Goal: Information Seeking & Learning: Learn about a topic

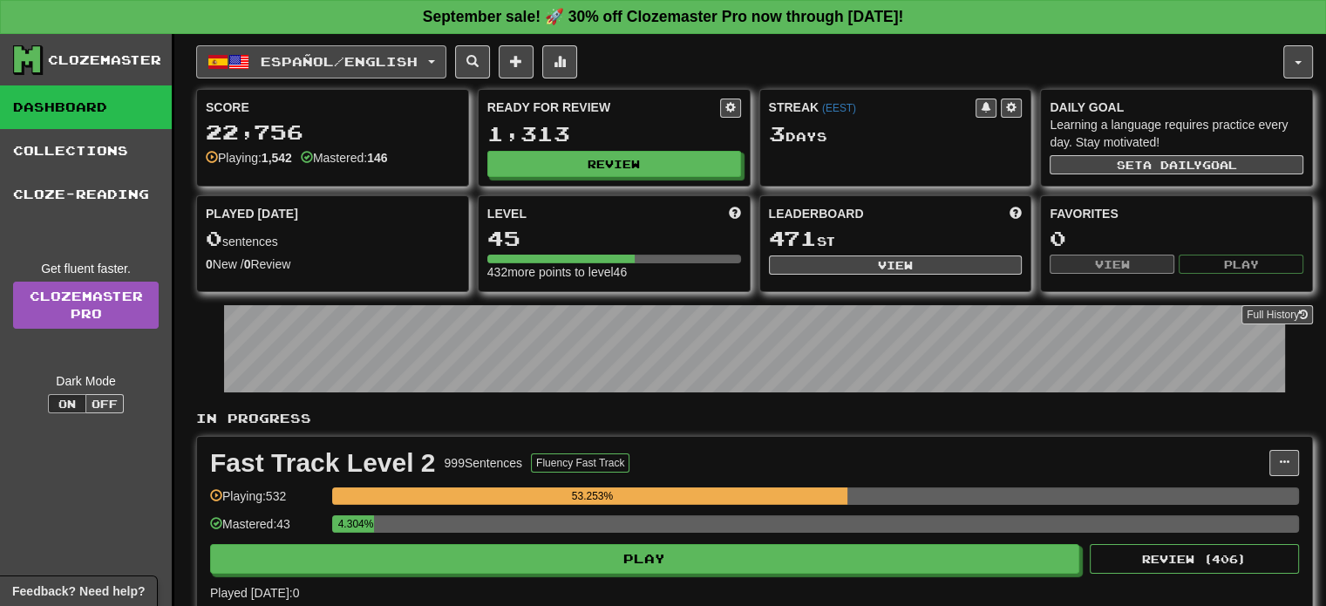
click at [371, 54] on span "Español / English" at bounding box center [339, 61] width 157 height 15
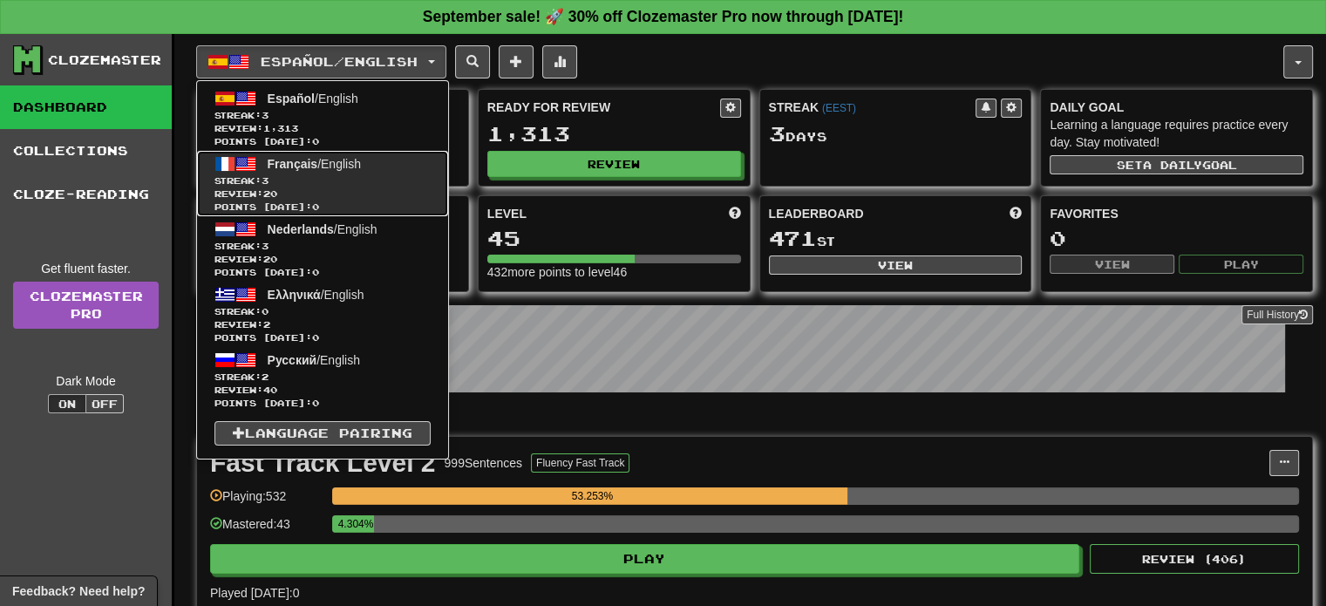
click at [337, 187] on span "Review: 20" at bounding box center [323, 193] width 216 height 13
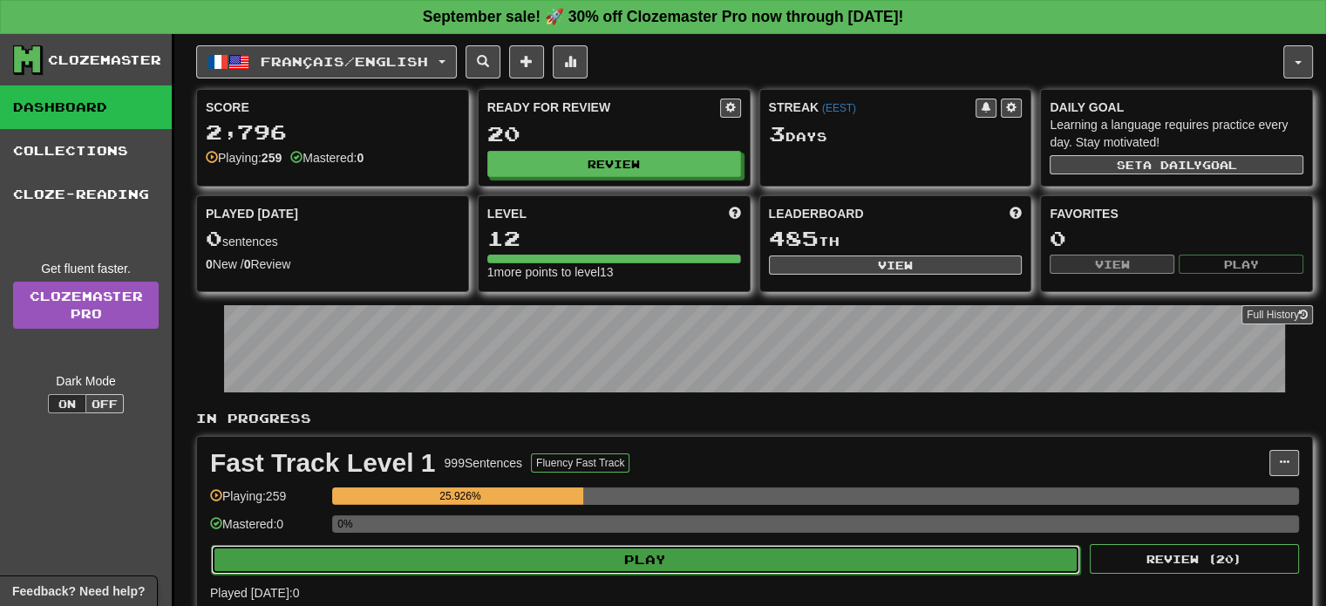
click at [612, 547] on button "Play" at bounding box center [645, 560] width 869 height 30
select select "**"
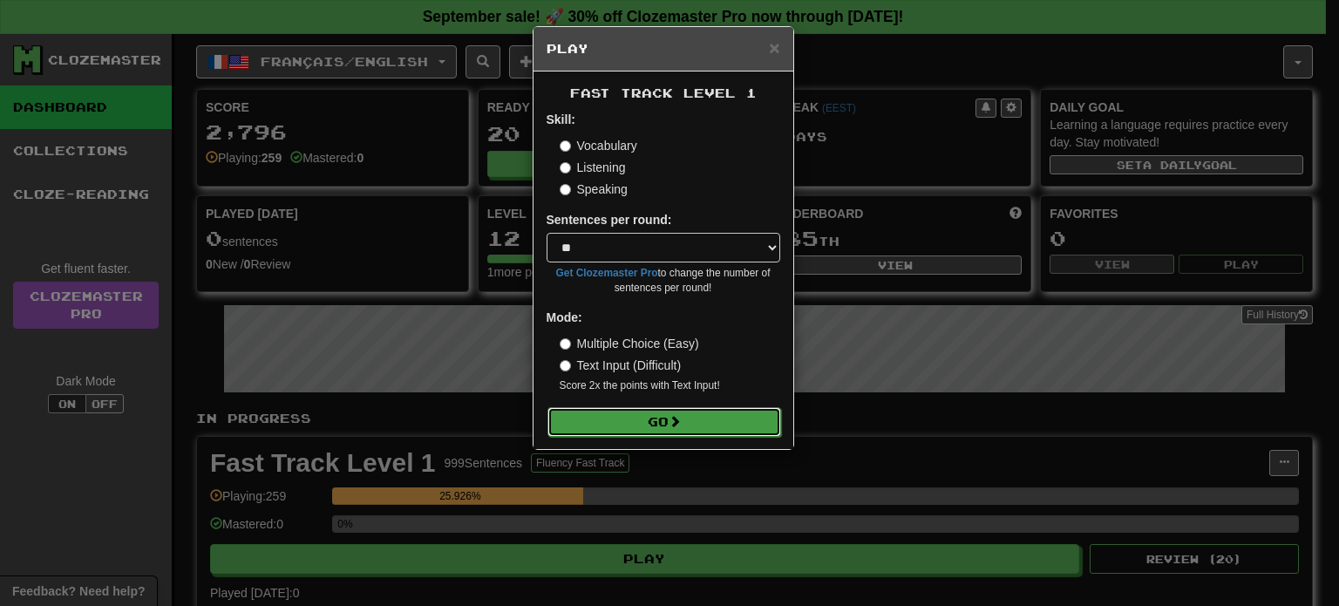
click at [662, 409] on button "Go" at bounding box center [665, 422] width 234 height 30
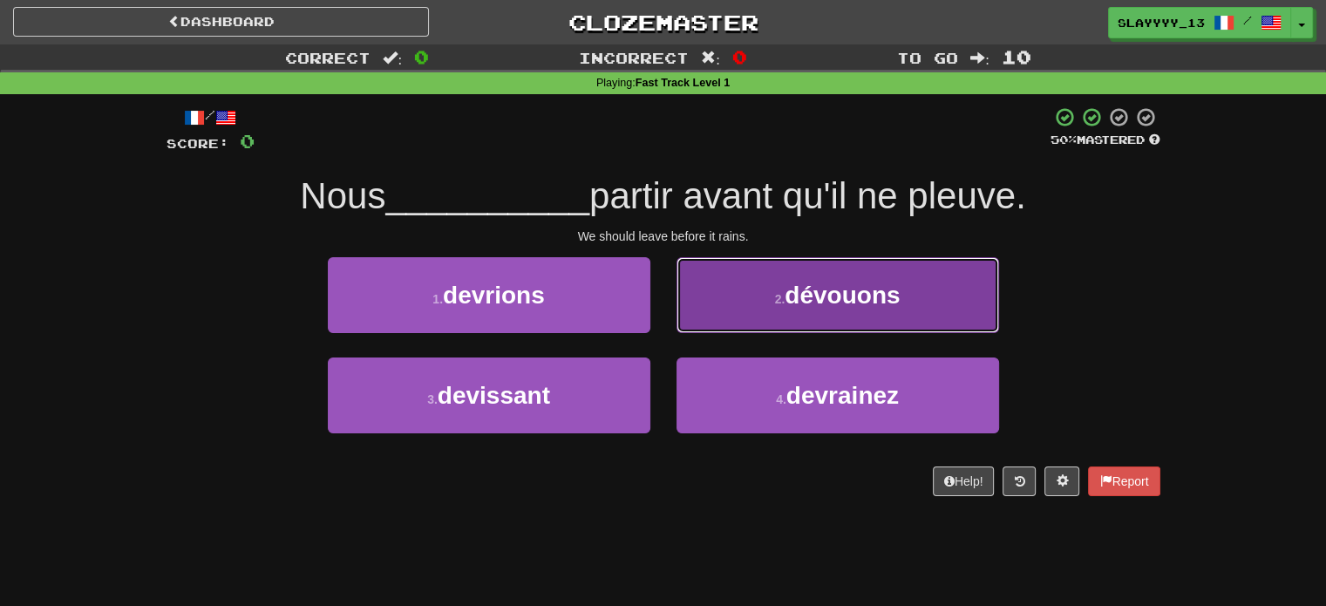
click at [848, 302] on span "dévouons" at bounding box center [842, 295] width 115 height 27
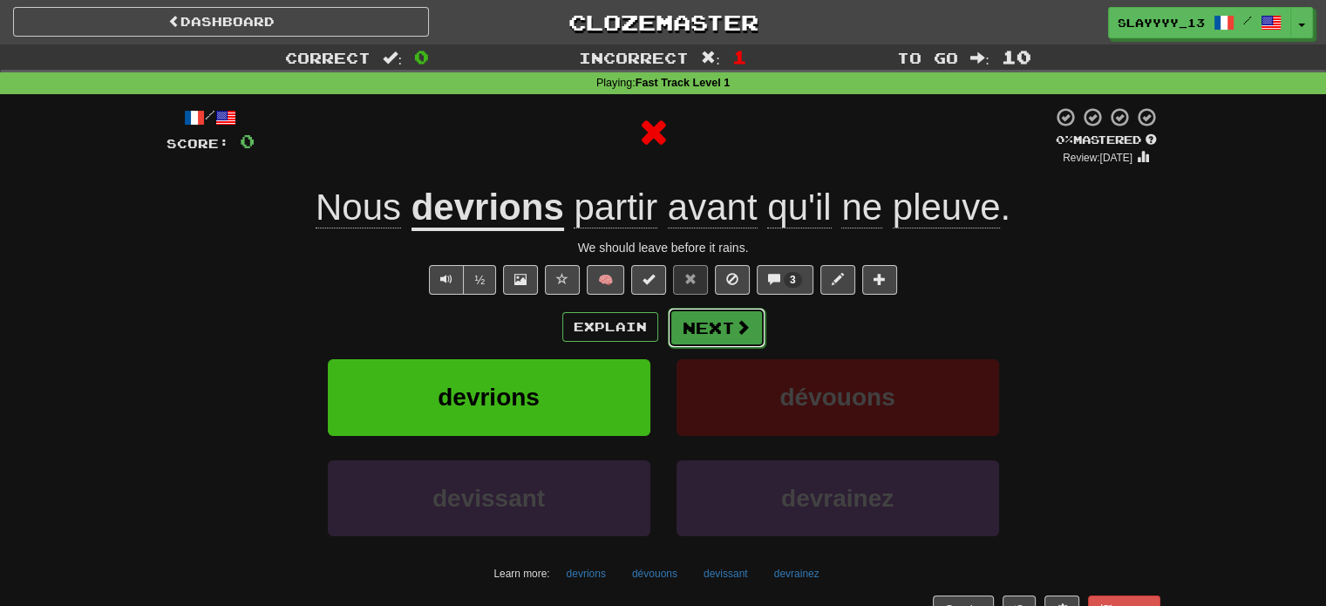
click at [735, 331] on span at bounding box center [743, 327] width 16 height 16
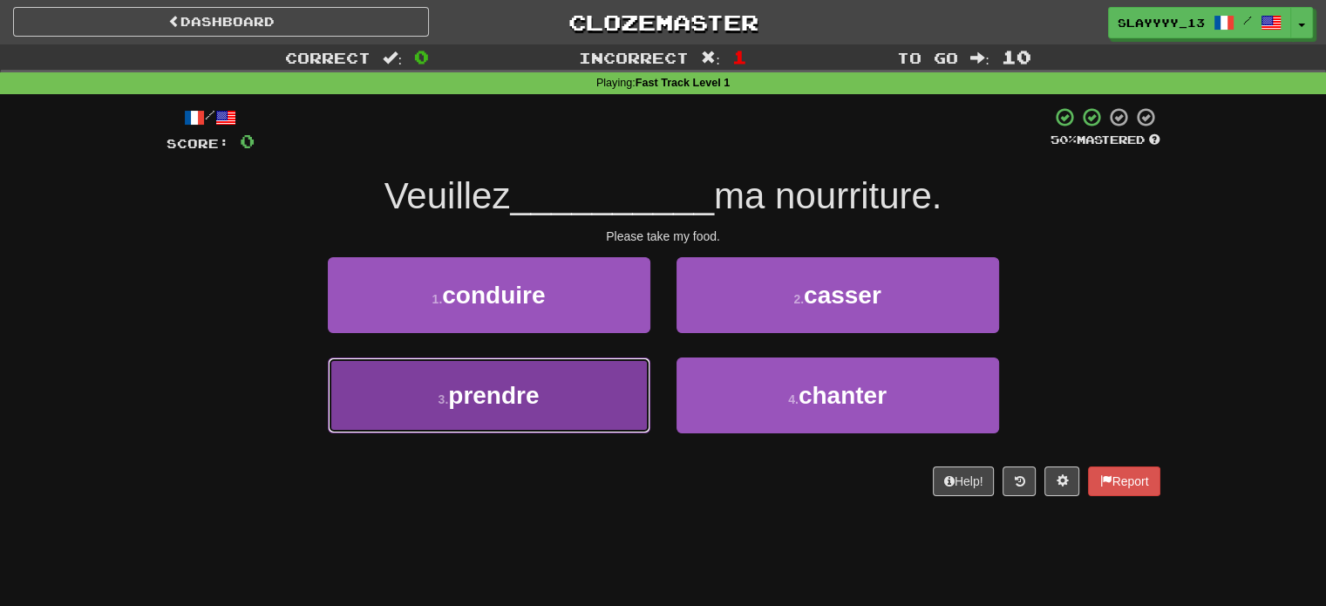
click at [583, 407] on button "3 . prendre" at bounding box center [489, 396] width 323 height 76
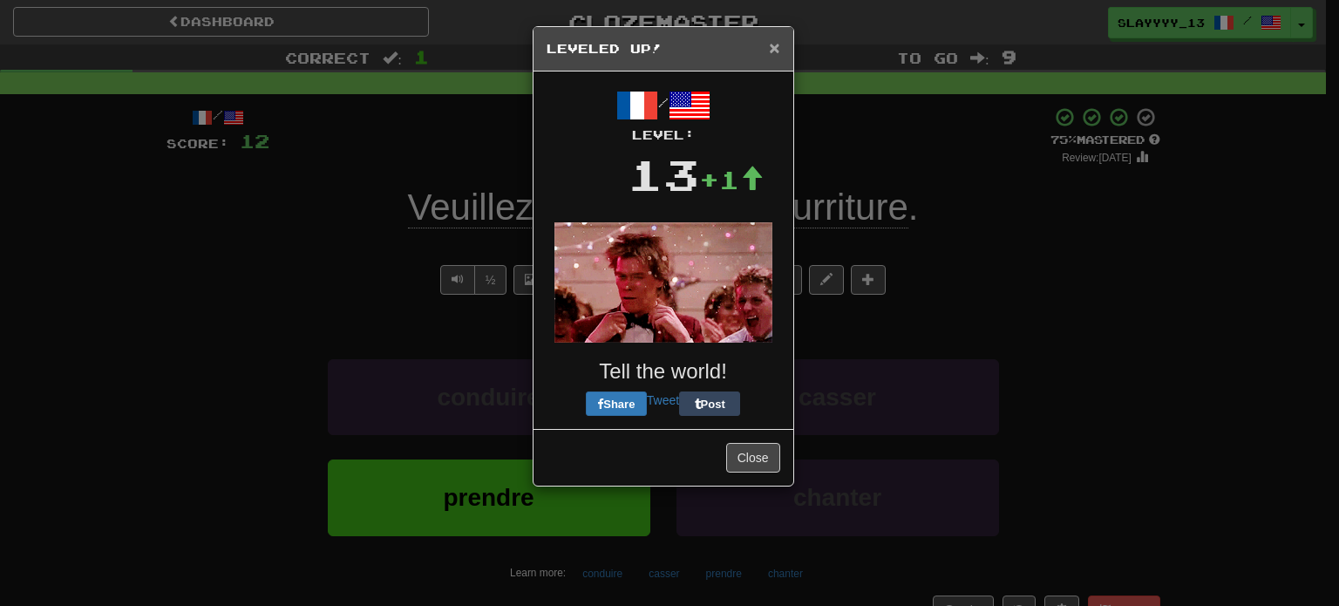
click at [774, 40] on span "×" at bounding box center [774, 47] width 10 height 20
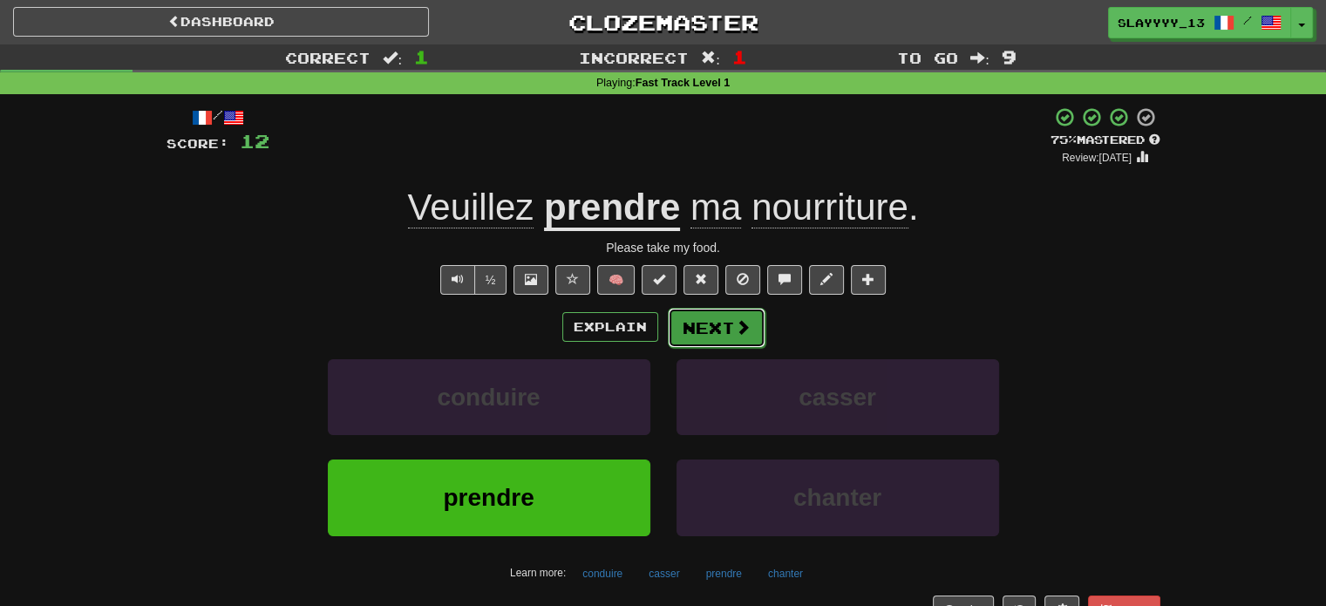
click at [696, 339] on button "Next" at bounding box center [717, 328] width 98 height 40
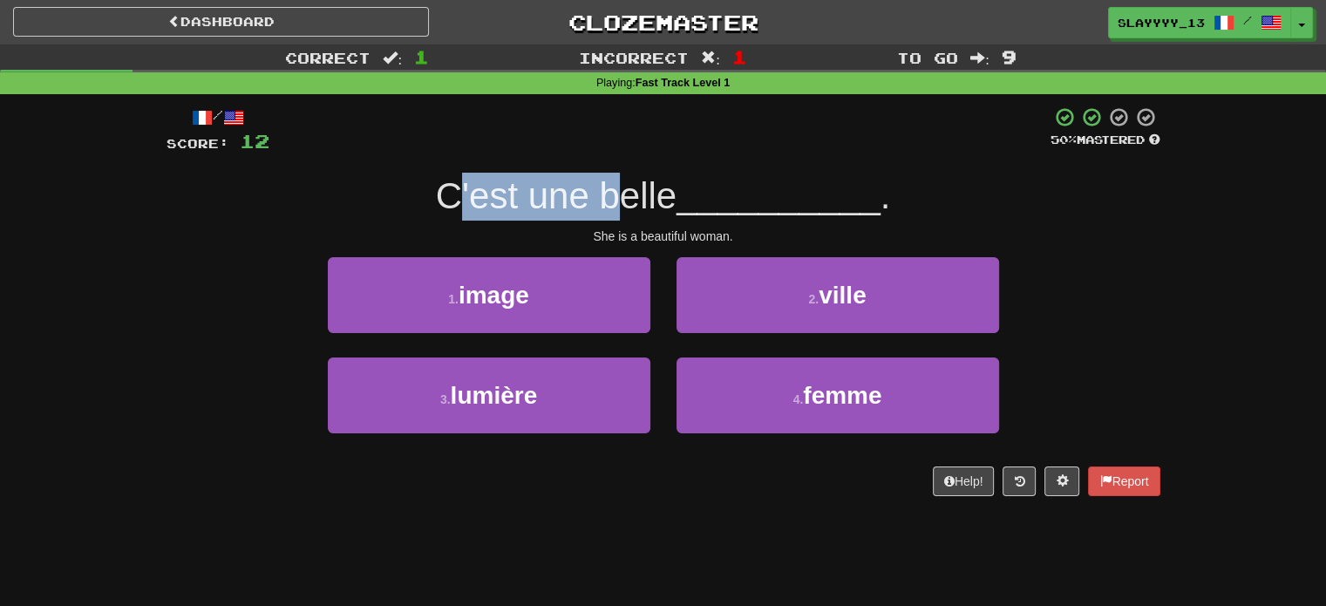
drag, startPoint x: 457, startPoint y: 200, endPoint x: 637, endPoint y: 187, distance: 180.9
click at [637, 187] on span "C'est une belle" at bounding box center [557, 195] width 242 height 41
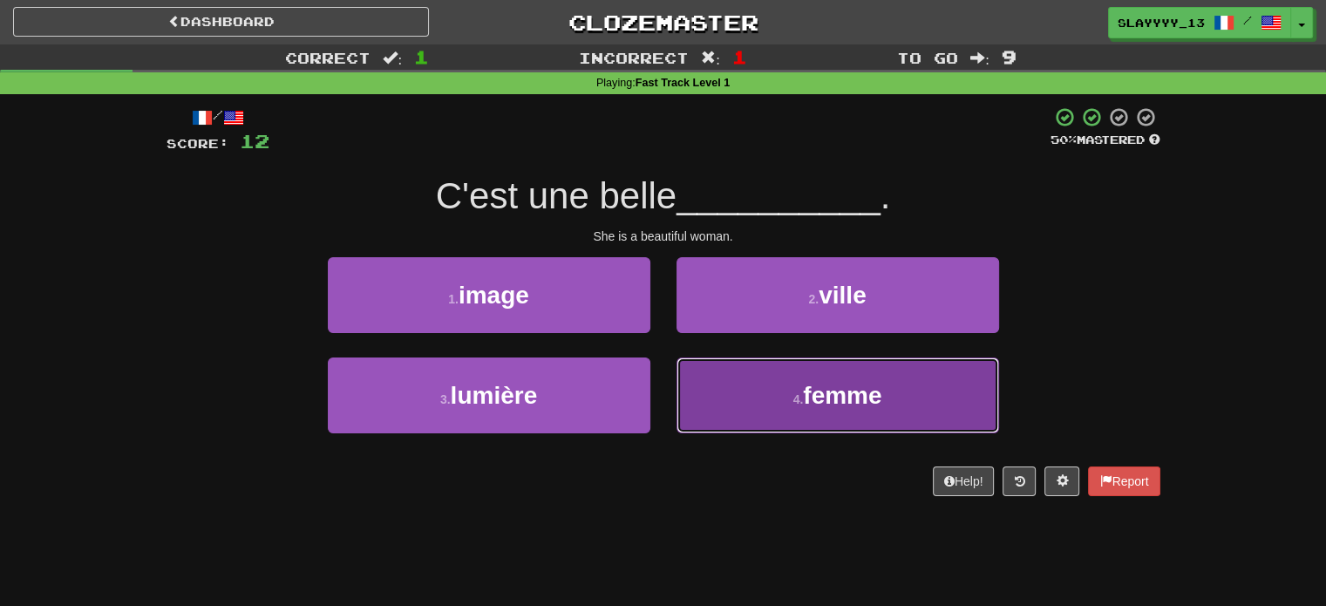
click at [766, 388] on button "4 . femme" at bounding box center [838, 396] width 323 height 76
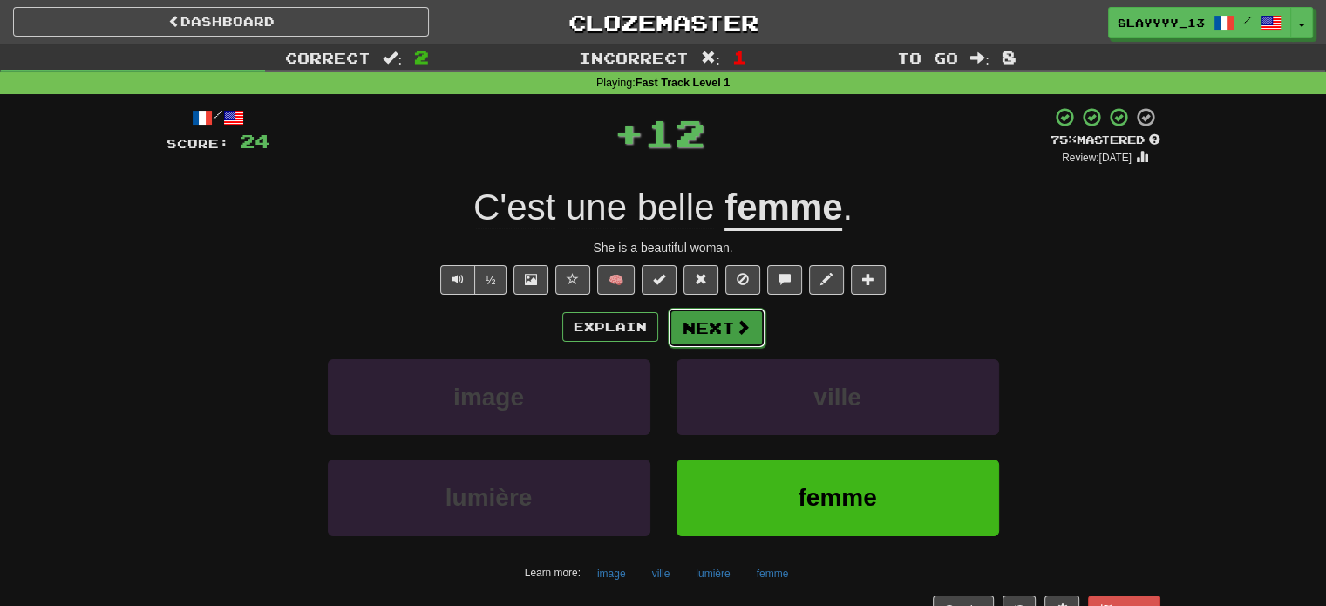
click at [722, 327] on button "Next" at bounding box center [717, 328] width 98 height 40
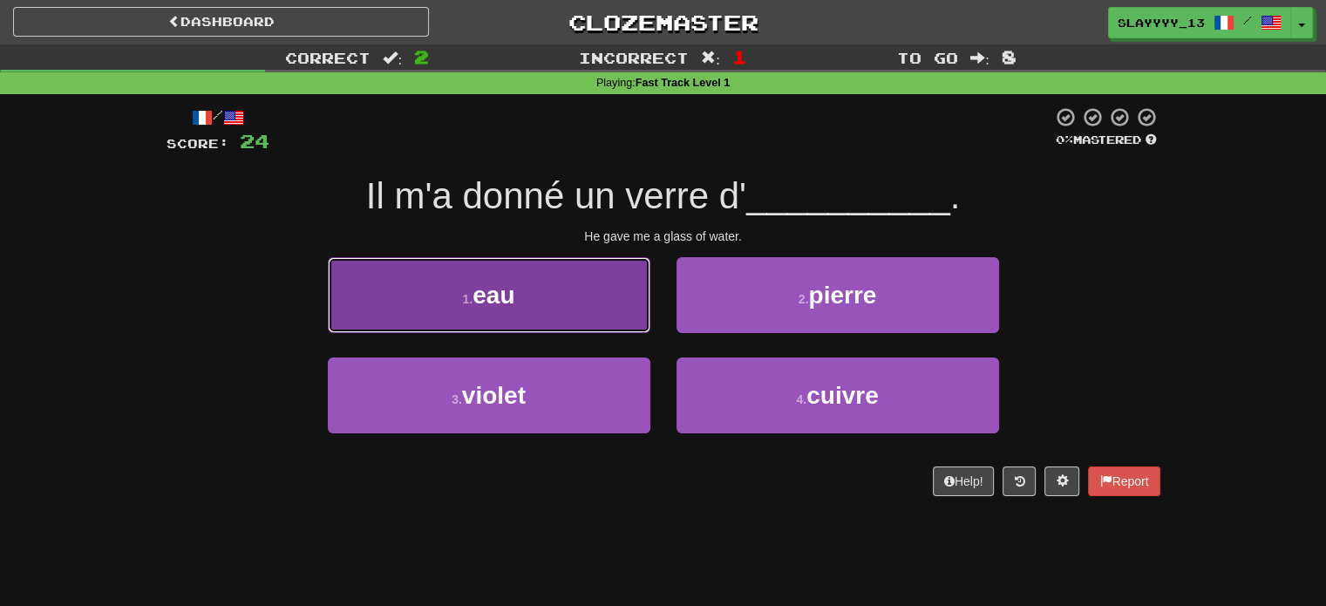
click at [593, 279] on button "1 . eau" at bounding box center [489, 295] width 323 height 76
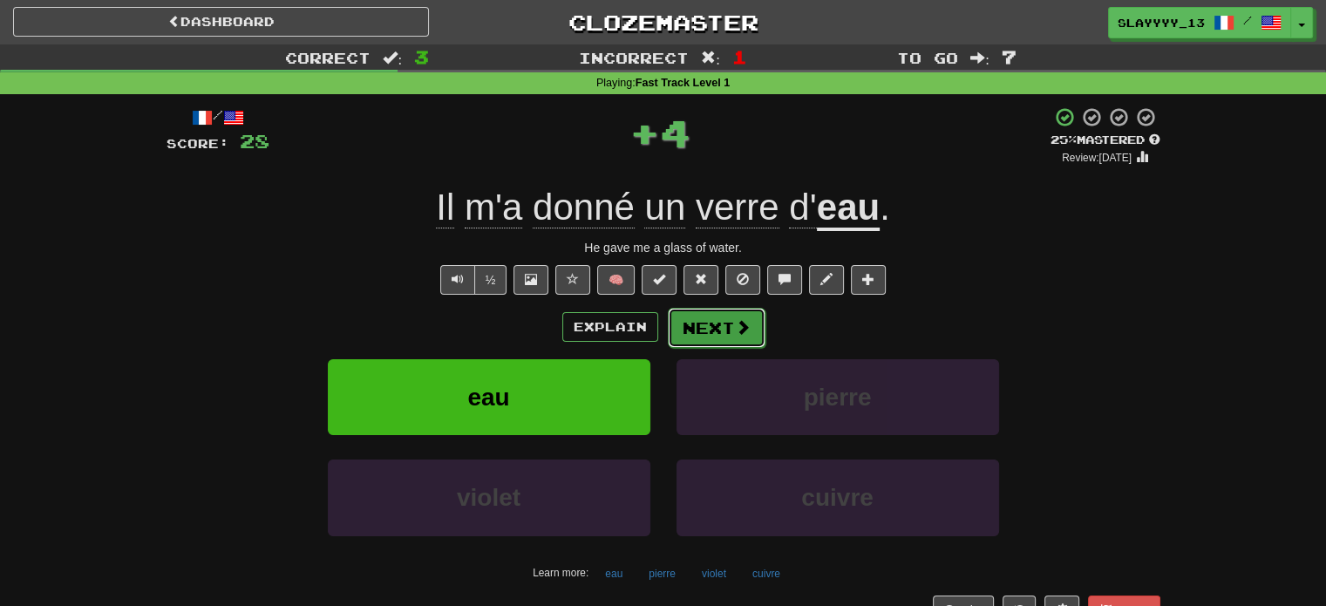
click at [739, 320] on span at bounding box center [743, 327] width 16 height 16
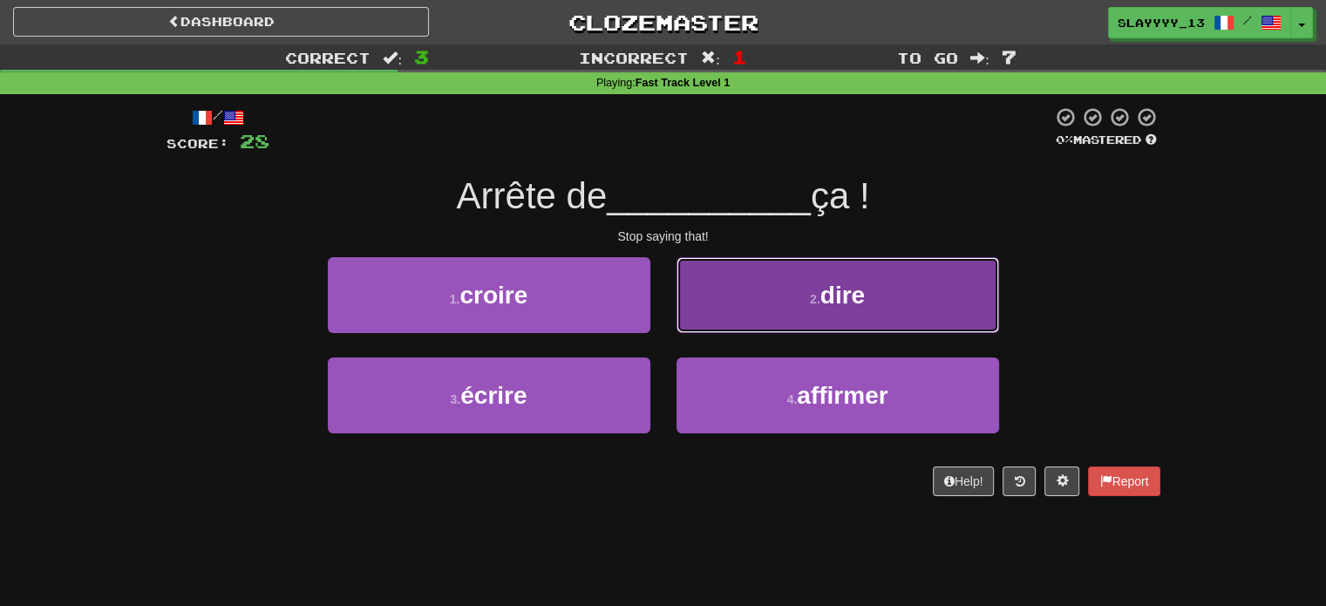
click at [843, 302] on span "dire" at bounding box center [843, 295] width 44 height 27
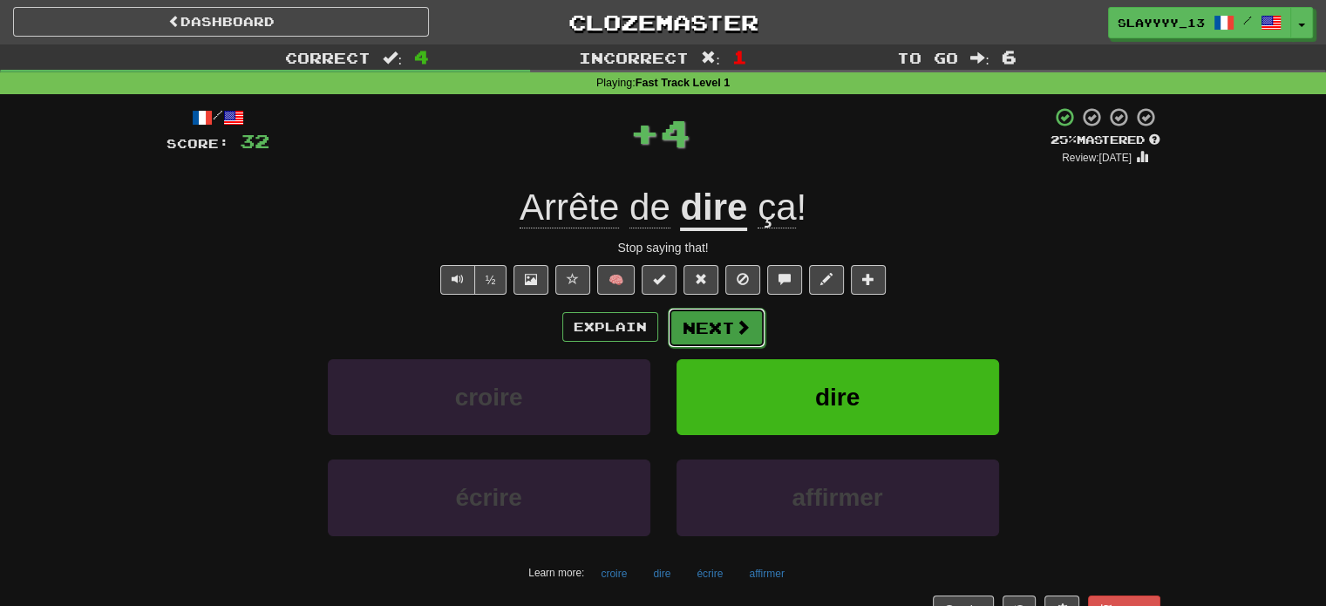
click at [718, 333] on button "Next" at bounding box center [717, 328] width 98 height 40
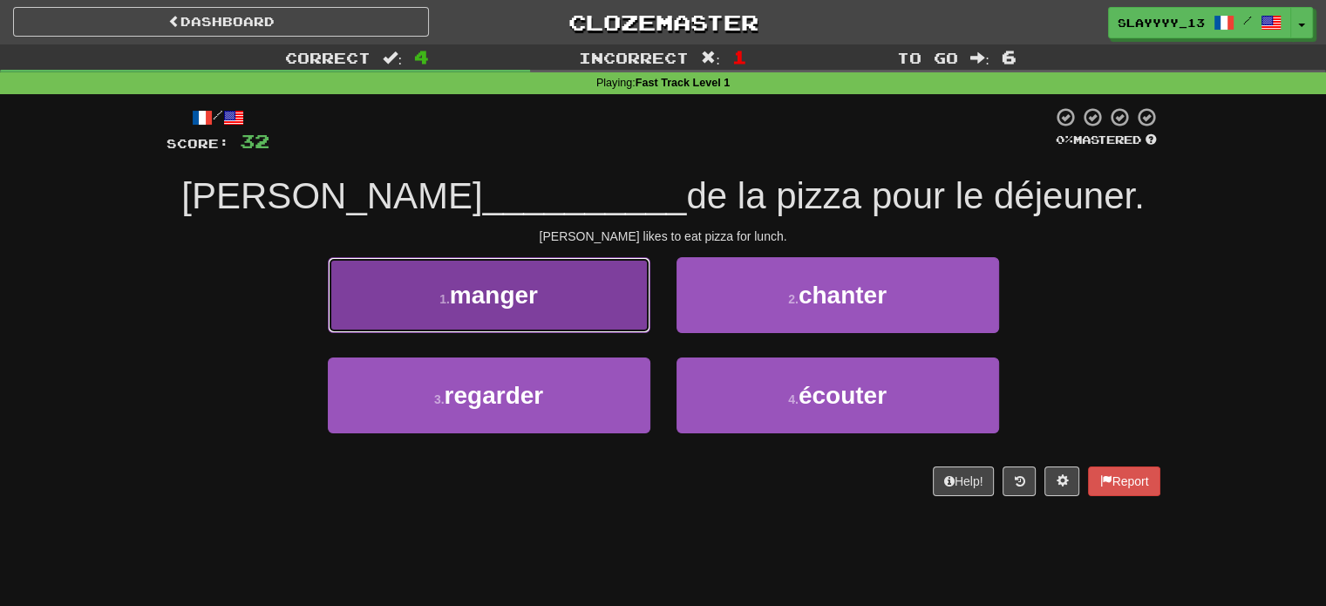
click at [503, 276] on button "1 . manger" at bounding box center [489, 295] width 323 height 76
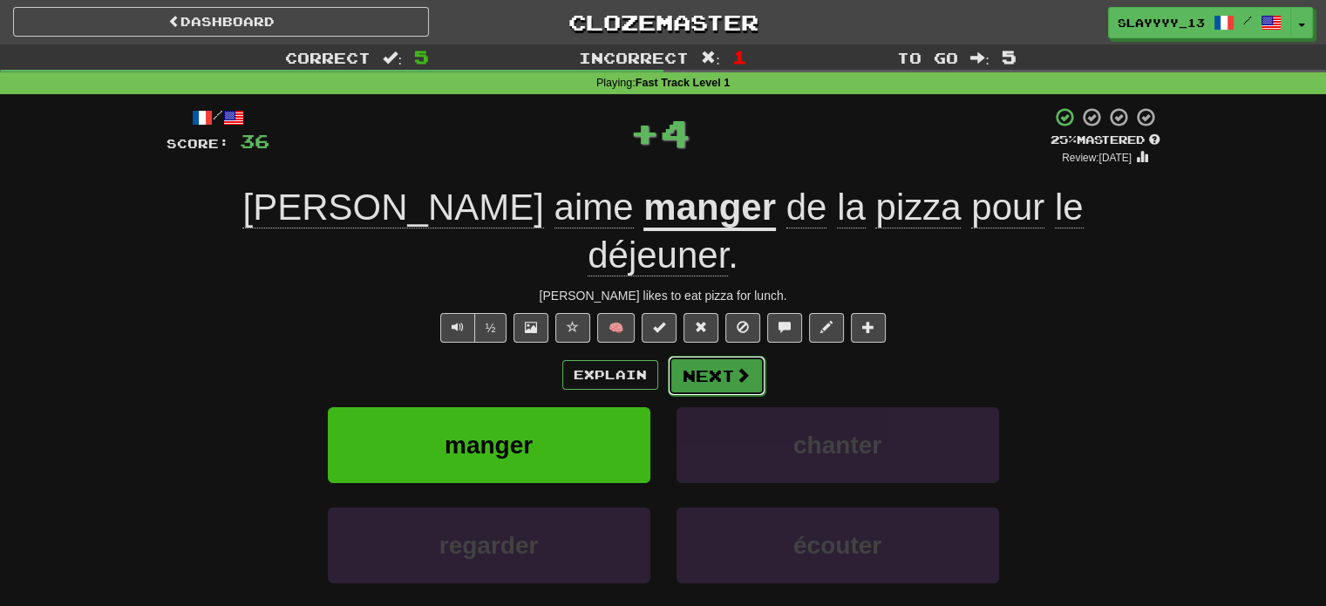
click at [683, 356] on button "Next" at bounding box center [717, 376] width 98 height 40
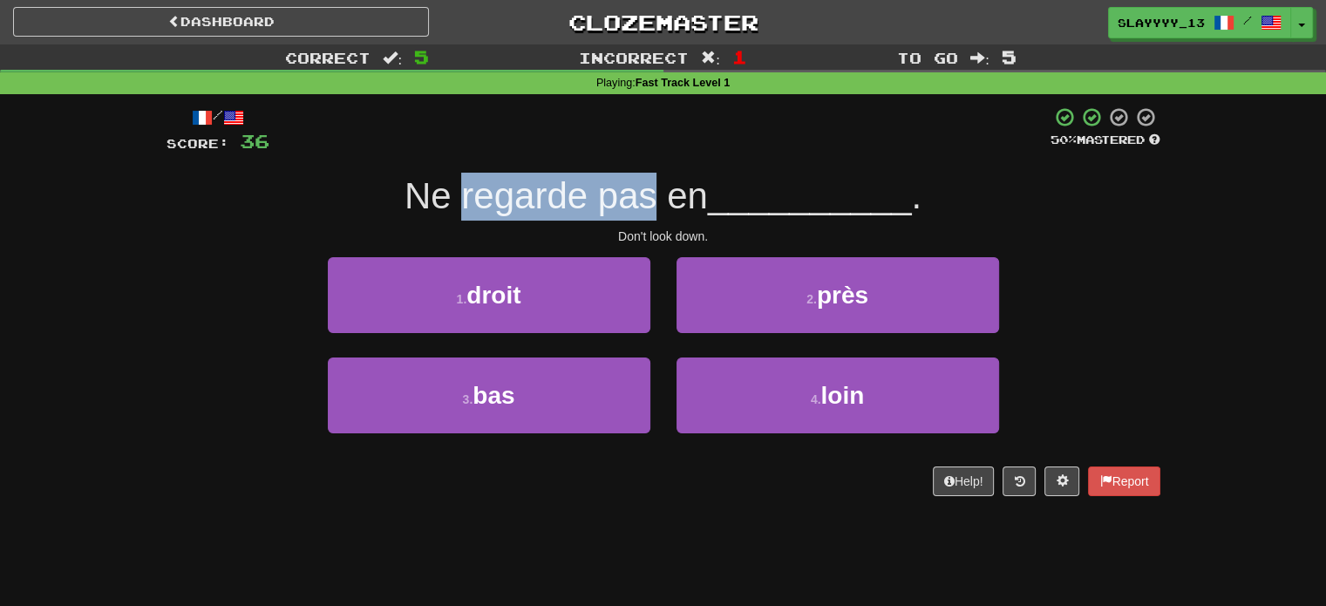
drag, startPoint x: 452, startPoint y: 188, endPoint x: 648, endPoint y: 194, distance: 196.3
click at [648, 194] on span "Ne regarde pas en" at bounding box center [556, 195] width 303 height 41
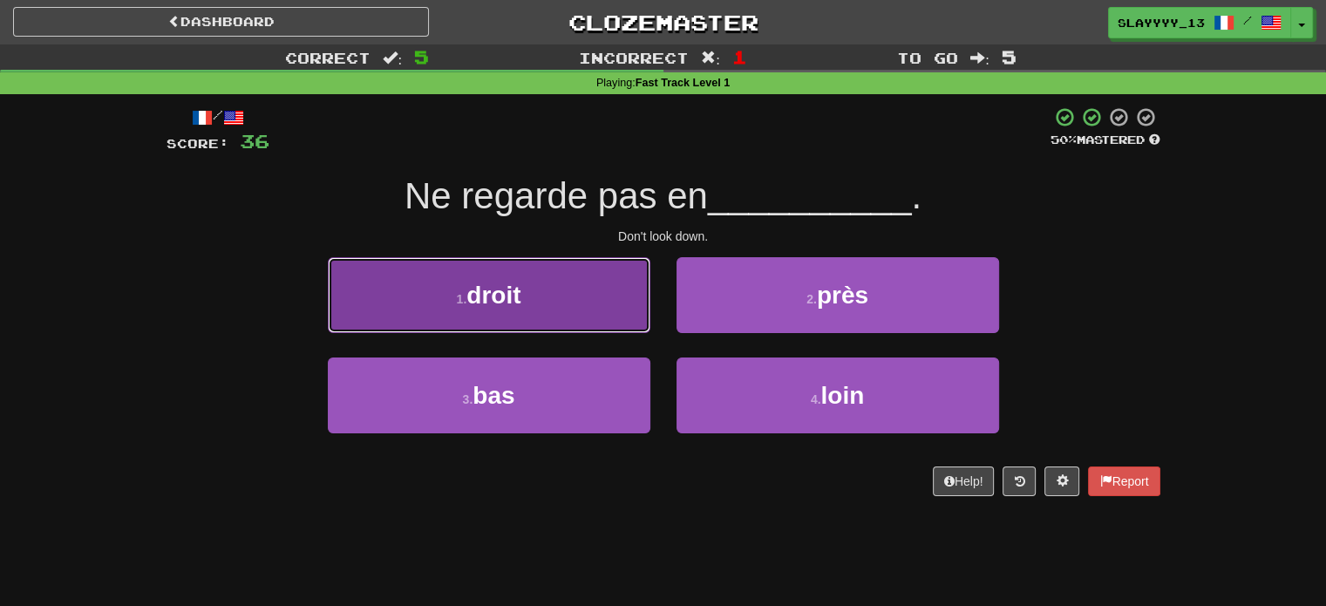
click at [571, 308] on button "1 . droit" at bounding box center [489, 295] width 323 height 76
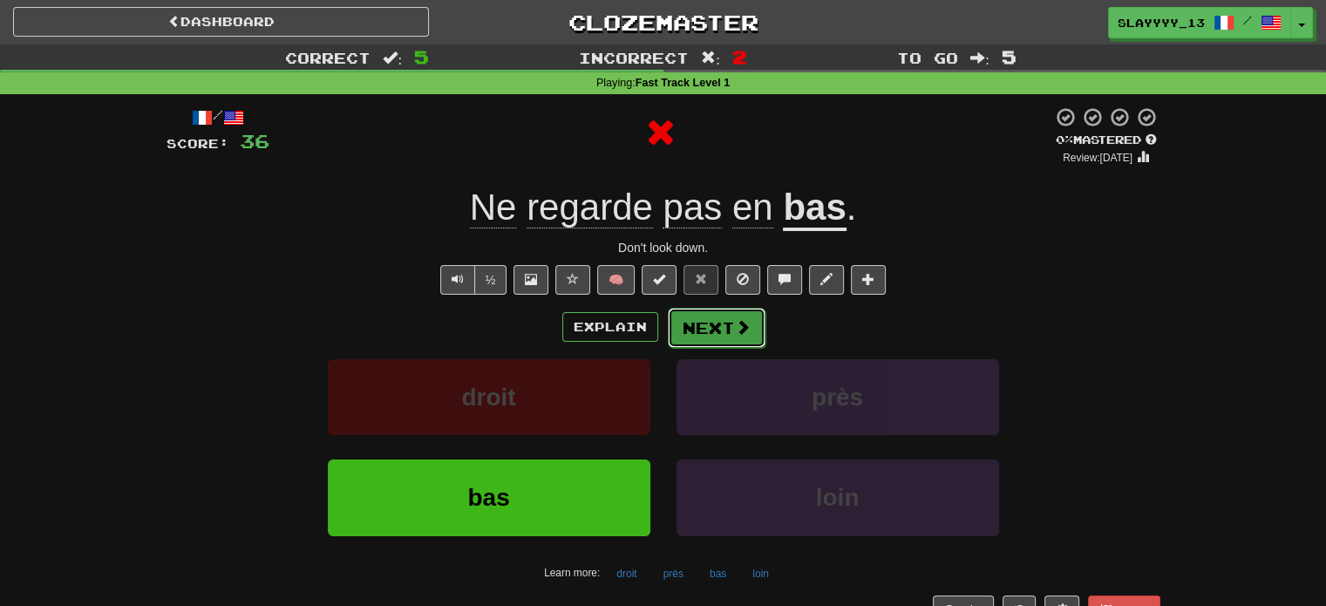
click at [709, 334] on button "Next" at bounding box center [717, 328] width 98 height 40
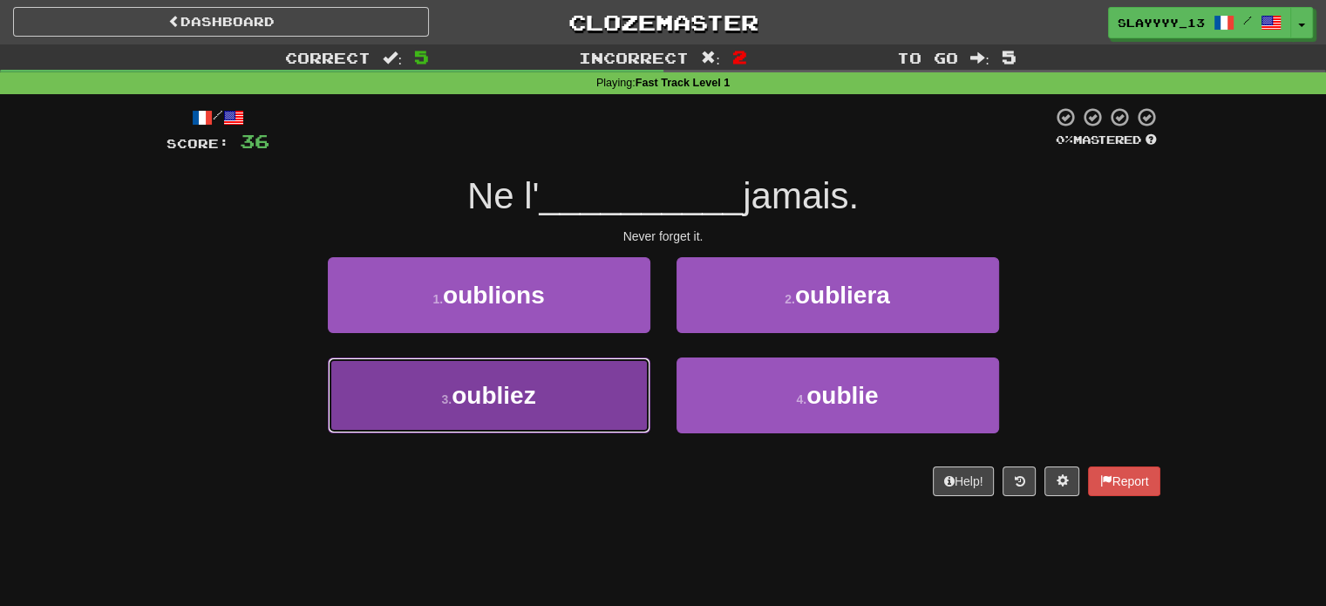
click at [568, 390] on button "3 . oubliez" at bounding box center [489, 396] width 323 height 76
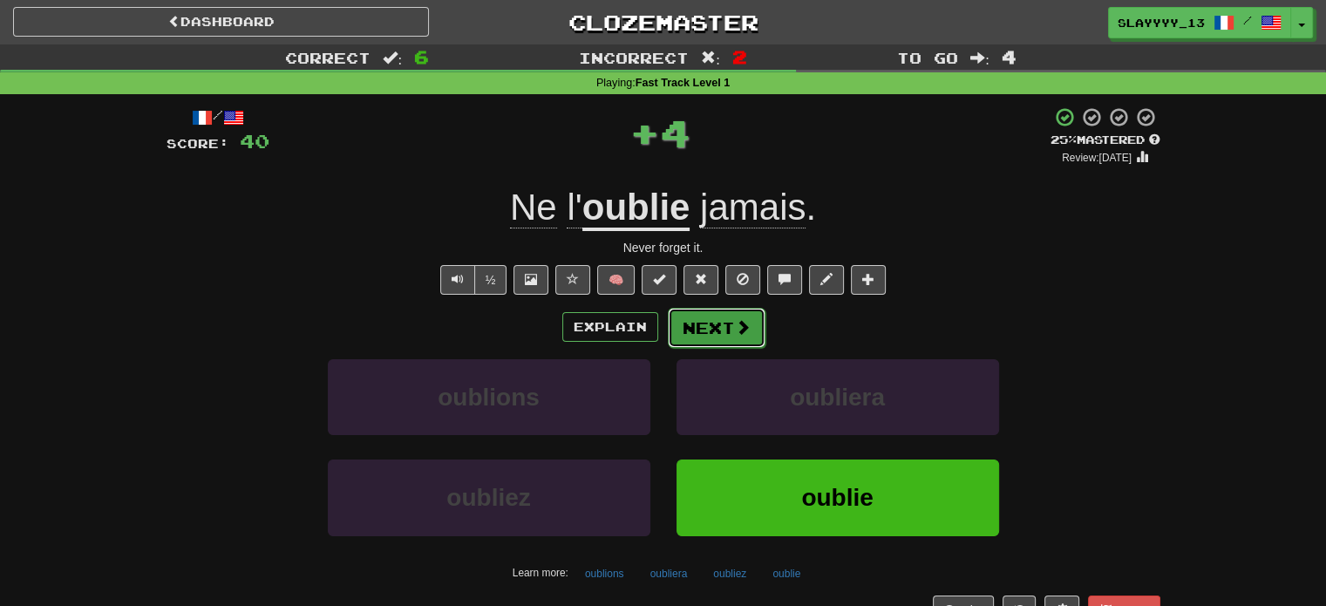
click at [730, 315] on button "Next" at bounding box center [717, 328] width 98 height 40
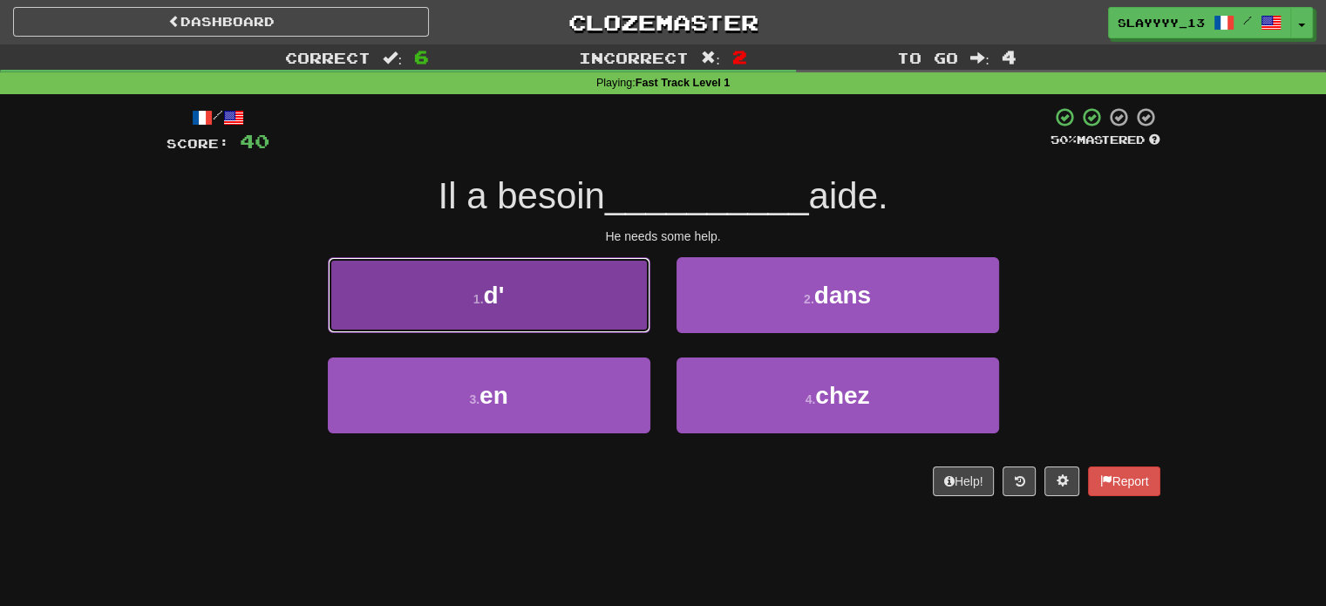
click at [510, 281] on button "1 . d'" at bounding box center [489, 295] width 323 height 76
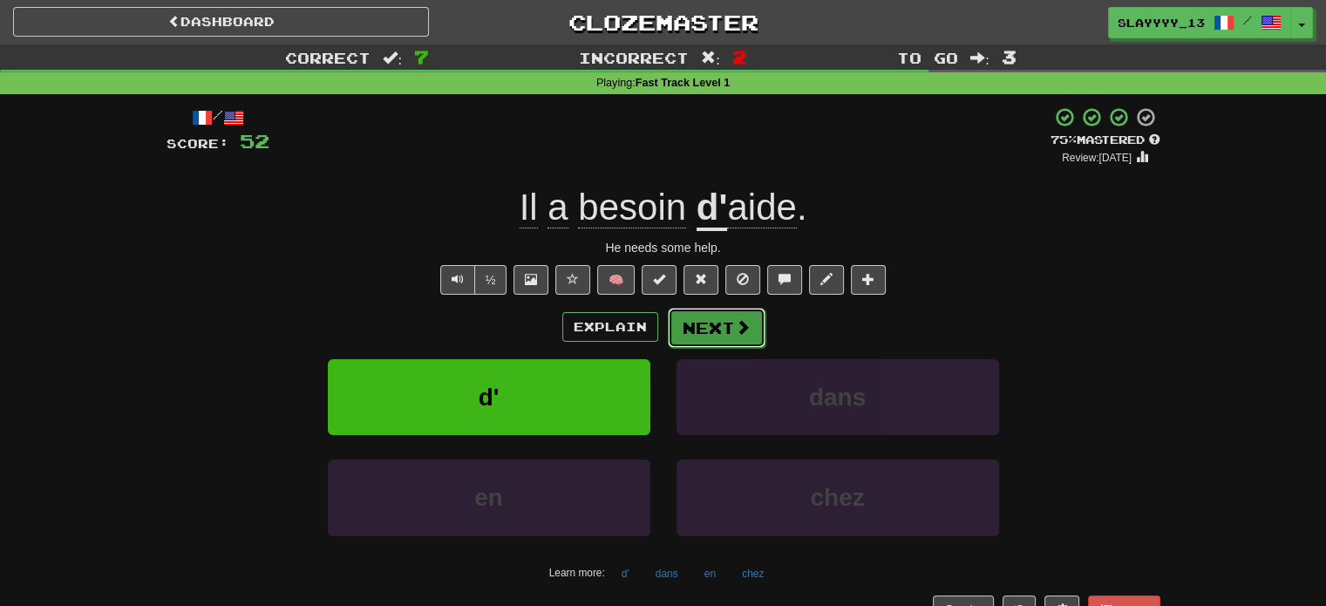
click at [729, 326] on button "Next" at bounding box center [717, 328] width 98 height 40
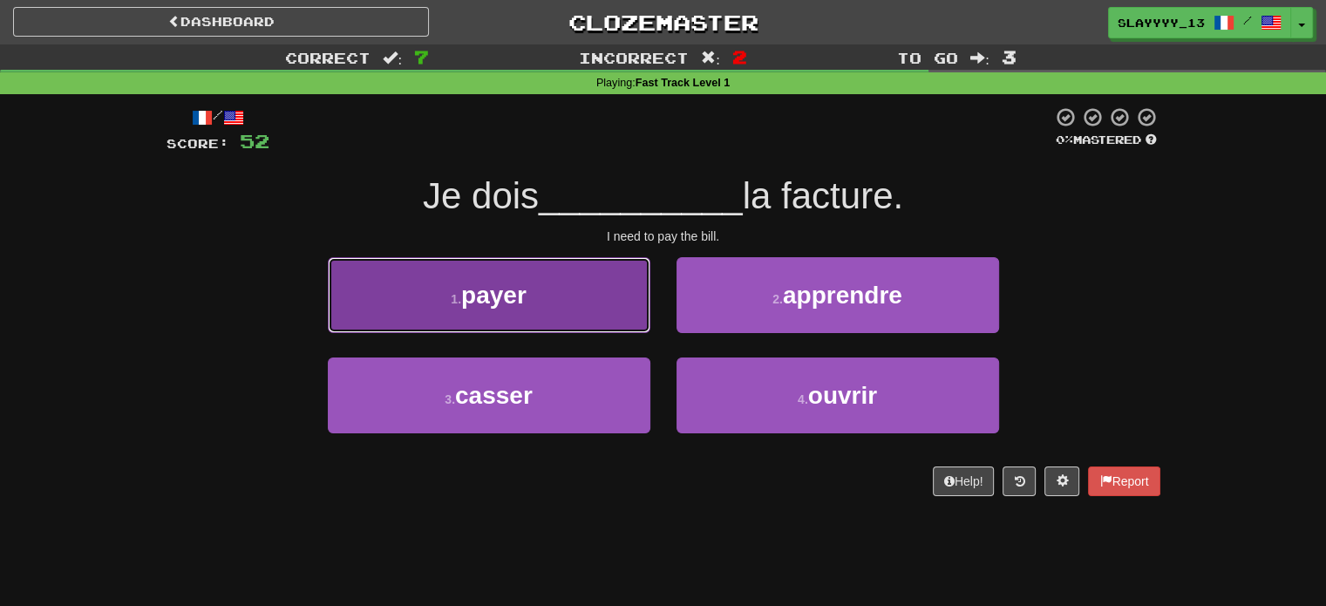
click at [551, 277] on button "1 . payer" at bounding box center [489, 295] width 323 height 76
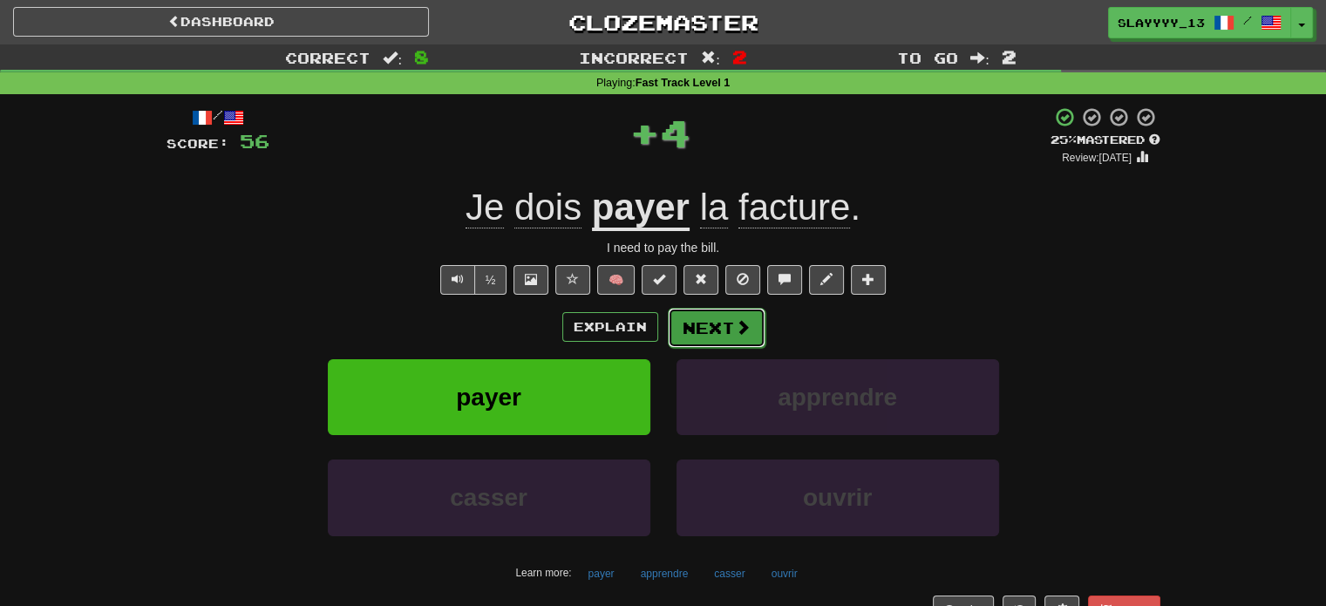
click at [715, 318] on button "Next" at bounding box center [717, 328] width 98 height 40
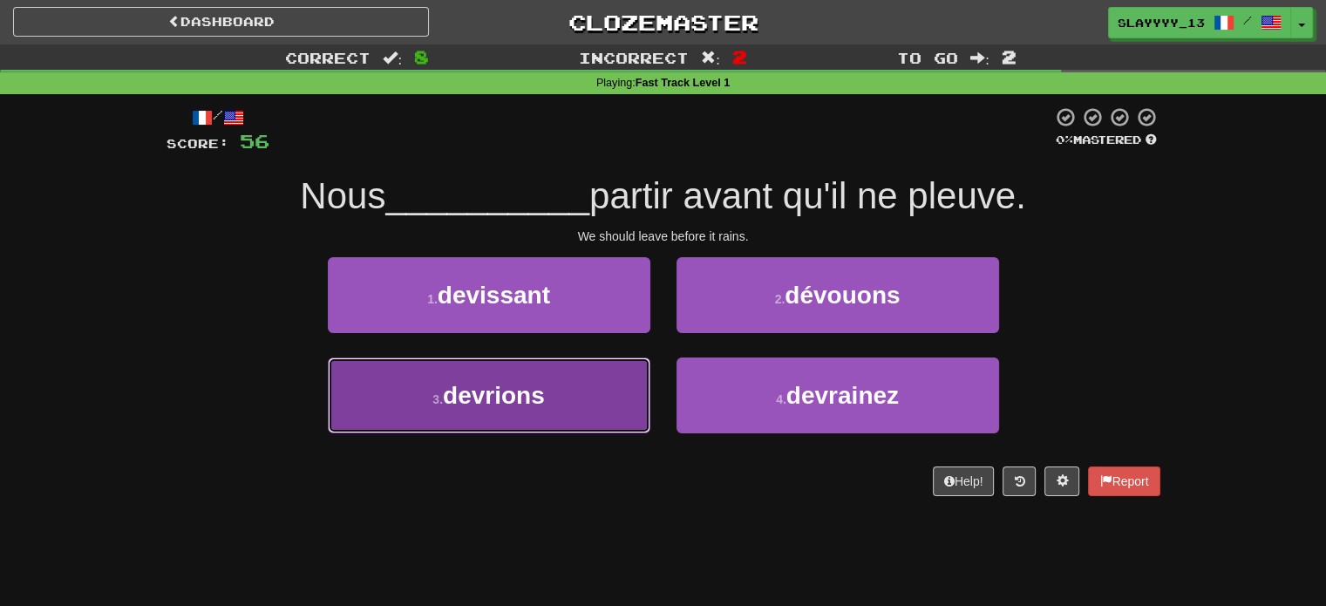
click at [606, 406] on button "3 . devrions" at bounding box center [489, 396] width 323 height 76
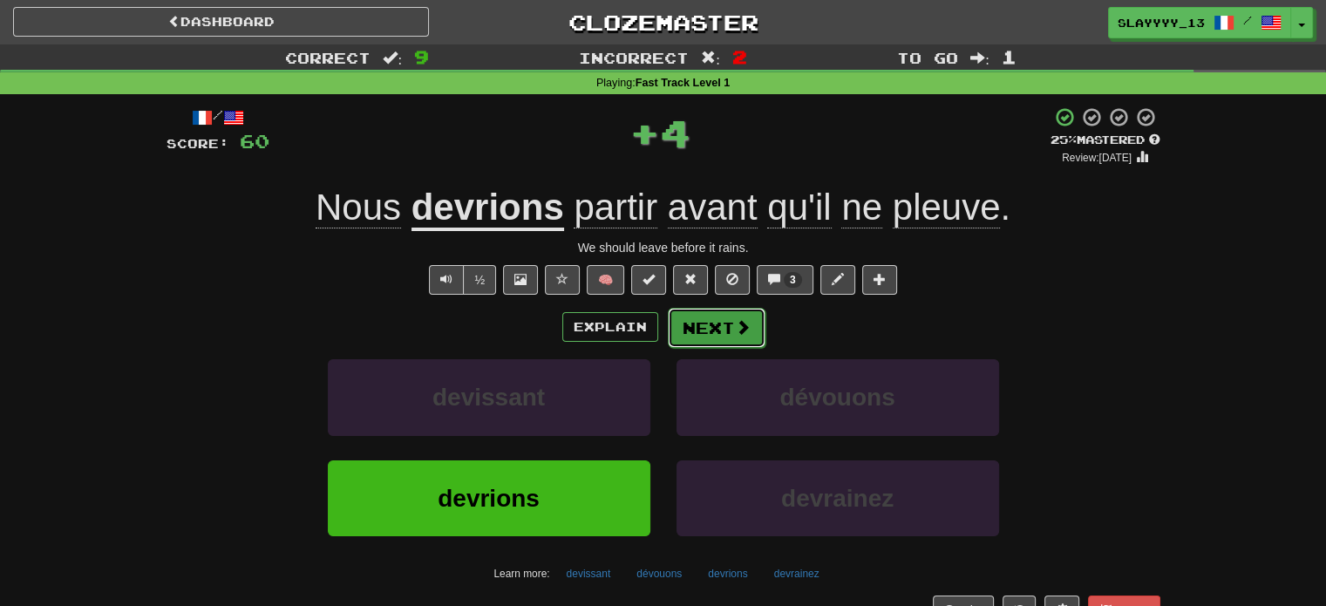
click at [737, 327] on span at bounding box center [743, 327] width 16 height 16
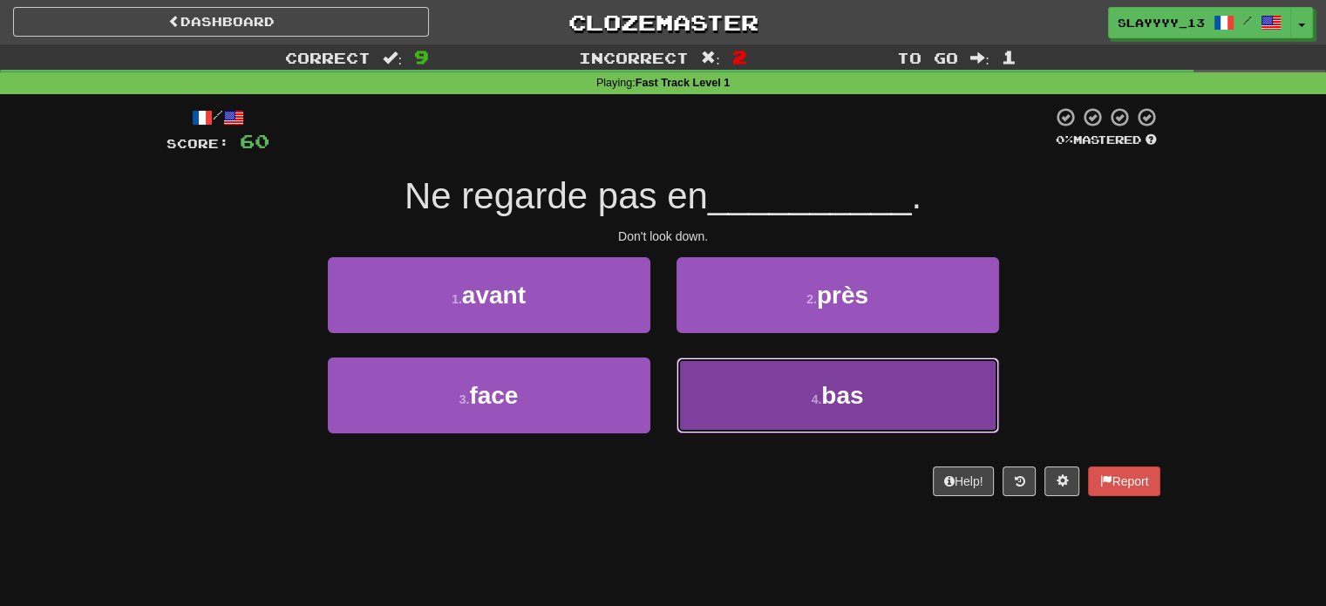
click at [714, 399] on button "4 . bas" at bounding box center [838, 396] width 323 height 76
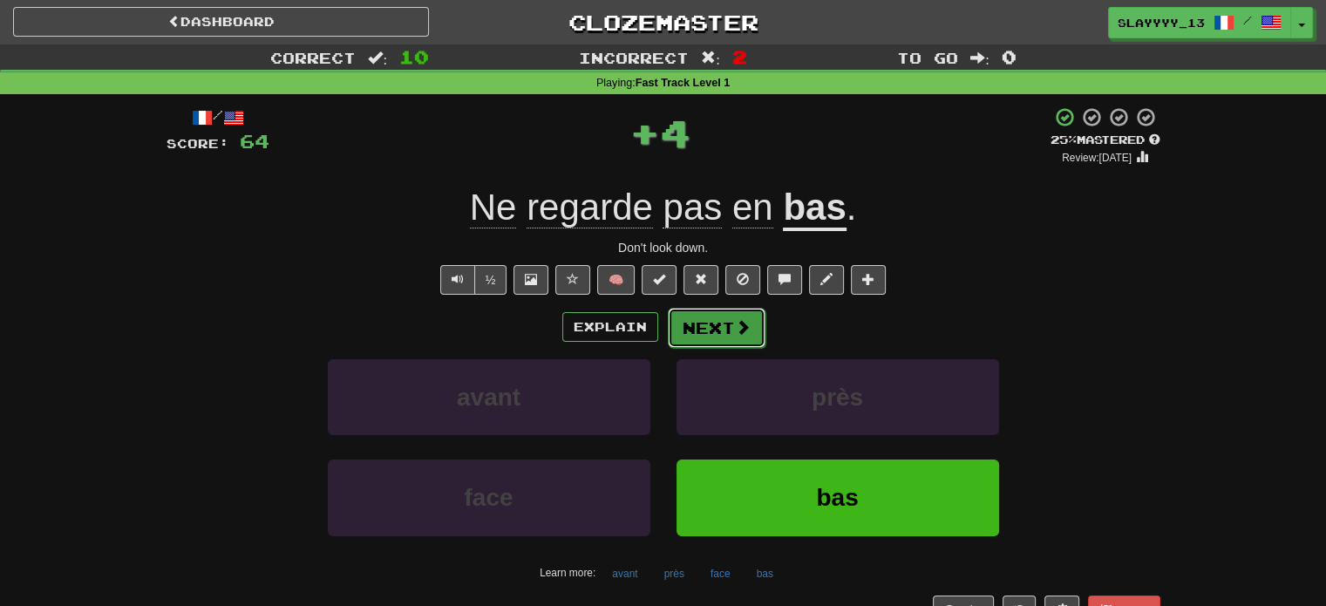
click at [705, 324] on button "Next" at bounding box center [717, 328] width 98 height 40
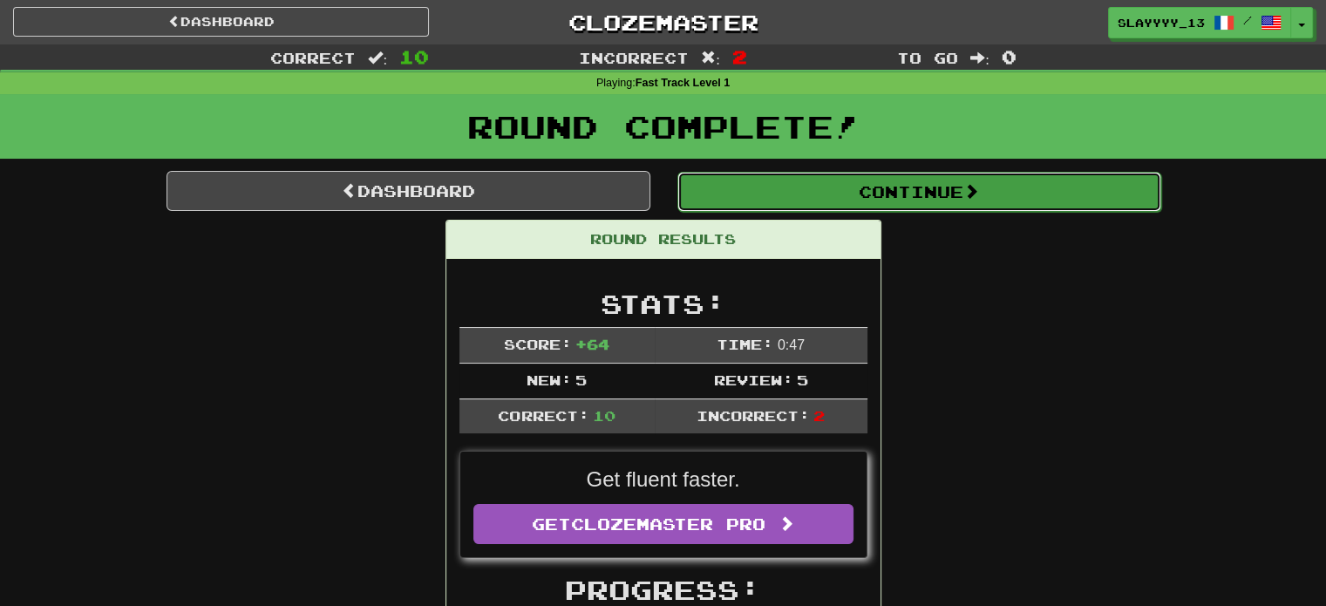
click at [858, 195] on button "Continue" at bounding box center [920, 192] width 484 height 40
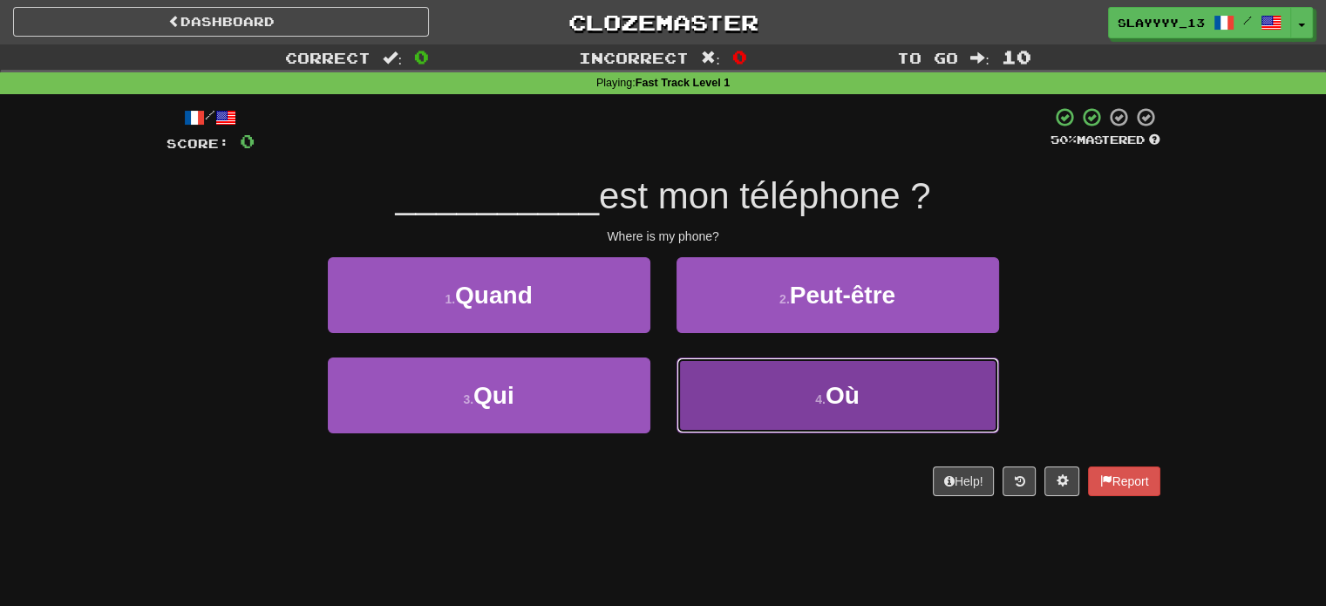
click at [788, 398] on button "4 . Où" at bounding box center [838, 396] width 323 height 76
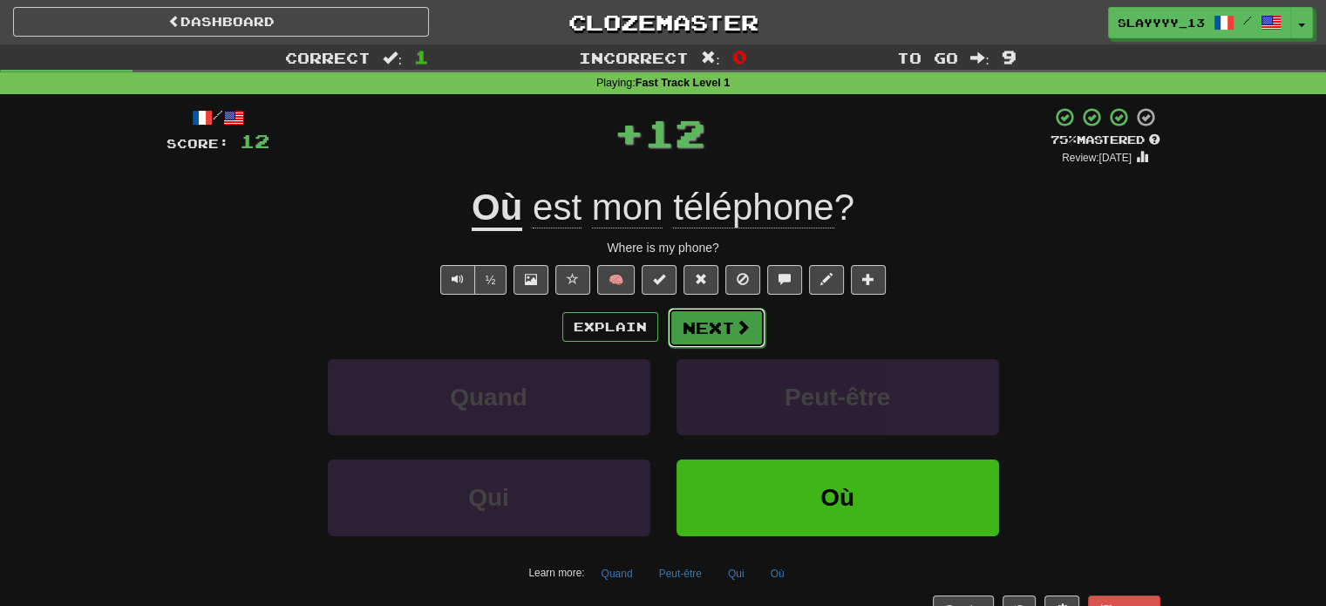
click at [719, 345] on button "Next" at bounding box center [717, 328] width 98 height 40
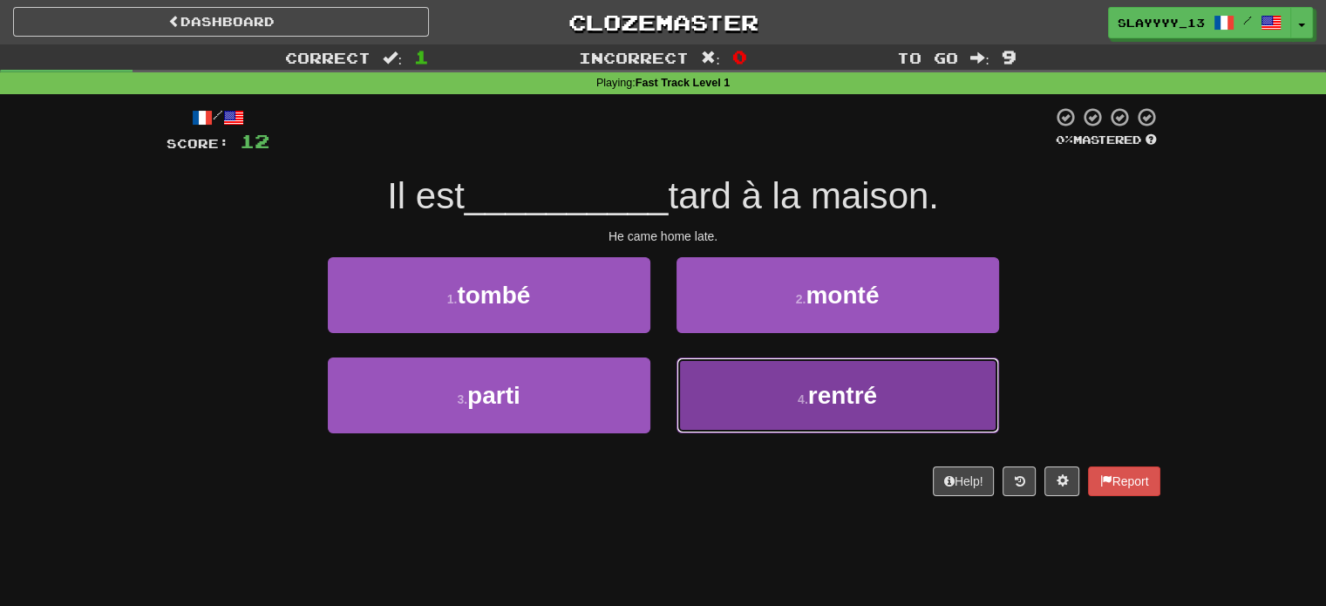
click at [898, 400] on button "4 . rentré" at bounding box center [838, 396] width 323 height 76
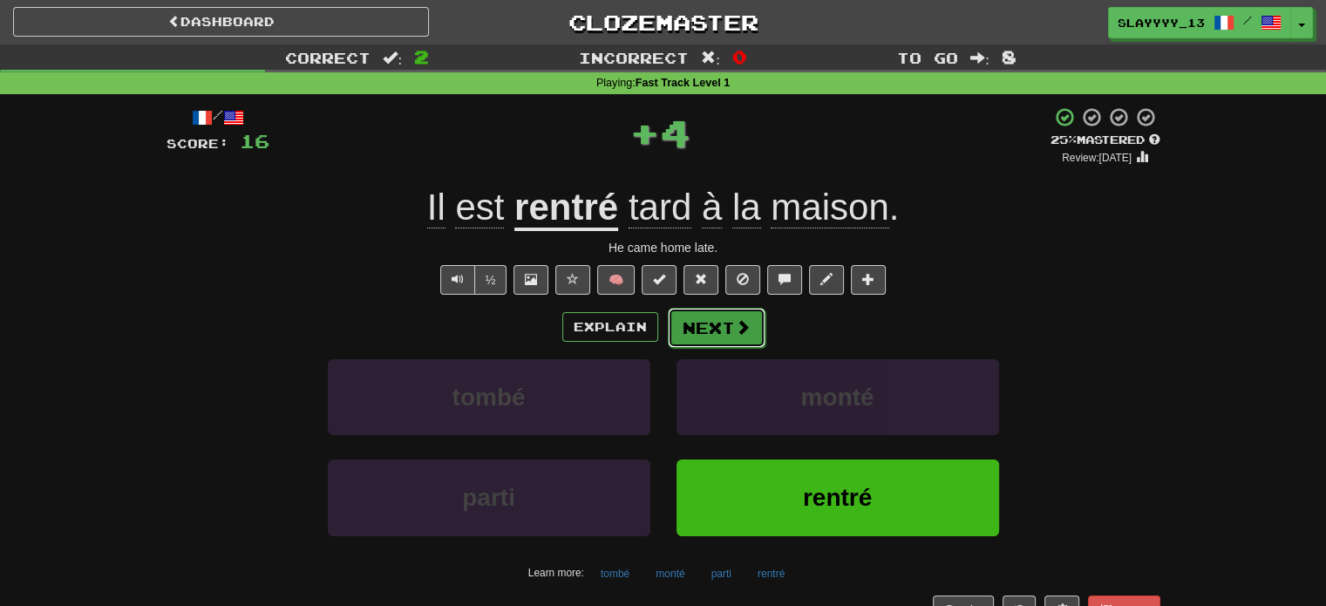
click at [729, 324] on button "Next" at bounding box center [717, 328] width 98 height 40
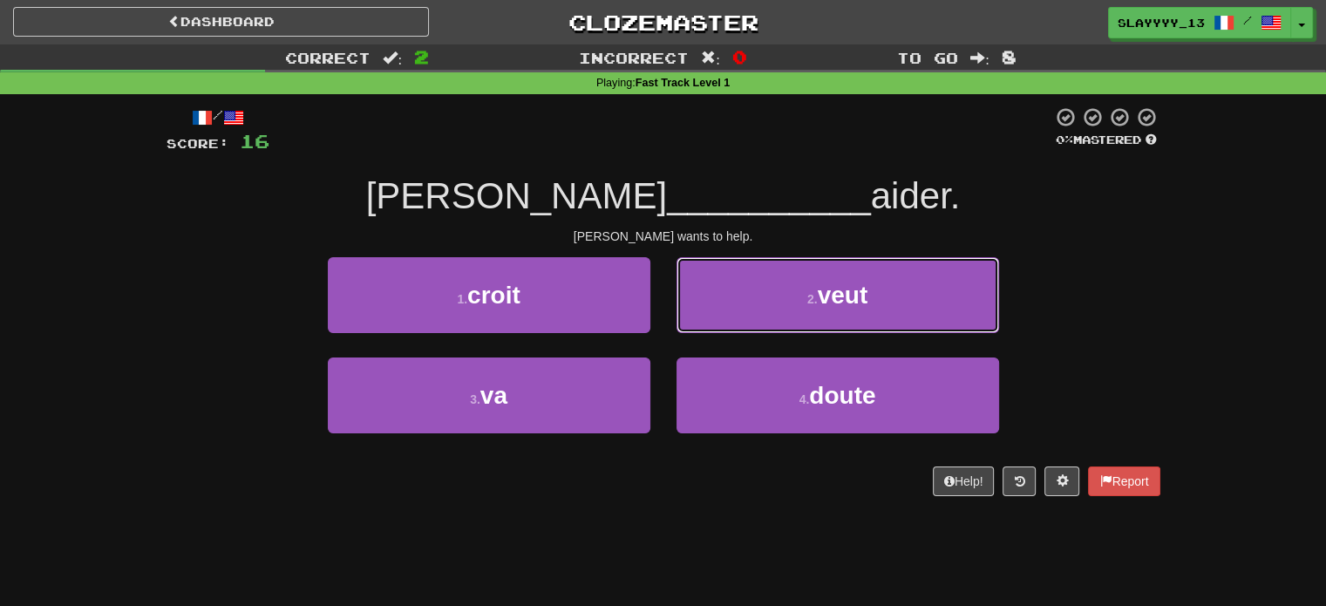
click at [729, 324] on button "2 . veut" at bounding box center [838, 295] width 323 height 76
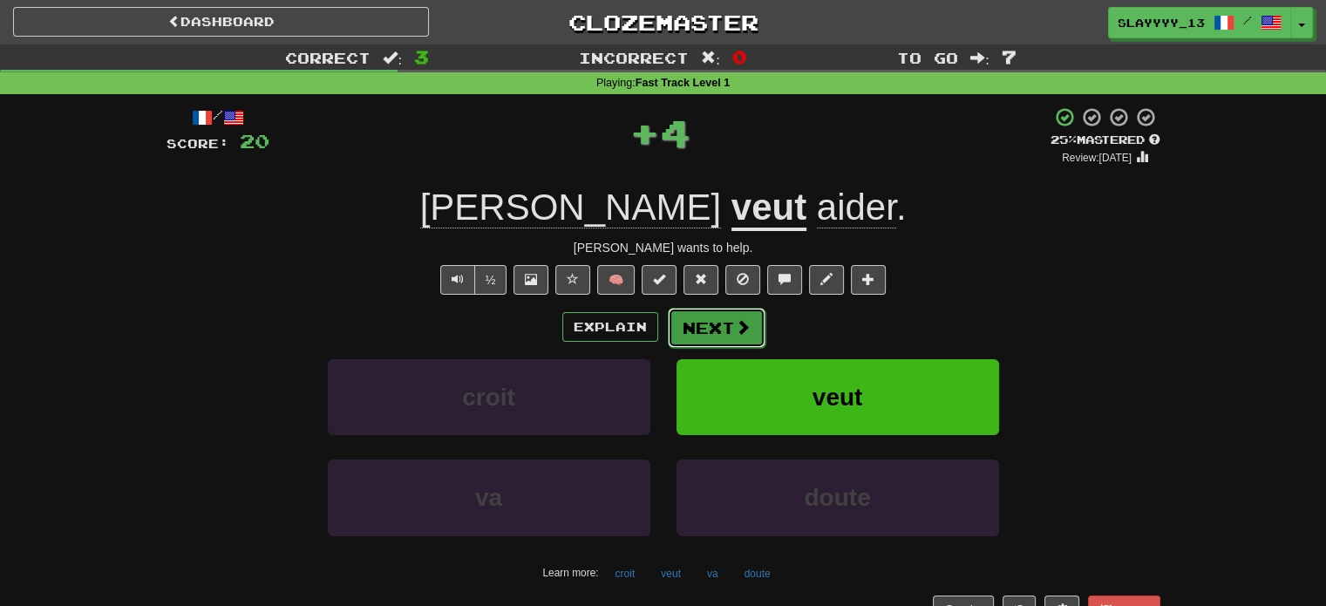
click at [710, 344] on button "Next" at bounding box center [717, 328] width 98 height 40
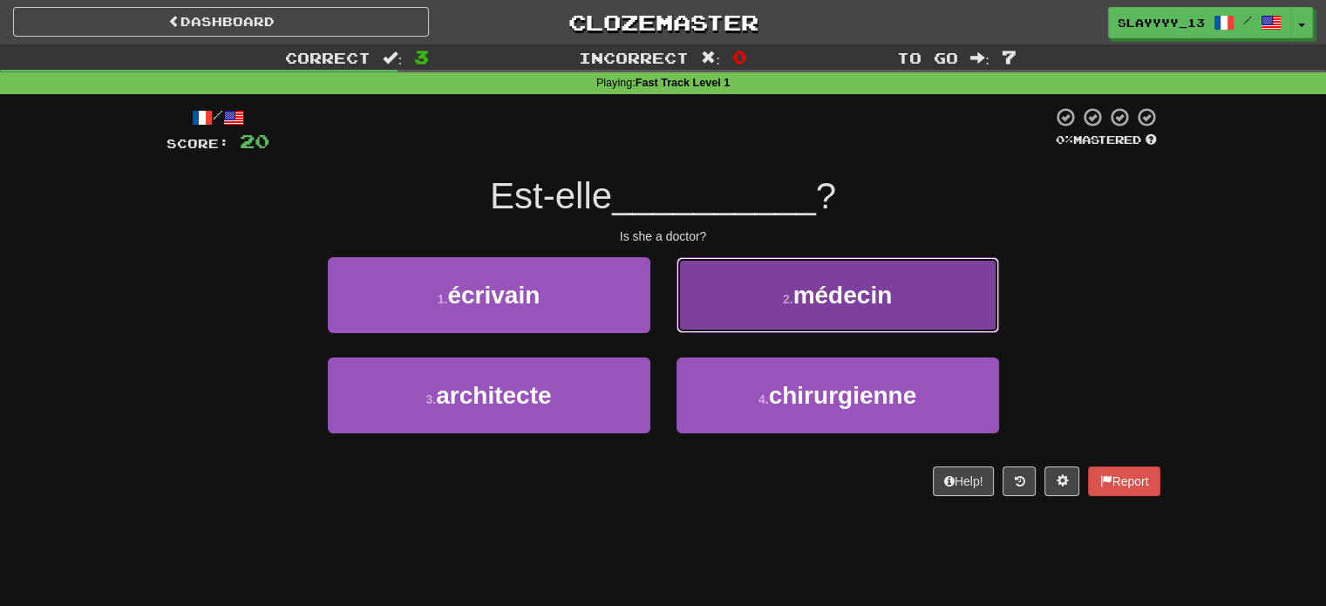
click at [716, 282] on button "2 . médecin" at bounding box center [838, 295] width 323 height 76
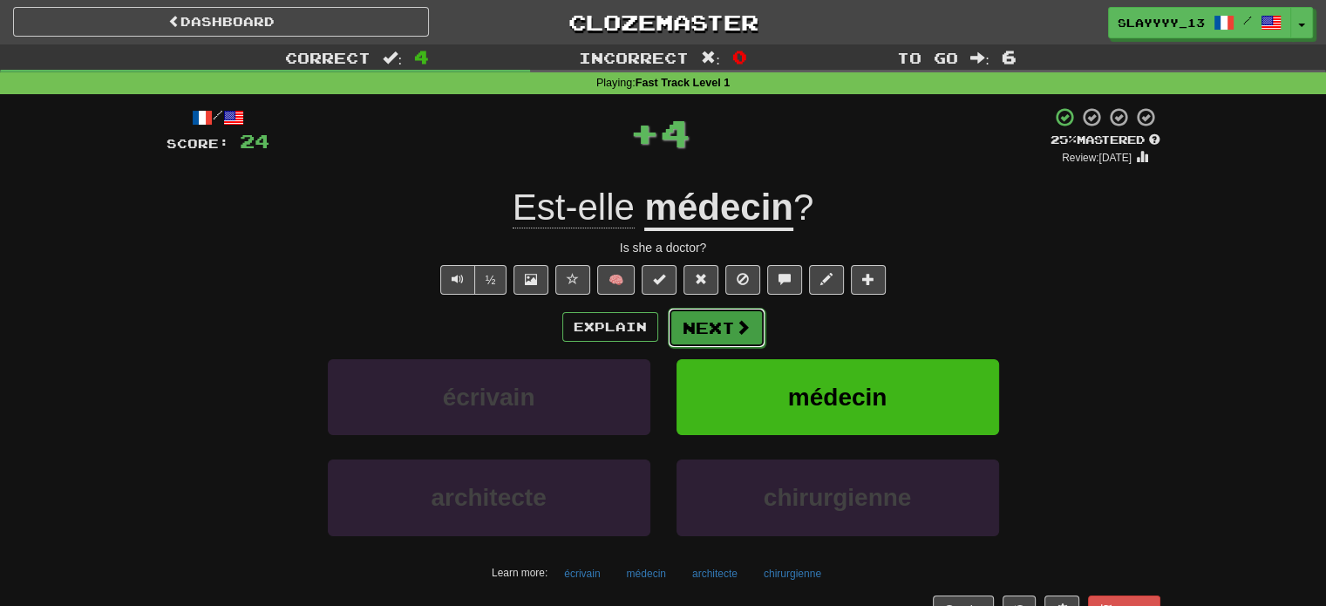
click at [694, 311] on button "Next" at bounding box center [717, 328] width 98 height 40
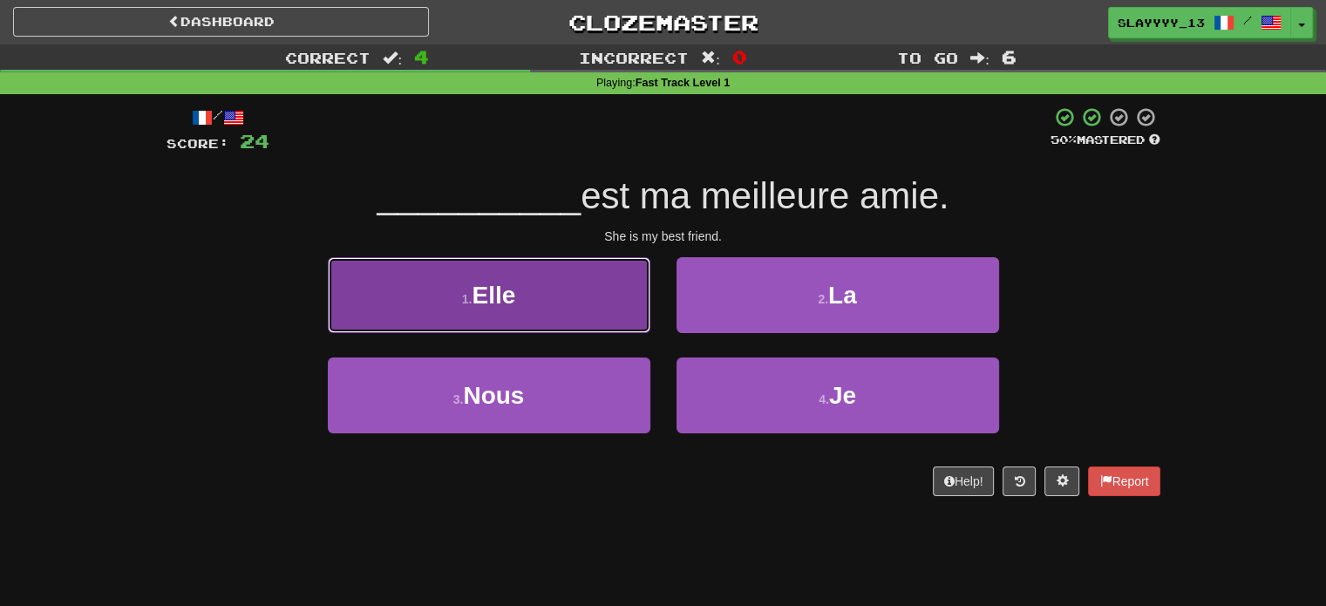
click at [589, 304] on button "1 . Elle" at bounding box center [489, 295] width 323 height 76
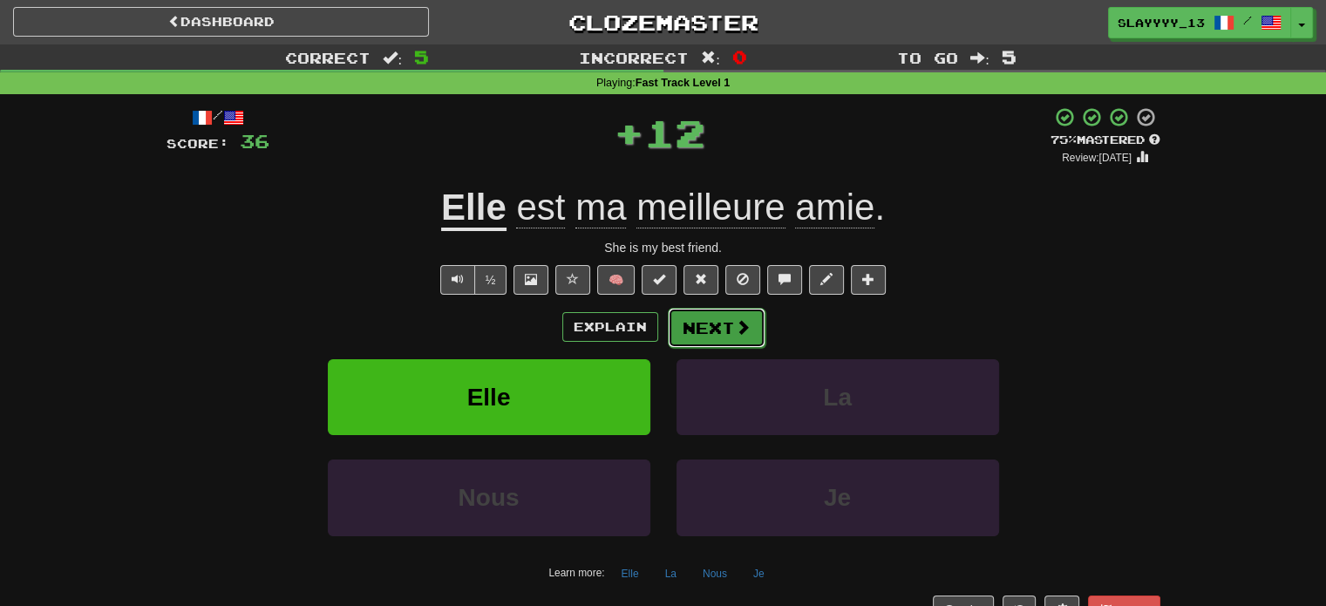
click at [735, 324] on span at bounding box center [743, 327] width 16 height 16
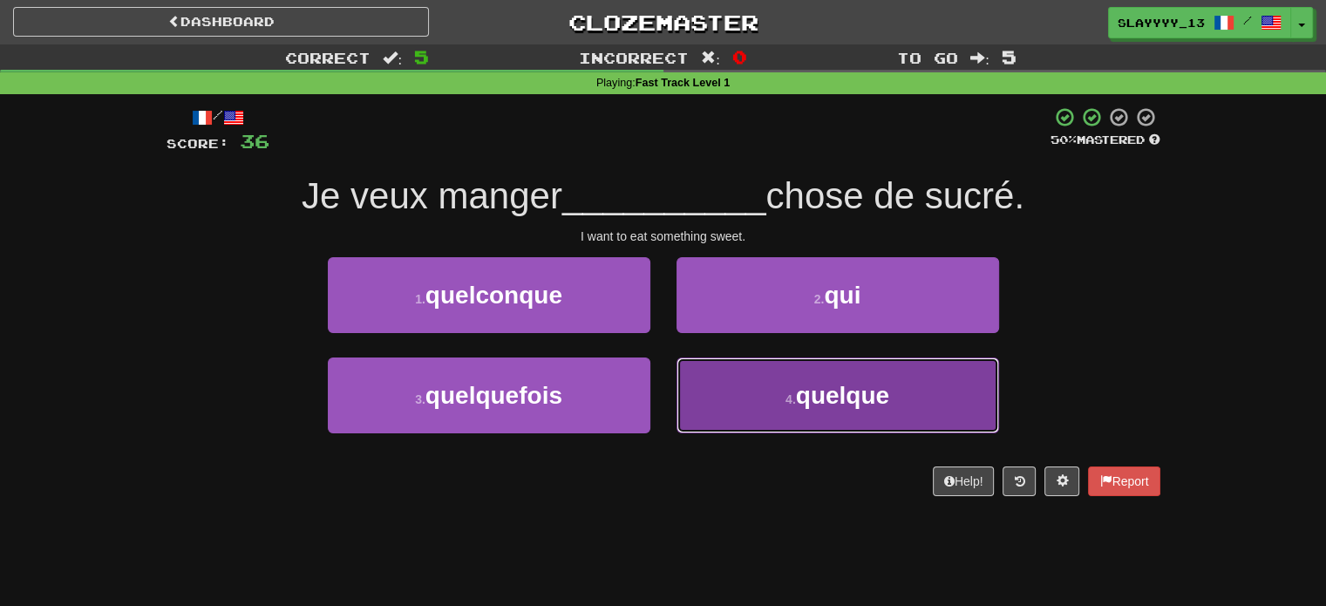
click at [793, 388] on button "4 . quelque" at bounding box center [838, 396] width 323 height 76
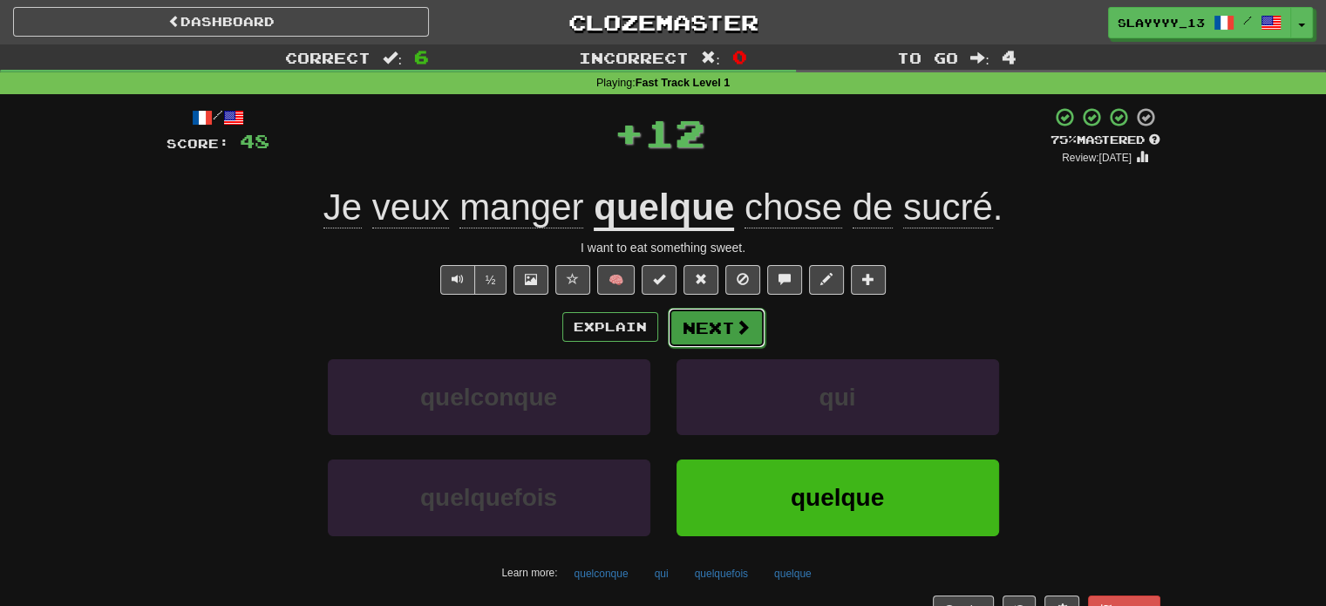
click at [730, 320] on button "Next" at bounding box center [717, 328] width 98 height 40
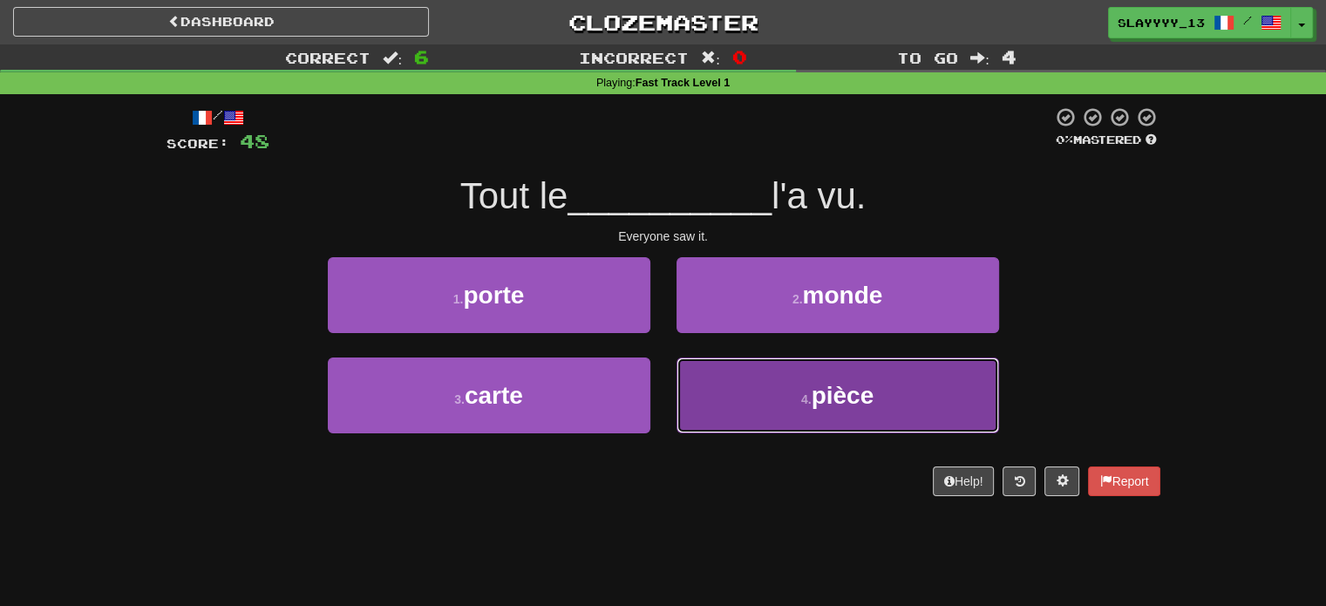
click at [781, 370] on button "4 . pièce" at bounding box center [838, 396] width 323 height 76
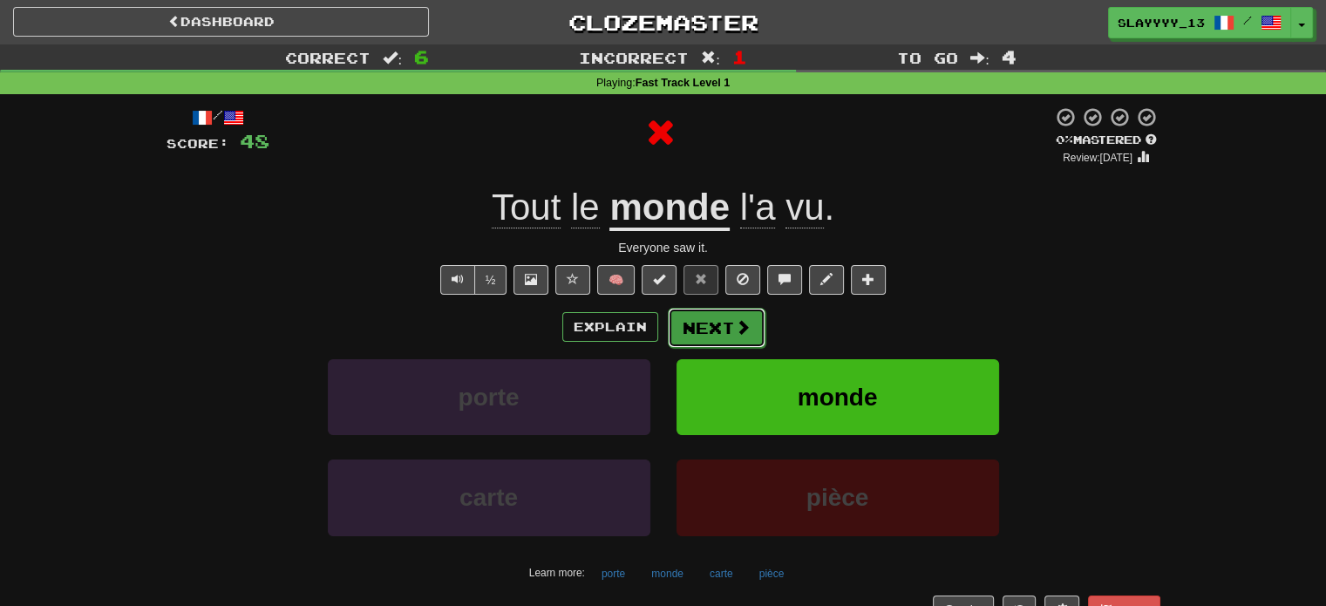
click at [749, 341] on button "Next" at bounding box center [717, 328] width 98 height 40
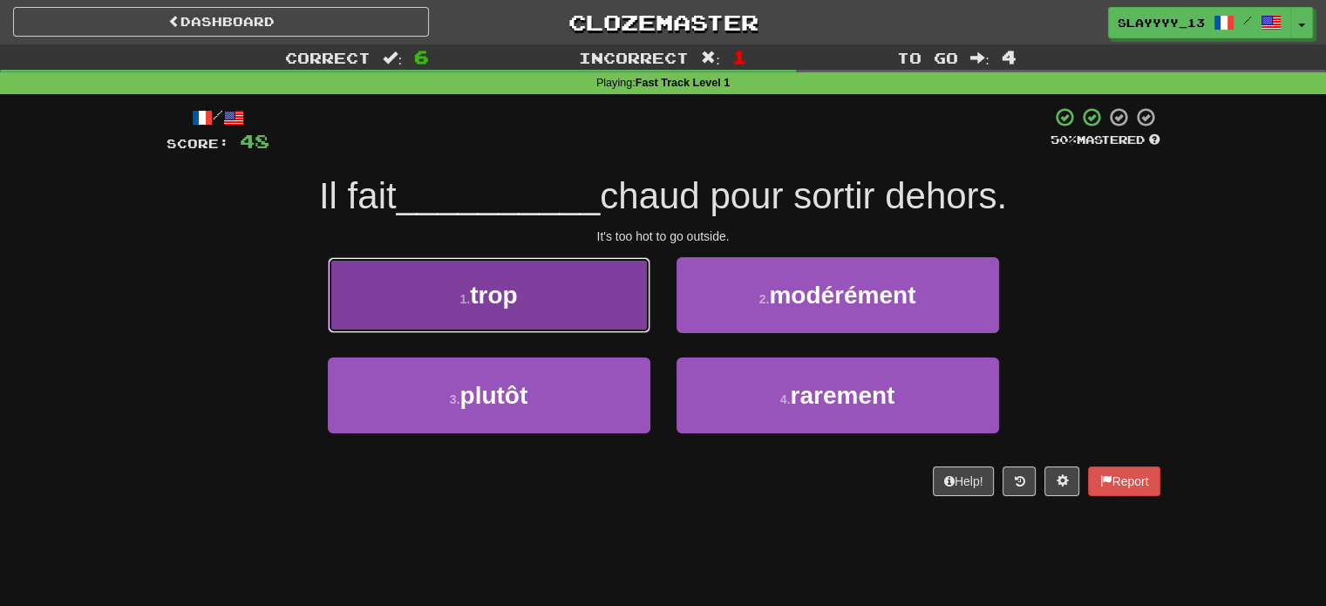
click at [586, 290] on button "1 . trop" at bounding box center [489, 295] width 323 height 76
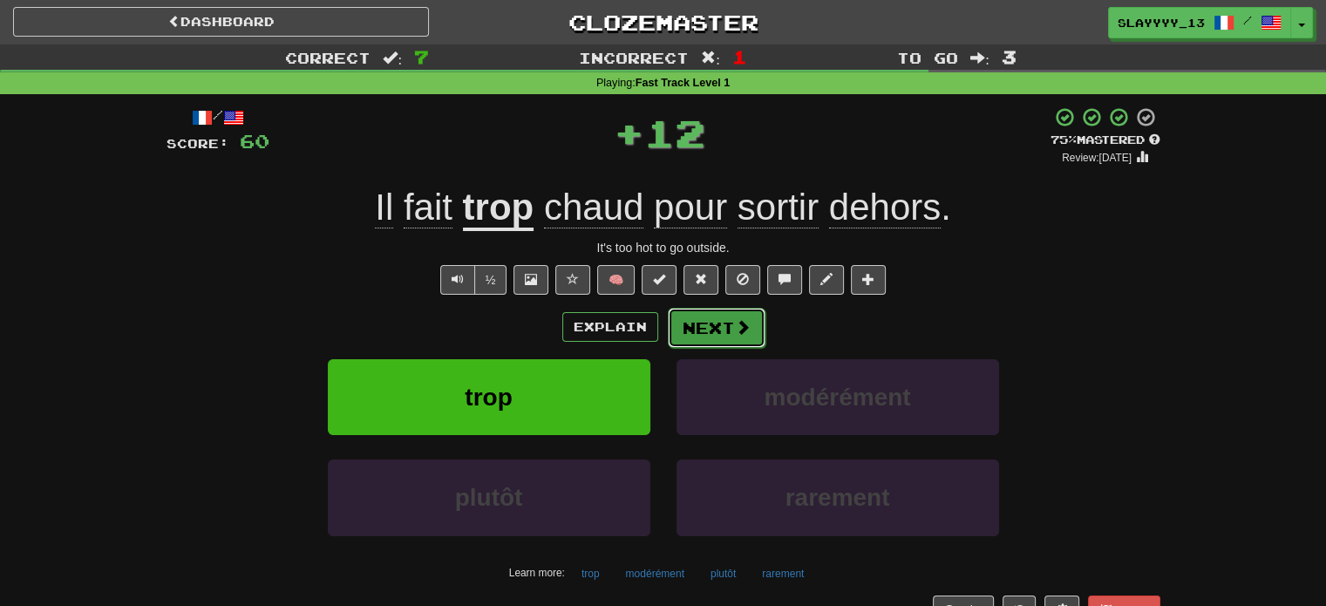
click at [726, 326] on button "Next" at bounding box center [717, 328] width 98 height 40
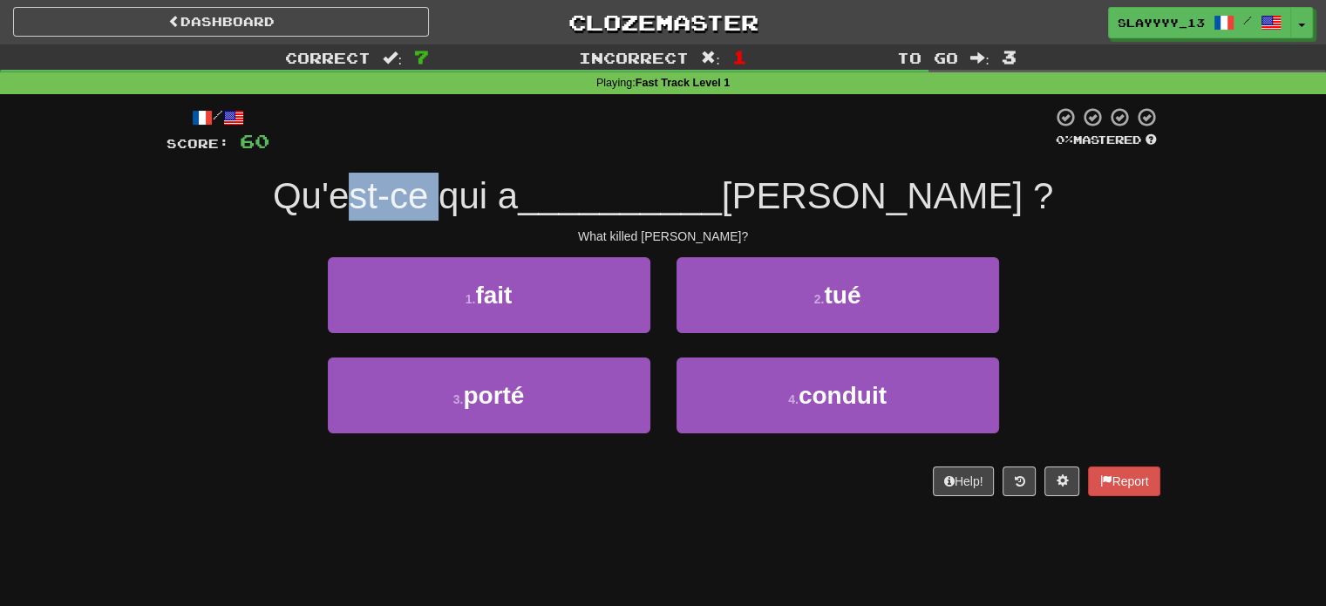
drag, startPoint x: 462, startPoint y: 201, endPoint x: 551, endPoint y: 186, distance: 90.2
click at [518, 186] on span "Qu'est-ce qui a" at bounding box center [395, 195] width 245 height 41
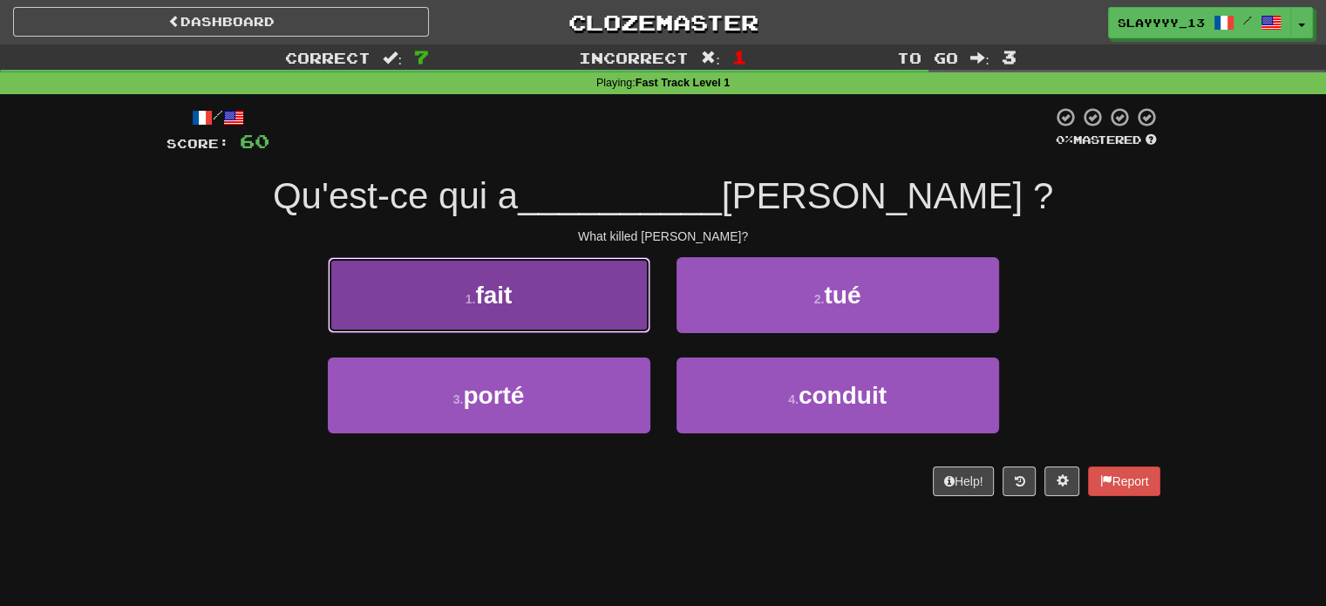
click at [585, 312] on button "1 . fait" at bounding box center [489, 295] width 323 height 76
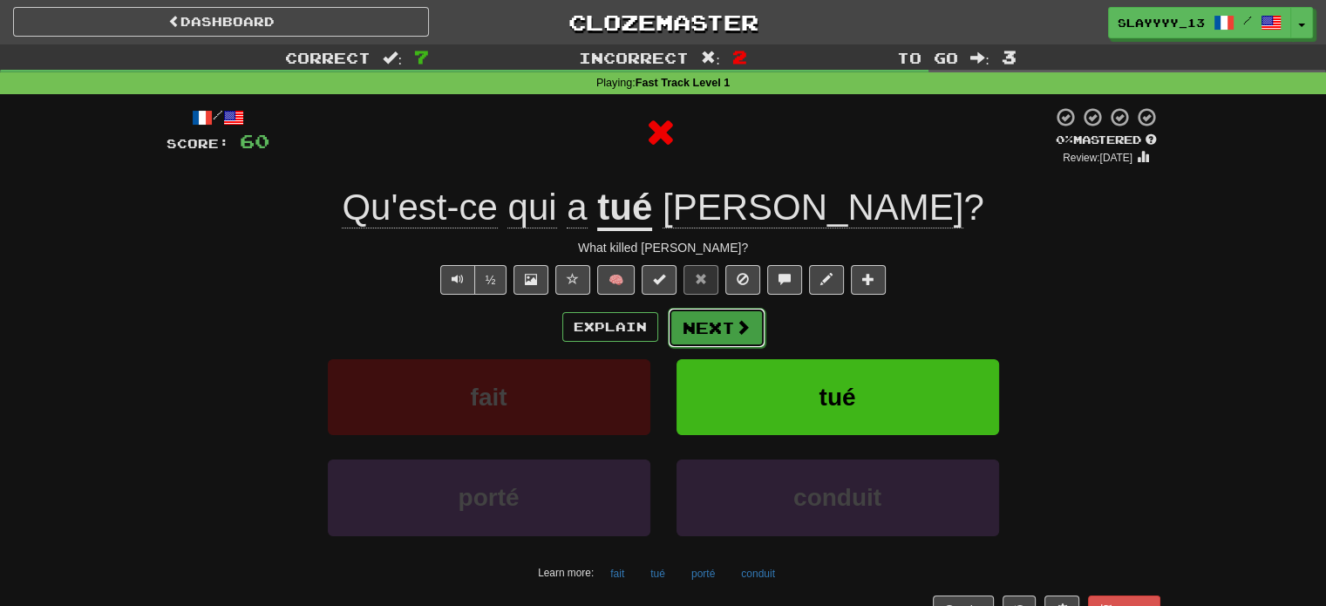
click at [706, 328] on button "Next" at bounding box center [717, 328] width 98 height 40
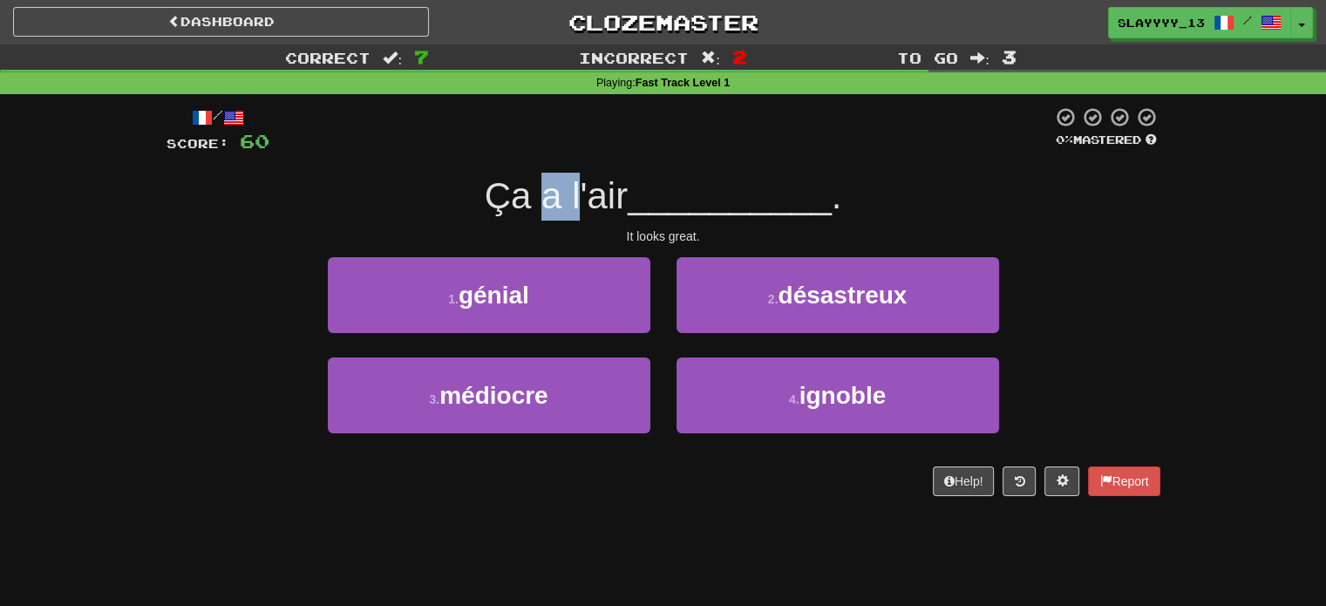
drag, startPoint x: 534, startPoint y: 208, endPoint x: 586, endPoint y: 208, distance: 52.3
click at [586, 208] on span "Ça a l'air" at bounding box center [556, 195] width 143 height 41
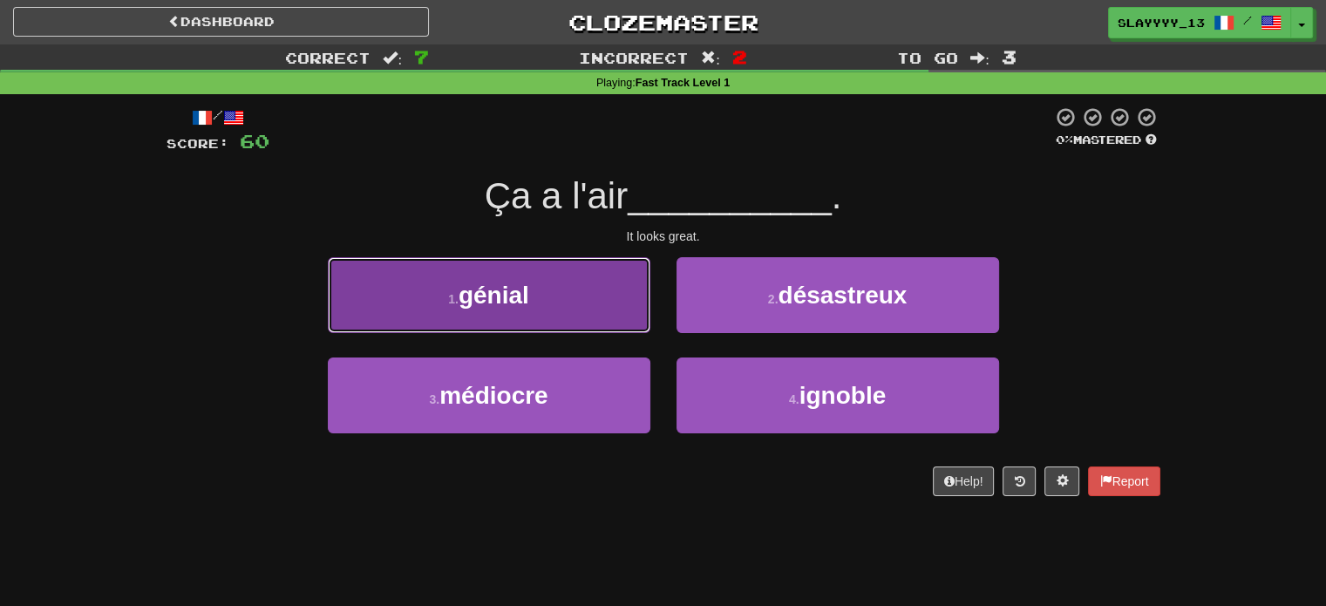
click at [617, 274] on button "1 . génial" at bounding box center [489, 295] width 323 height 76
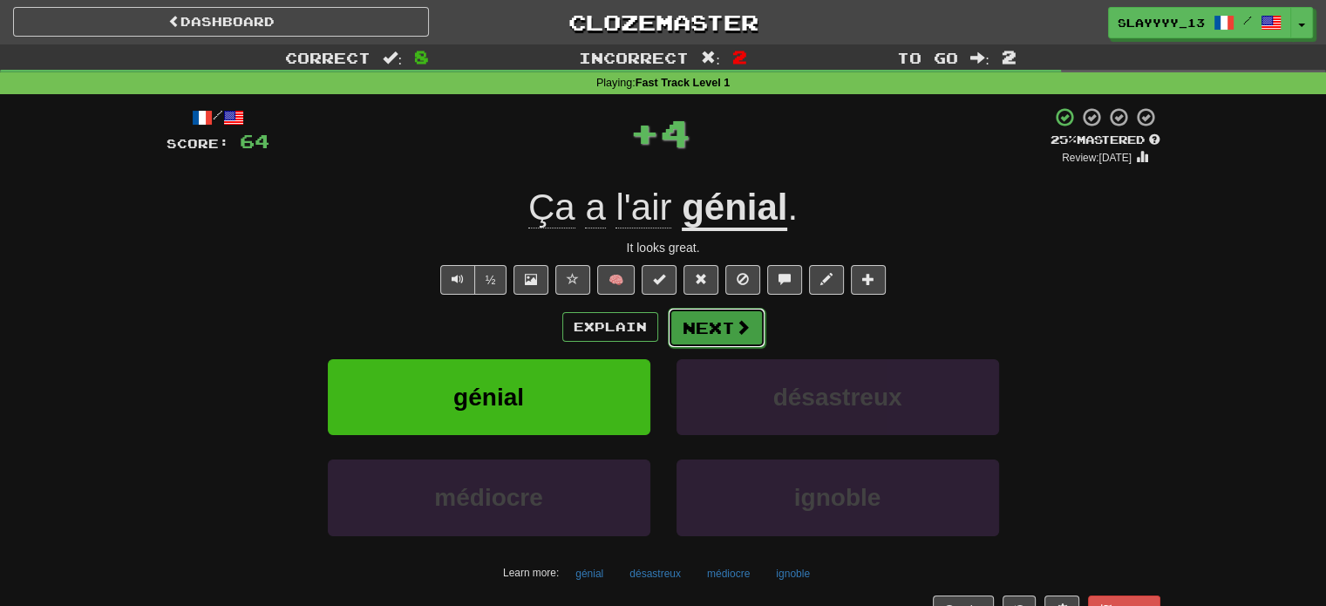
click at [712, 327] on button "Next" at bounding box center [717, 328] width 98 height 40
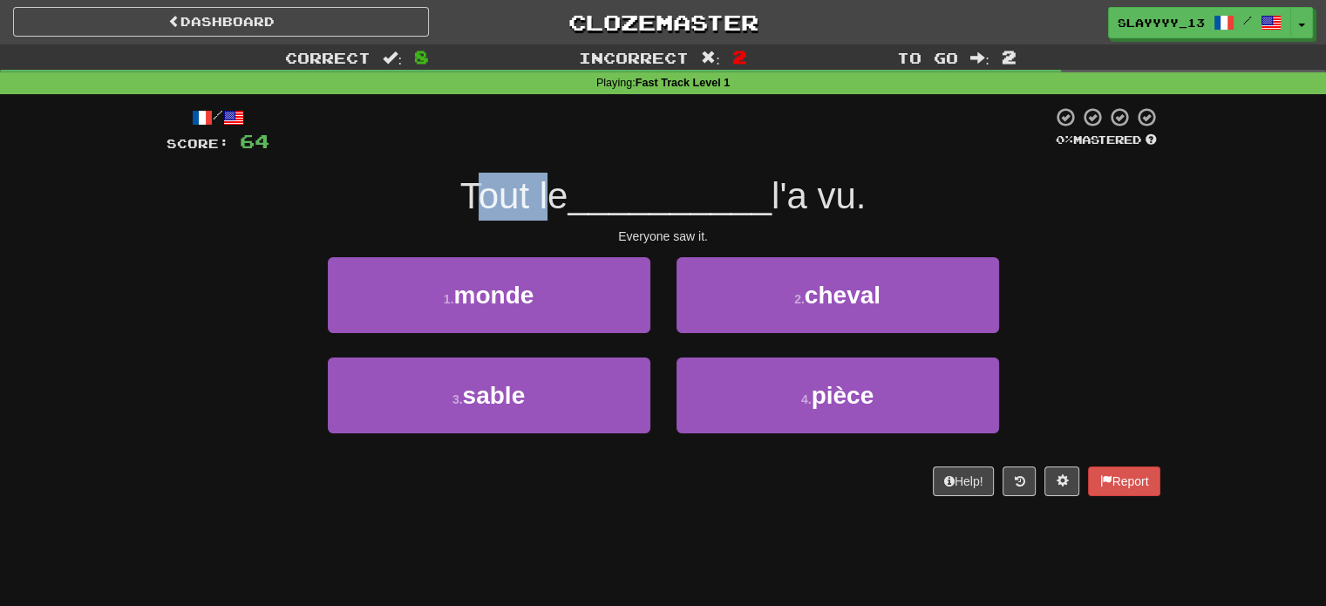
drag, startPoint x: 474, startPoint y: 201, endPoint x: 568, endPoint y: 194, distance: 93.5
click at [568, 194] on div "Tout le __________ l'a vu." at bounding box center [664, 197] width 994 height 48
click at [568, 194] on span "__________" at bounding box center [670, 195] width 204 height 41
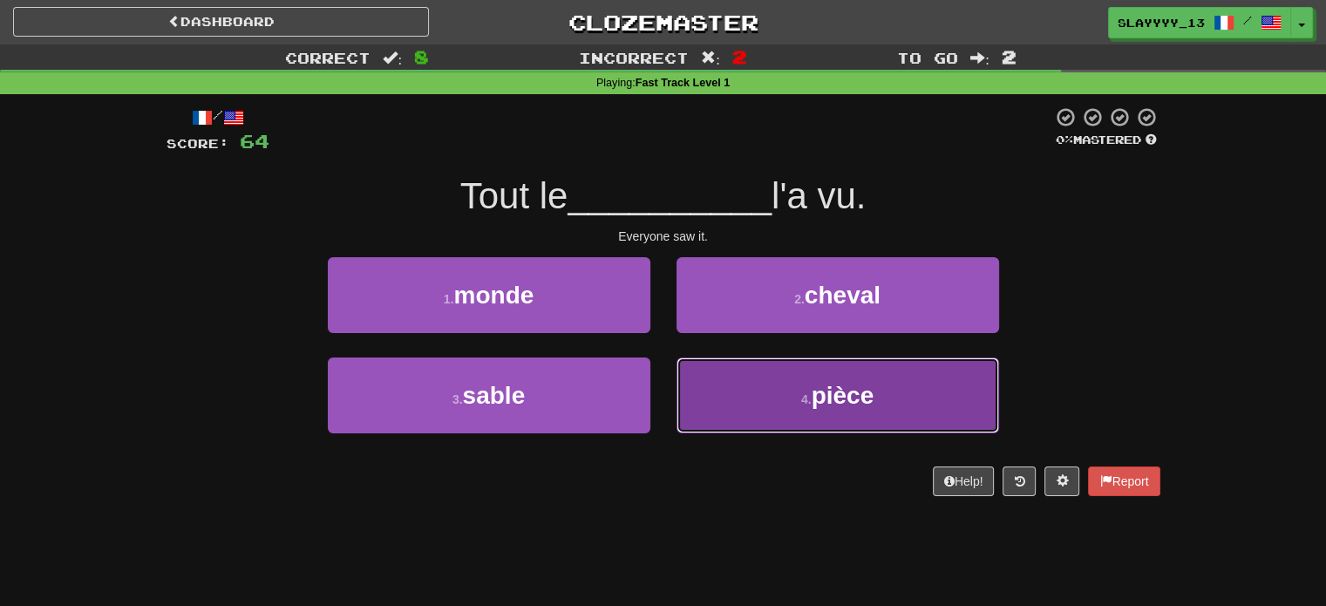
click at [794, 369] on button "4 . pièce" at bounding box center [838, 396] width 323 height 76
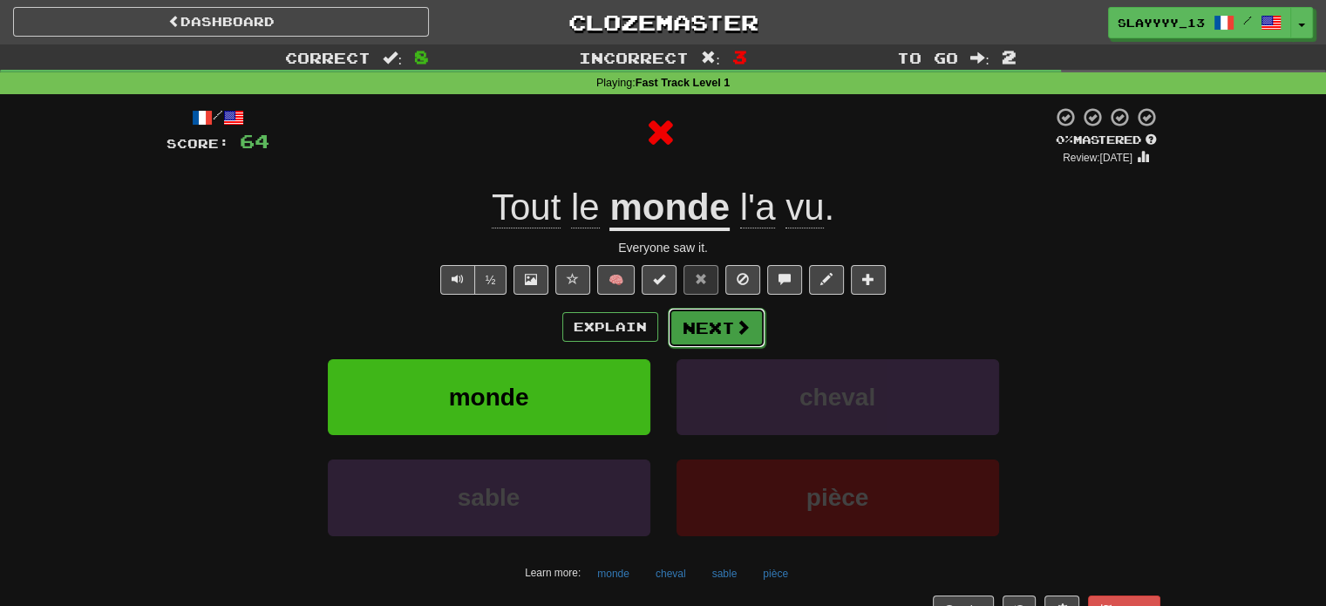
click at [748, 336] on button "Next" at bounding box center [717, 328] width 98 height 40
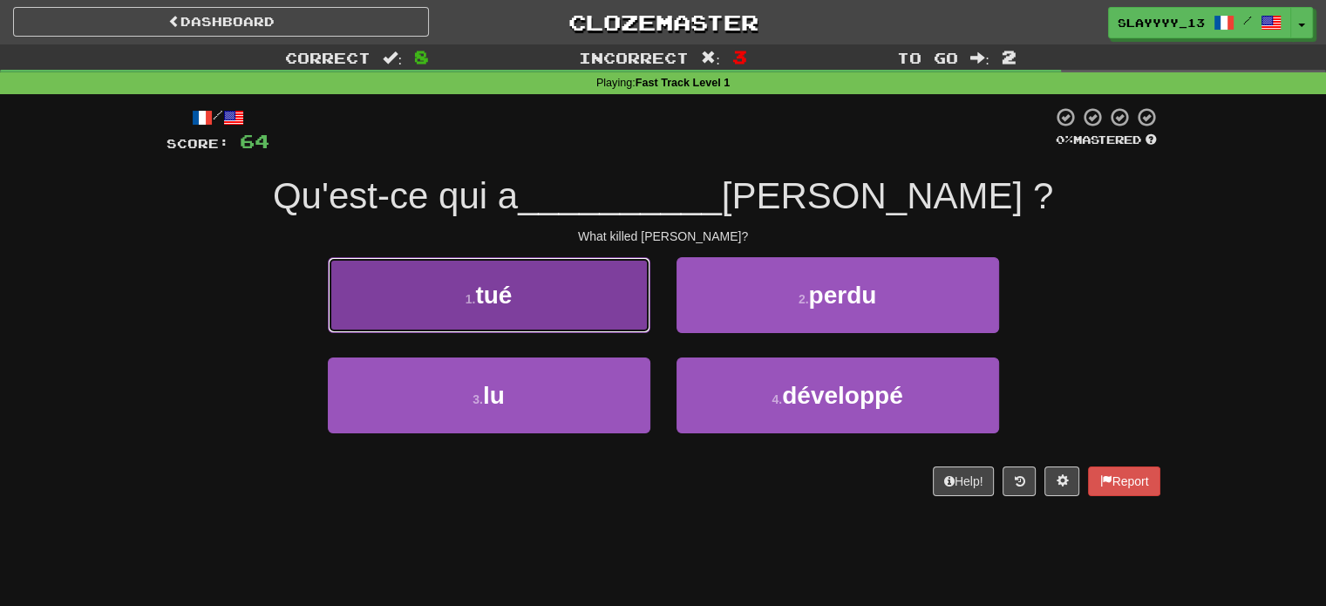
click at [542, 296] on button "1 . tué" at bounding box center [489, 295] width 323 height 76
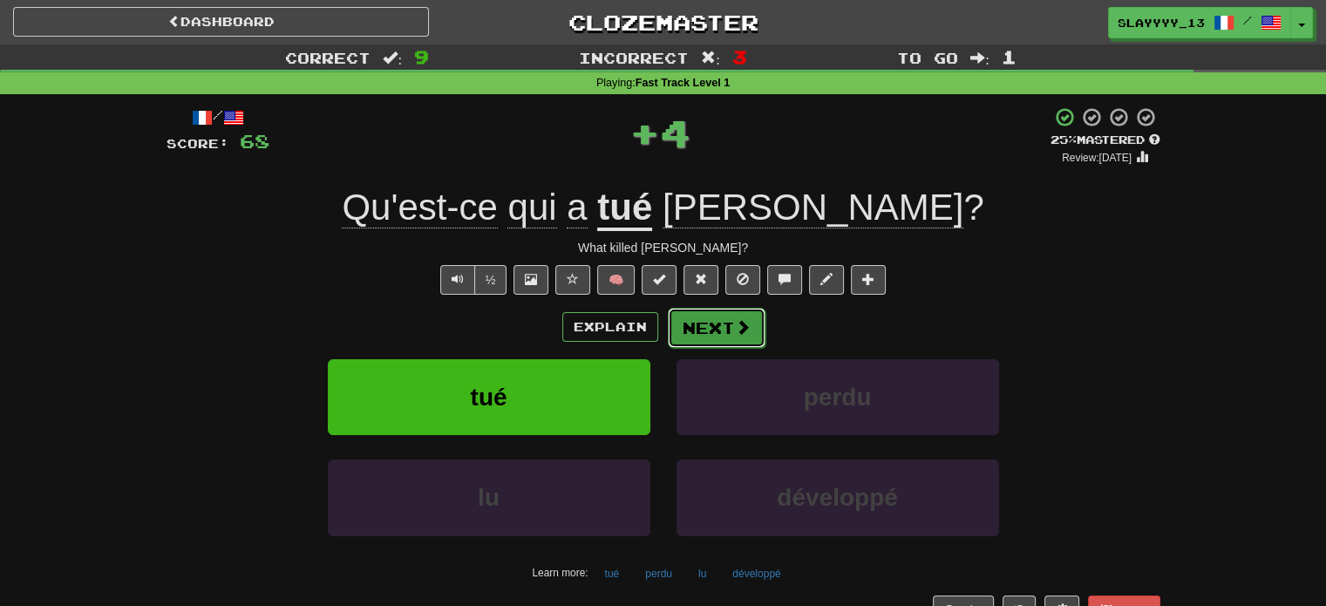
click at [715, 342] on button "Next" at bounding box center [717, 328] width 98 height 40
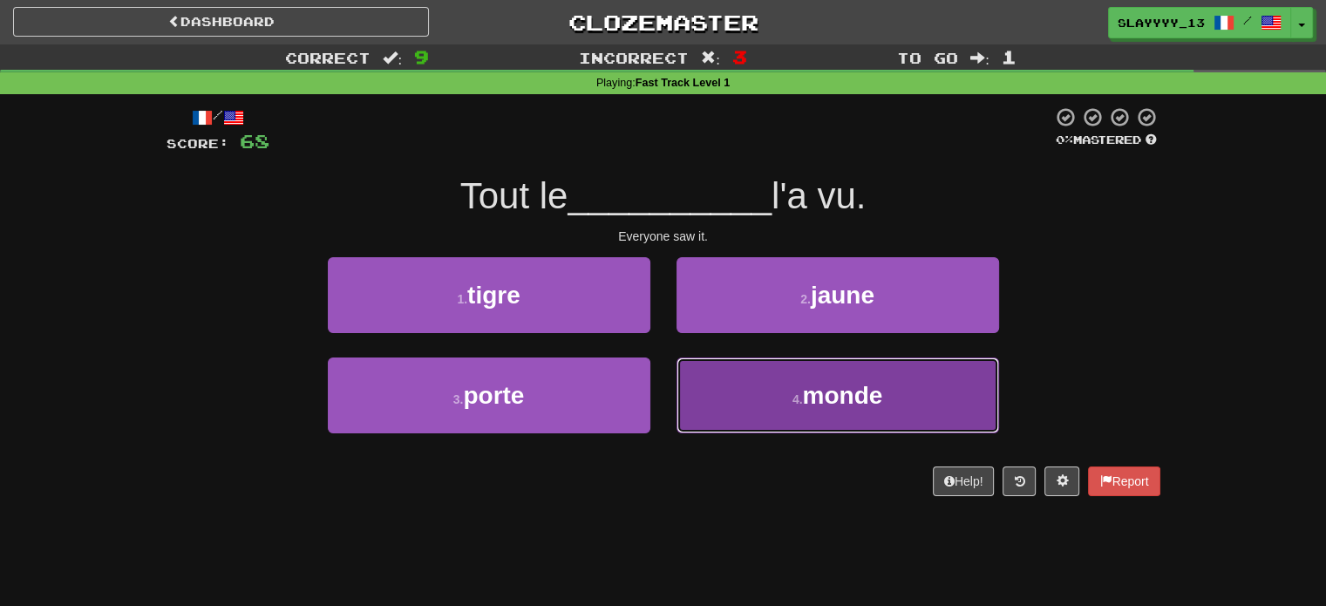
click at [767, 376] on button "4 . monde" at bounding box center [838, 396] width 323 height 76
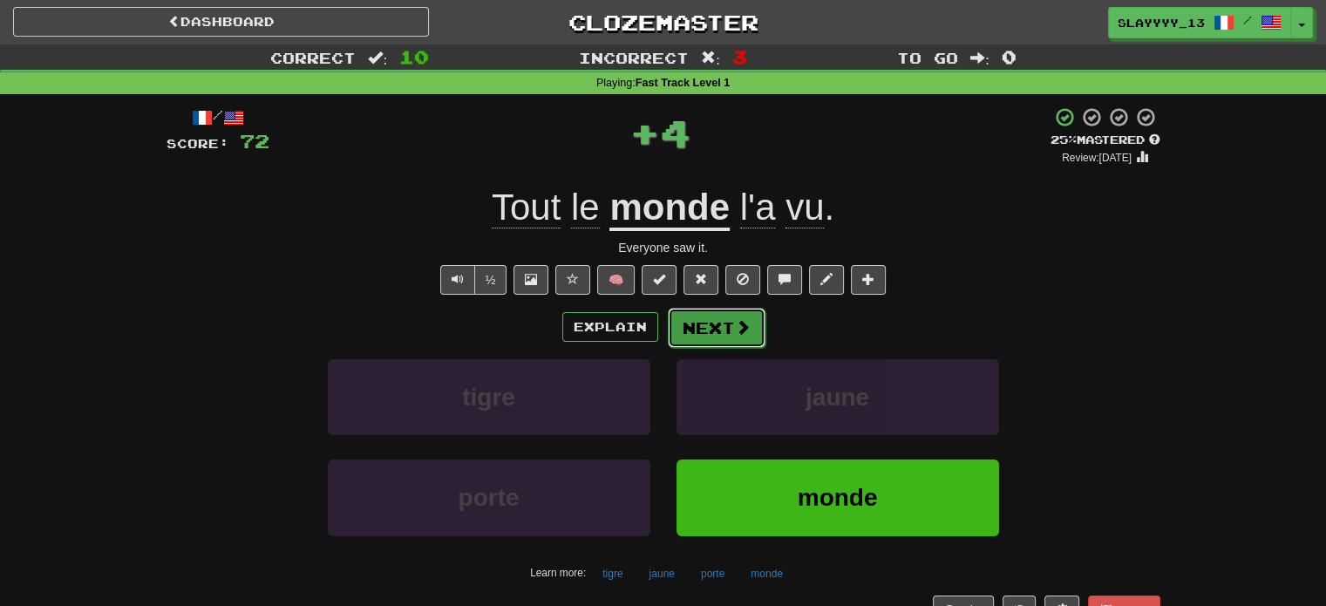
click at [710, 340] on button "Next" at bounding box center [717, 328] width 98 height 40
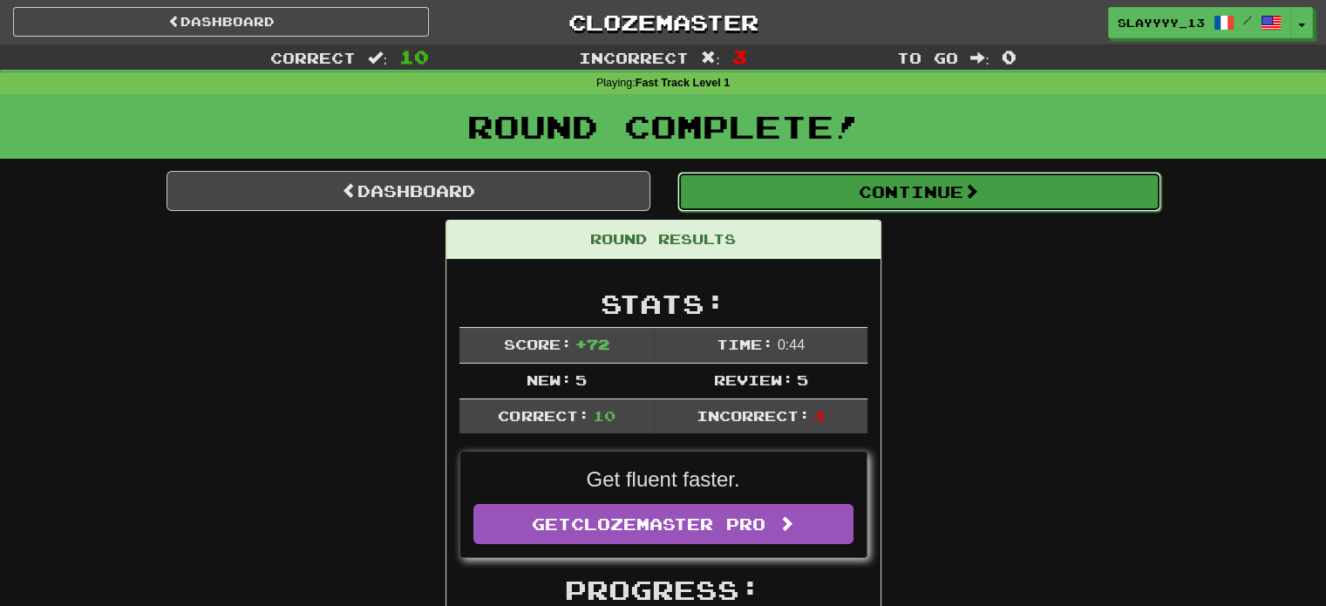
click at [736, 194] on button "Continue" at bounding box center [920, 192] width 484 height 40
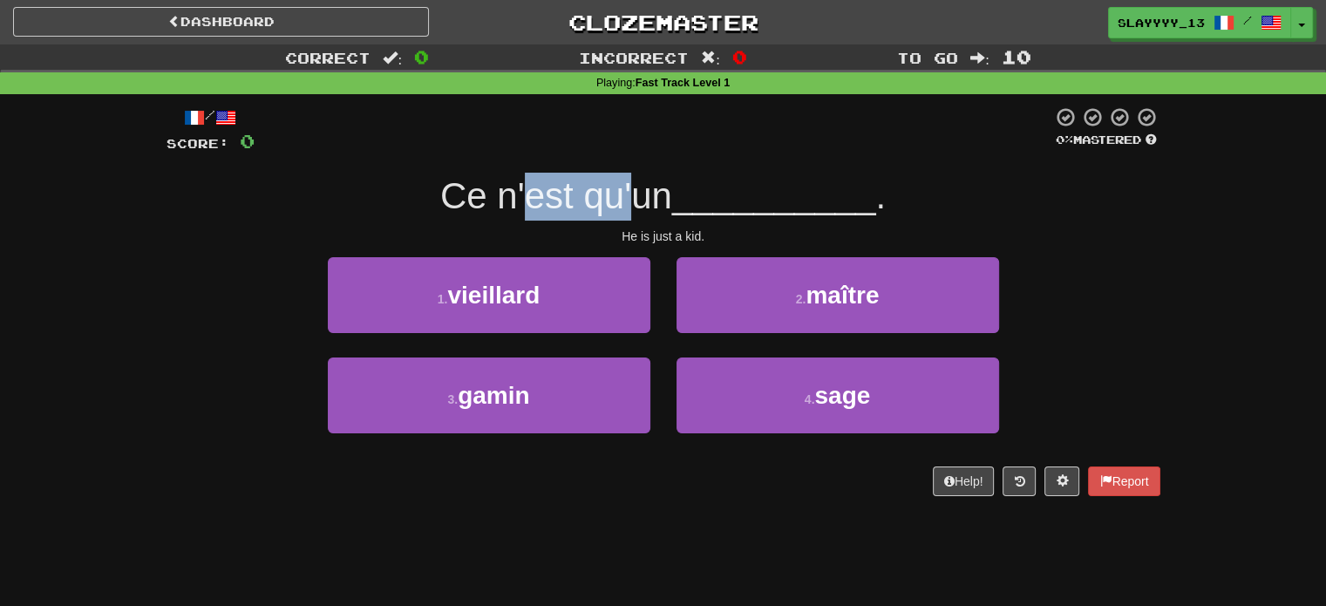
drag, startPoint x: 524, startPoint y: 205, endPoint x: 635, endPoint y: 174, distance: 115.1
click at [635, 174] on div "Ce n'est qu'un __________ ." at bounding box center [664, 197] width 994 height 48
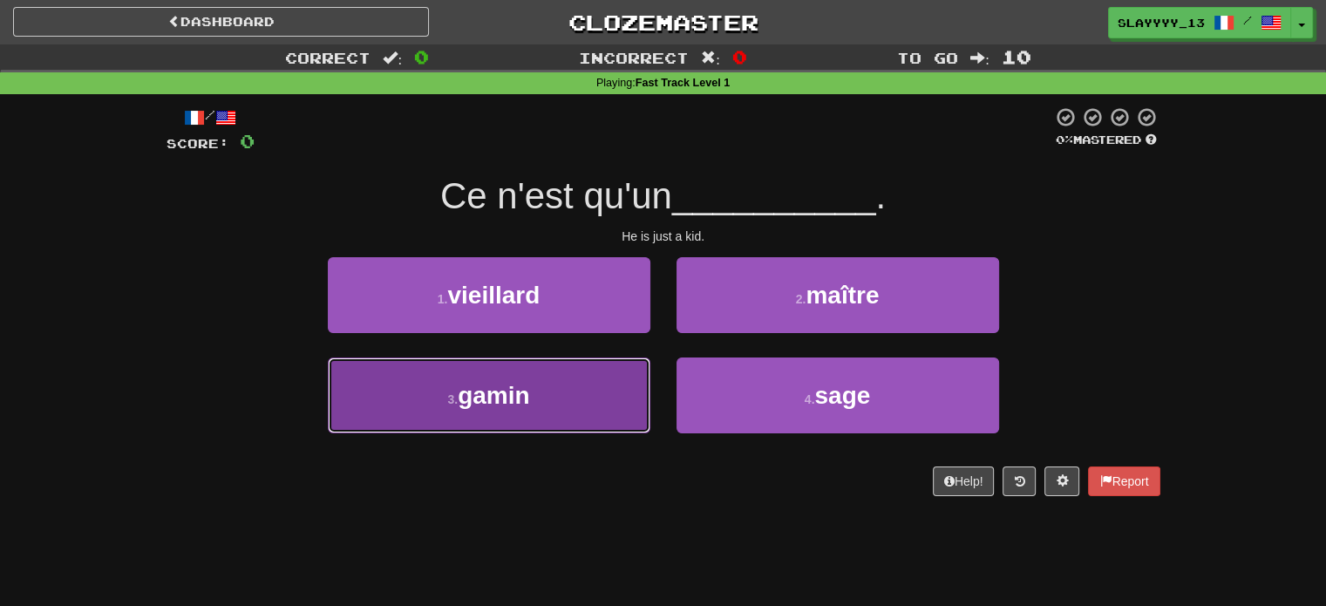
click at [626, 425] on button "3 . gamin" at bounding box center [489, 396] width 323 height 76
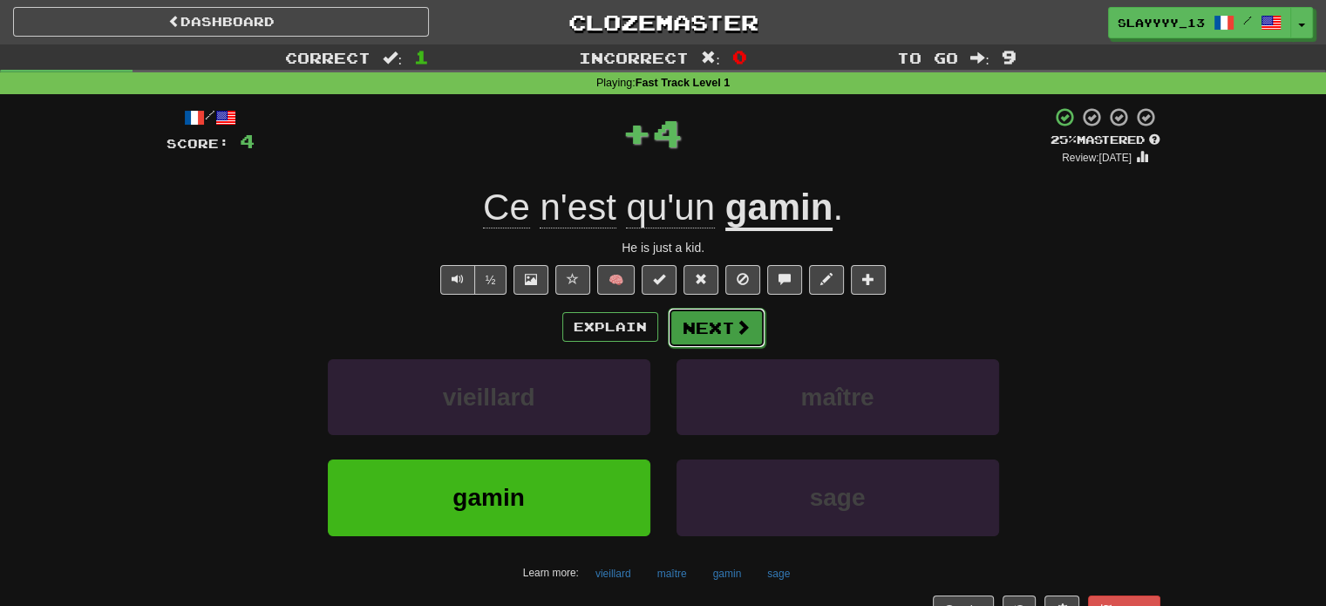
click at [753, 313] on button "Next" at bounding box center [717, 328] width 98 height 40
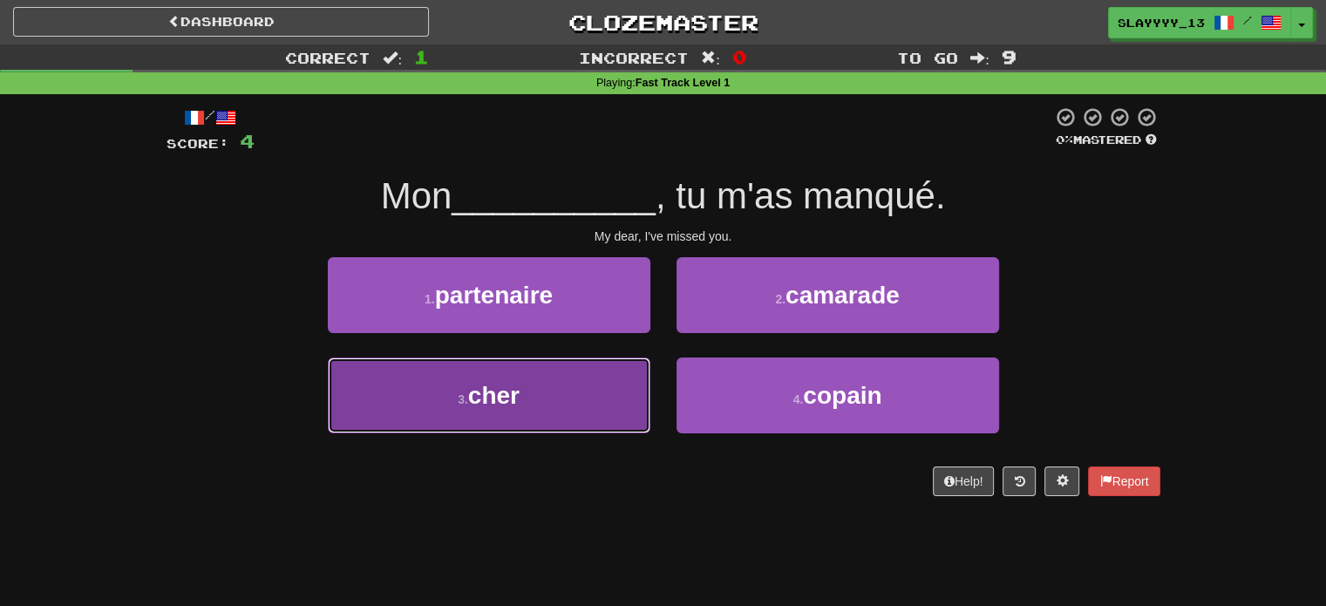
click at [564, 400] on button "3 . cher" at bounding box center [489, 396] width 323 height 76
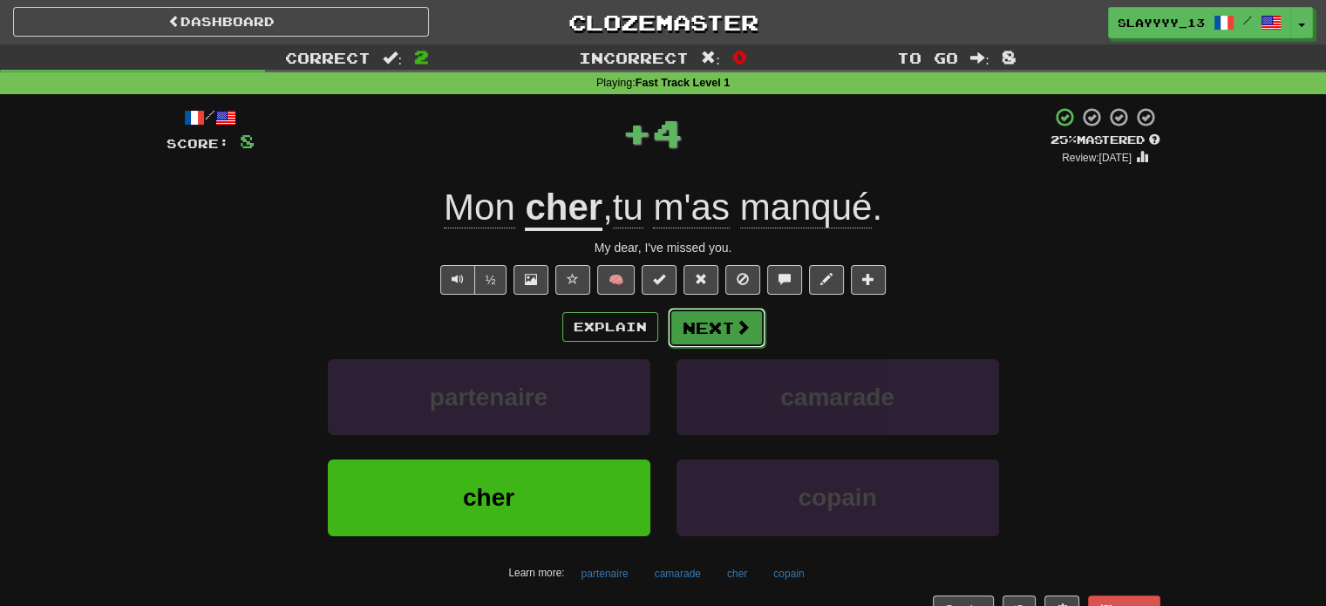
click at [718, 328] on button "Next" at bounding box center [717, 328] width 98 height 40
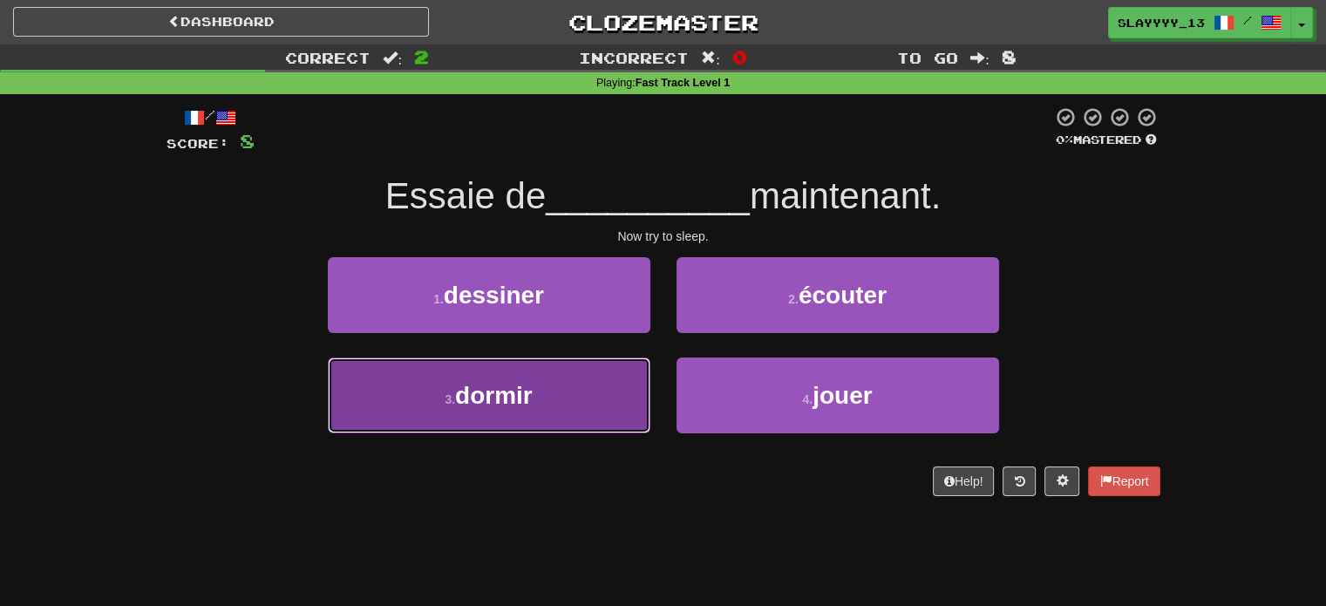
click at [549, 376] on button "3 . dormir" at bounding box center [489, 396] width 323 height 76
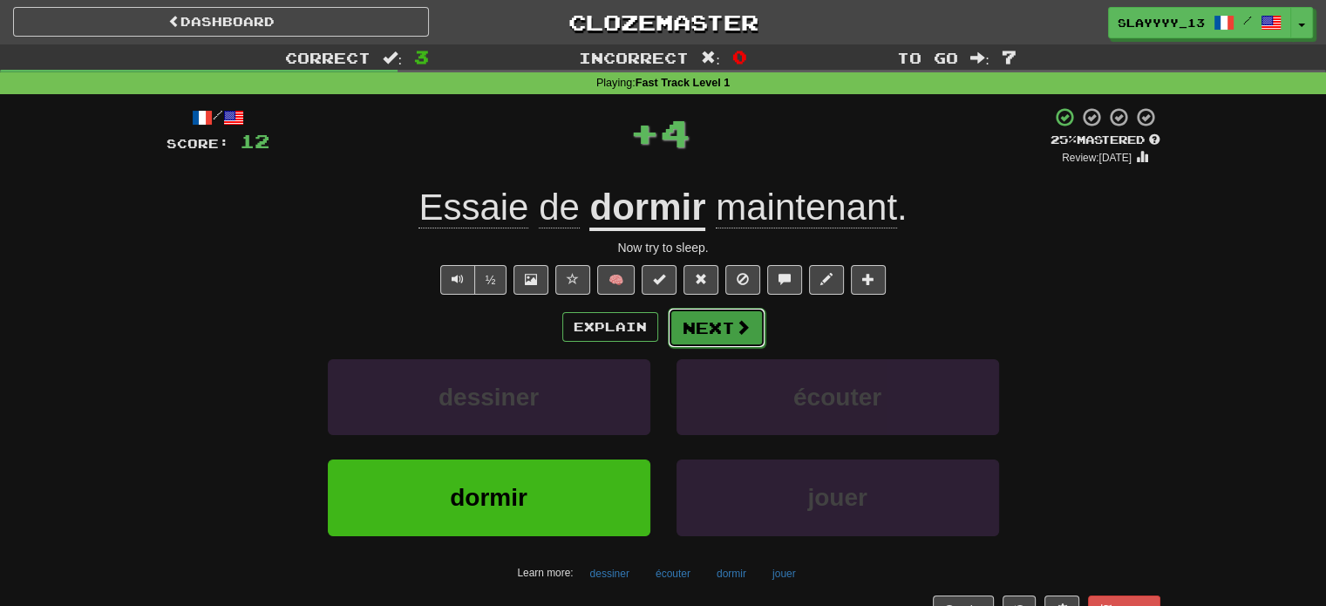
click at [677, 331] on button "Next" at bounding box center [717, 328] width 98 height 40
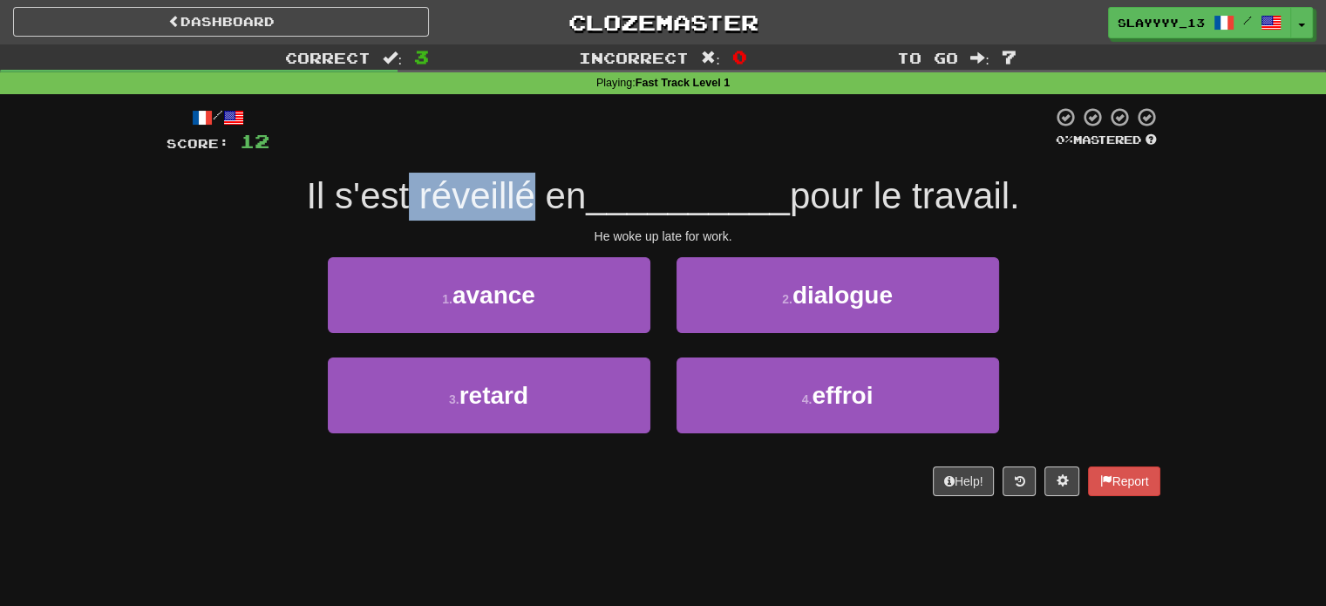
drag, startPoint x: 396, startPoint y: 215, endPoint x: 528, endPoint y: 206, distance: 132.0
click at [528, 206] on span "Il s'est réveillé en" at bounding box center [446, 195] width 280 height 41
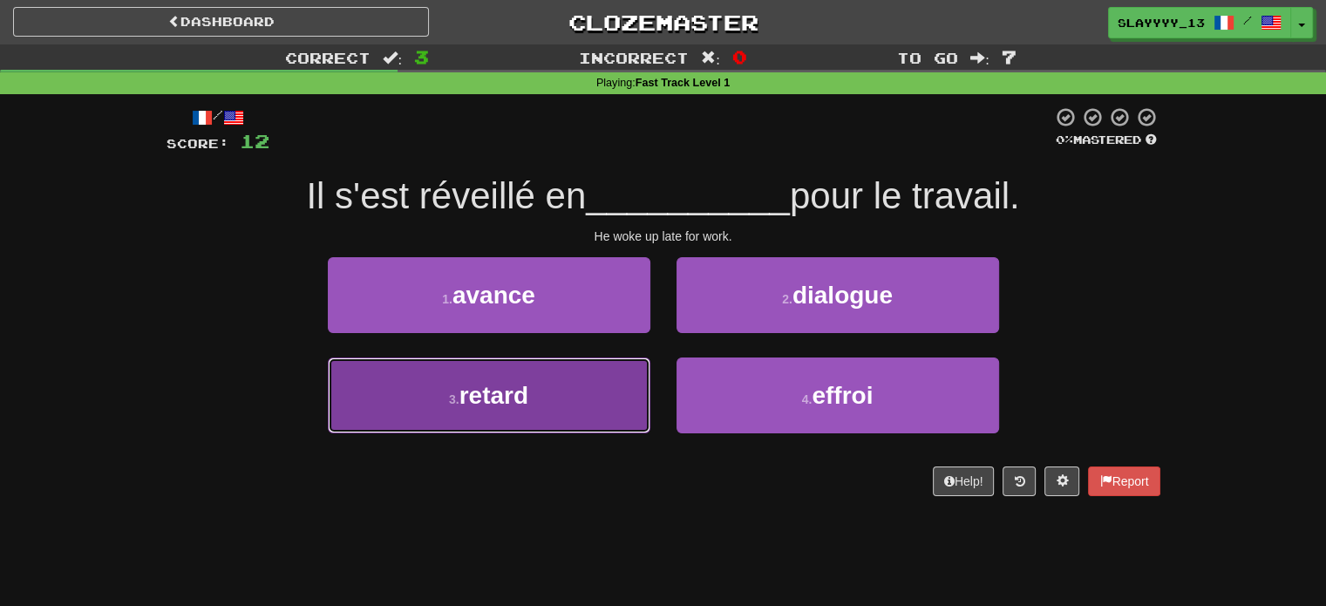
click at [558, 387] on button "3 . retard" at bounding box center [489, 396] width 323 height 76
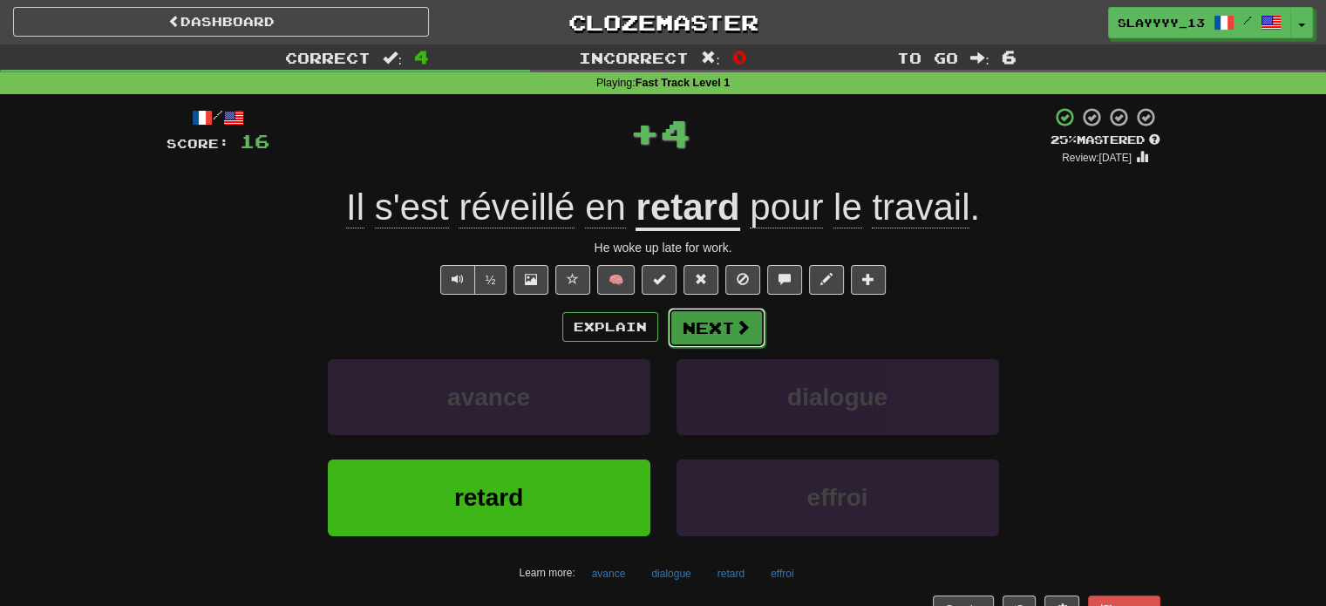
click at [705, 325] on button "Next" at bounding box center [717, 328] width 98 height 40
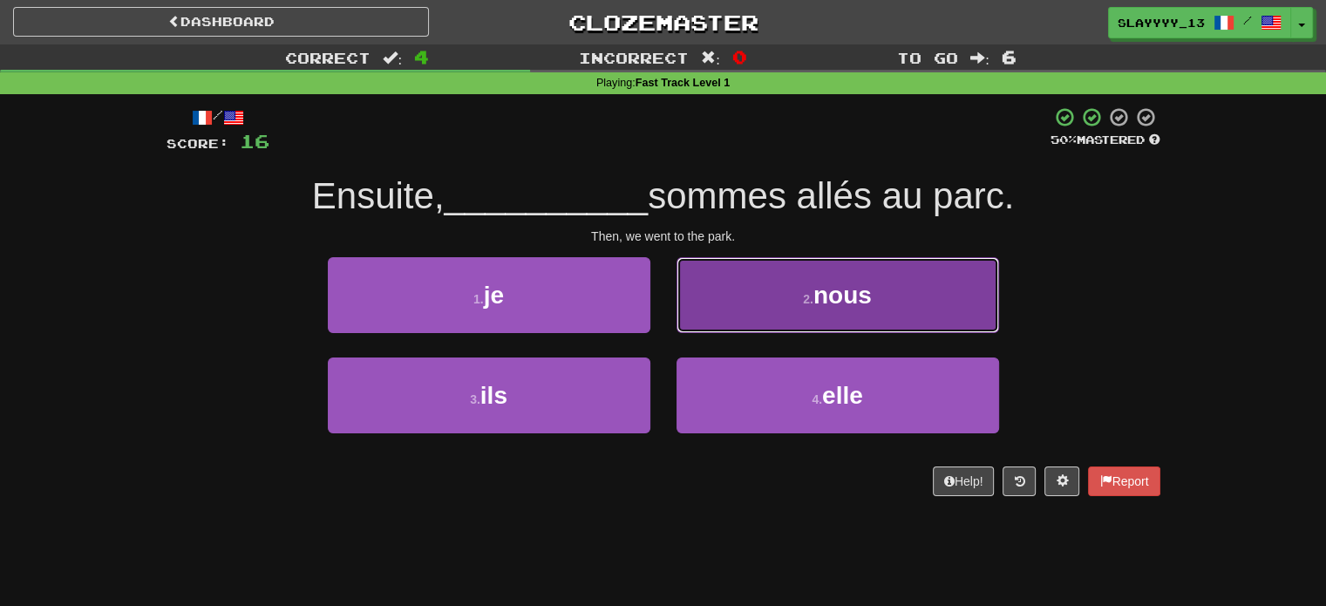
click at [812, 318] on button "2 . nous" at bounding box center [838, 295] width 323 height 76
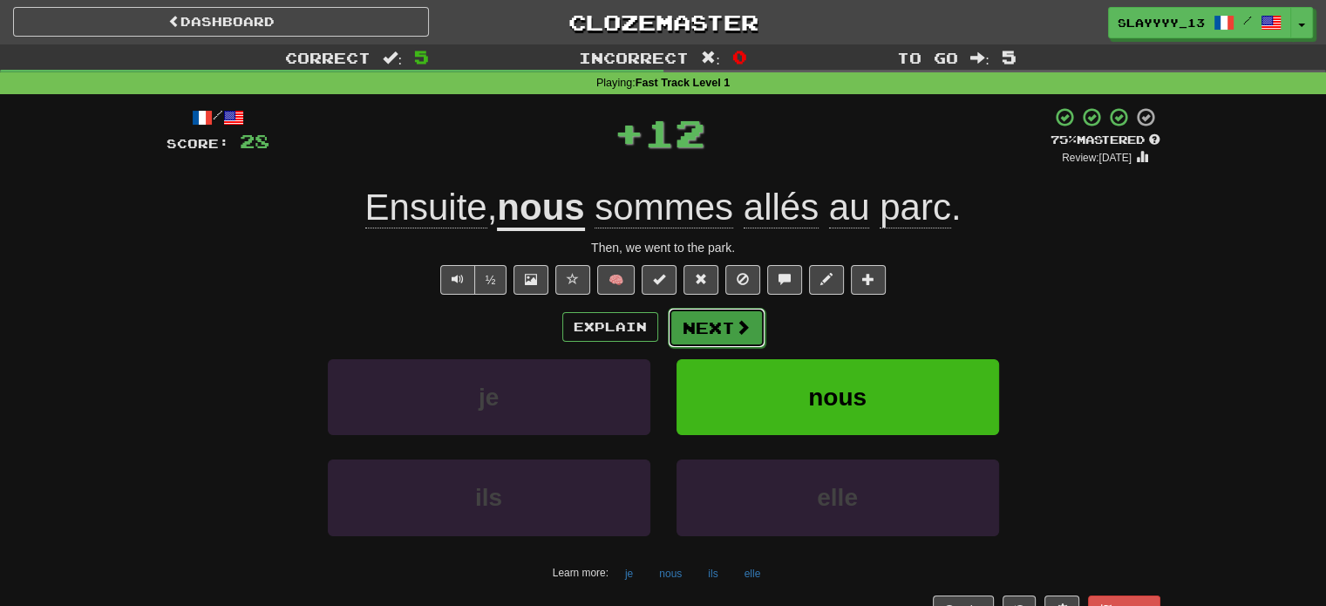
click at [727, 320] on button "Next" at bounding box center [717, 328] width 98 height 40
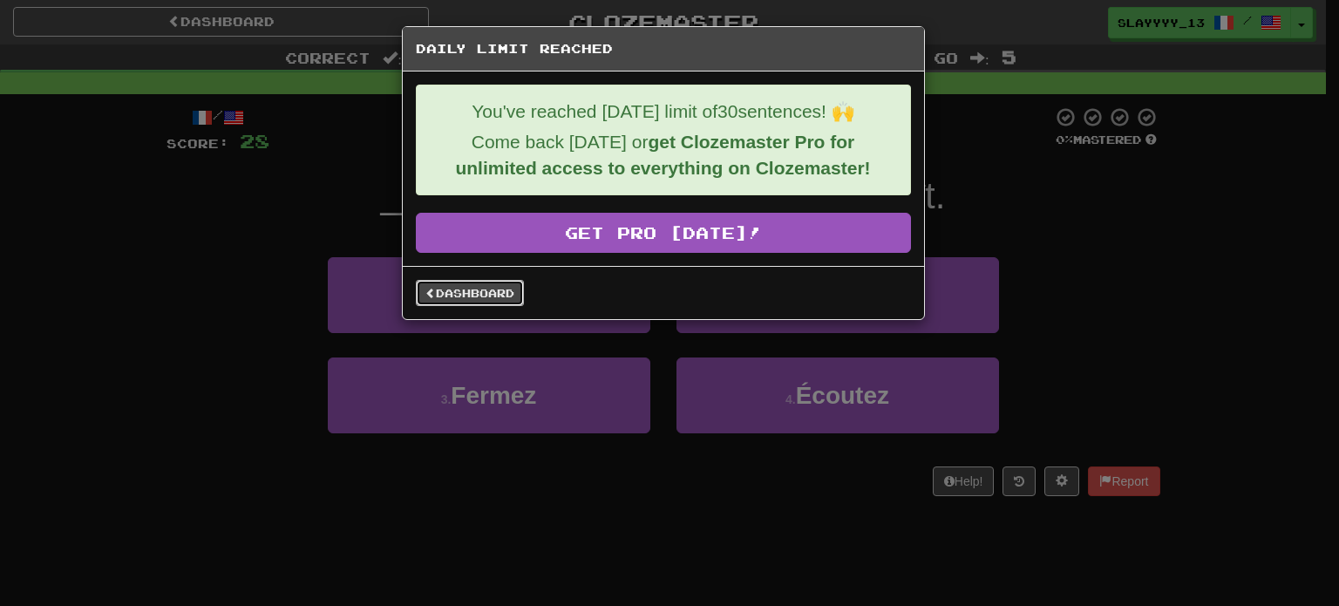
click at [467, 288] on link "Dashboard" at bounding box center [470, 293] width 108 height 26
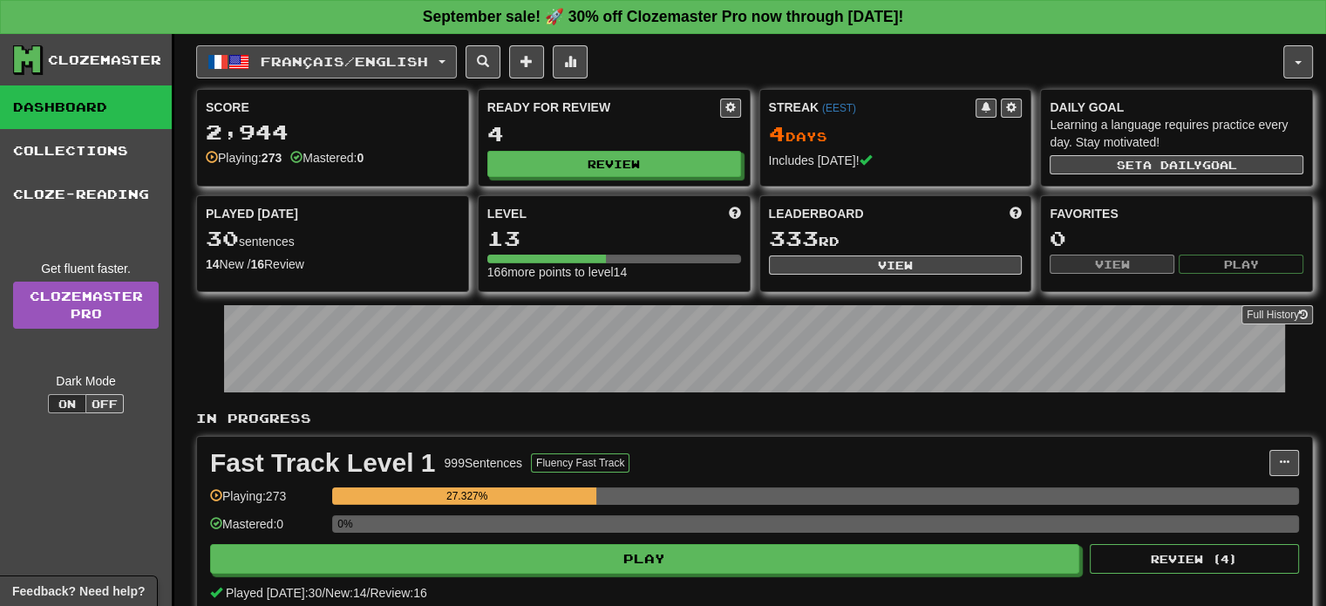
click at [244, 53] on span "button" at bounding box center [238, 61] width 21 height 21
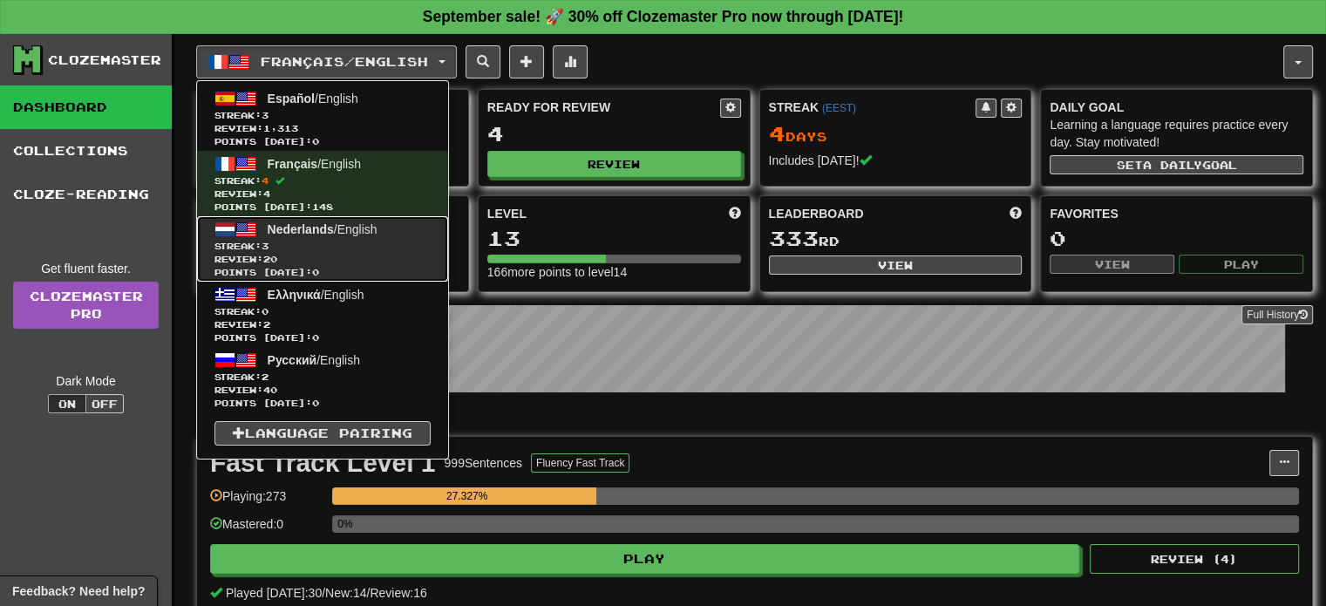
click at [330, 222] on span "Nederlands" at bounding box center [301, 229] width 66 height 14
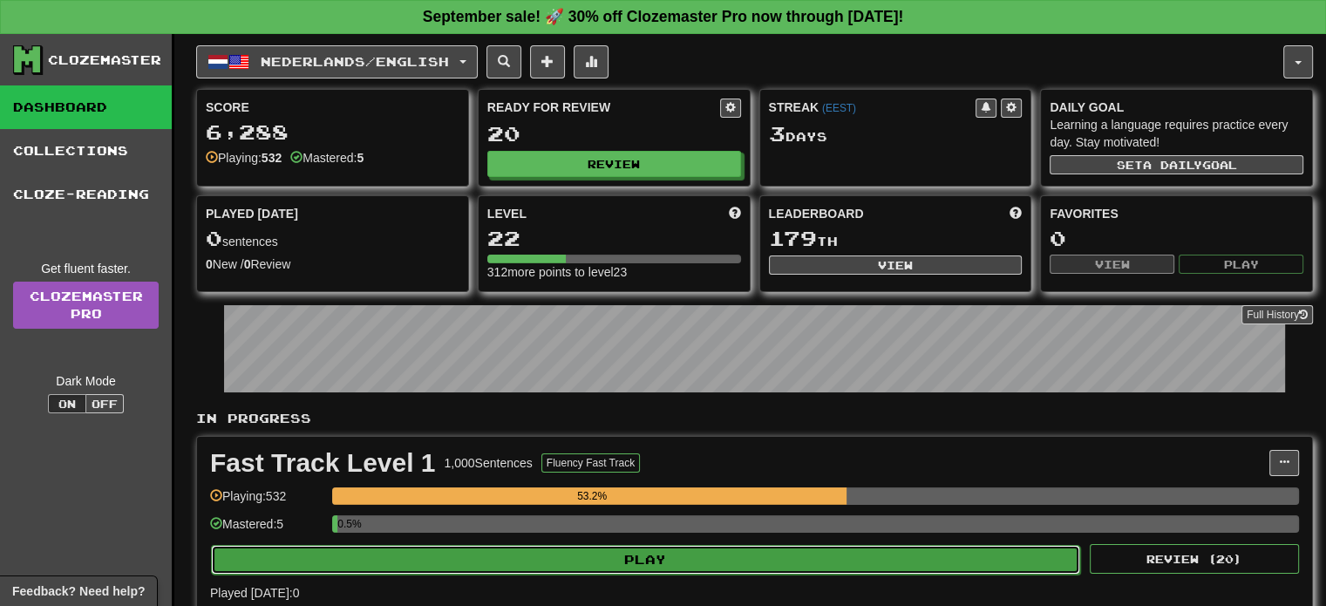
click at [509, 568] on button "Play" at bounding box center [645, 560] width 869 height 30
select select "**"
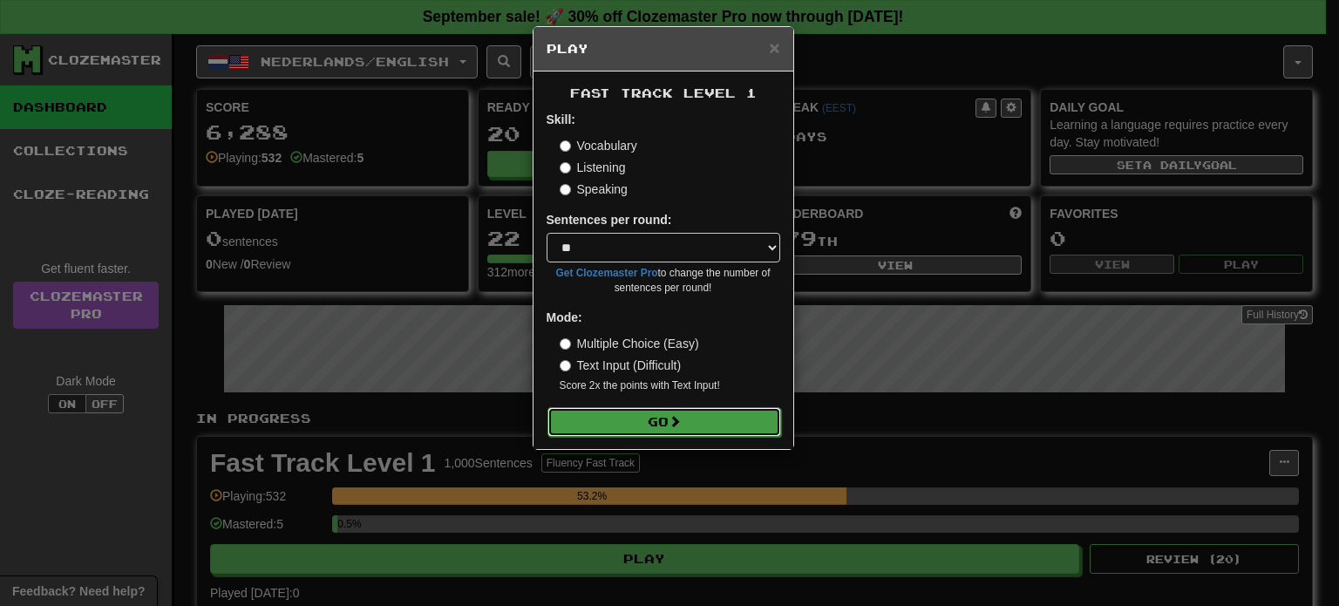
click at [658, 413] on button "Go" at bounding box center [665, 422] width 234 height 30
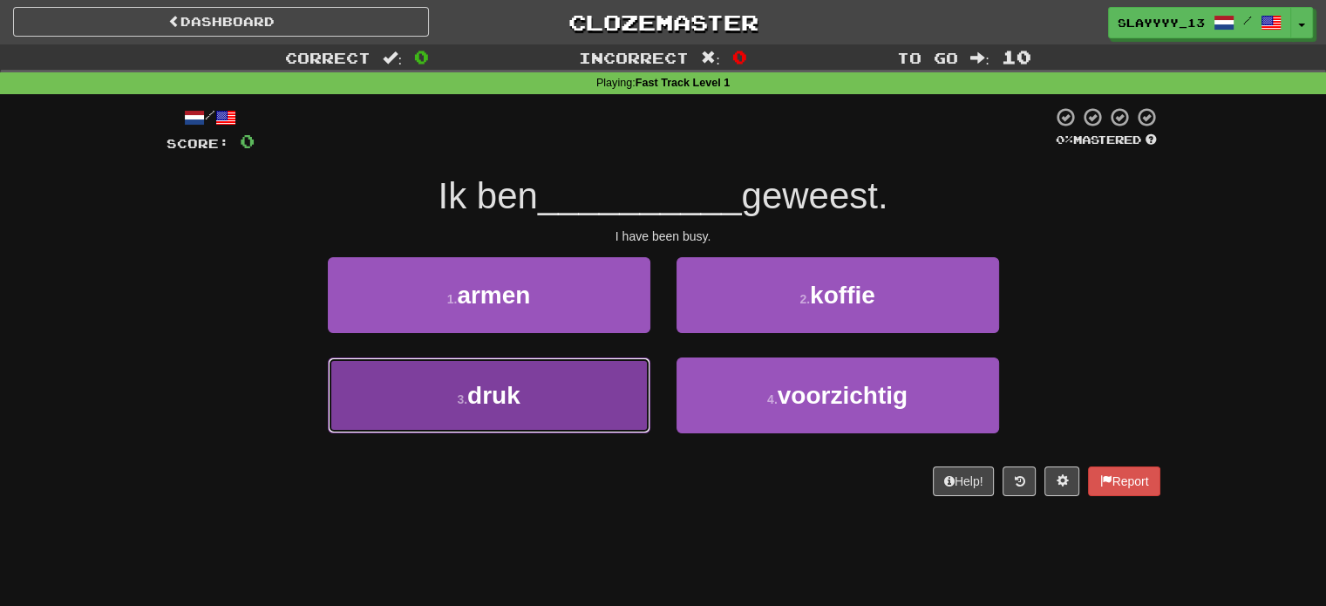
click at [605, 382] on button "3 . druk" at bounding box center [489, 396] width 323 height 76
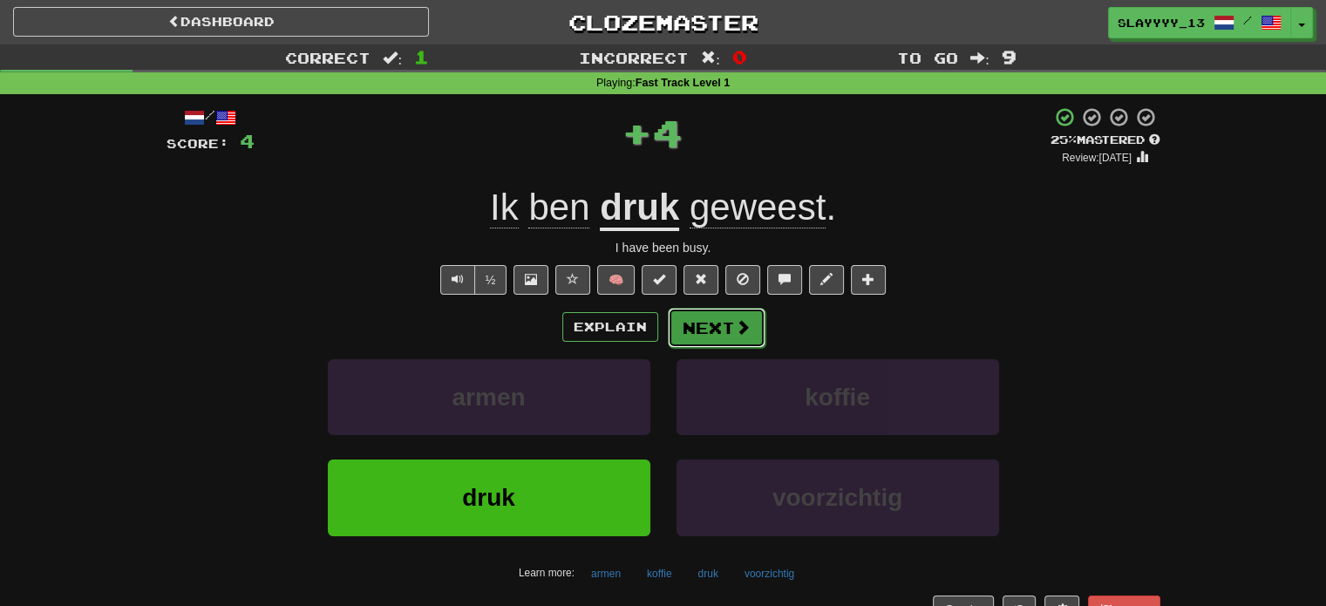
click at [712, 337] on button "Next" at bounding box center [717, 328] width 98 height 40
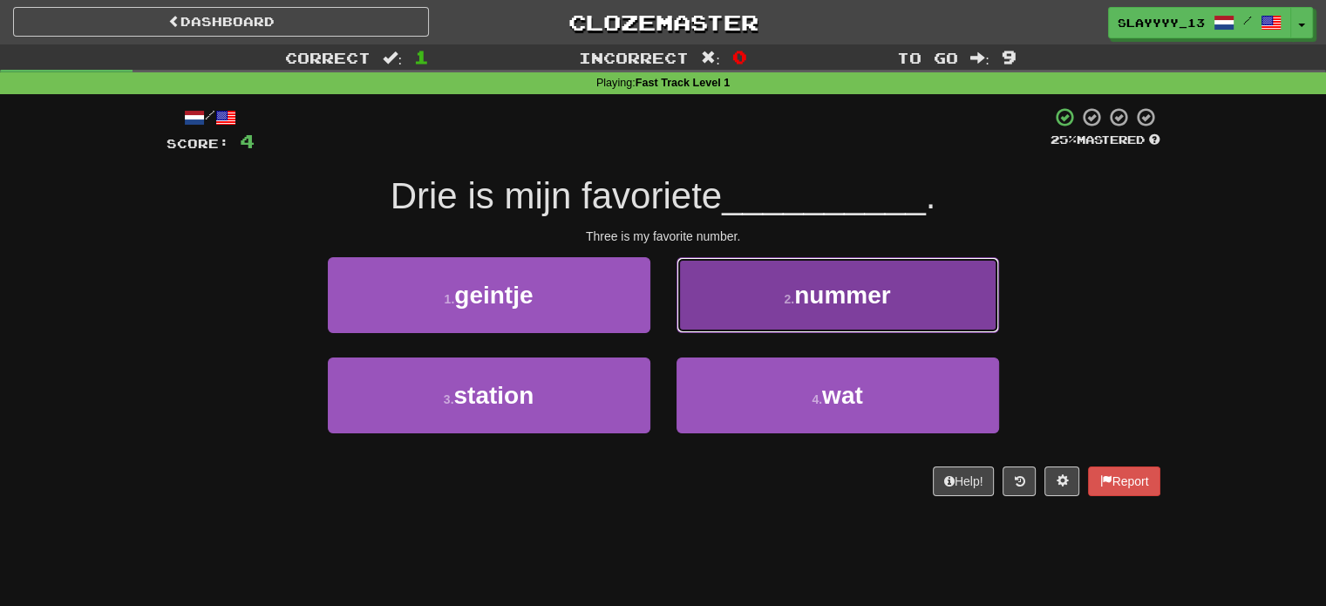
click at [766, 279] on button "2 . nummer" at bounding box center [838, 295] width 323 height 76
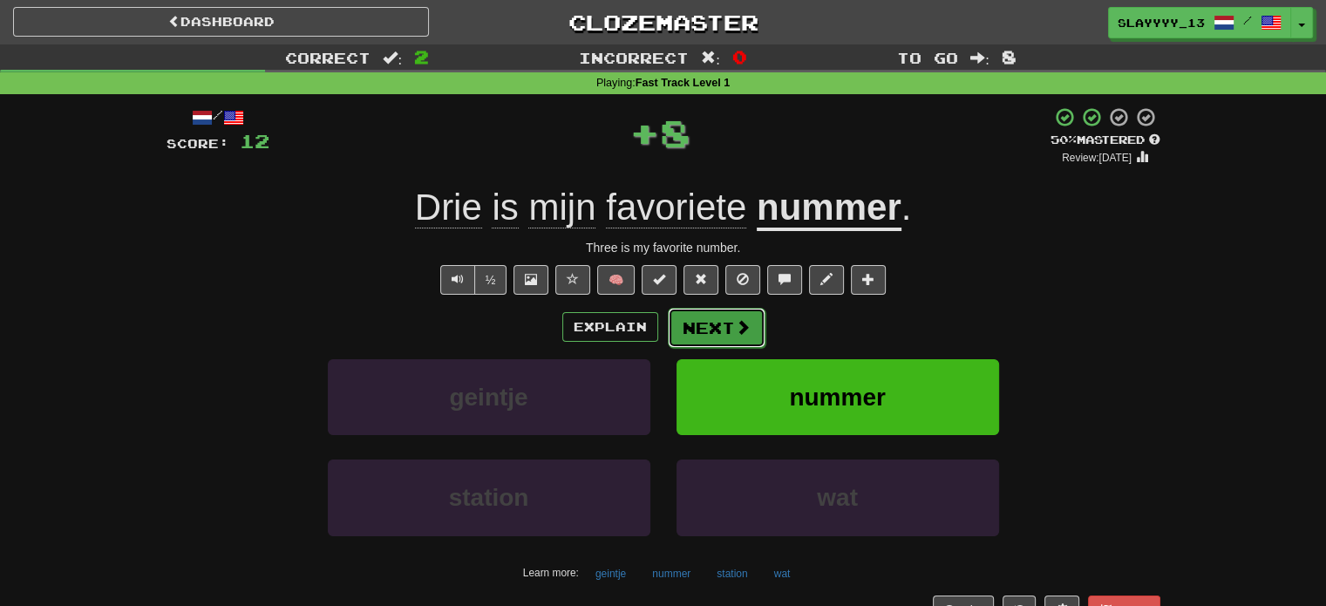
click at [695, 337] on button "Next" at bounding box center [717, 328] width 98 height 40
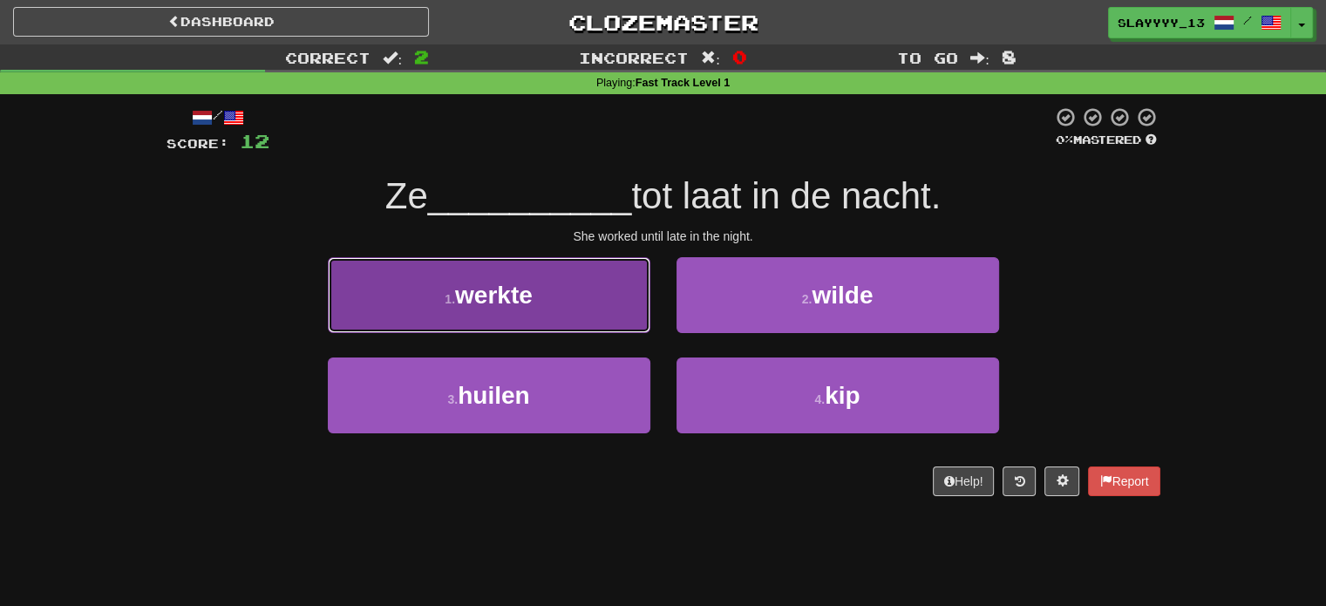
click at [607, 305] on button "1 . werkte" at bounding box center [489, 295] width 323 height 76
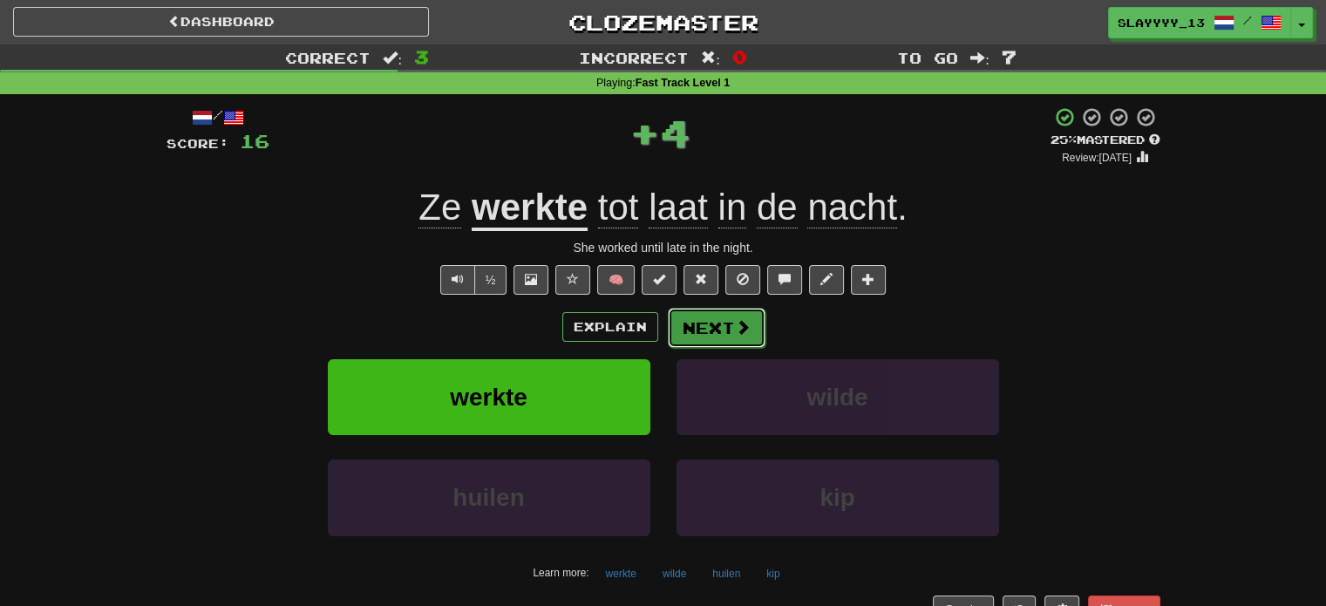
click at [735, 337] on button "Next" at bounding box center [717, 328] width 98 height 40
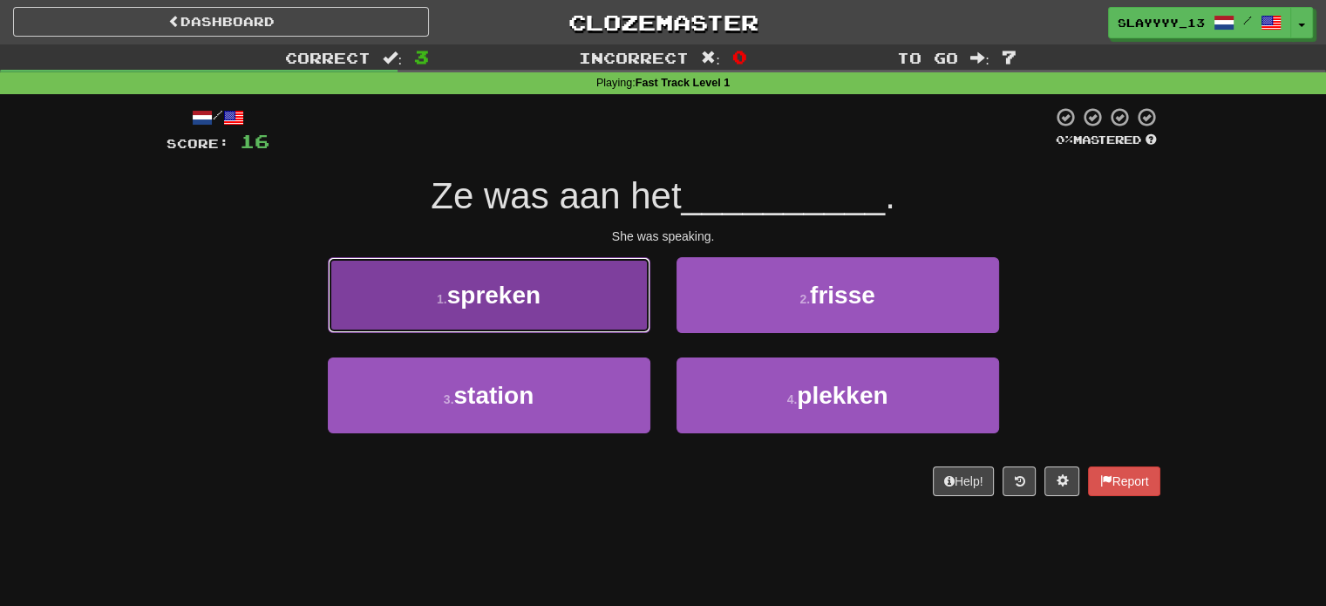
click at [621, 296] on button "1 . spreken" at bounding box center [489, 295] width 323 height 76
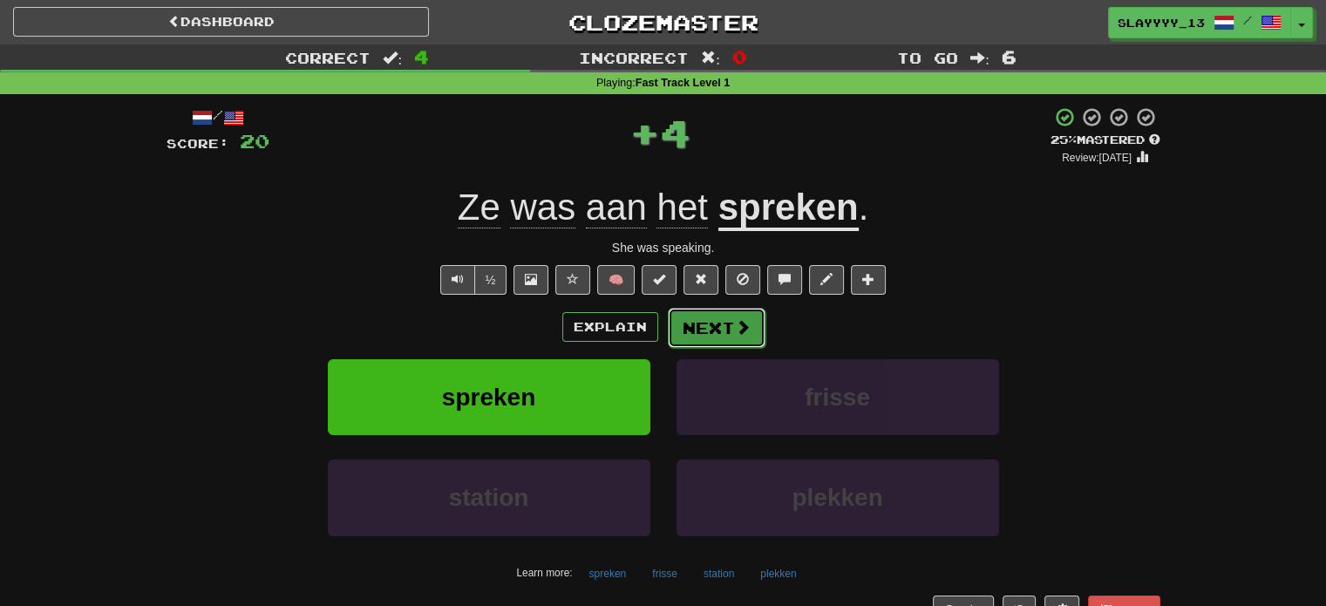
click at [735, 324] on span at bounding box center [743, 327] width 16 height 16
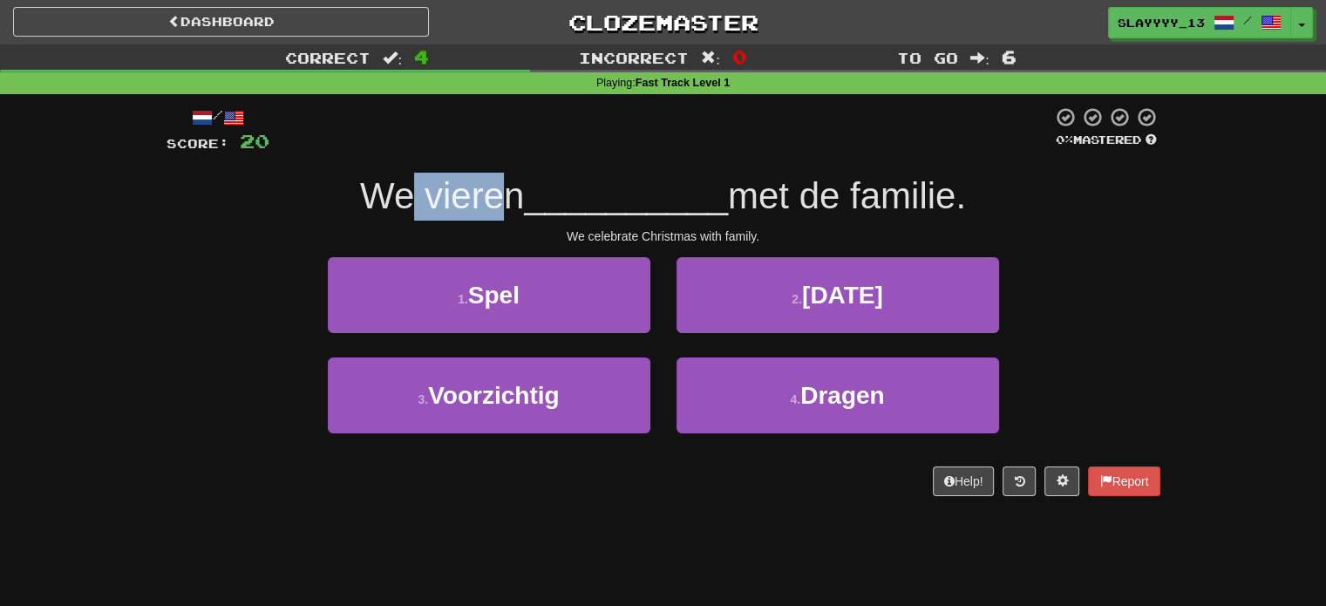
drag, startPoint x: 399, startPoint y: 196, endPoint x: 489, endPoint y: 194, distance: 89.8
click at [489, 194] on span "We vieren" at bounding box center [442, 195] width 164 height 41
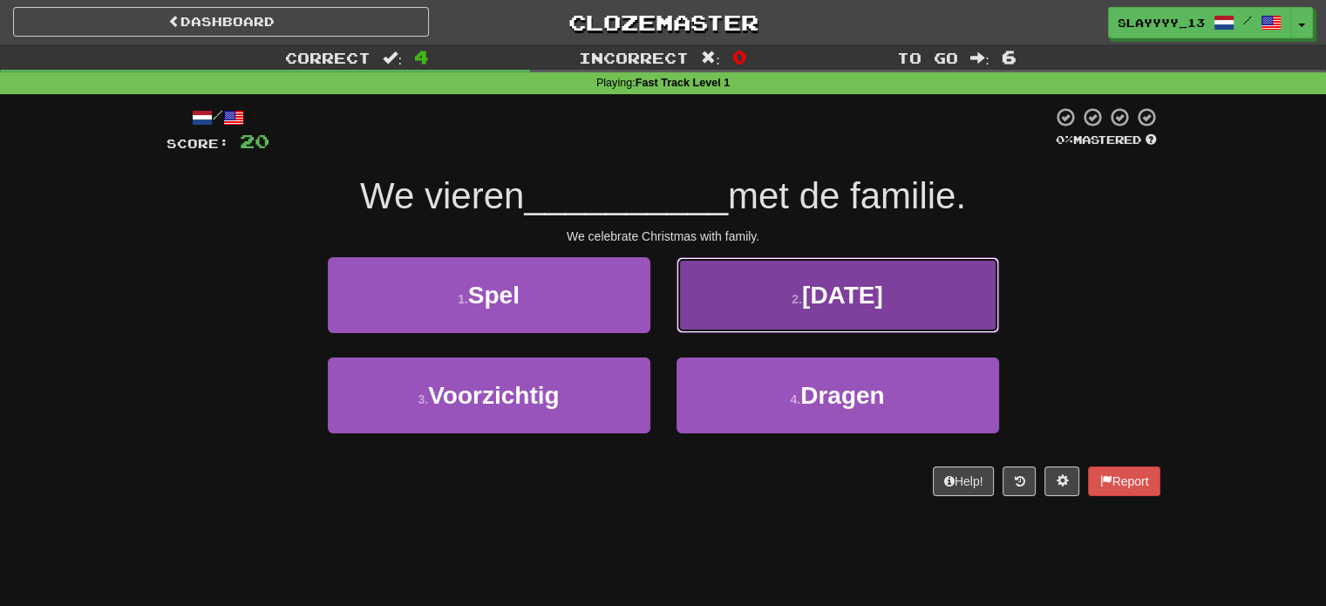
click at [809, 295] on span "Kerstmis" at bounding box center [842, 295] width 81 height 27
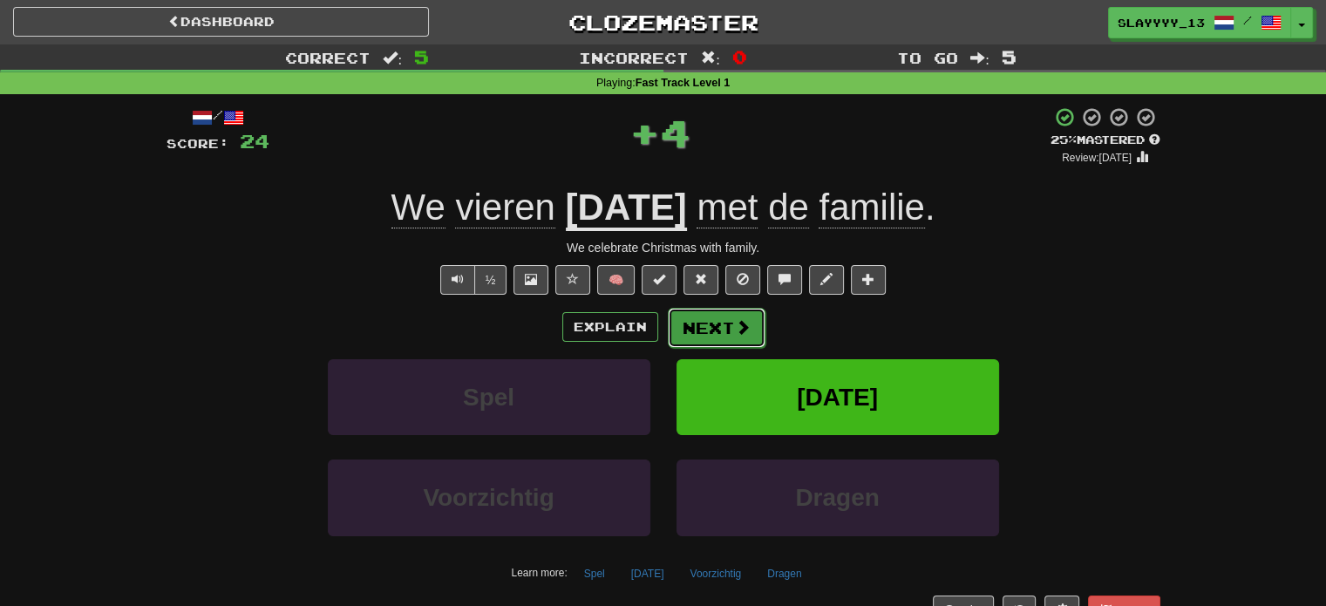
click at [709, 313] on button "Next" at bounding box center [717, 328] width 98 height 40
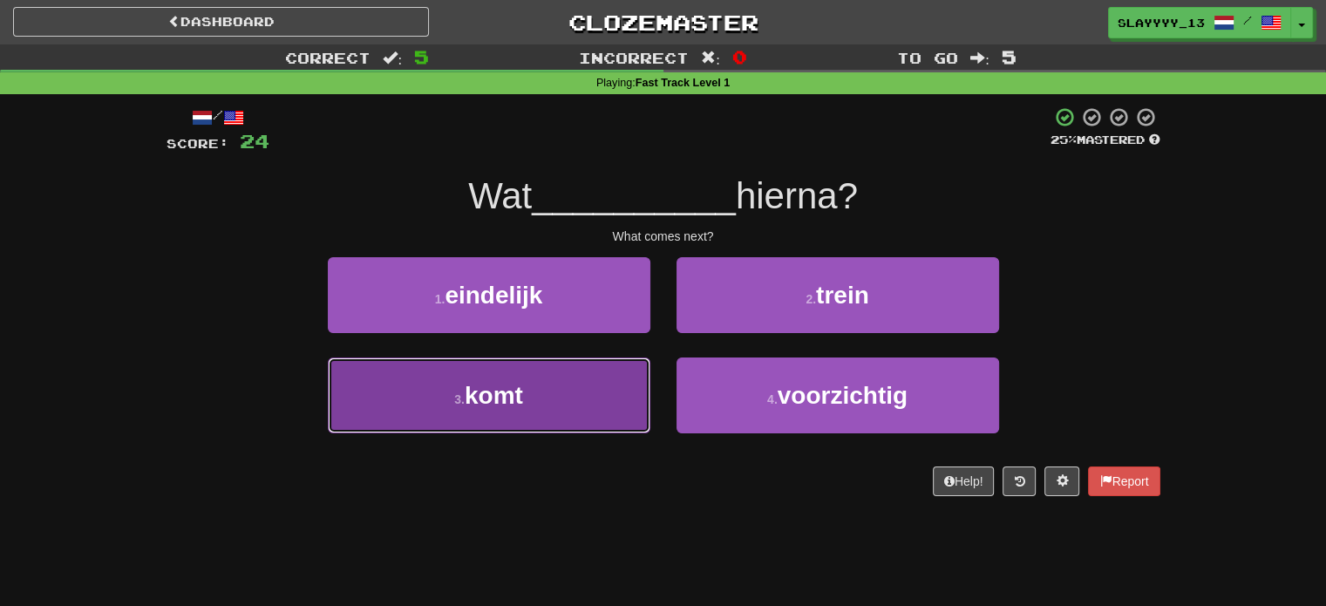
click at [581, 375] on button "3 . komt" at bounding box center [489, 396] width 323 height 76
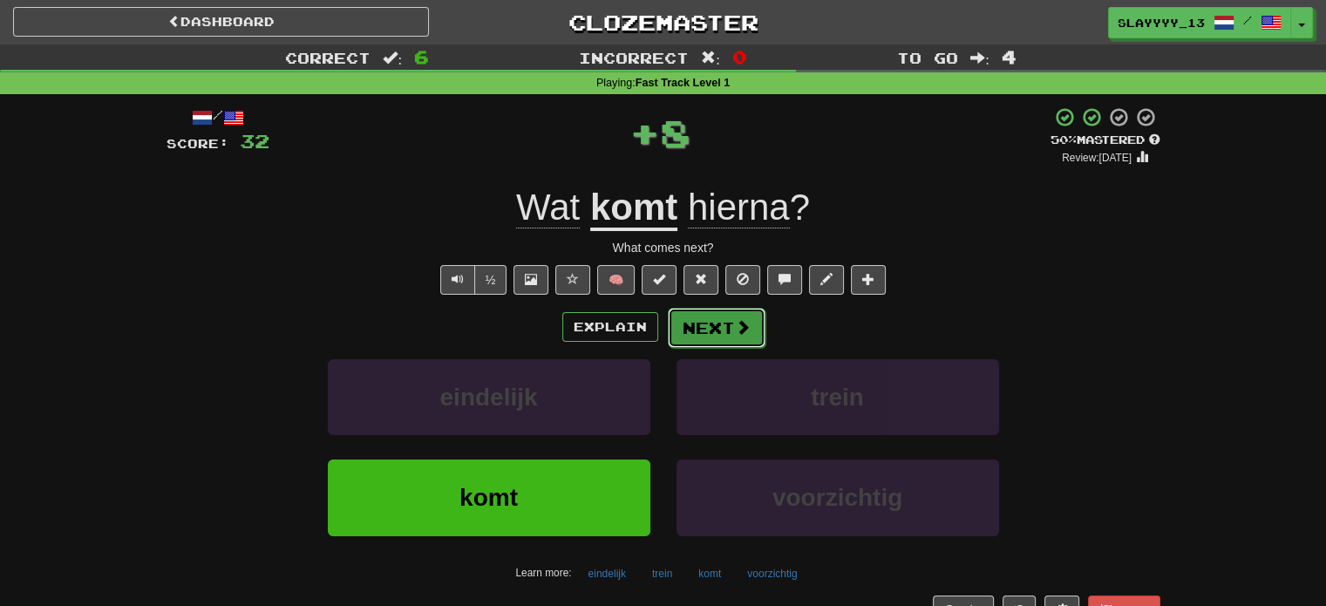
click at [723, 335] on button "Next" at bounding box center [717, 328] width 98 height 40
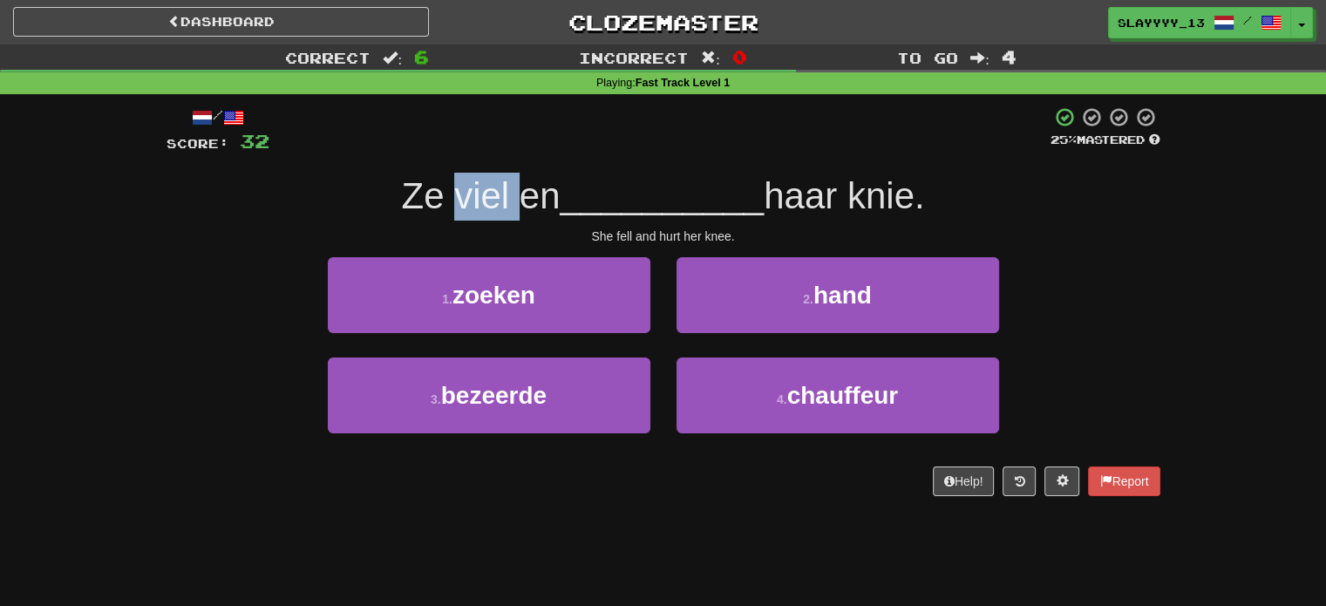
drag, startPoint x: 448, startPoint y: 205, endPoint x: 520, endPoint y: 199, distance: 71.8
click at [520, 199] on span "Ze viel en" at bounding box center [480, 195] width 159 height 41
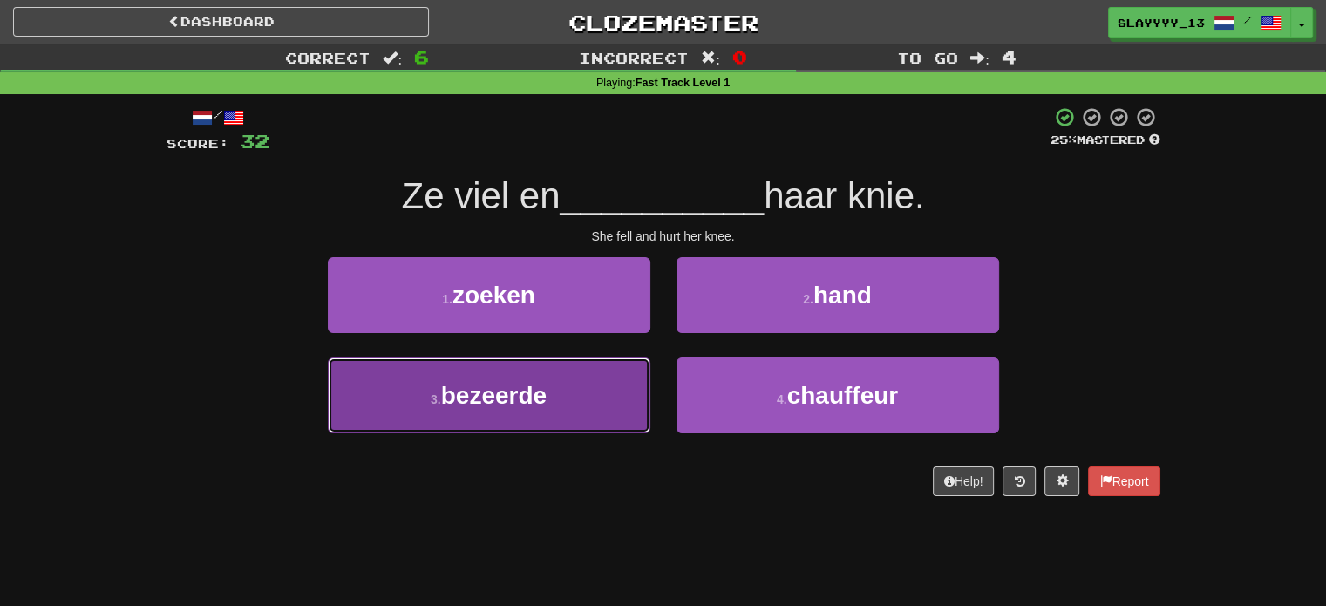
click at [562, 414] on button "3 . bezeerde" at bounding box center [489, 396] width 323 height 76
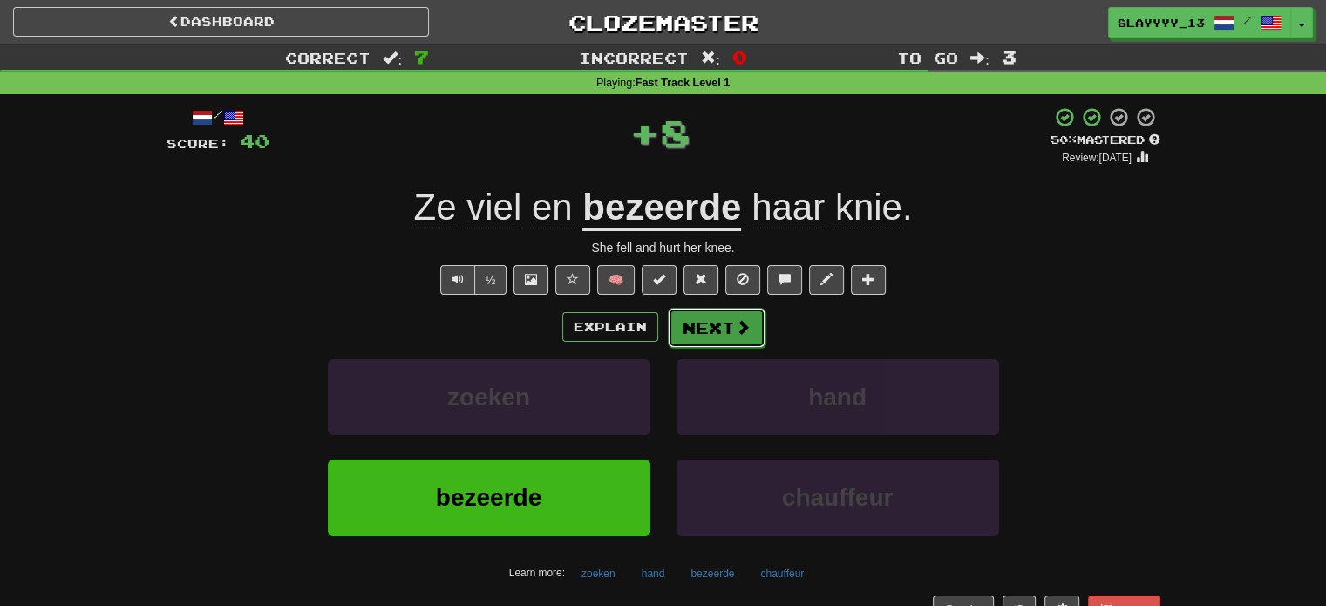
click at [735, 324] on span at bounding box center [743, 327] width 16 height 16
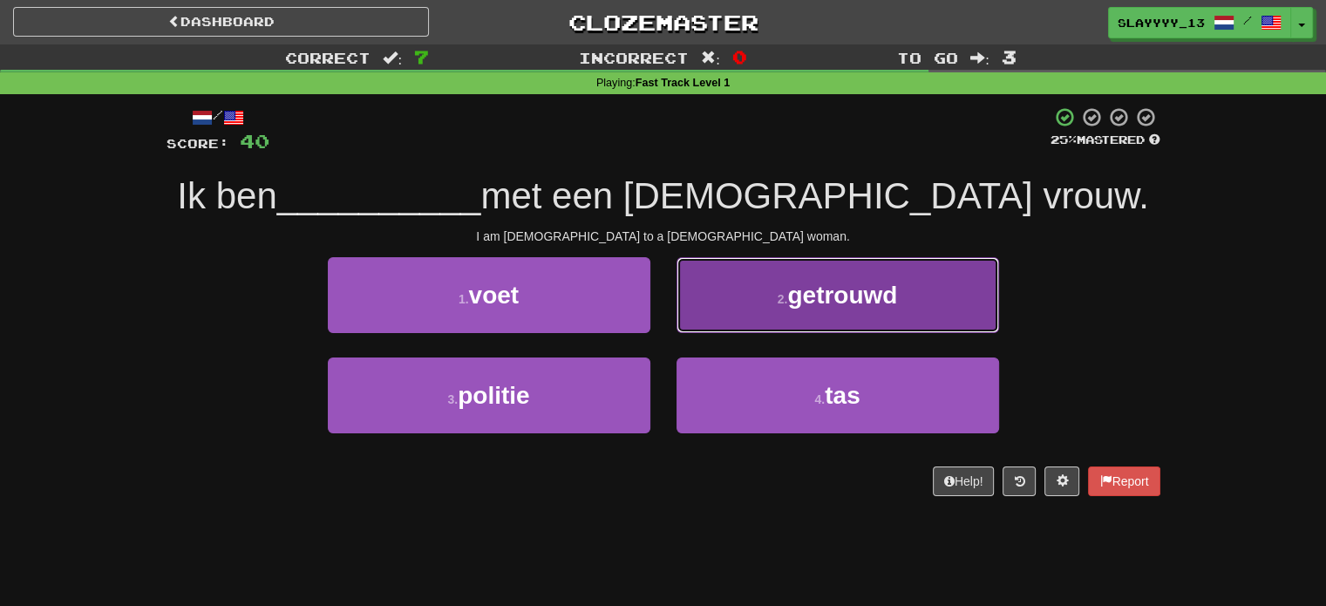
click at [789, 296] on span "getrouwd" at bounding box center [842, 295] width 110 height 27
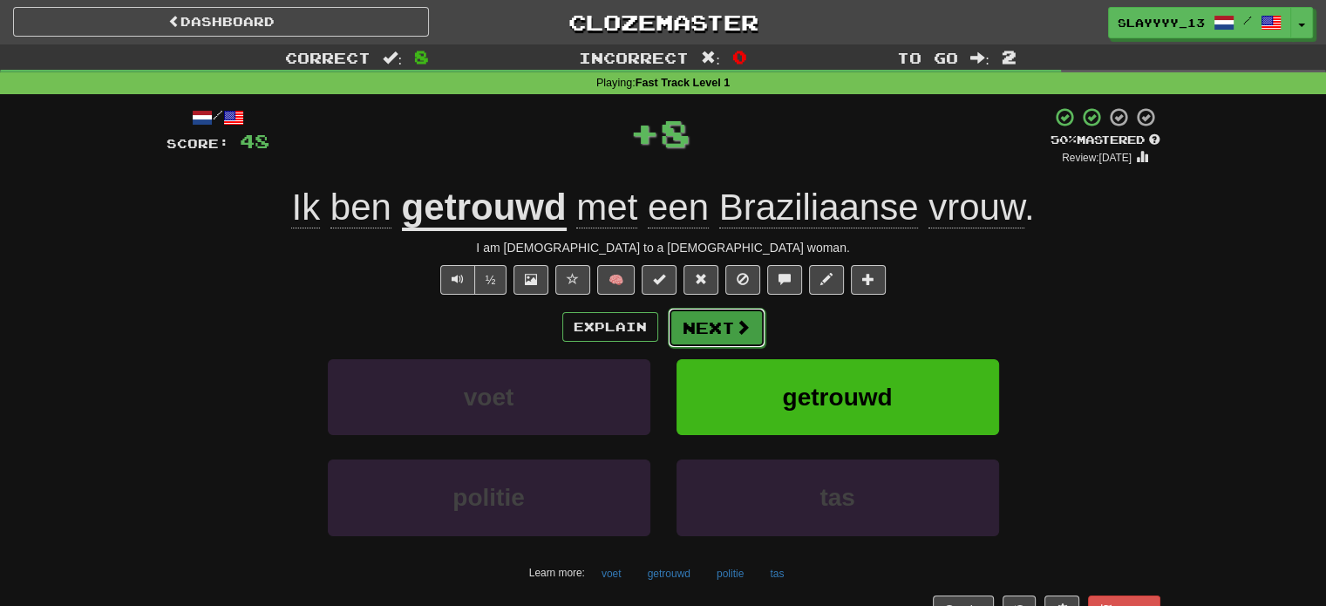
click at [732, 320] on button "Next" at bounding box center [717, 328] width 98 height 40
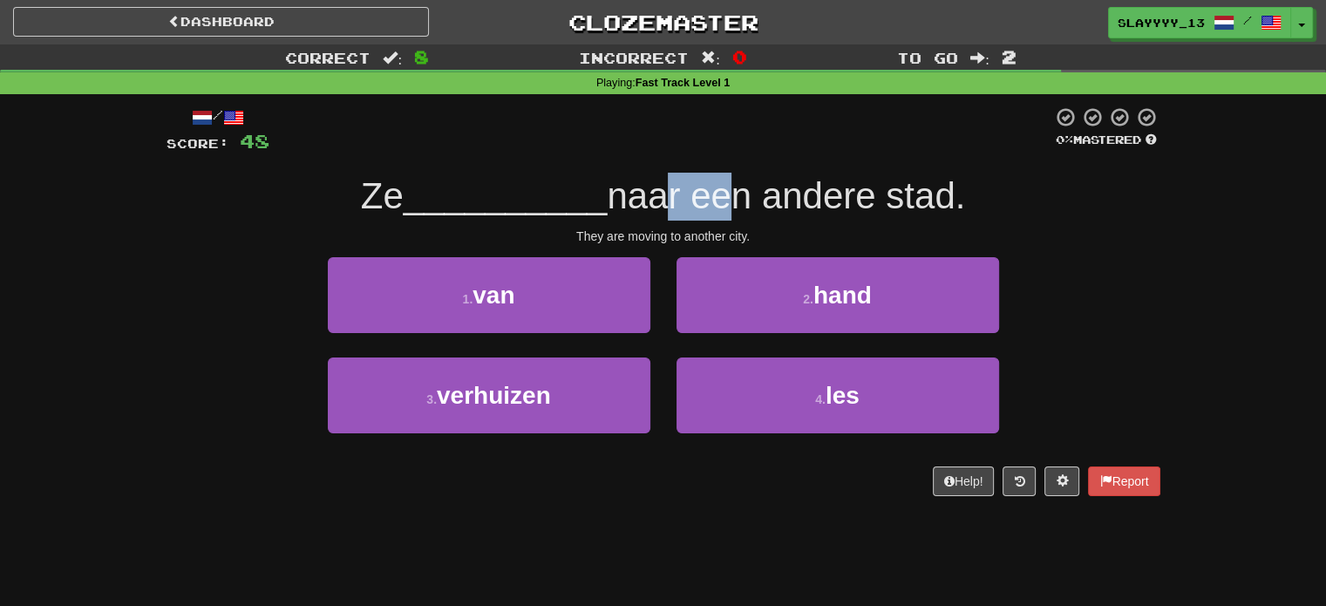
drag, startPoint x: 652, startPoint y: 177, endPoint x: 760, endPoint y: 178, distance: 107.3
click at [760, 178] on span "naar een andere stad." at bounding box center [786, 195] width 358 height 41
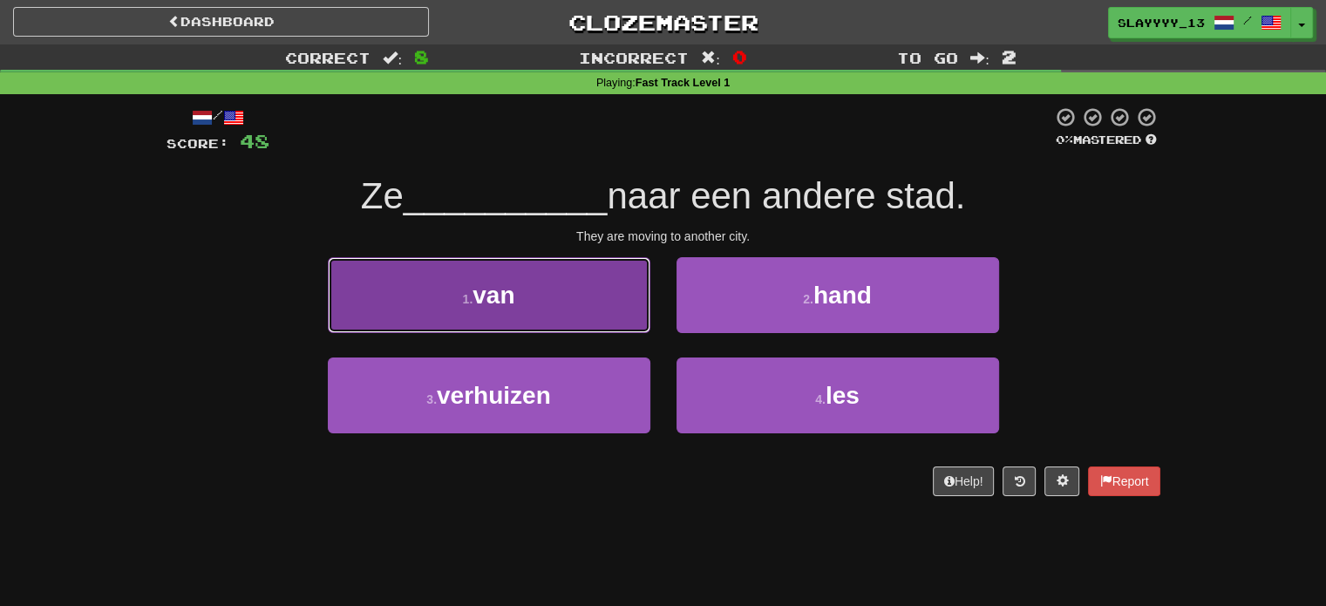
click at [589, 303] on button "1 . van" at bounding box center [489, 295] width 323 height 76
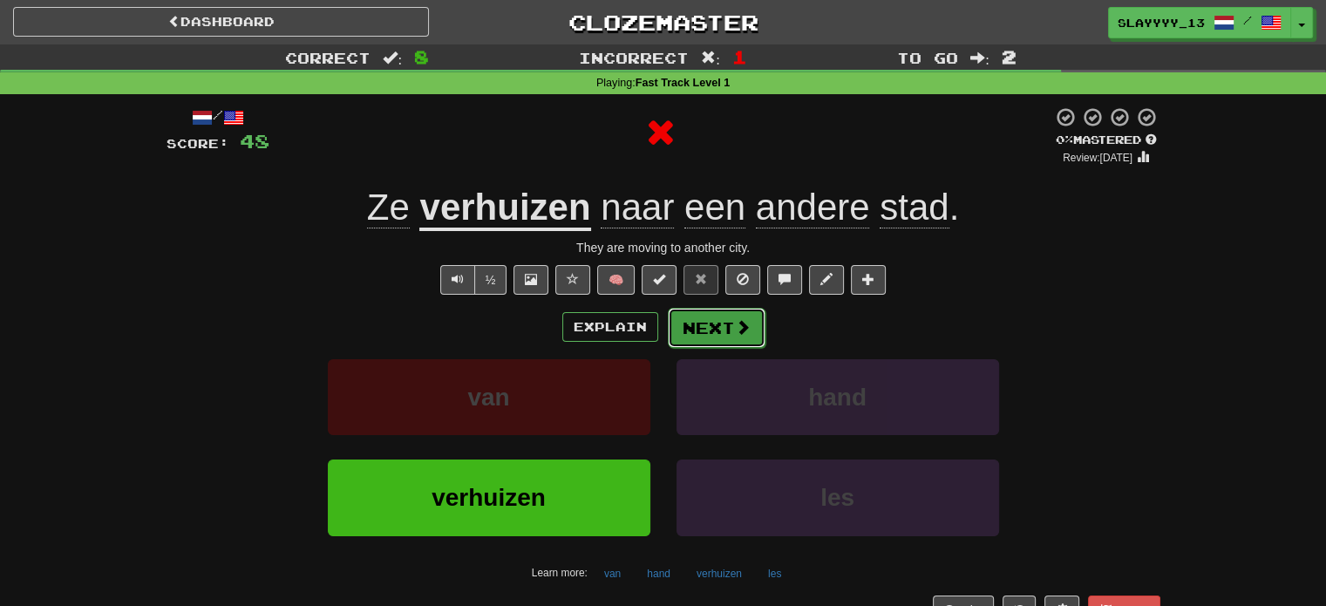
click at [678, 330] on button "Next" at bounding box center [717, 328] width 98 height 40
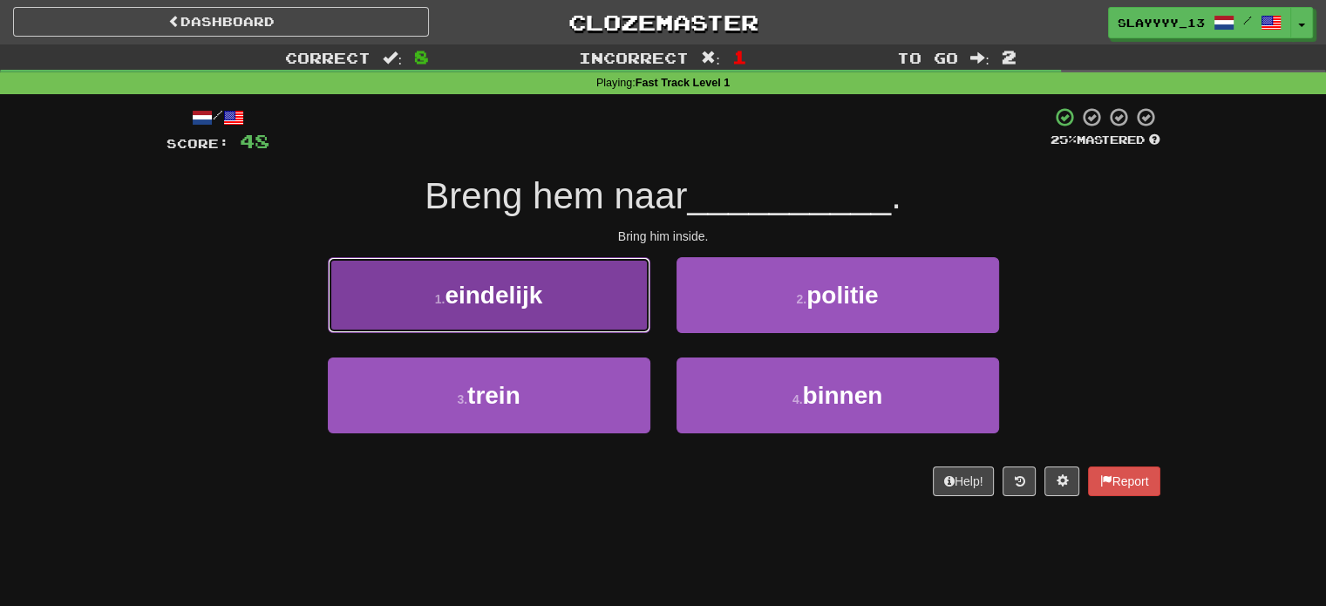
click at [621, 321] on button "1 . eindelijk" at bounding box center [489, 295] width 323 height 76
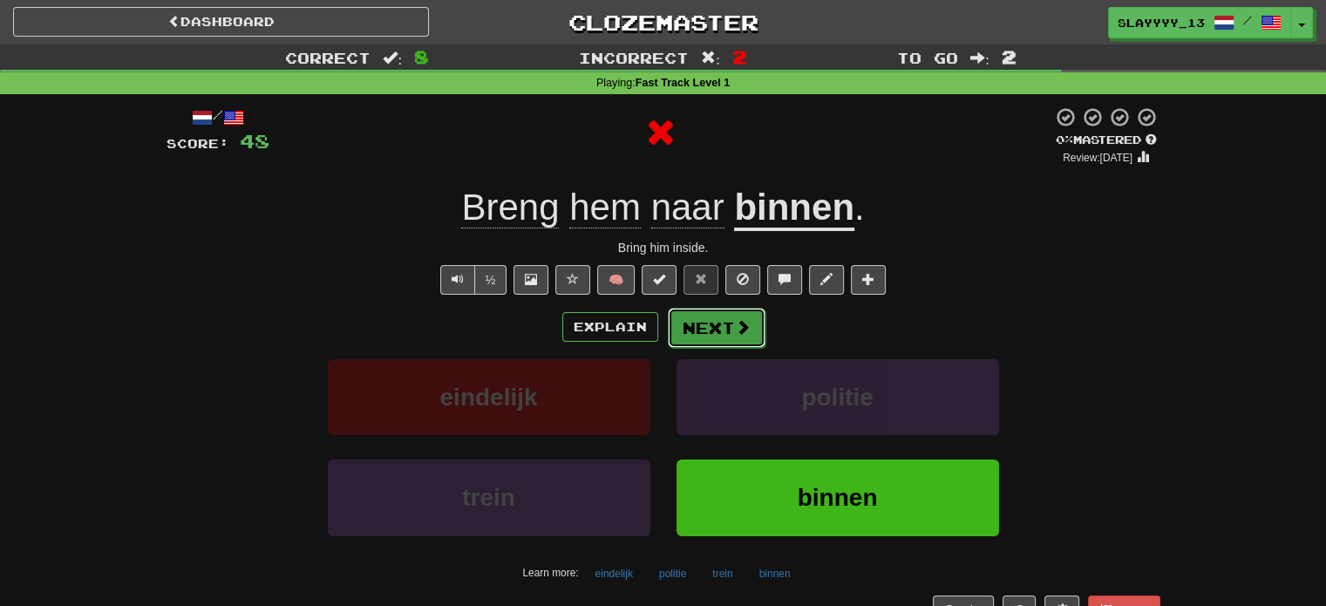
click at [740, 324] on span at bounding box center [743, 327] width 16 height 16
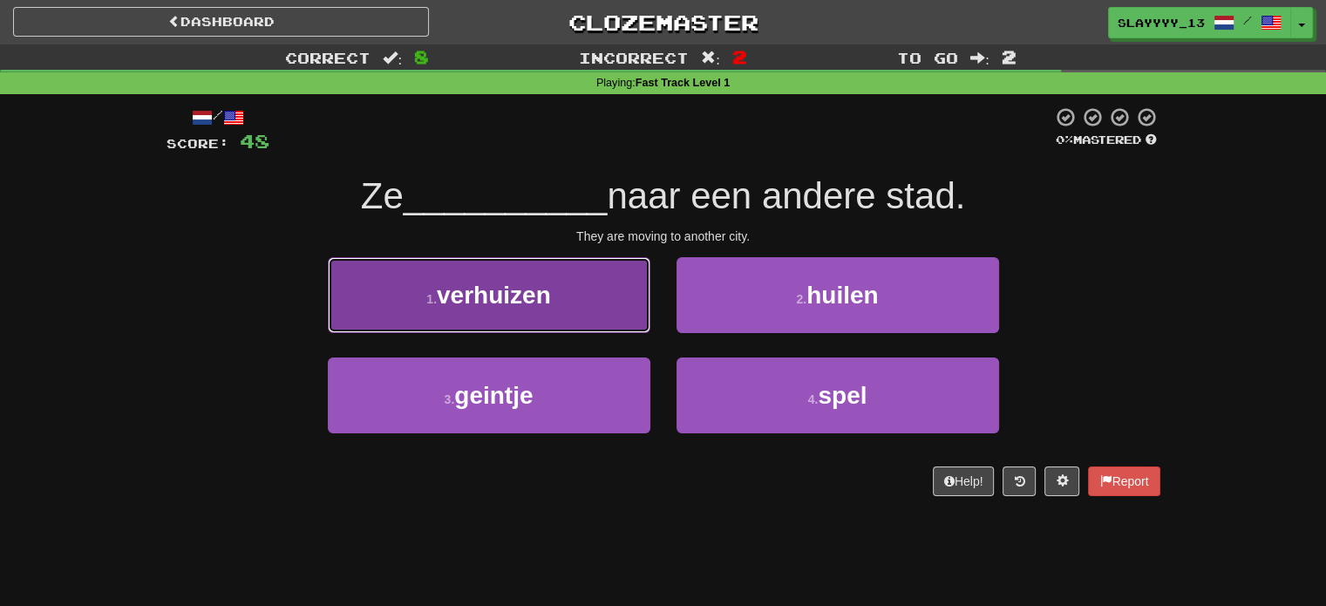
click at [603, 292] on button "1 . verhuizen" at bounding box center [489, 295] width 323 height 76
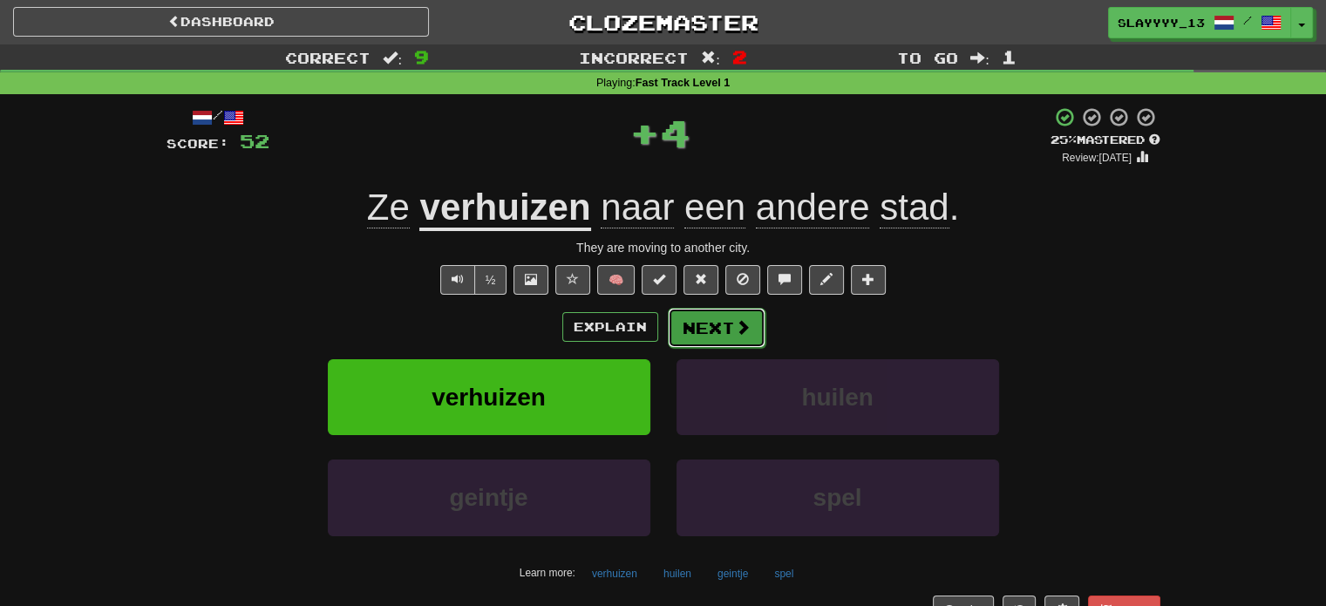
click at [731, 327] on button "Next" at bounding box center [717, 328] width 98 height 40
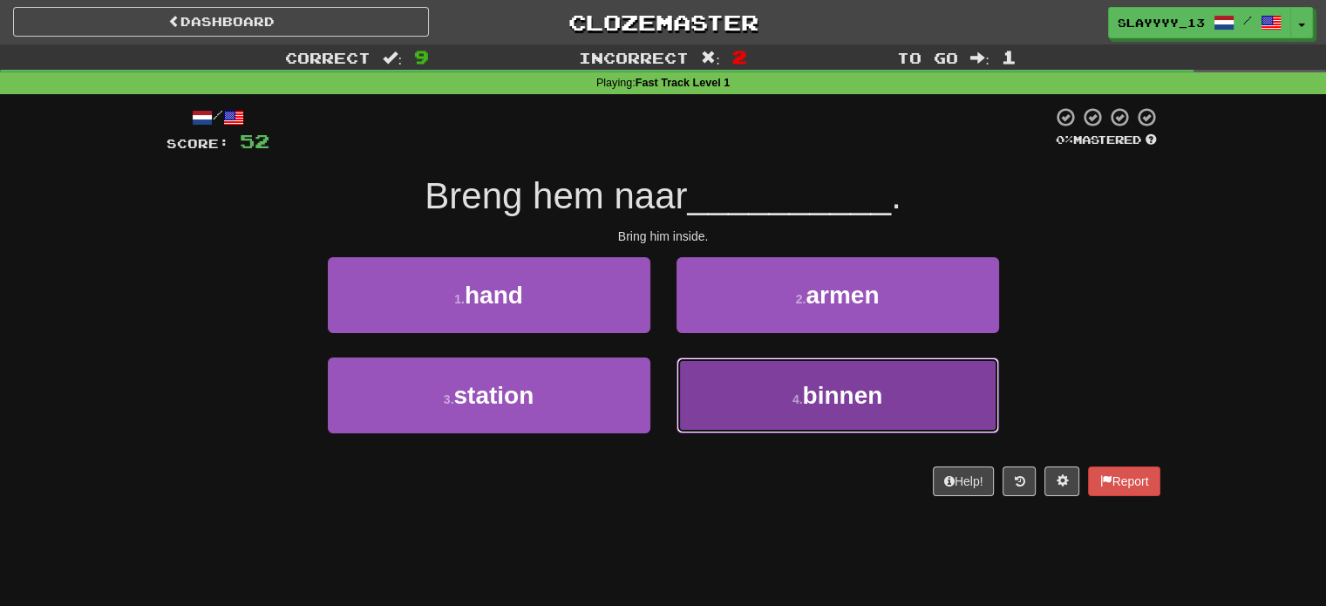
click at [799, 407] on button "4 . binnen" at bounding box center [838, 396] width 323 height 76
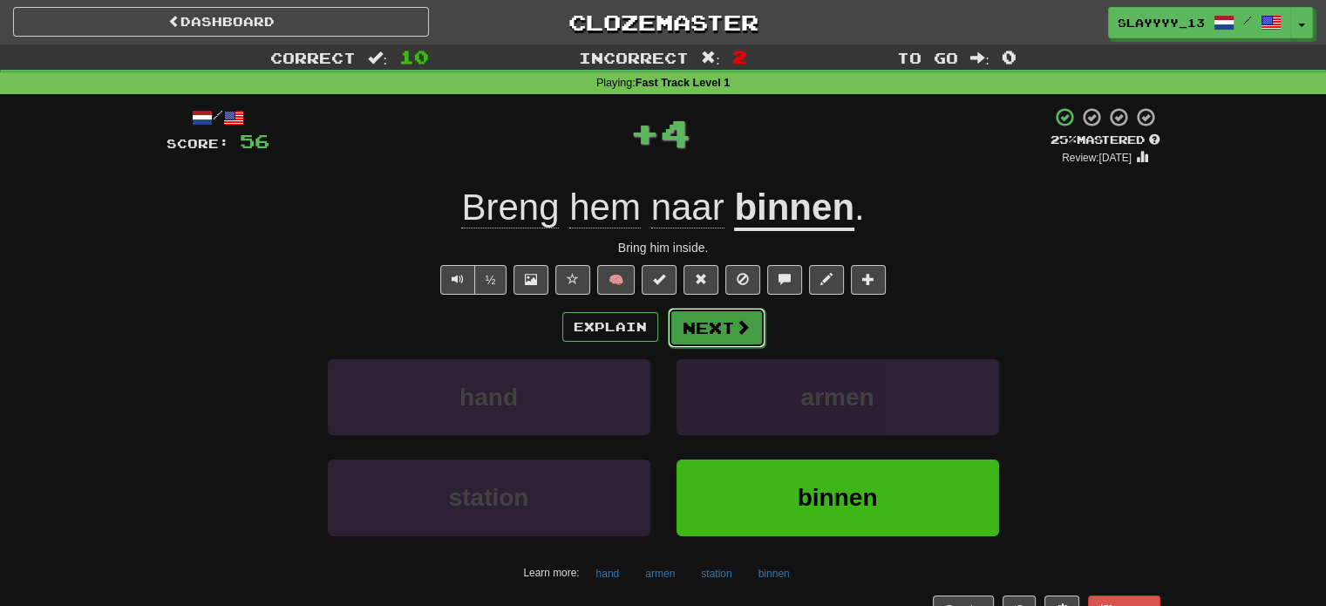
click at [735, 337] on button "Next" at bounding box center [717, 328] width 98 height 40
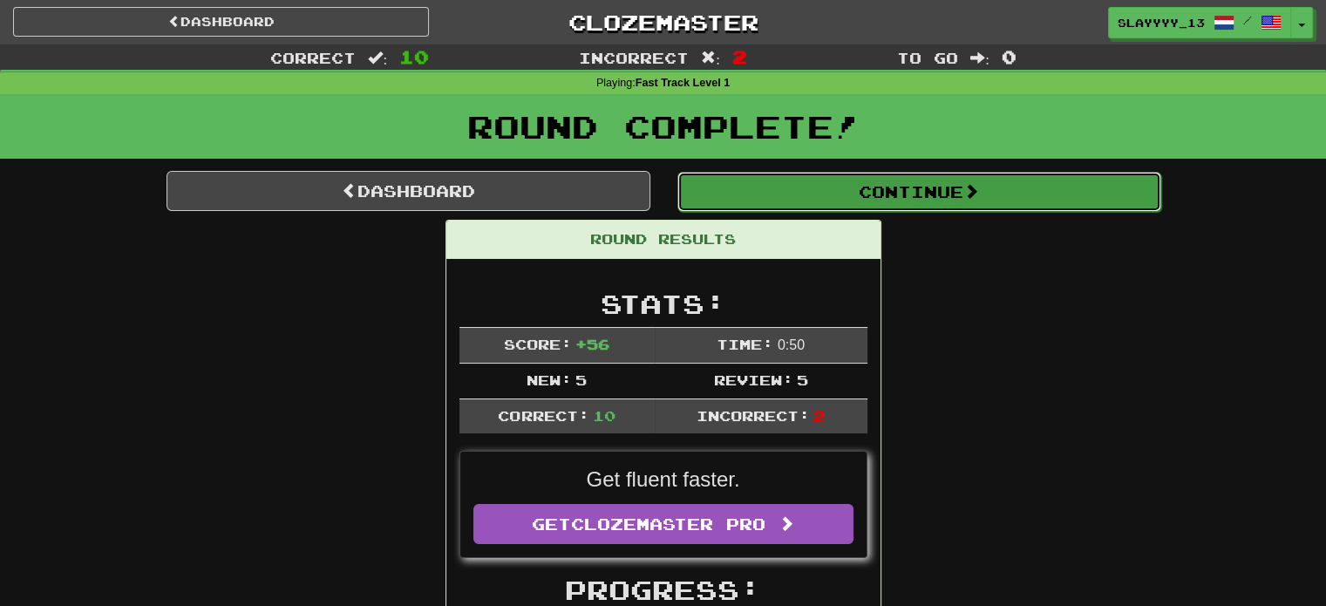
click at [767, 202] on button "Continue" at bounding box center [920, 192] width 484 height 40
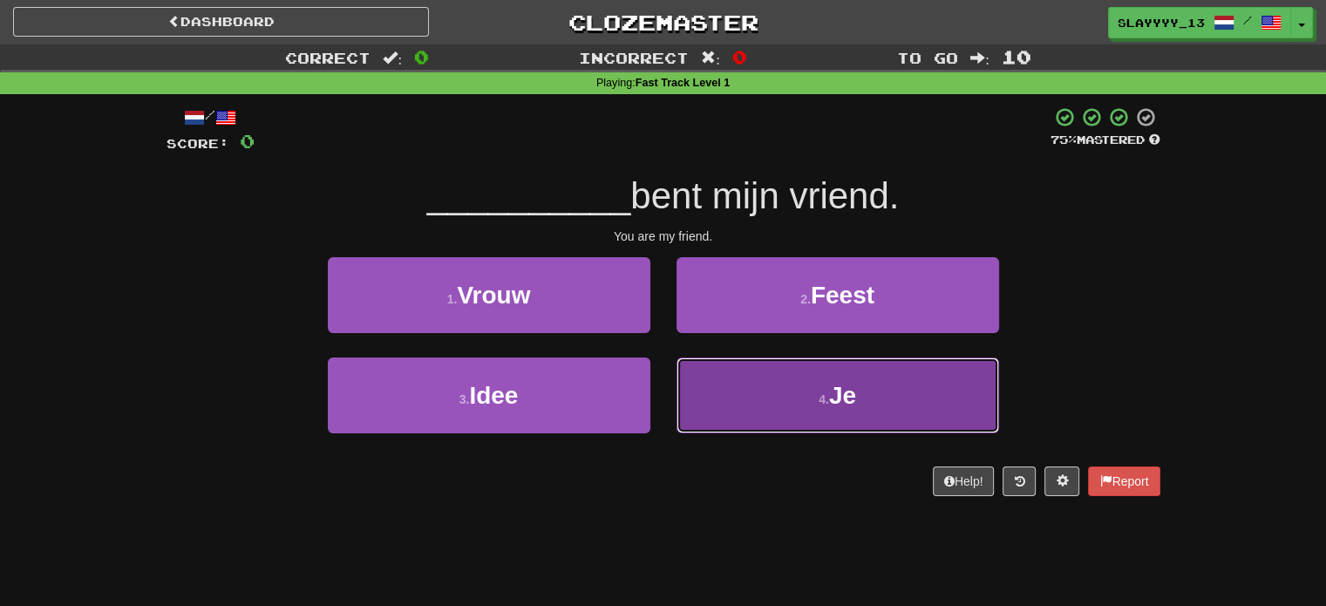
click at [789, 383] on button "4 . Je" at bounding box center [838, 396] width 323 height 76
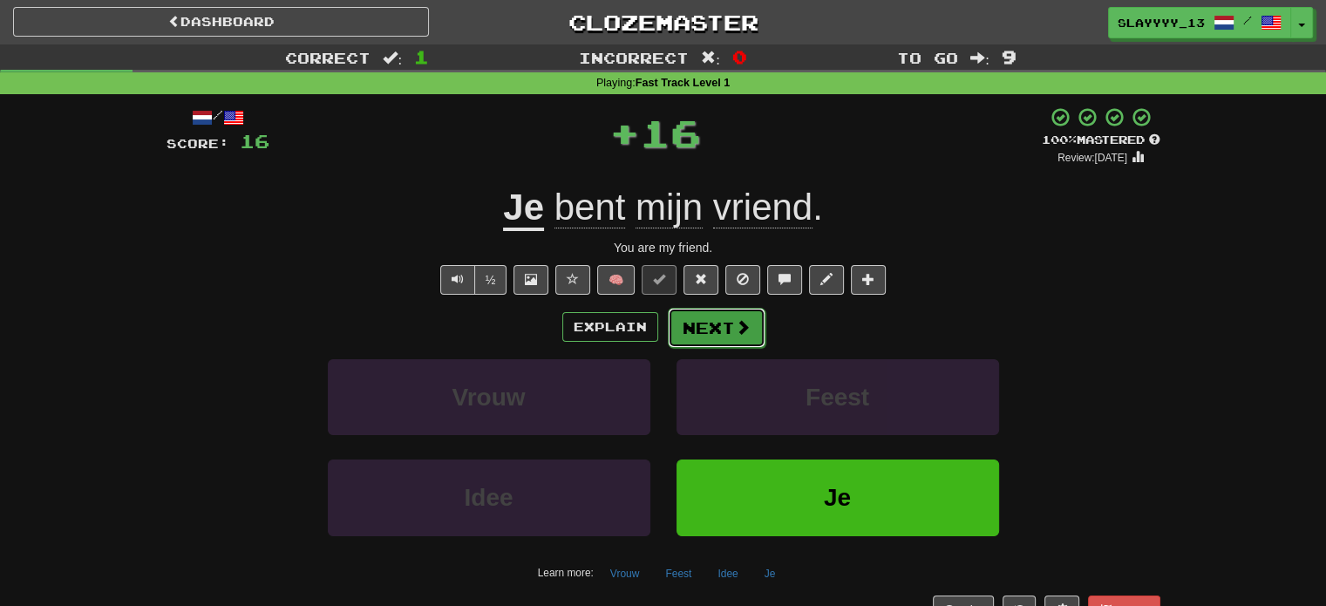
click at [713, 337] on button "Next" at bounding box center [717, 328] width 98 height 40
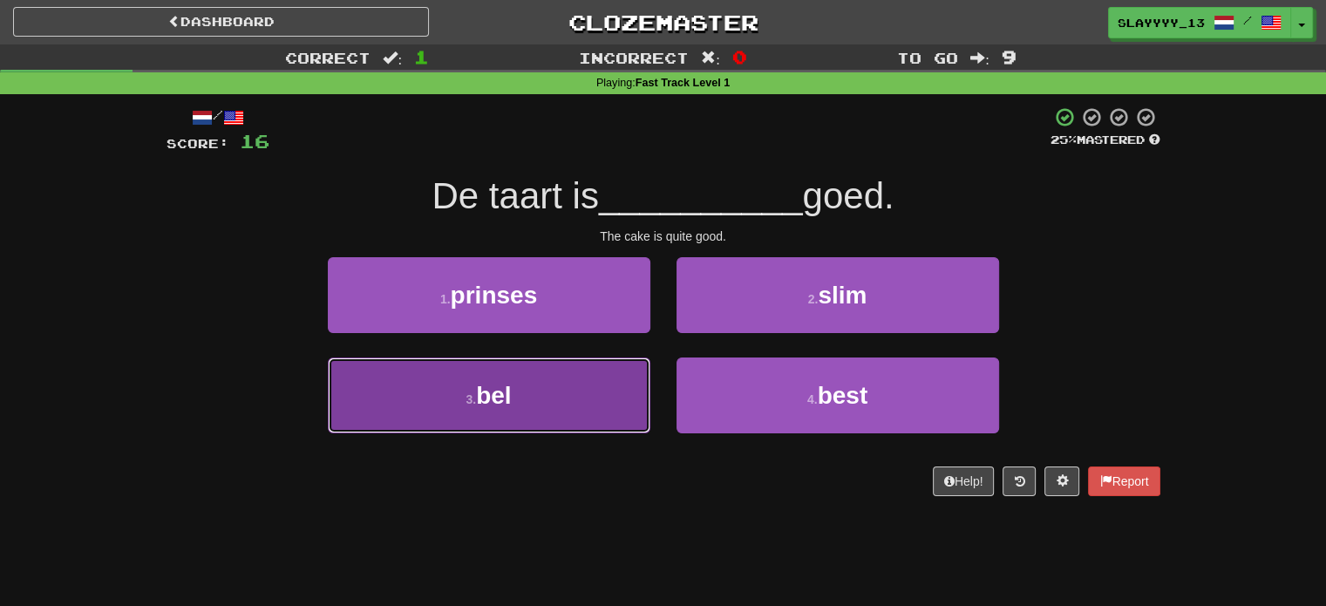
click at [570, 378] on button "3 . bel" at bounding box center [489, 396] width 323 height 76
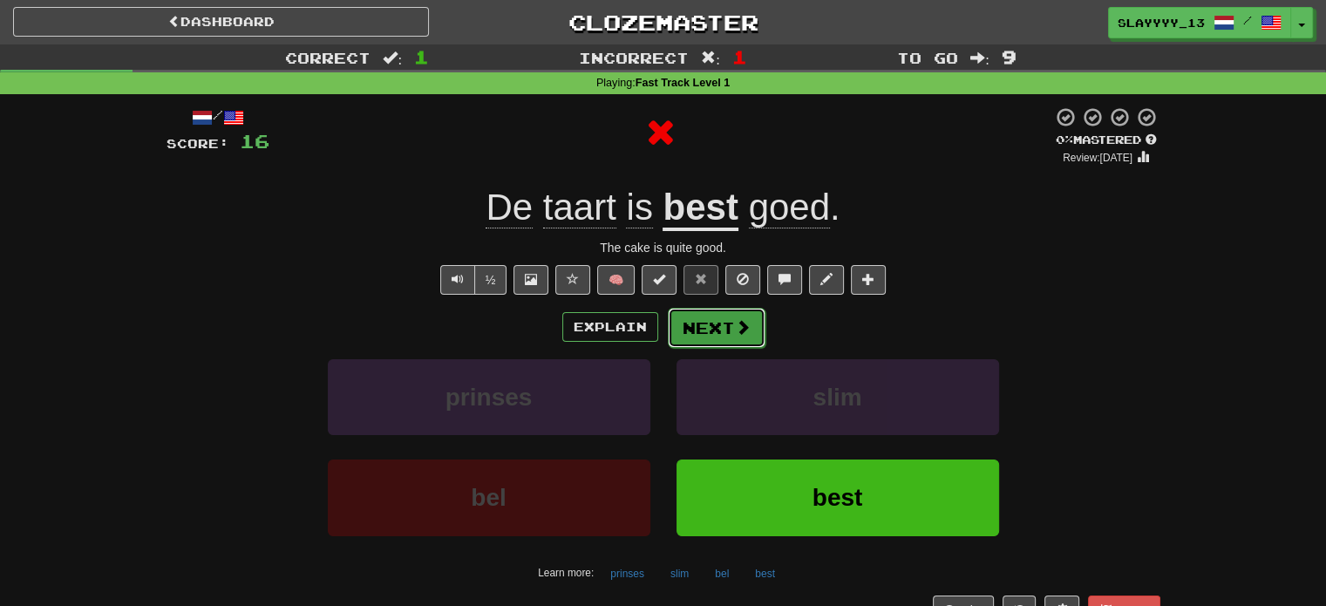
click at [722, 332] on button "Next" at bounding box center [717, 328] width 98 height 40
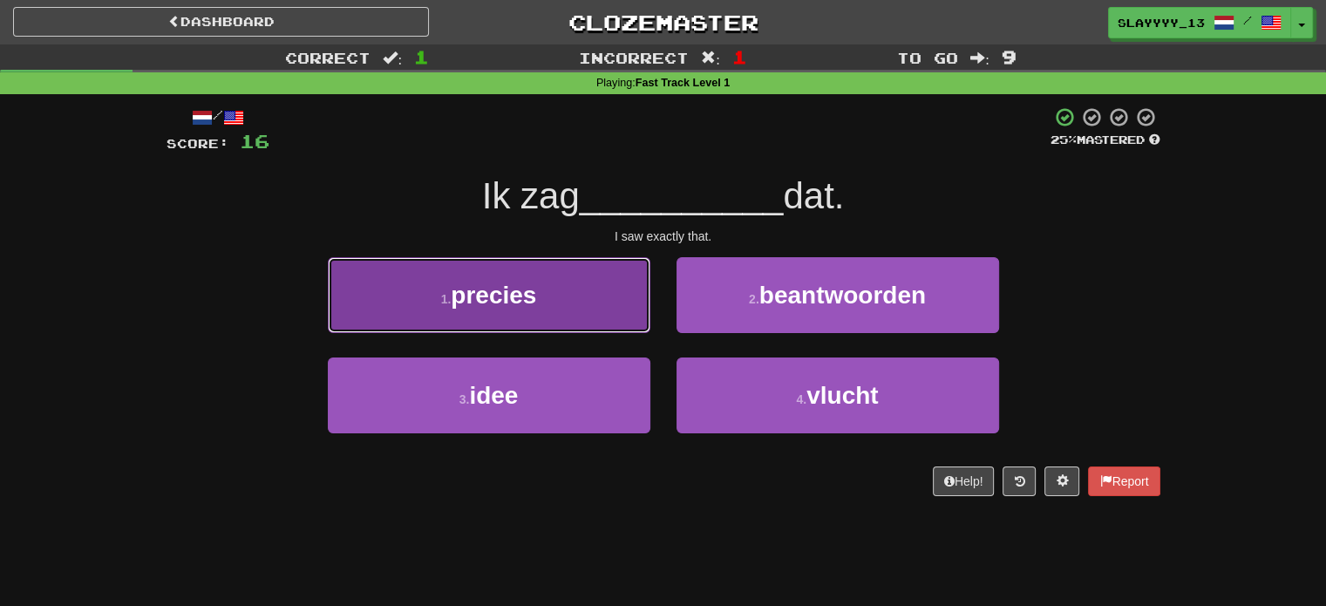
click at [587, 323] on button "1 . precies" at bounding box center [489, 295] width 323 height 76
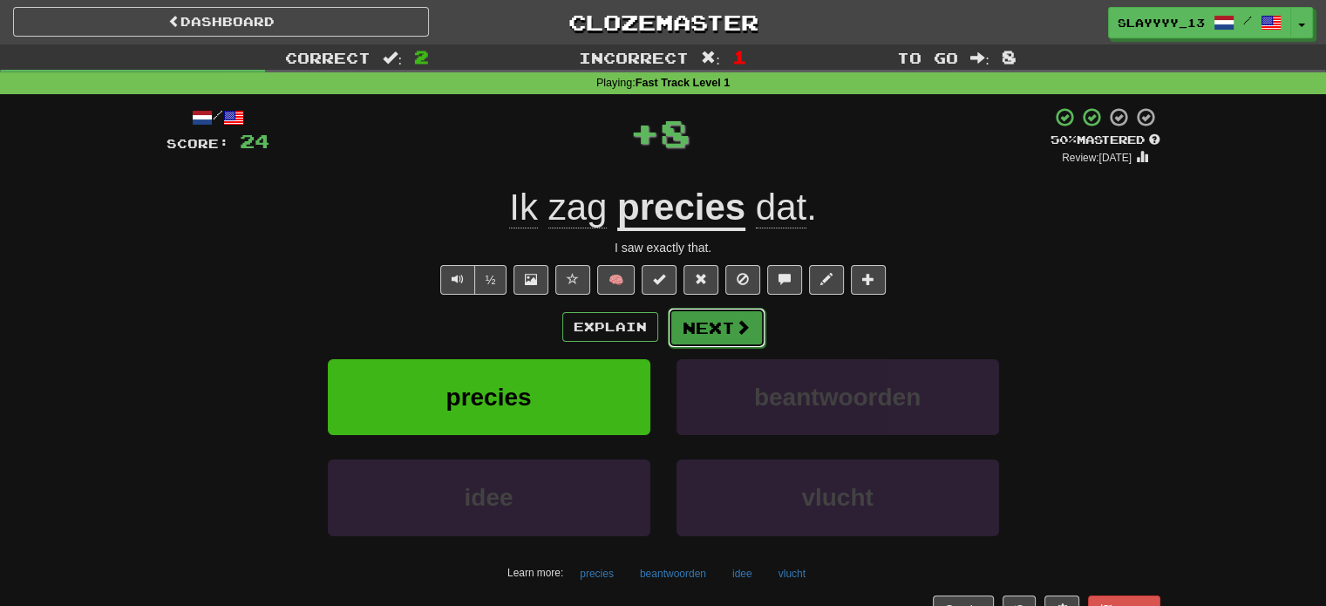
click at [705, 328] on button "Next" at bounding box center [717, 328] width 98 height 40
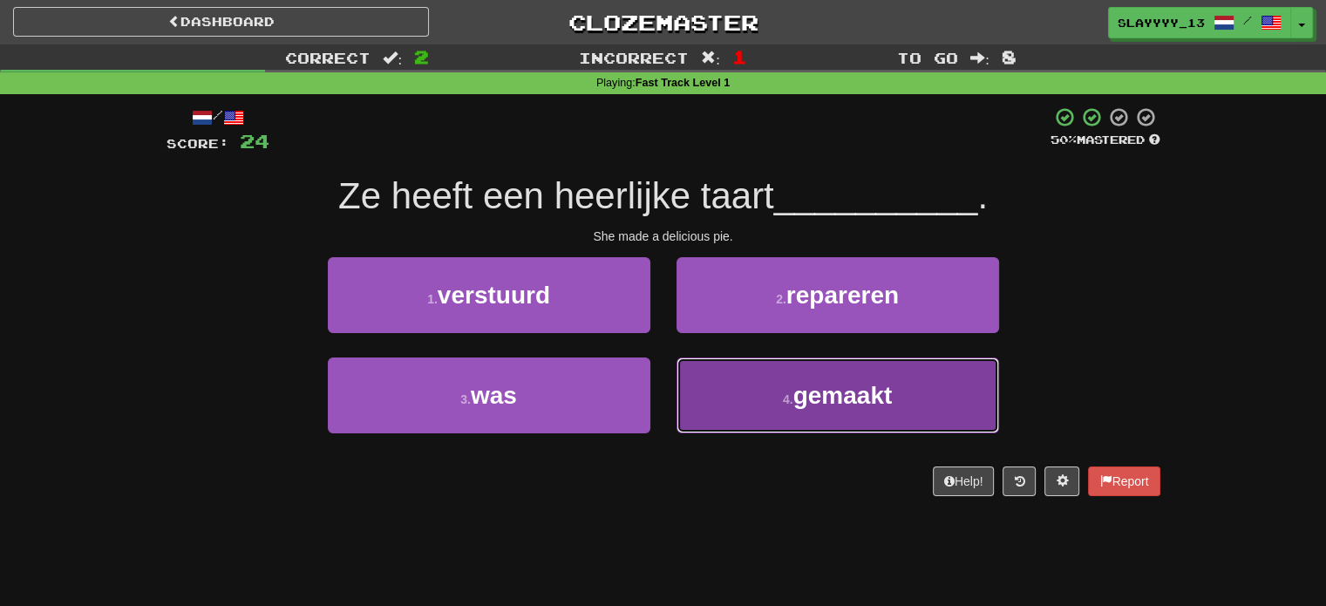
click at [802, 417] on button "4 . gemaakt" at bounding box center [838, 396] width 323 height 76
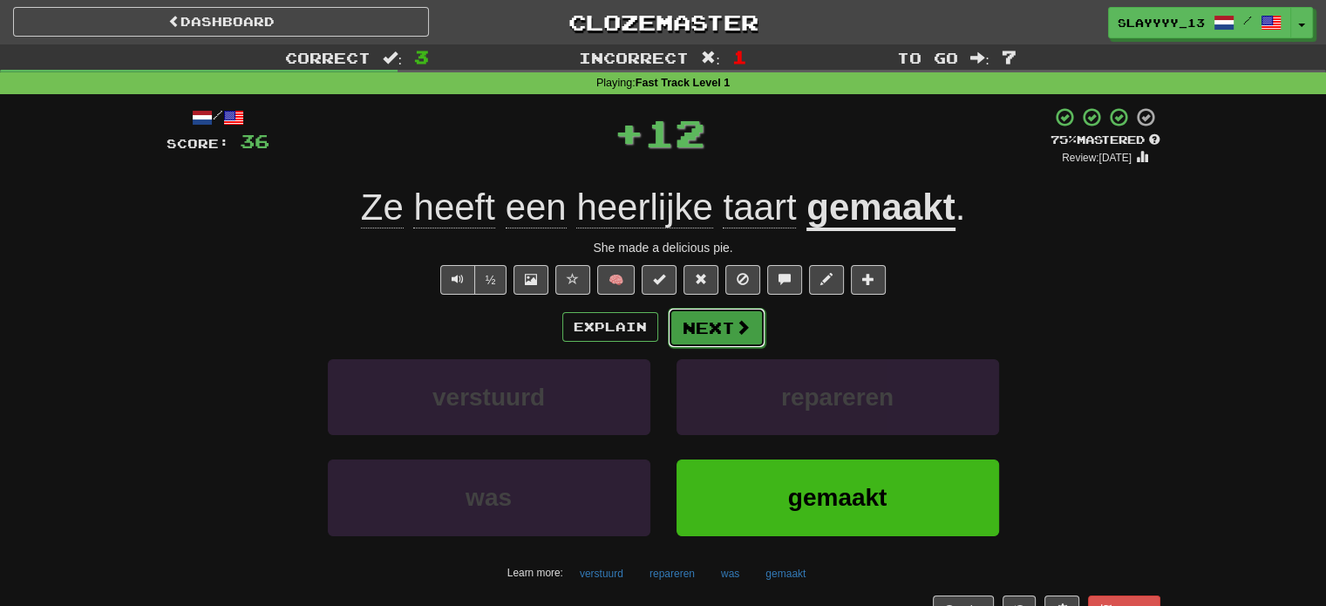
click at [719, 337] on button "Next" at bounding box center [717, 328] width 98 height 40
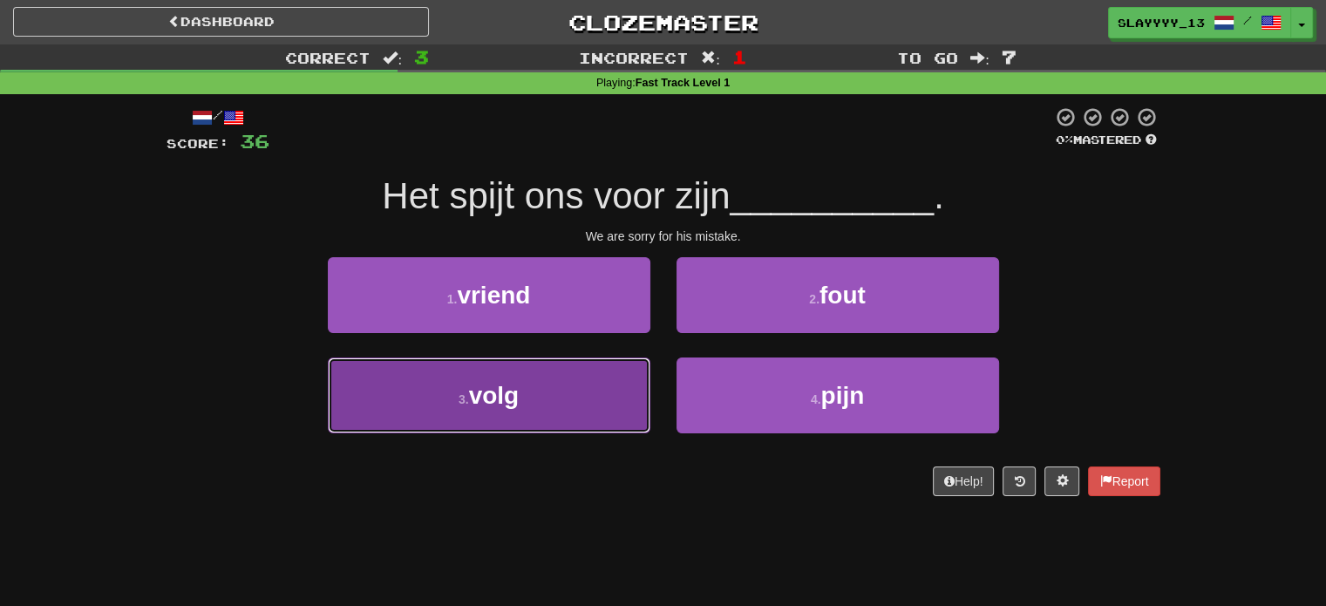
click at [575, 397] on button "3 . volg" at bounding box center [489, 396] width 323 height 76
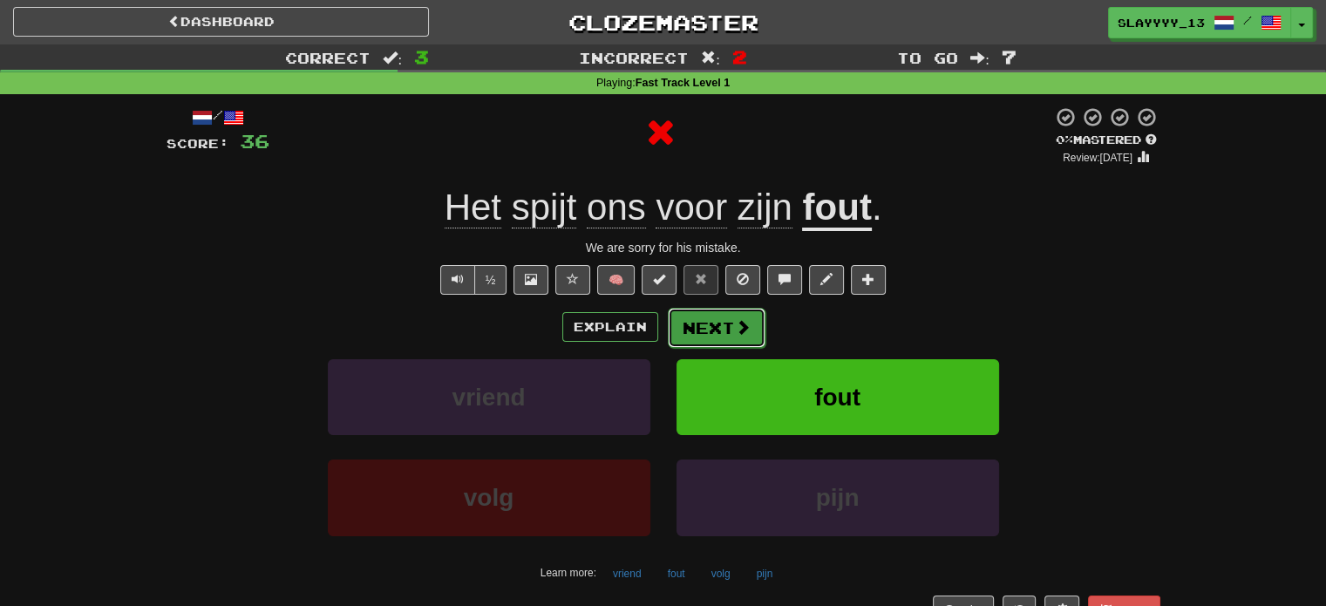
click at [732, 320] on button "Next" at bounding box center [717, 328] width 98 height 40
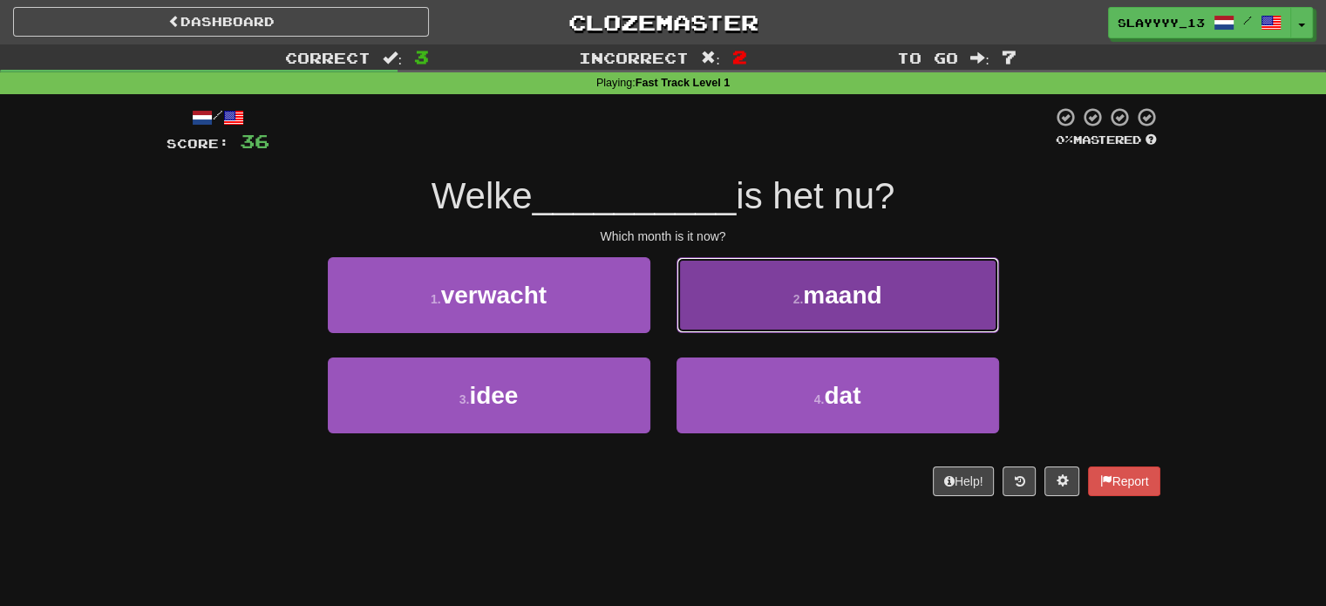
click at [774, 301] on button "2 . maand" at bounding box center [838, 295] width 323 height 76
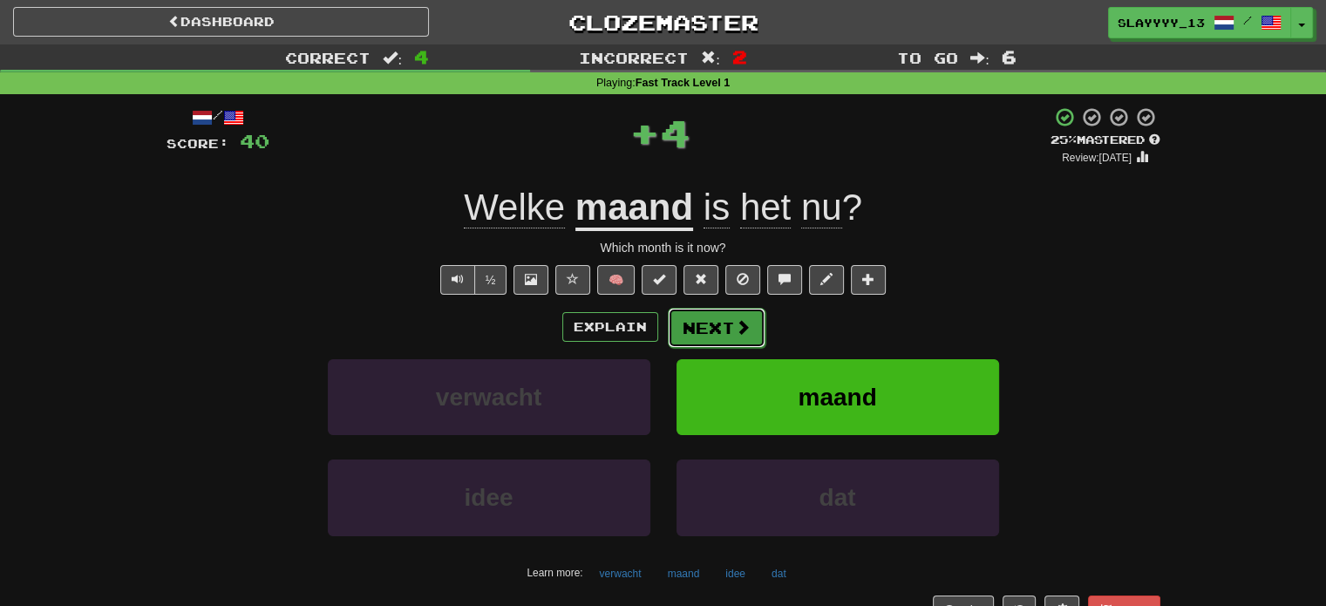
click at [722, 324] on button "Next" at bounding box center [717, 328] width 98 height 40
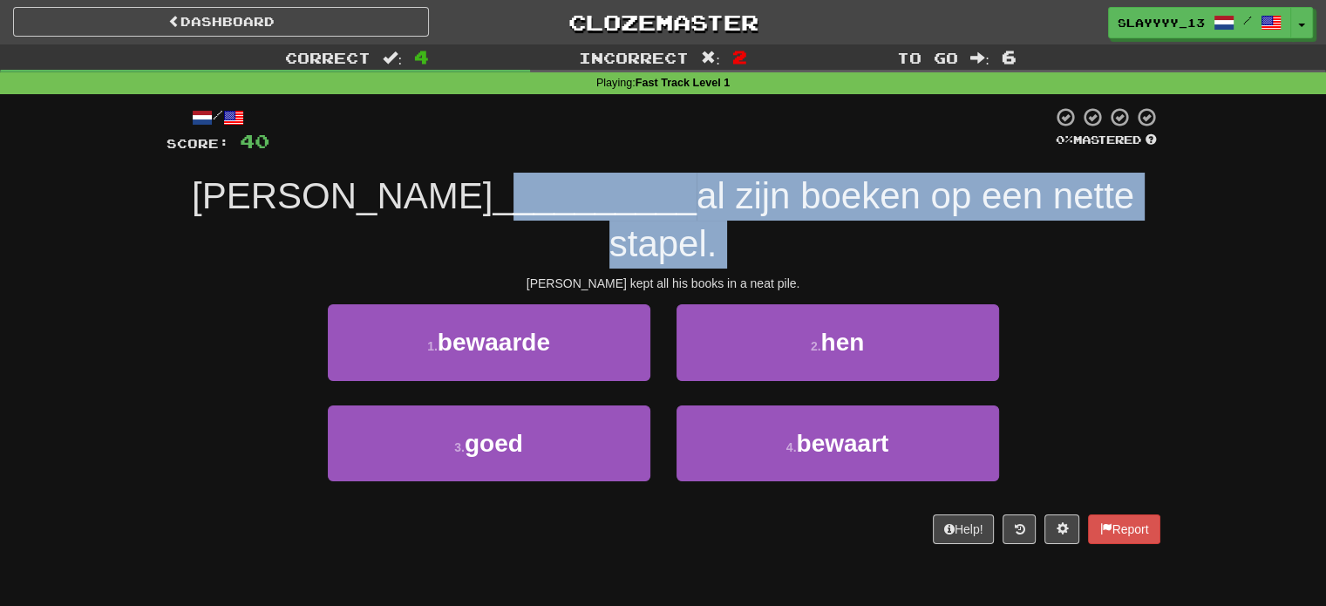
drag, startPoint x: 345, startPoint y: 201, endPoint x: 580, endPoint y: 226, distance: 235.8
click at [580, 226] on div "/ Score: 40 0 % Mastered Sam __________ al zijn boeken op een nette stapel. Sam…" at bounding box center [664, 324] width 994 height 437
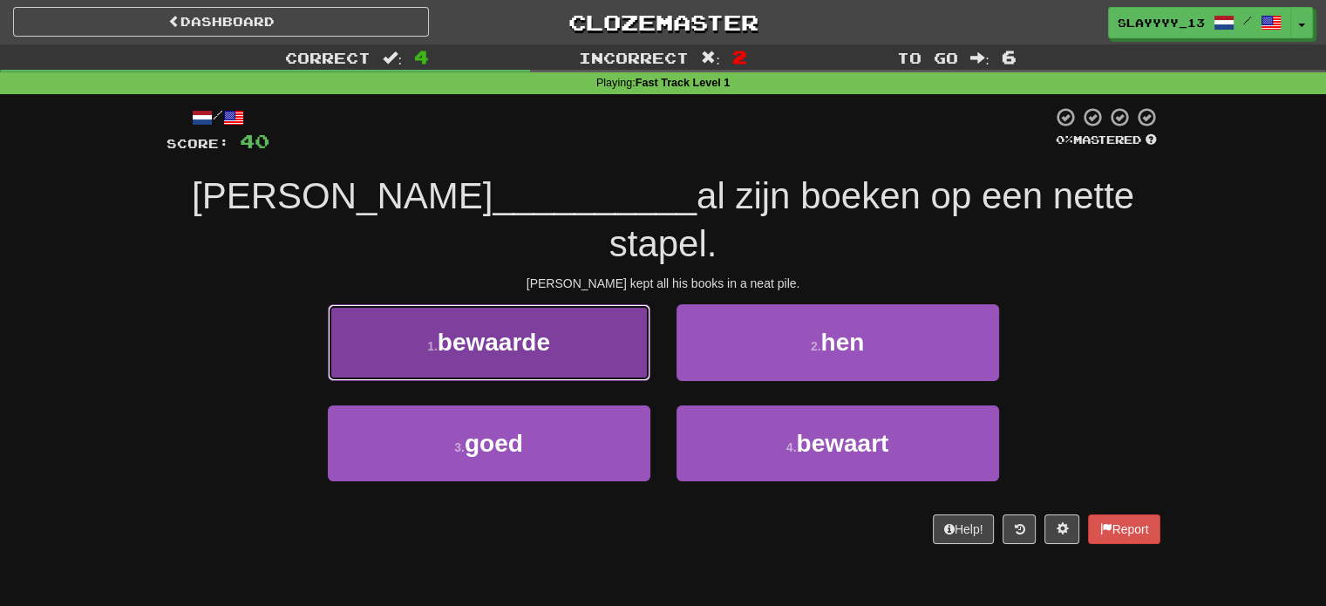
click at [586, 304] on button "1 . bewaarde" at bounding box center [489, 342] width 323 height 76
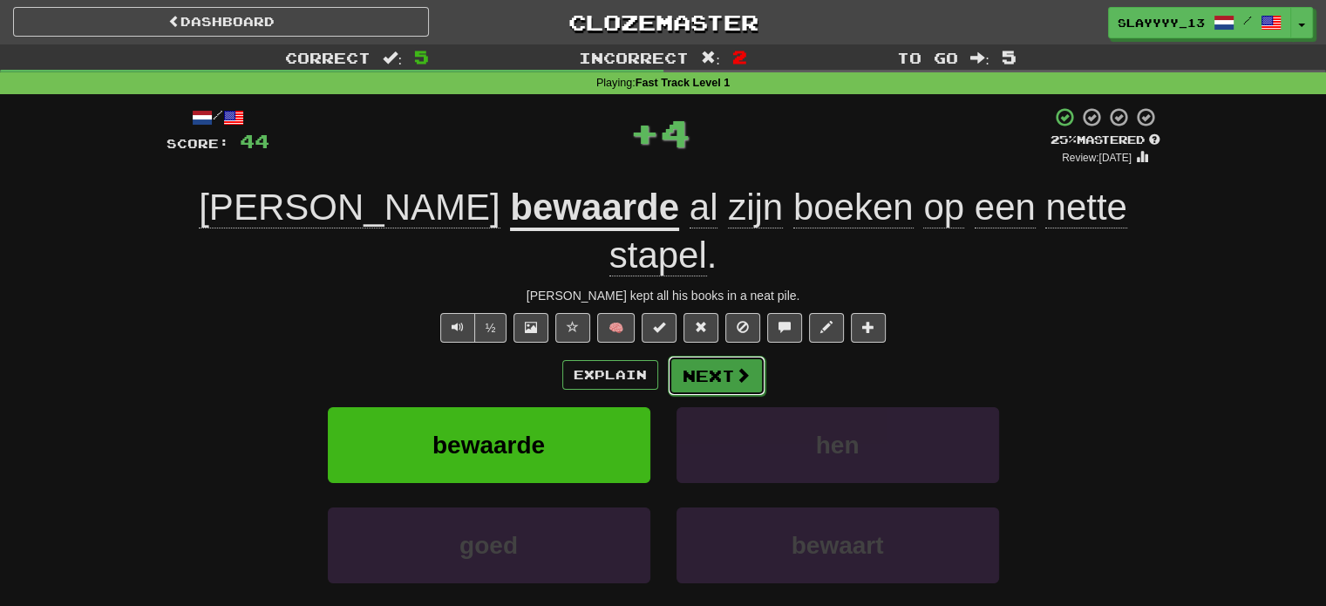
click at [696, 356] on button "Next" at bounding box center [717, 376] width 98 height 40
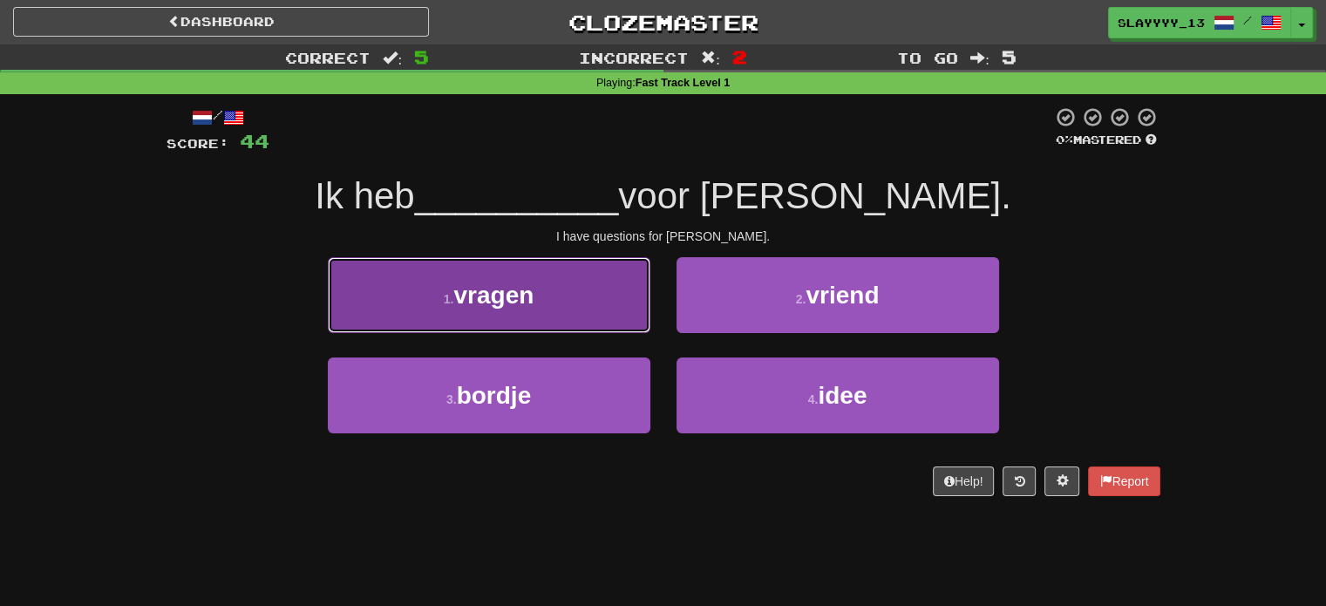
click at [602, 286] on button "1 . vragen" at bounding box center [489, 295] width 323 height 76
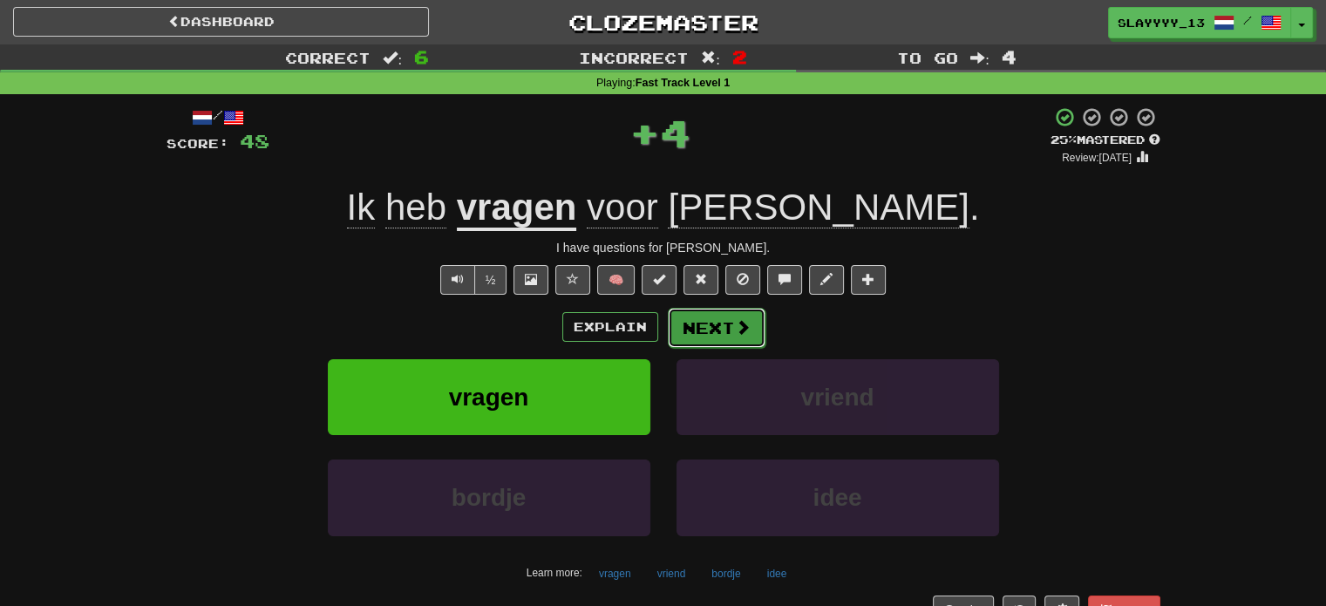
click at [727, 320] on button "Next" at bounding box center [717, 328] width 98 height 40
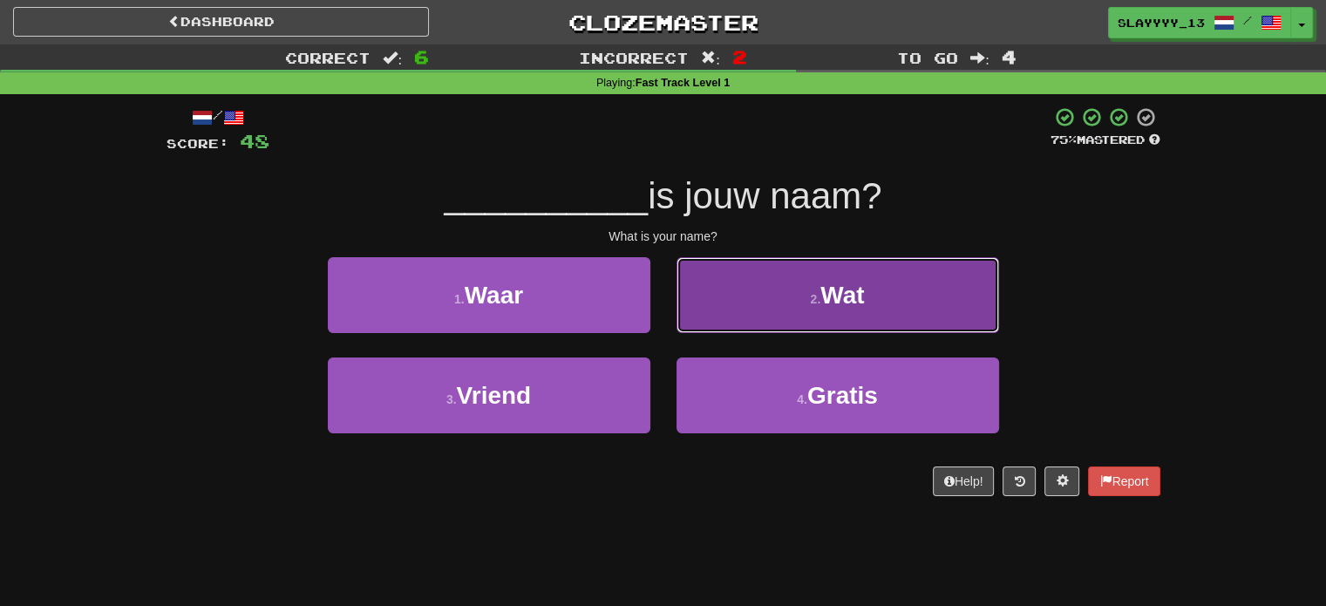
click at [821, 298] on span "Wat" at bounding box center [843, 295] width 44 height 27
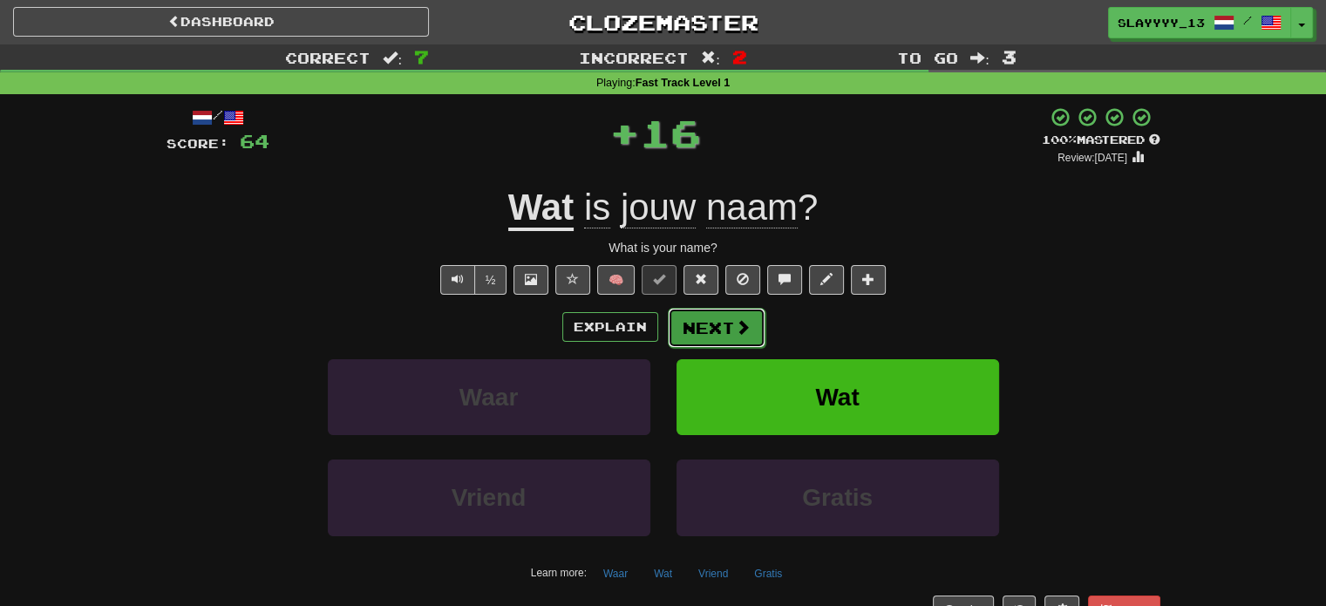
click at [715, 320] on button "Next" at bounding box center [717, 328] width 98 height 40
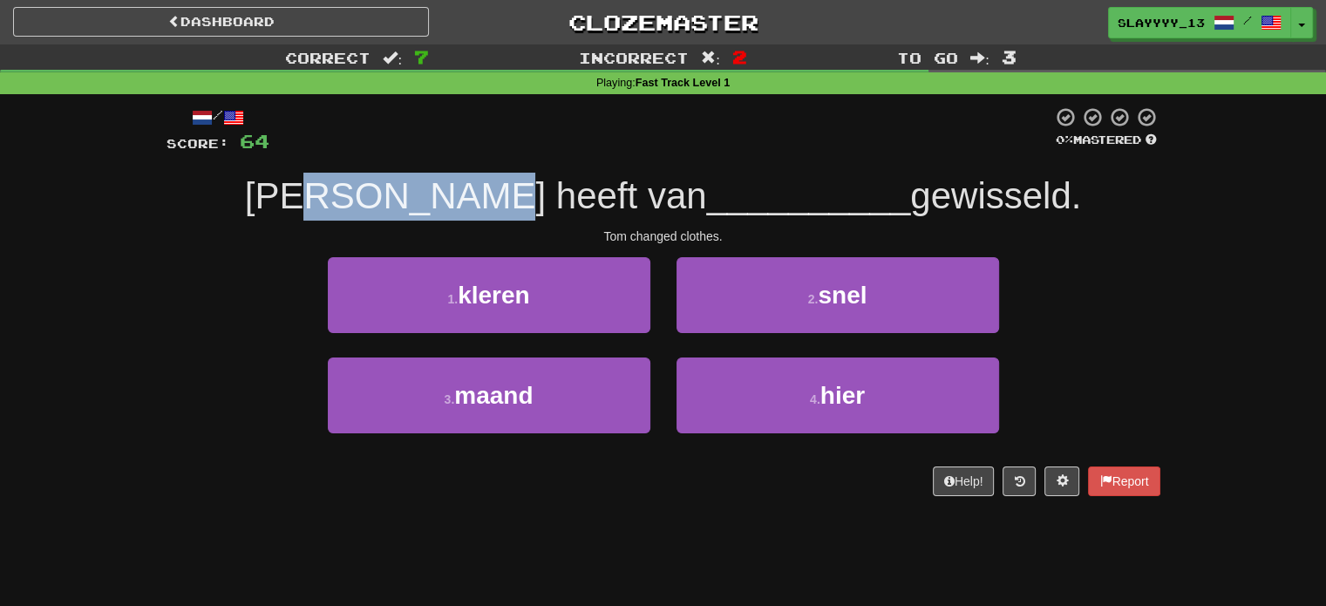
drag, startPoint x: 424, startPoint y: 195, endPoint x: 577, endPoint y: 170, distance: 155.5
click at [577, 170] on div "/ Score: 64 0 % Mastered Tom heeft van __________ gewisseld. Tom changed clothe…" at bounding box center [664, 301] width 994 height 390
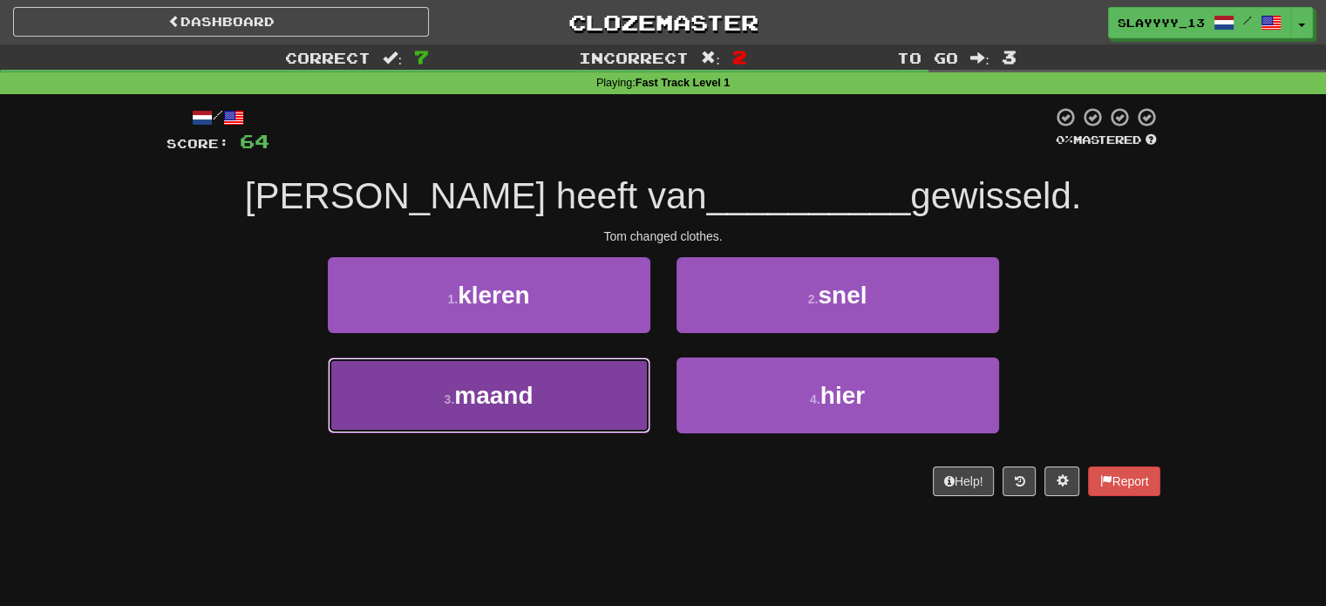
click at [631, 418] on button "3 . maand" at bounding box center [489, 396] width 323 height 76
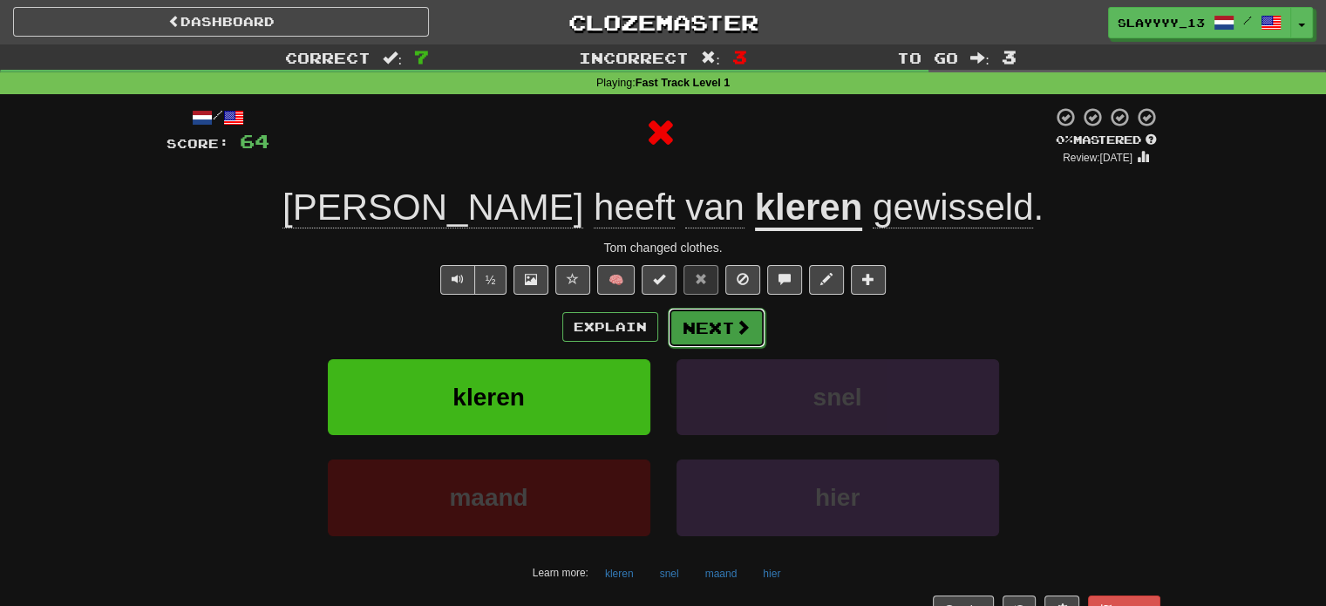
click at [698, 340] on button "Next" at bounding box center [717, 328] width 98 height 40
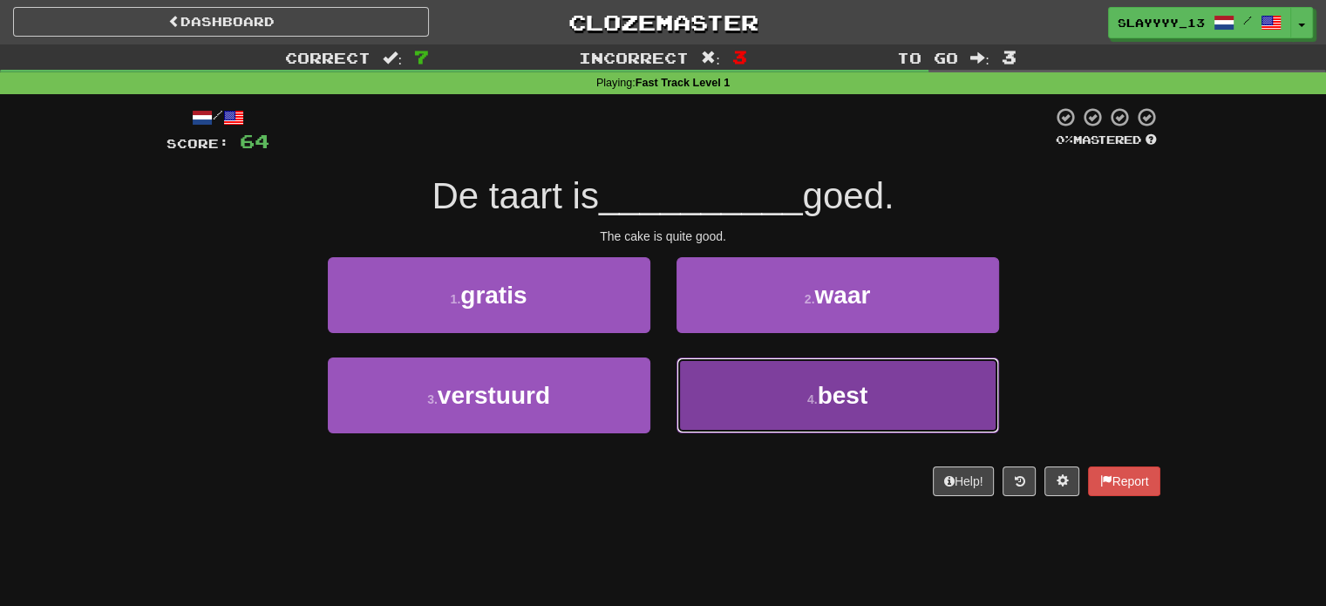
click at [803, 393] on button "4 . best" at bounding box center [838, 396] width 323 height 76
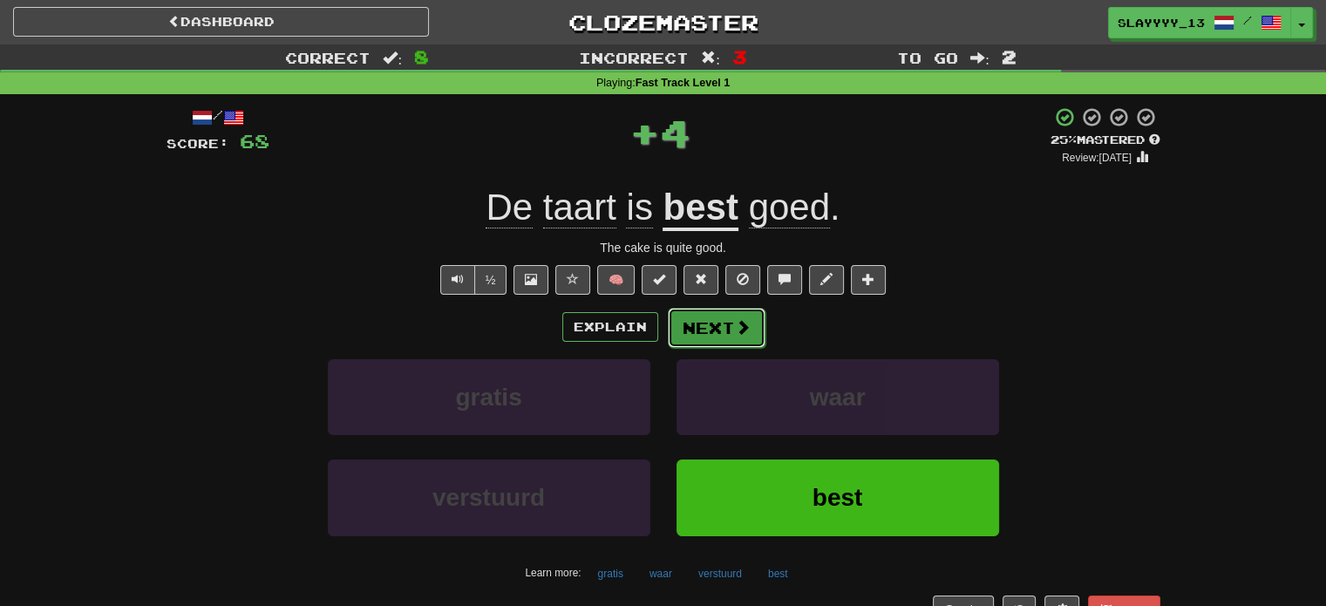
click at [720, 317] on button "Next" at bounding box center [717, 328] width 98 height 40
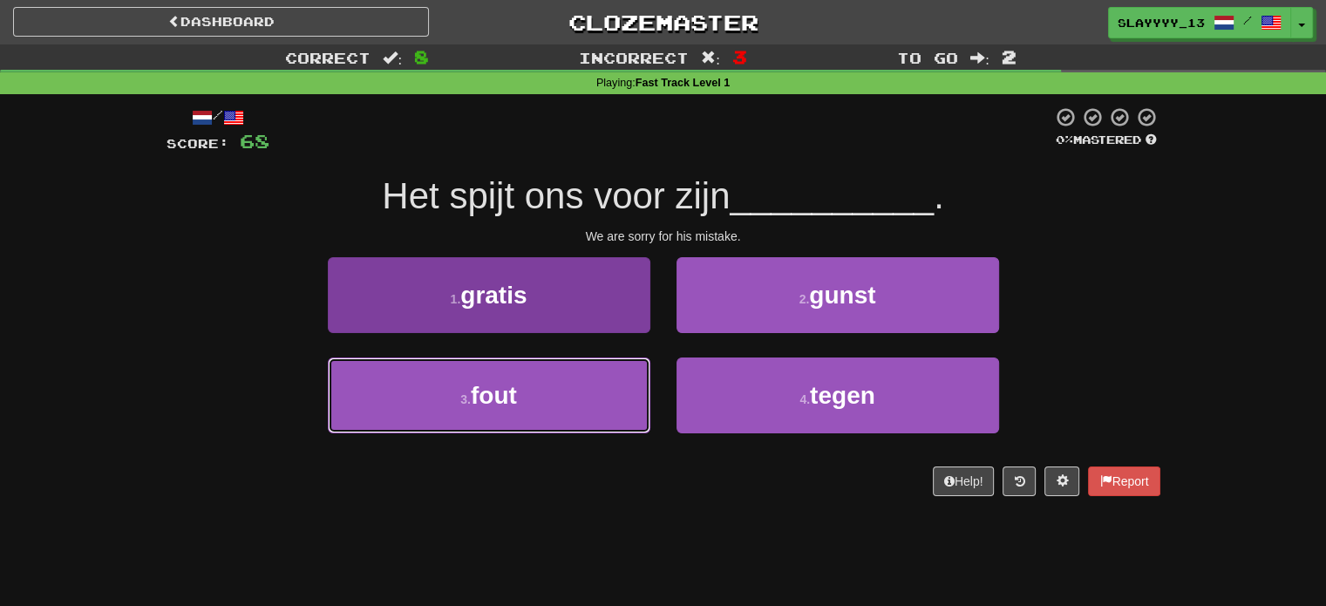
drag, startPoint x: 578, startPoint y: 404, endPoint x: 557, endPoint y: 400, distance: 21.2
click at [557, 400] on button "3 . fout" at bounding box center [489, 396] width 323 height 76
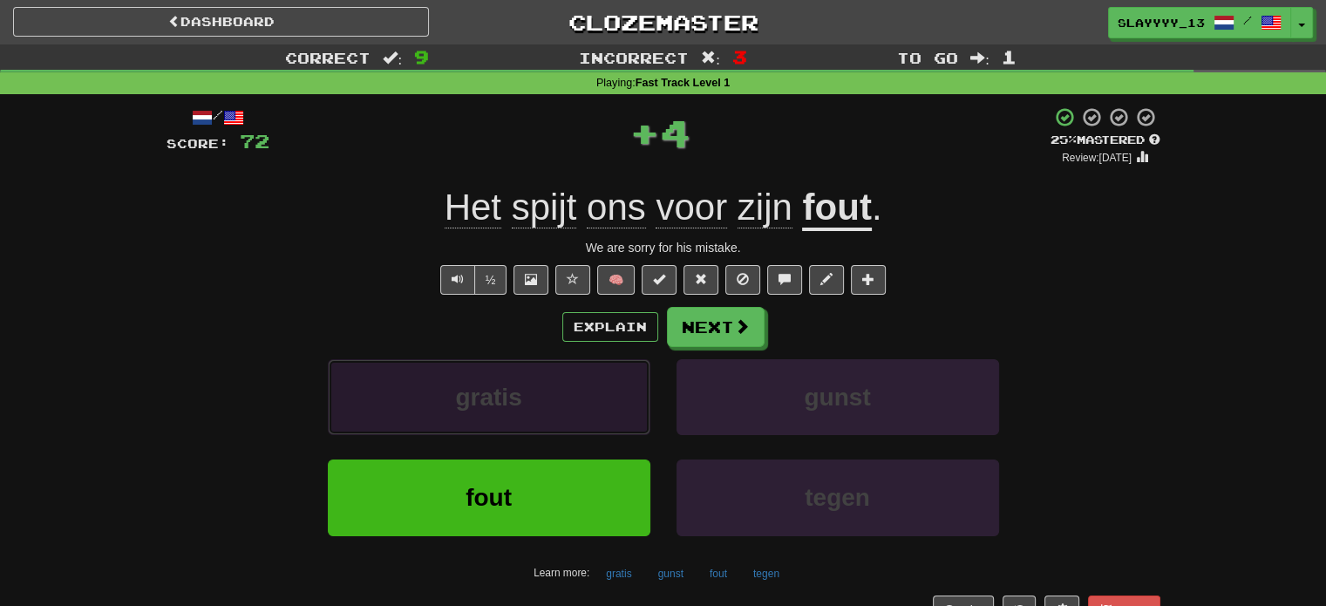
click at [557, 400] on button "gratis" at bounding box center [489, 397] width 323 height 76
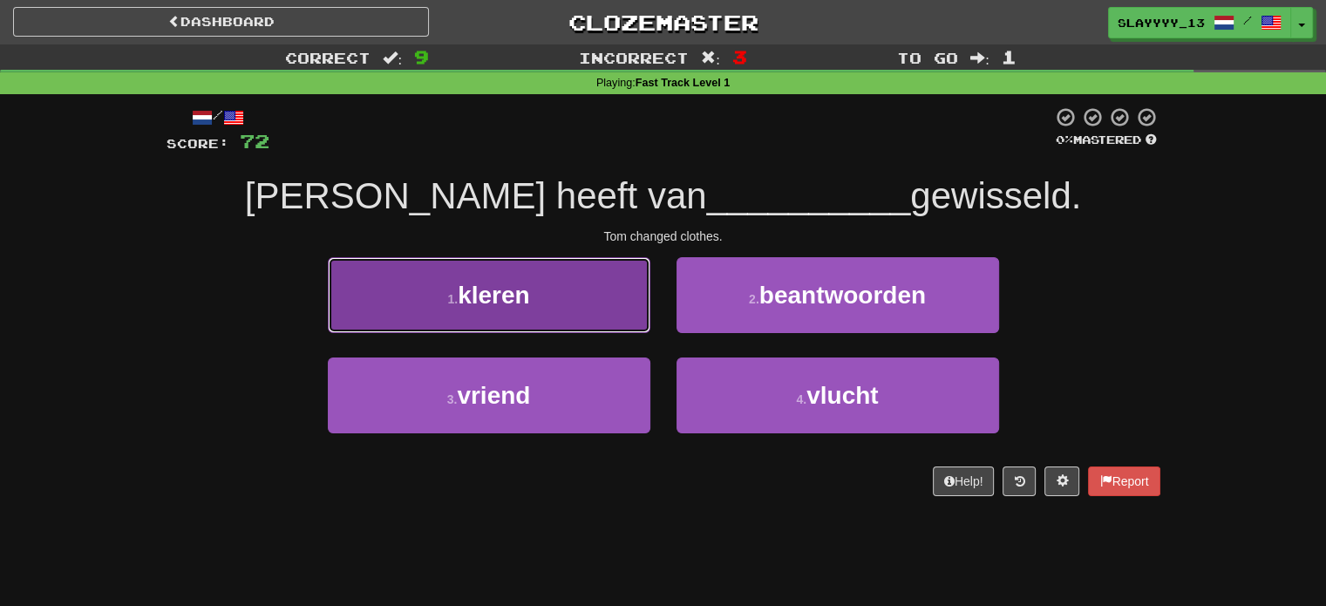
drag, startPoint x: 595, startPoint y: 292, endPoint x: 589, endPoint y: 310, distance: 19.3
click at [589, 310] on button "1 . kleren" at bounding box center [489, 295] width 323 height 76
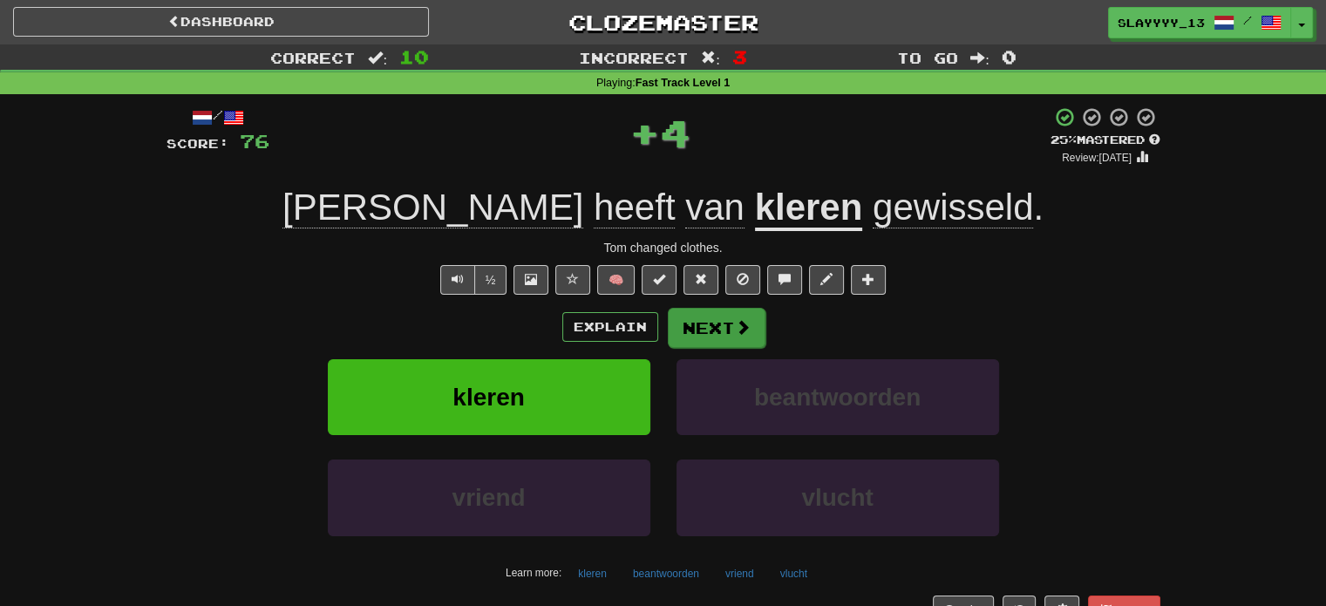
drag, startPoint x: 589, startPoint y: 310, endPoint x: 733, endPoint y: 326, distance: 144.7
click at [733, 326] on div "Explain Next" at bounding box center [664, 327] width 994 height 40
click at [735, 326] on span at bounding box center [743, 327] width 16 height 16
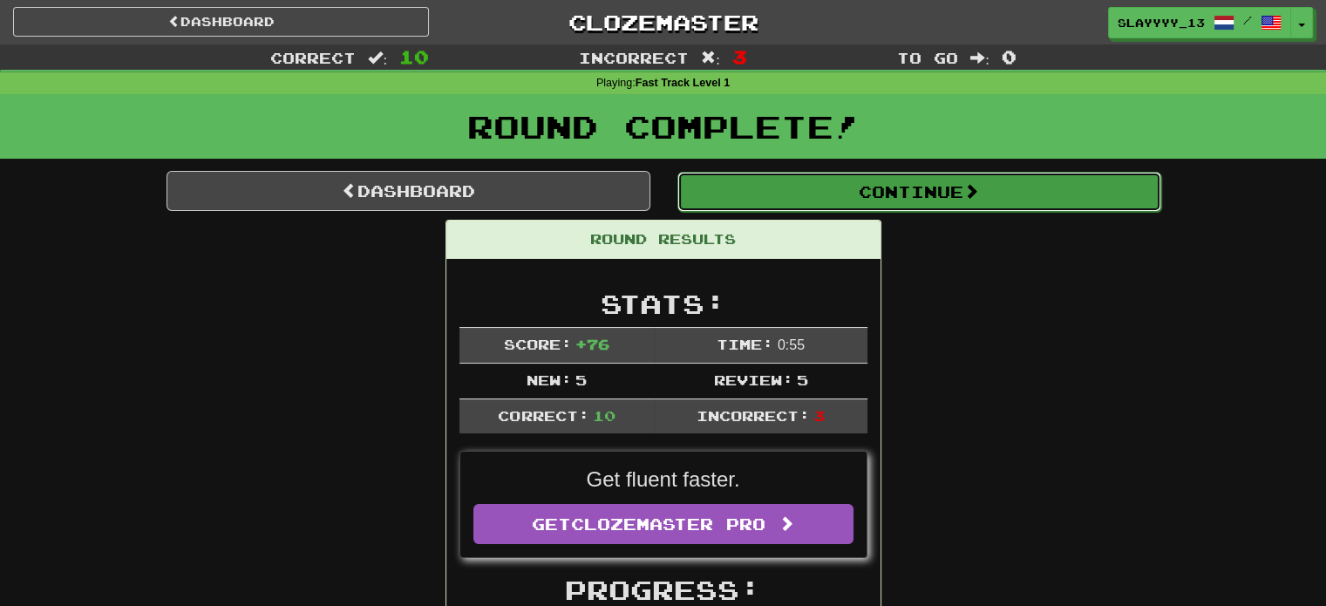
click at [733, 185] on button "Continue" at bounding box center [920, 192] width 484 height 40
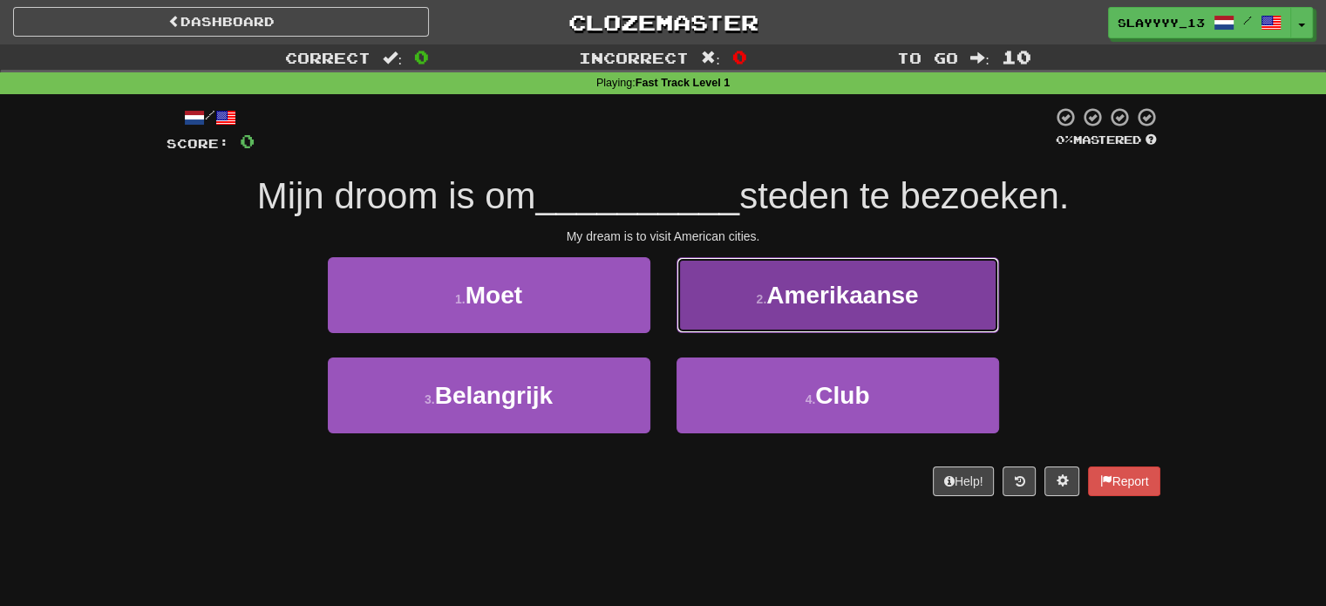
click at [745, 331] on button "2 . Amerikaanse" at bounding box center [838, 295] width 323 height 76
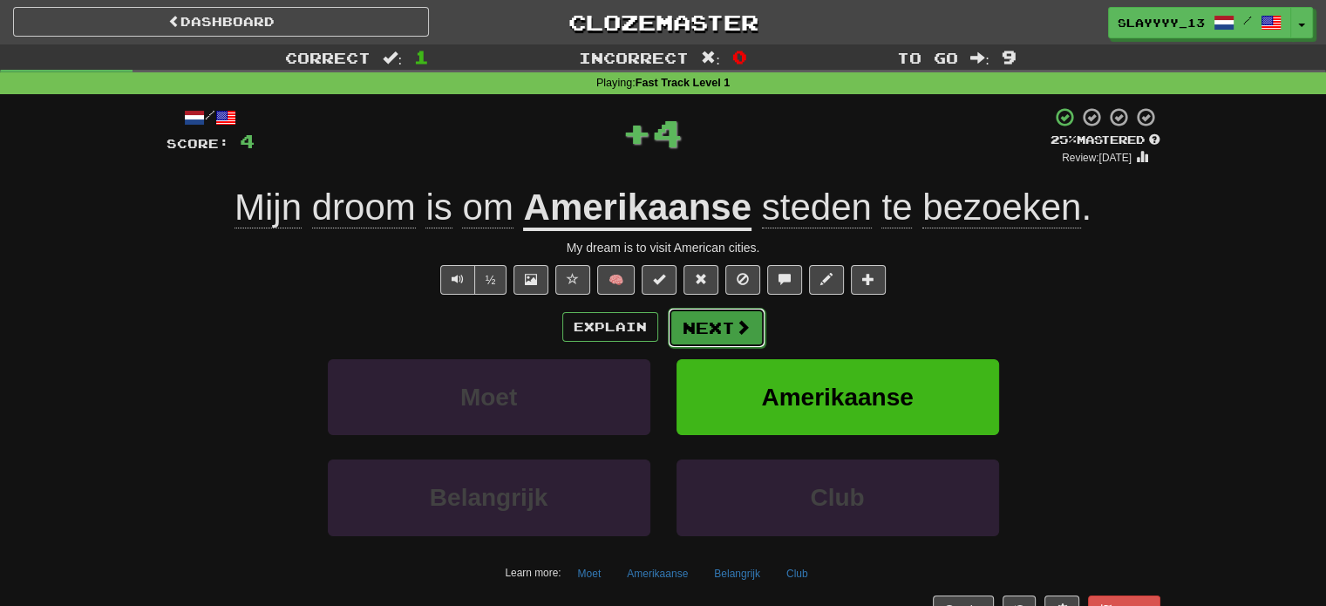
click at [714, 326] on button "Next" at bounding box center [717, 328] width 98 height 40
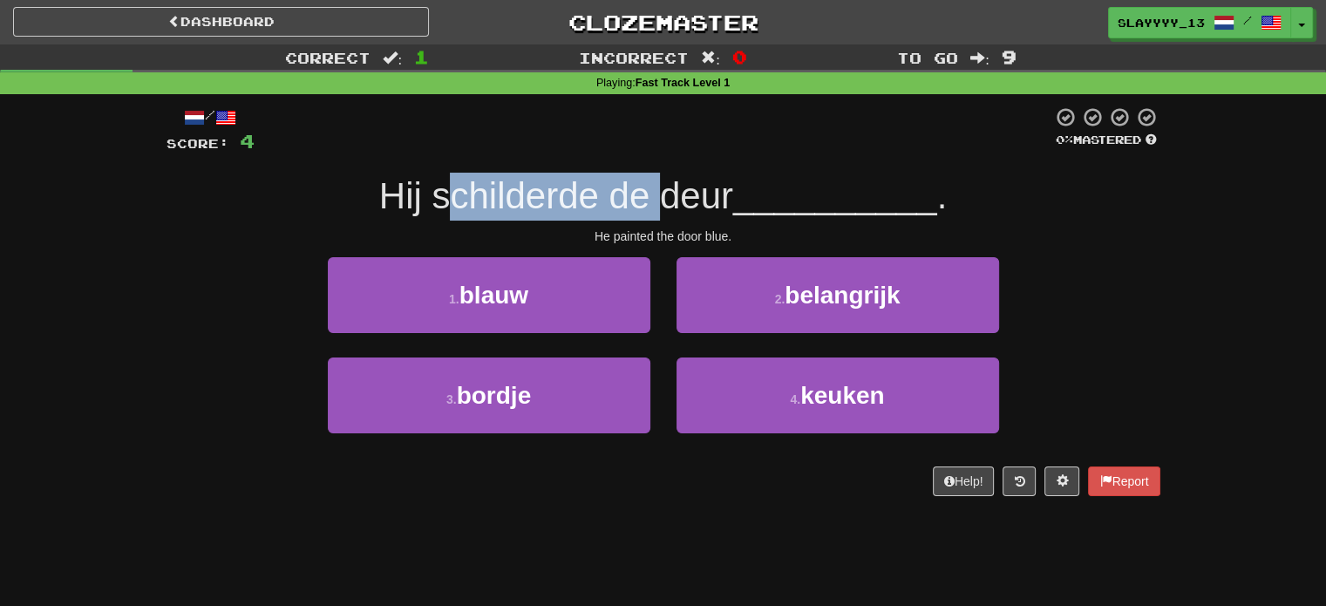
drag, startPoint x: 439, startPoint y: 214, endPoint x: 651, endPoint y: 204, distance: 213.0
click at [651, 204] on span "Hij schilderde de deur" at bounding box center [556, 195] width 354 height 41
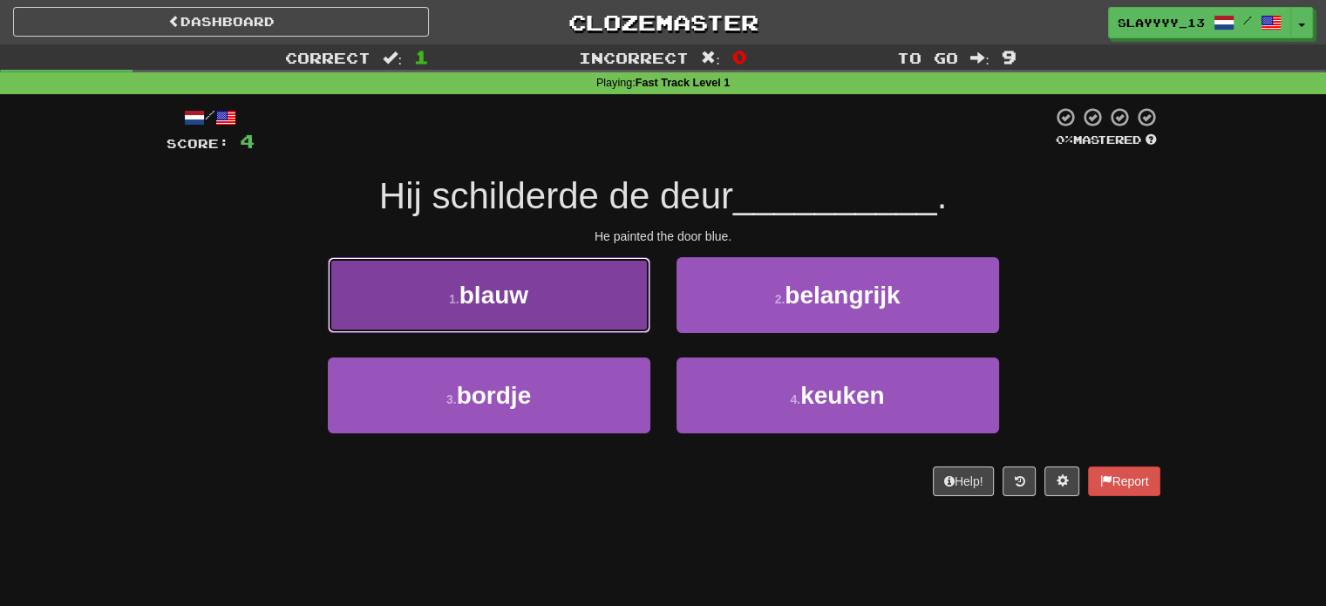
click at [582, 296] on button "1 . blauw" at bounding box center [489, 295] width 323 height 76
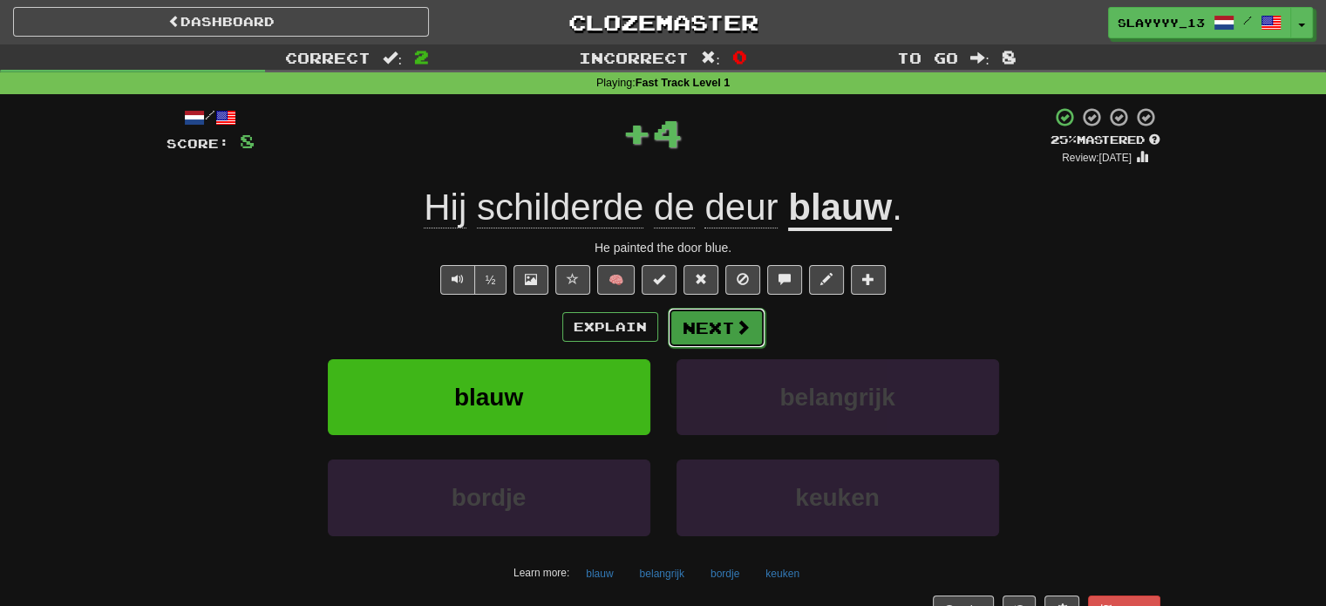
click at [703, 331] on button "Next" at bounding box center [717, 328] width 98 height 40
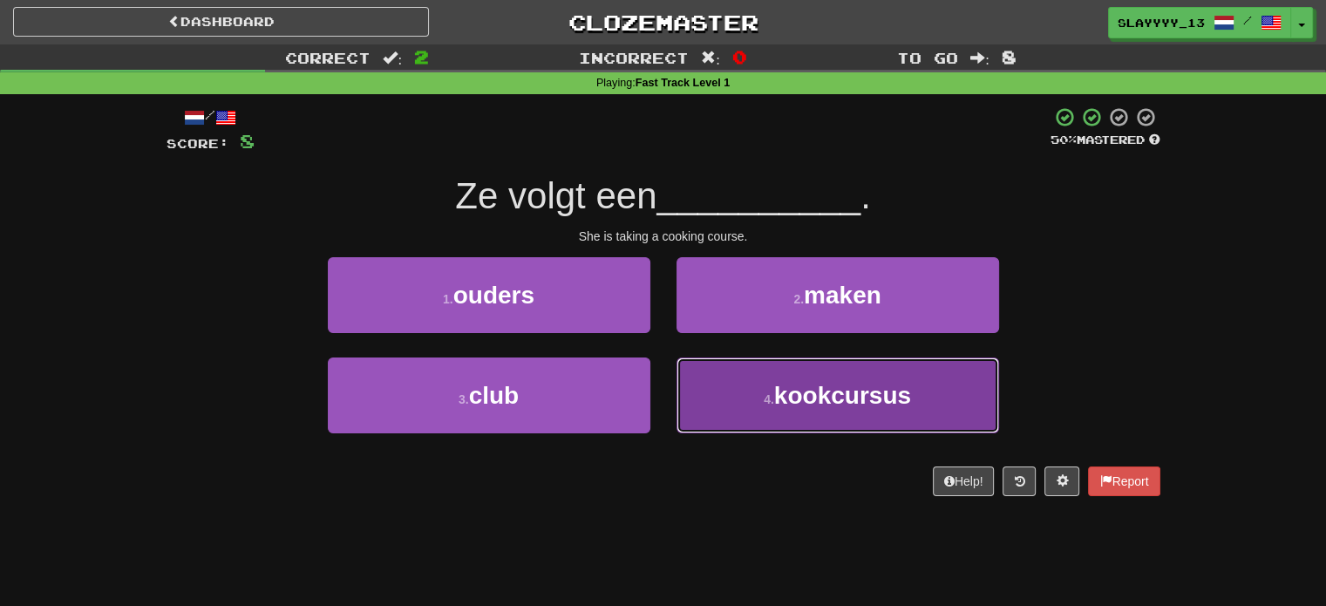
click at [780, 383] on span "kookcursus" at bounding box center [842, 395] width 137 height 27
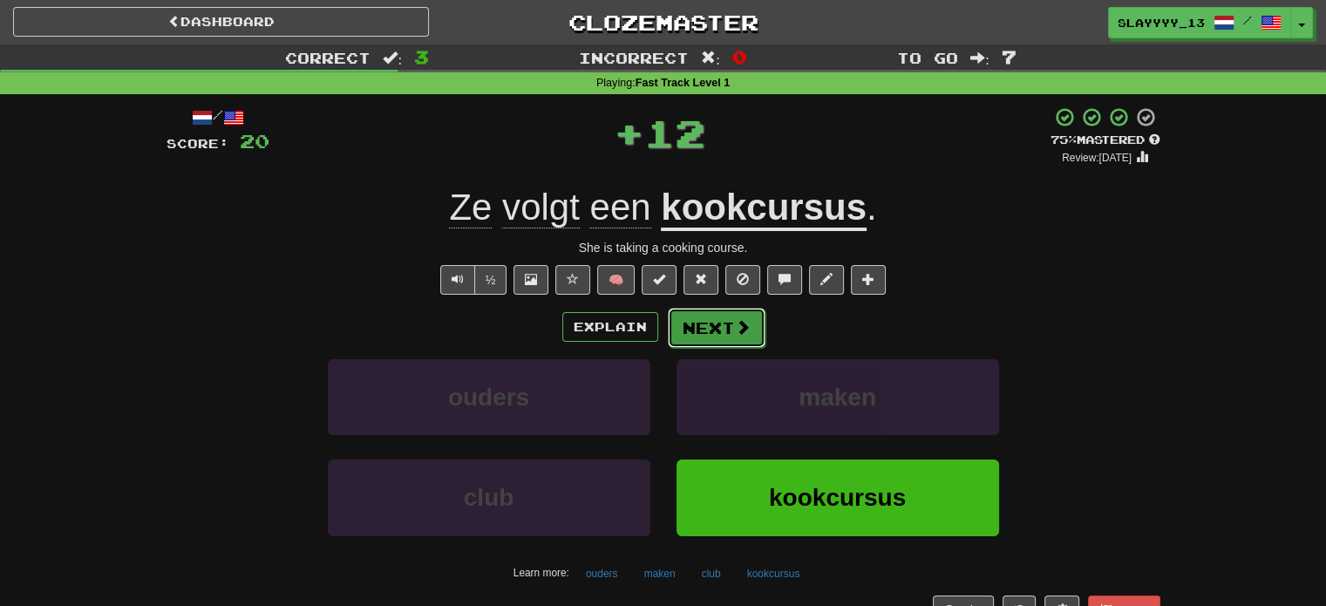
click at [726, 332] on button "Next" at bounding box center [717, 328] width 98 height 40
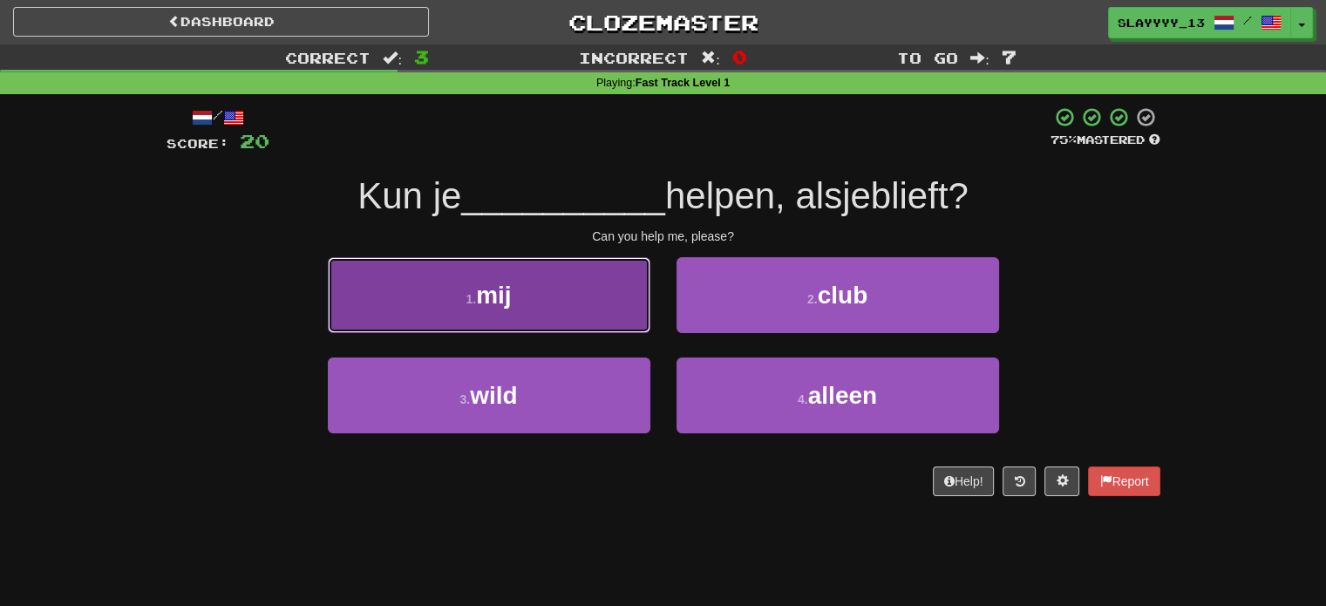
click at [452, 281] on button "1 . mij" at bounding box center [489, 295] width 323 height 76
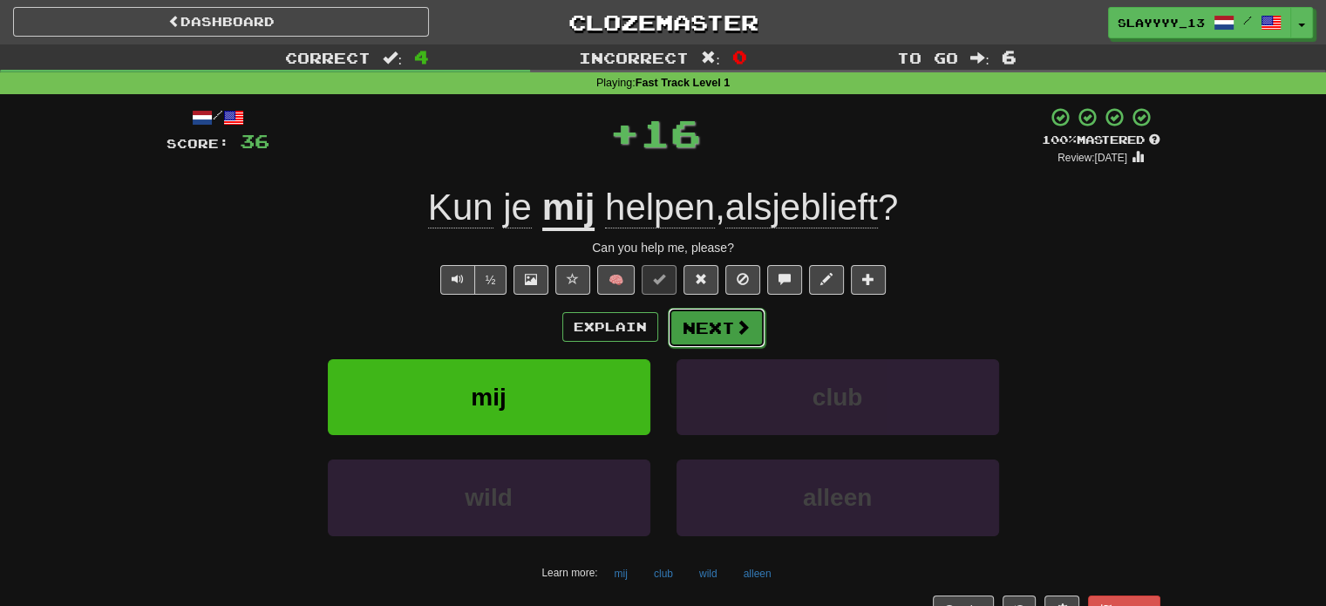
click at [720, 320] on button "Next" at bounding box center [717, 328] width 98 height 40
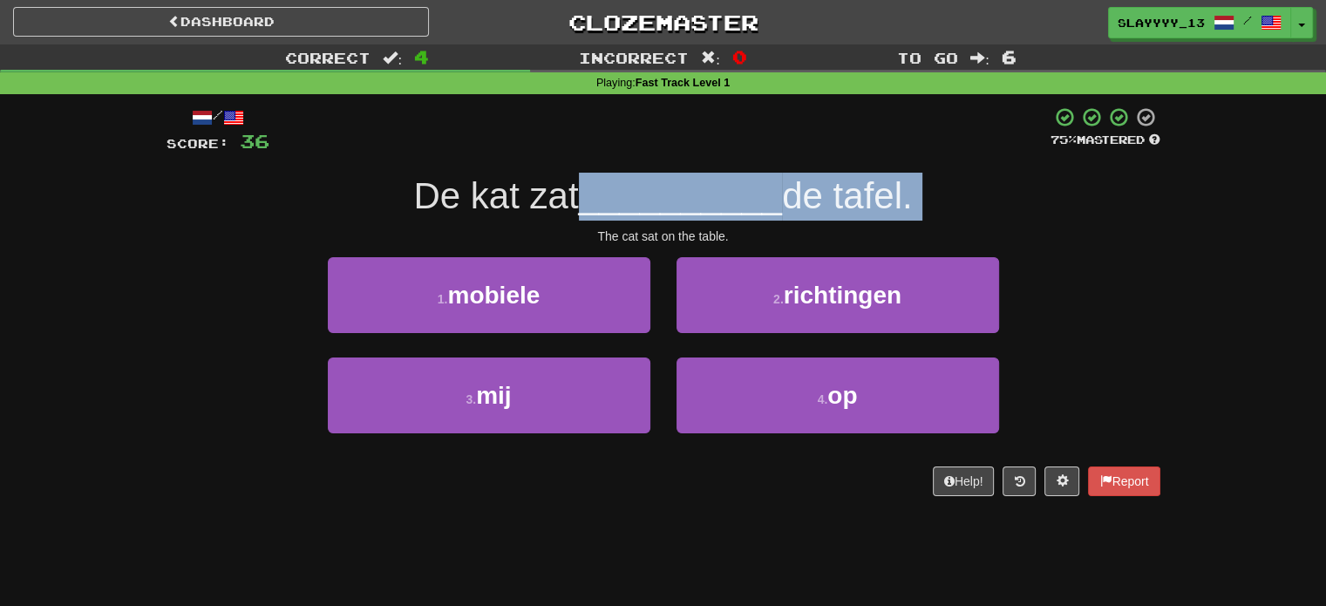
drag, startPoint x: 445, startPoint y: 223, endPoint x: 570, endPoint y: 215, distance: 125.8
click at [570, 215] on div "/ Score: 36 75 % Mastered De kat zat __________ de tafel. The cat sat on the ta…" at bounding box center [664, 301] width 994 height 390
click at [570, 215] on span "De kat zat" at bounding box center [495, 195] width 165 height 41
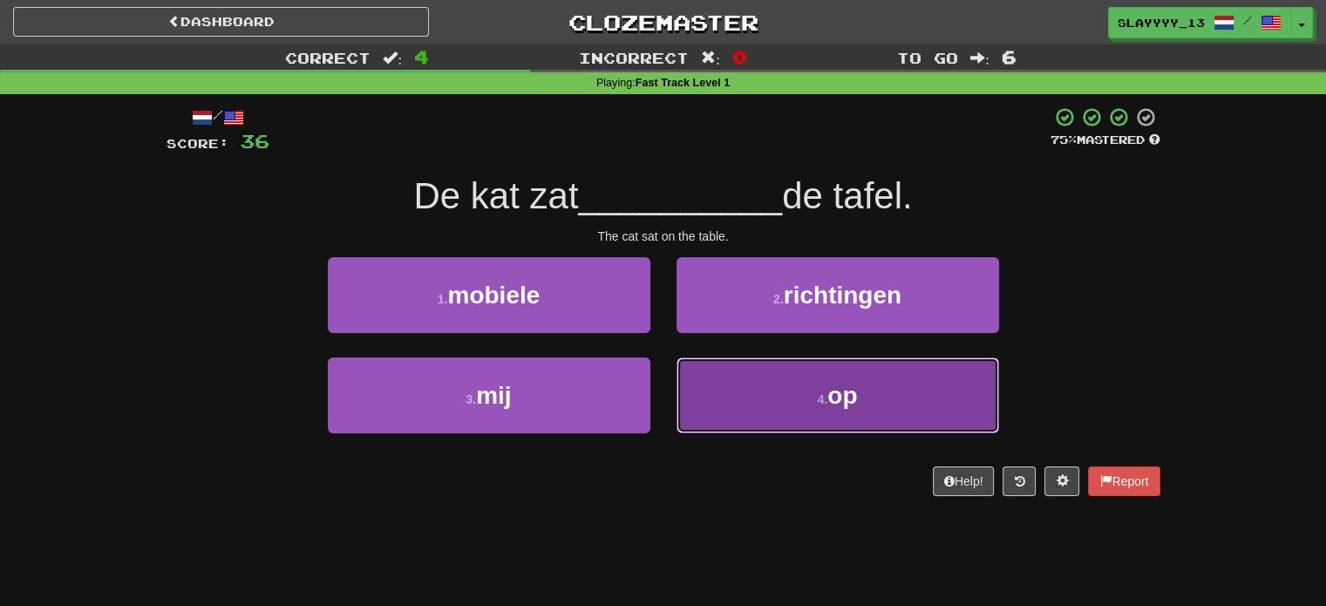
click at [716, 396] on button "4 . op" at bounding box center [838, 396] width 323 height 76
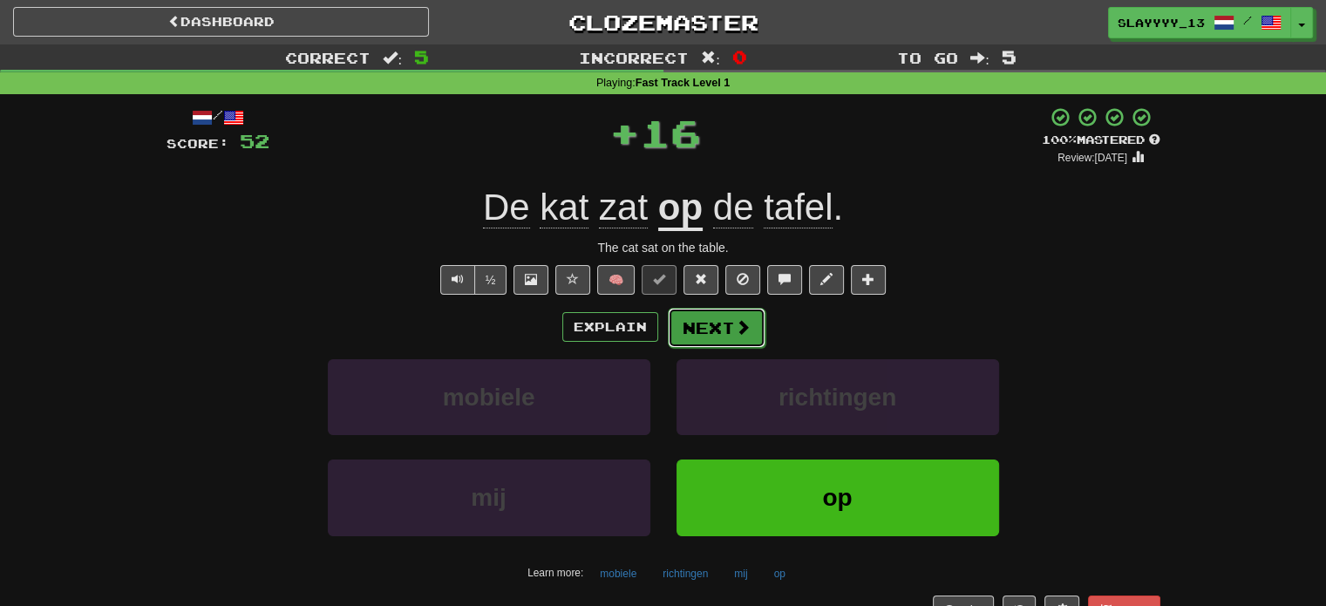
click at [730, 321] on button "Next" at bounding box center [717, 328] width 98 height 40
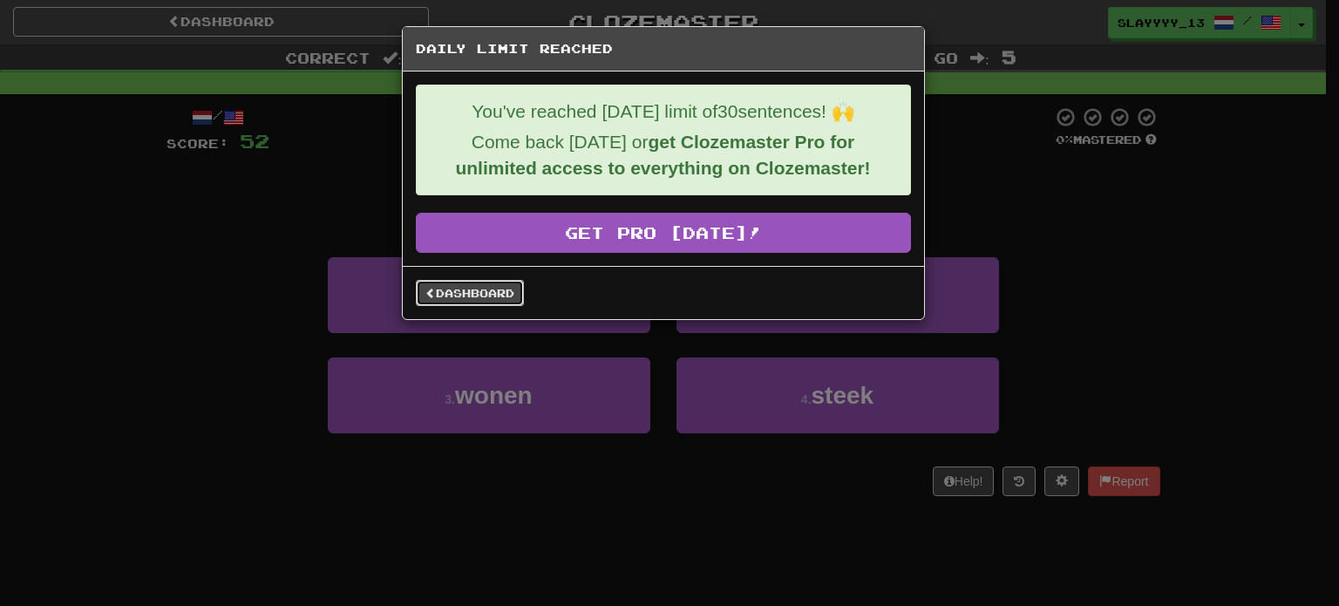
click at [471, 303] on link "Dashboard" at bounding box center [470, 293] width 108 height 26
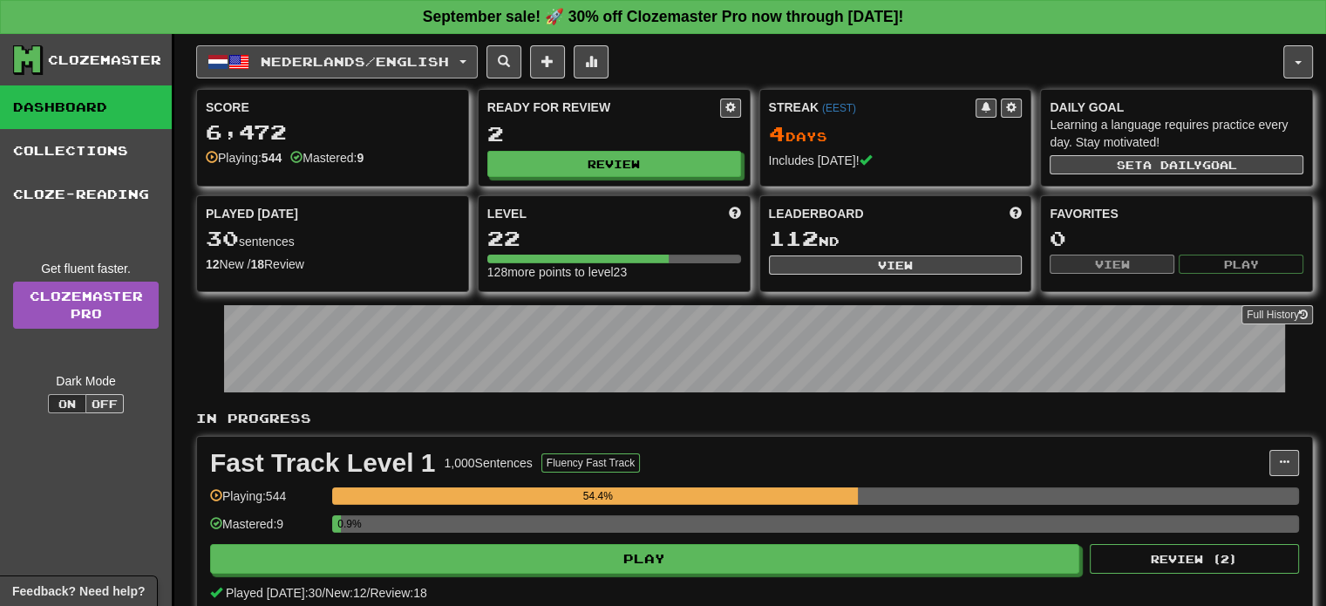
click at [323, 65] on span "Nederlands / English" at bounding box center [355, 61] width 188 height 15
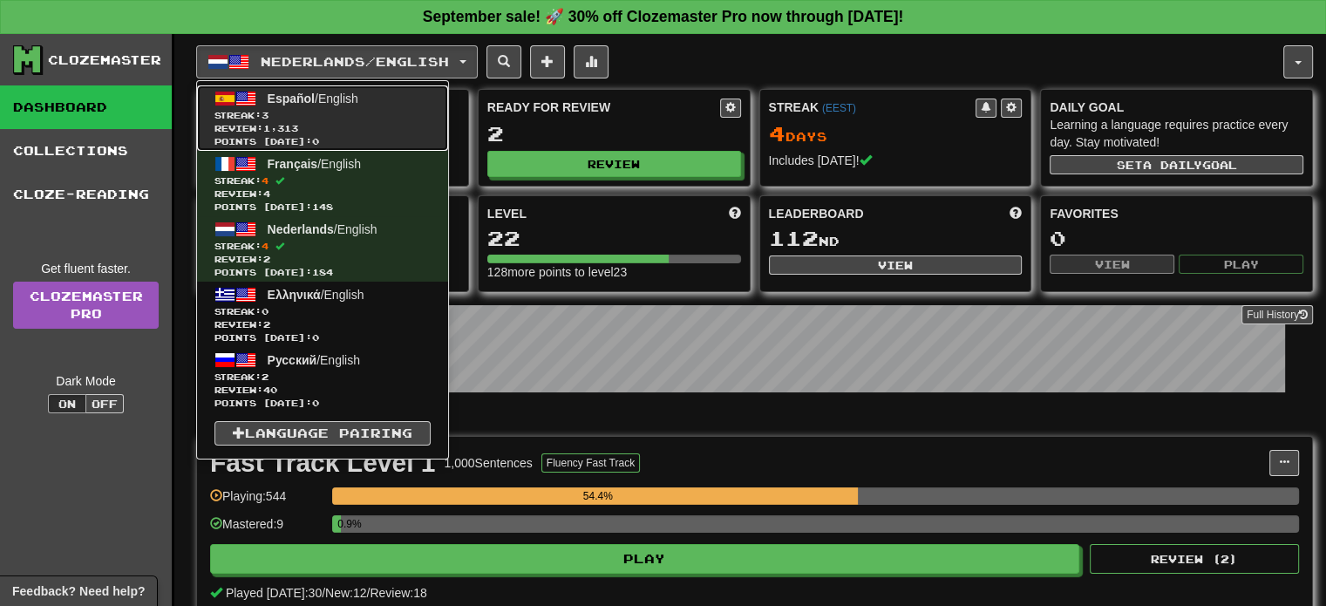
click at [346, 97] on span "Español / English" at bounding box center [313, 99] width 91 height 14
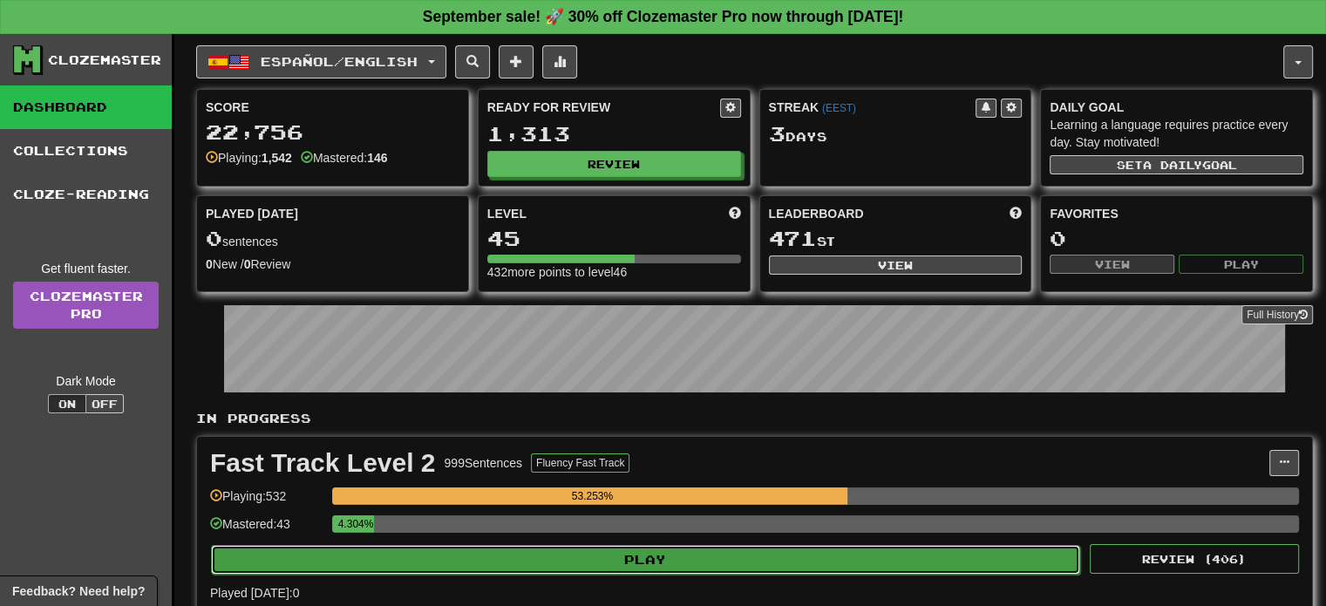
click at [564, 548] on button "Play" at bounding box center [645, 560] width 869 height 30
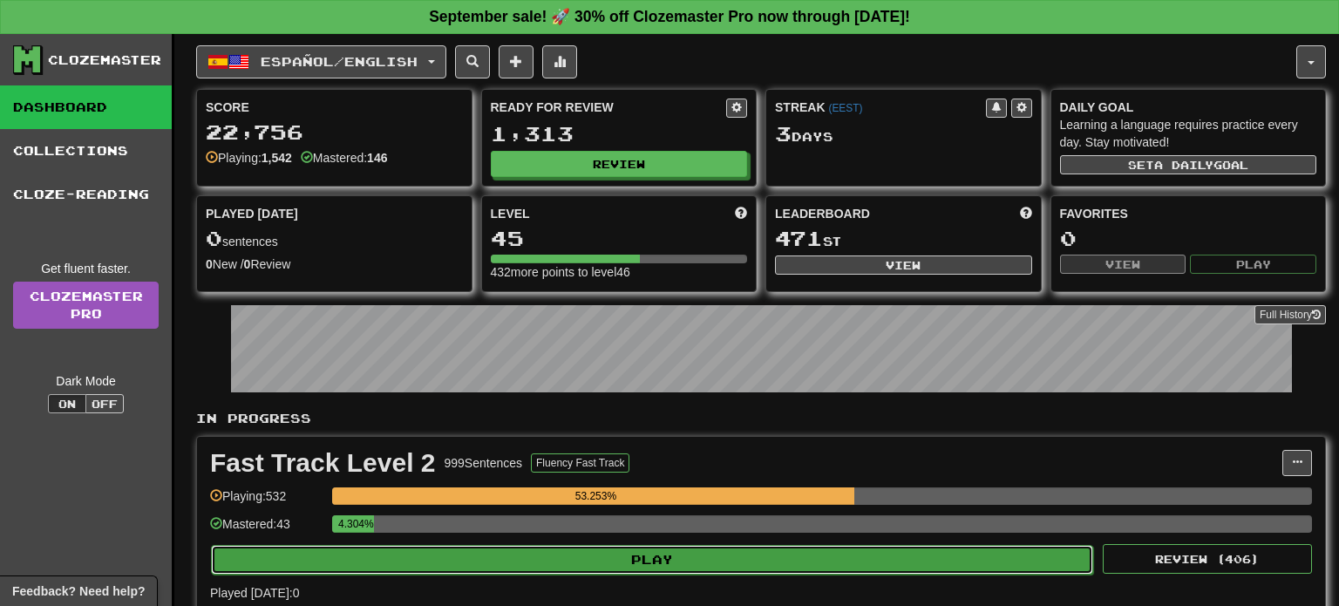
select select "**"
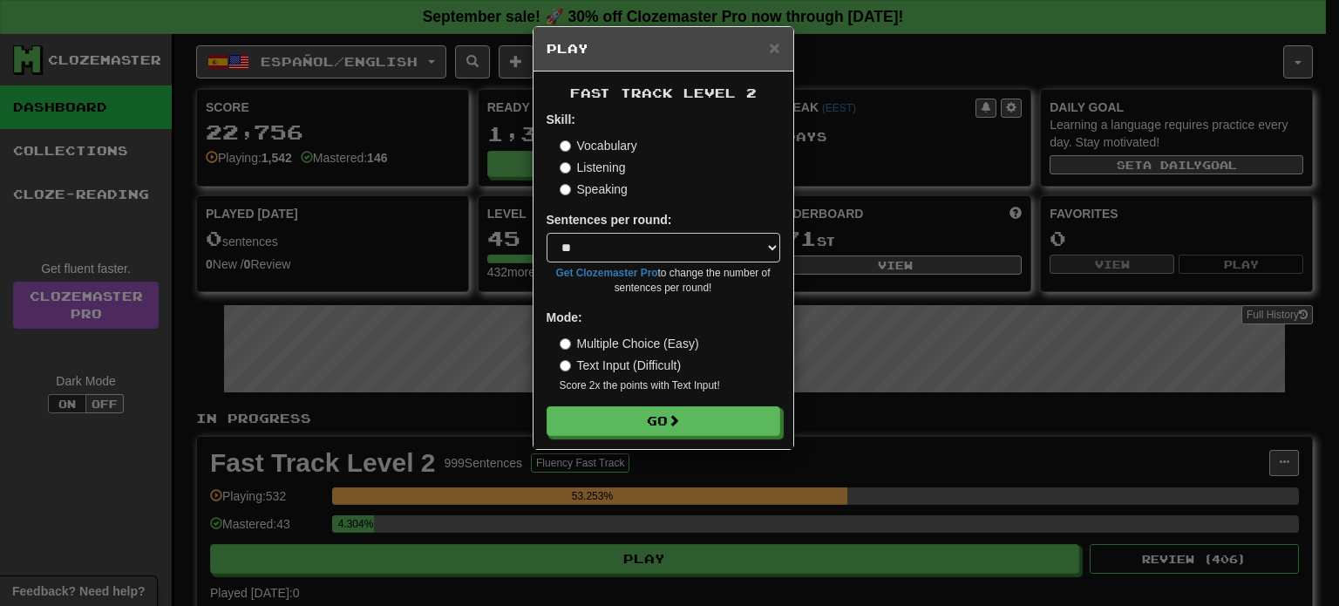
click at [562, 161] on label "Listening" at bounding box center [593, 167] width 66 height 17
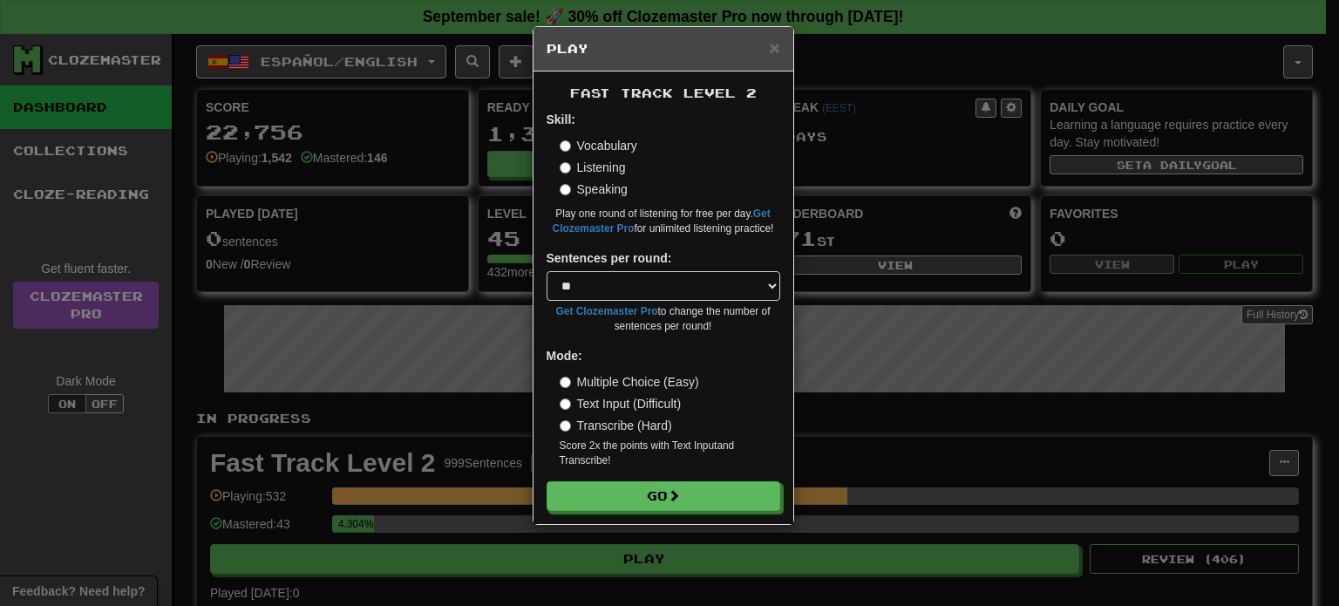
click at [573, 403] on label "Text Input (Difficult)" at bounding box center [621, 403] width 122 height 17
click at [610, 492] on button "Go" at bounding box center [665, 497] width 234 height 30
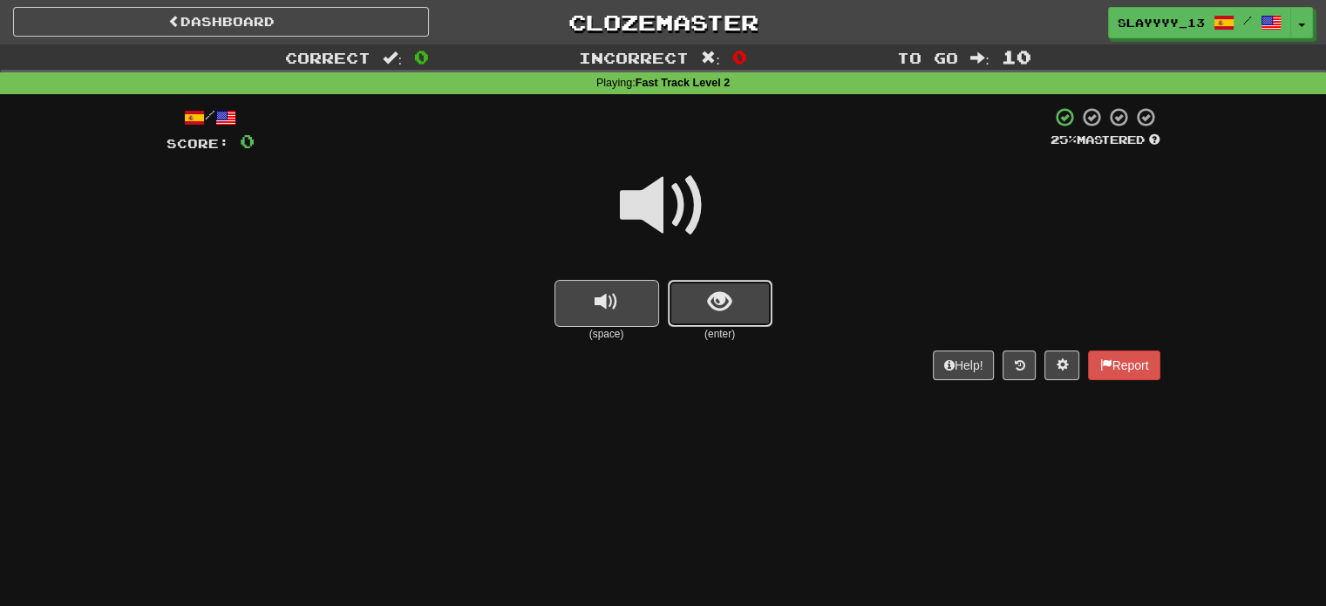
click at [705, 292] on button "show sentence" at bounding box center [720, 303] width 105 height 47
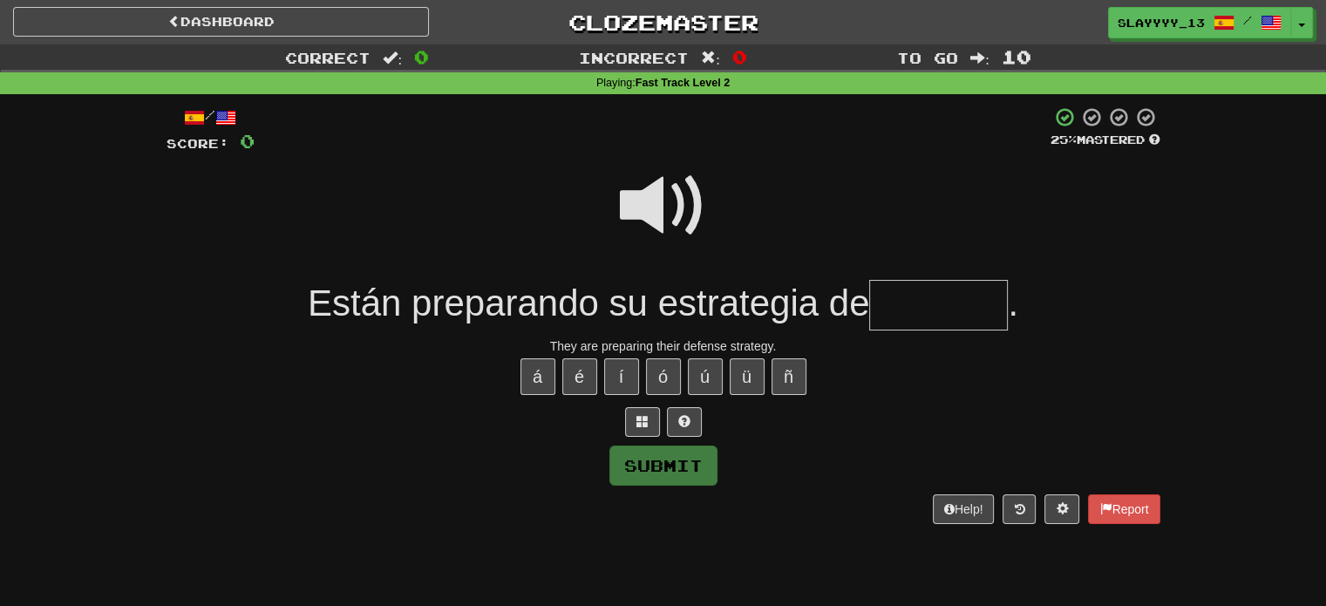
click at [651, 194] on span at bounding box center [663, 205] width 87 height 87
click at [918, 297] on input "*" at bounding box center [938, 305] width 139 height 51
type input "*"
type input "*******"
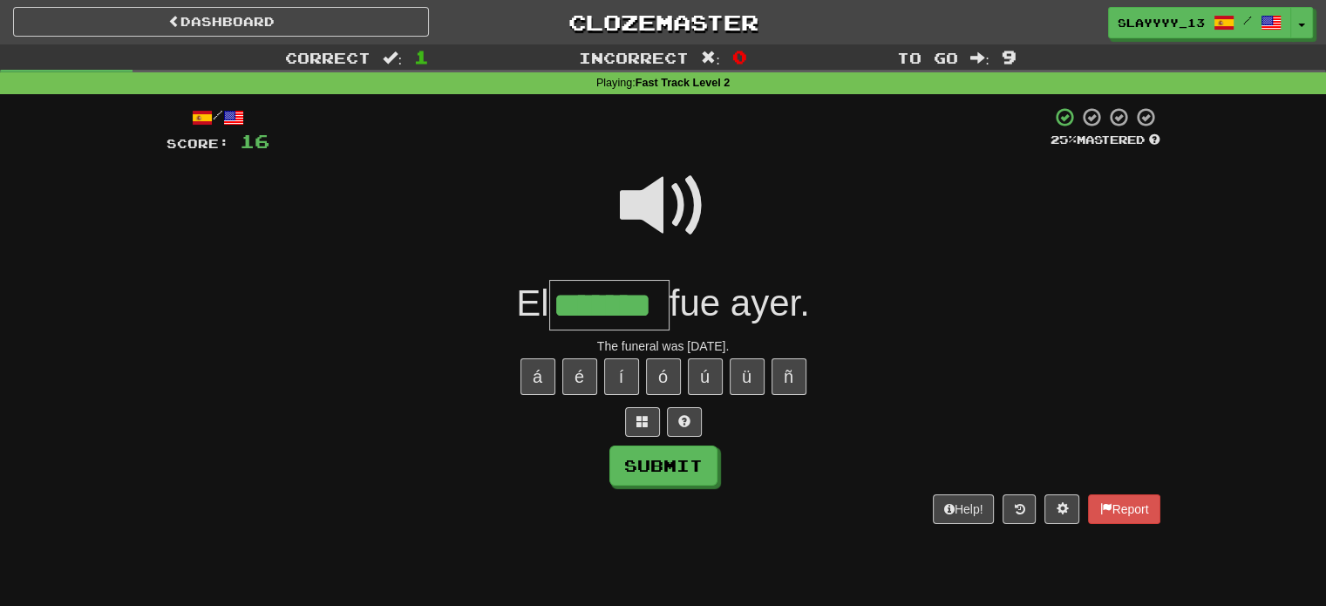
type input "*******"
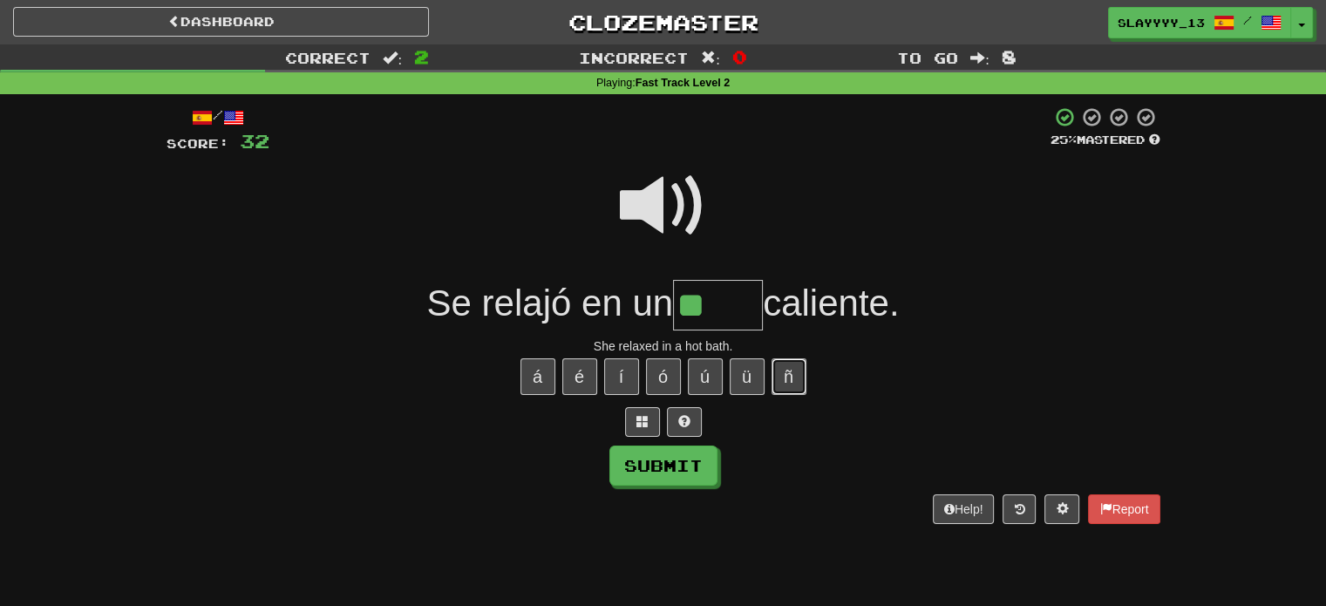
click at [788, 365] on button "ñ" at bounding box center [789, 376] width 35 height 37
type input "****"
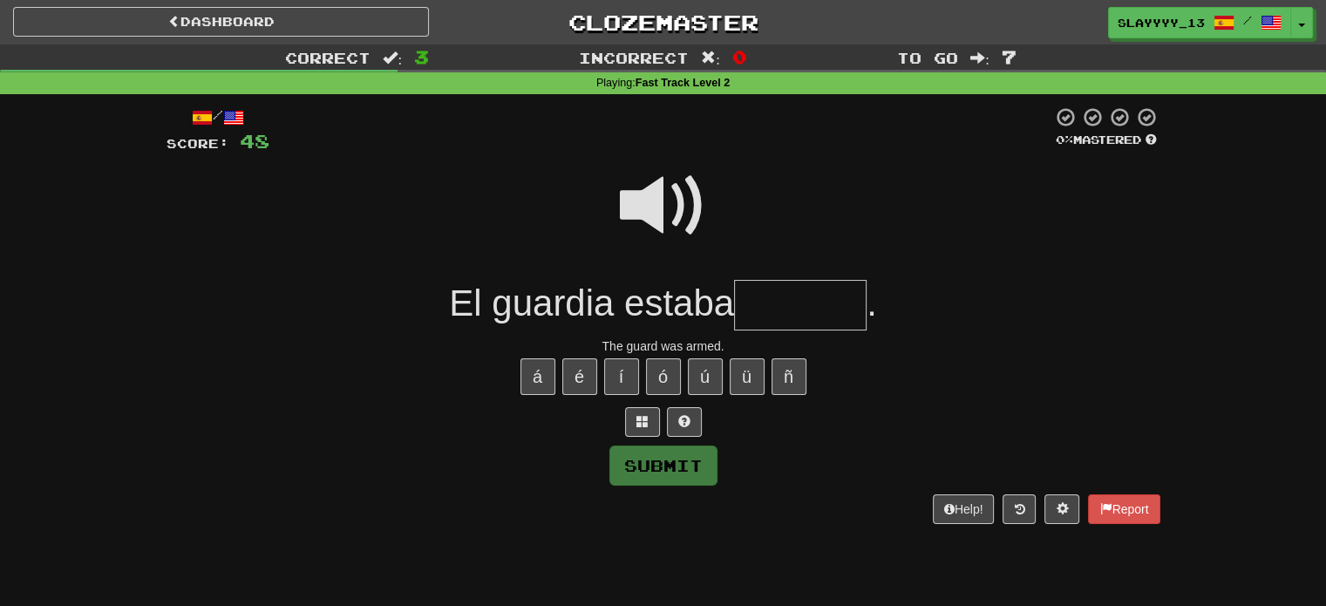
click at [652, 208] on span at bounding box center [663, 205] width 87 height 87
click at [794, 293] on input "text" at bounding box center [800, 305] width 133 height 51
type input "******"
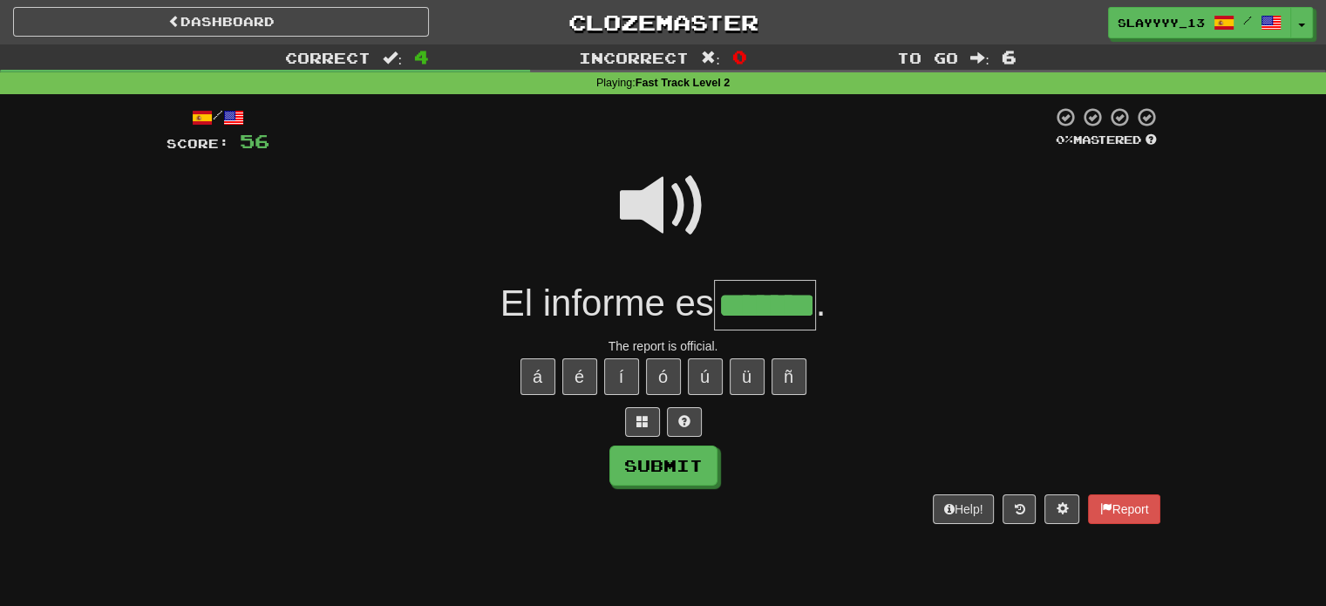
type input "*******"
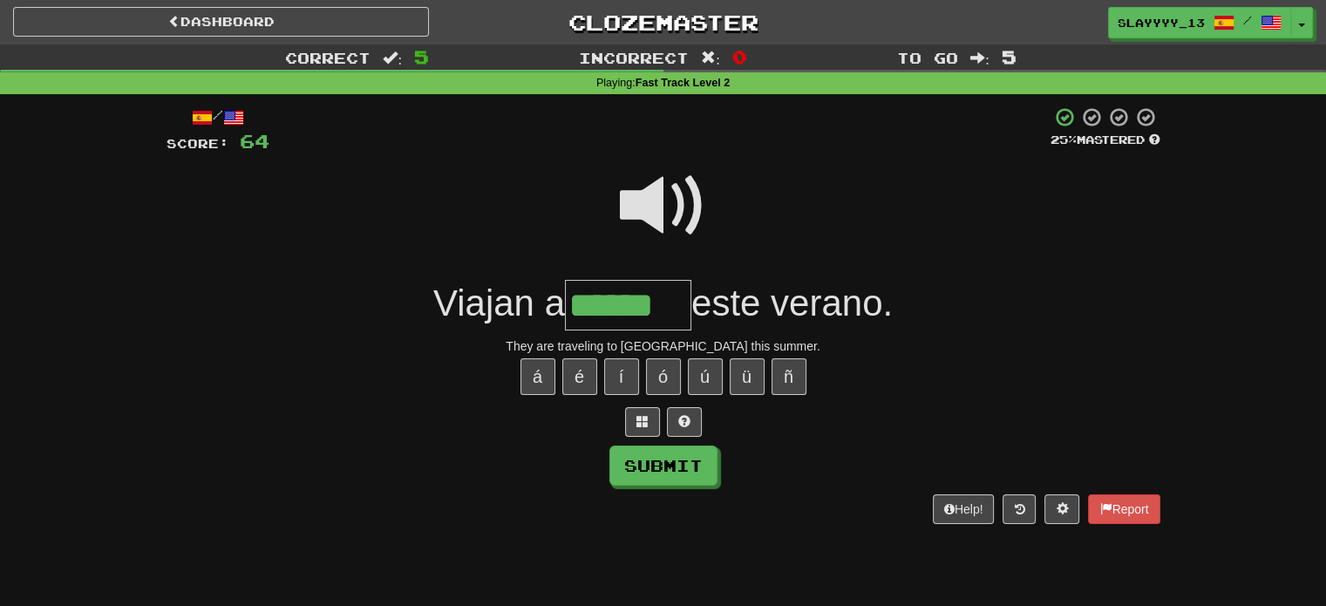
type input "******"
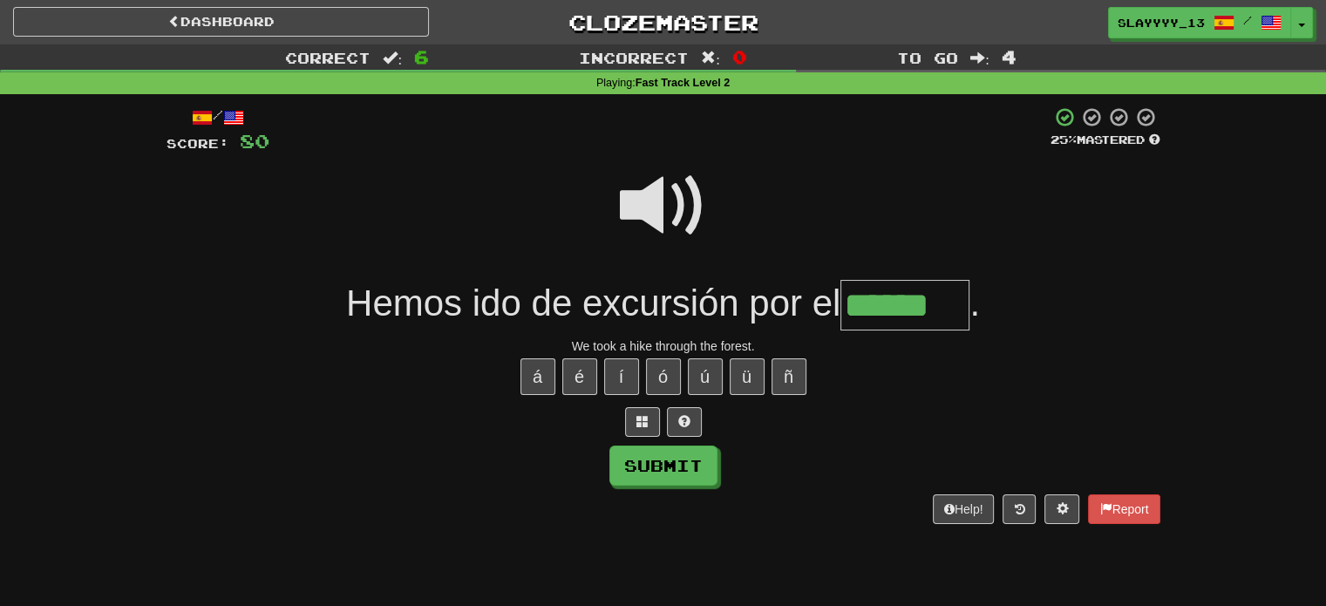
type input "******"
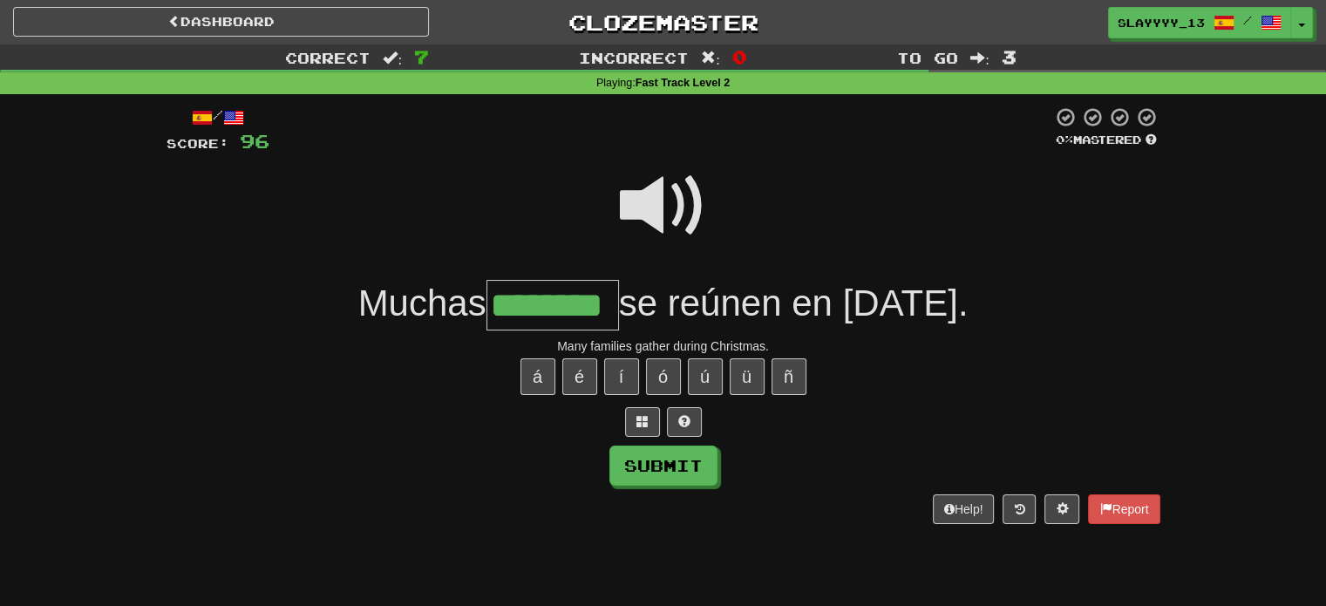
type input "********"
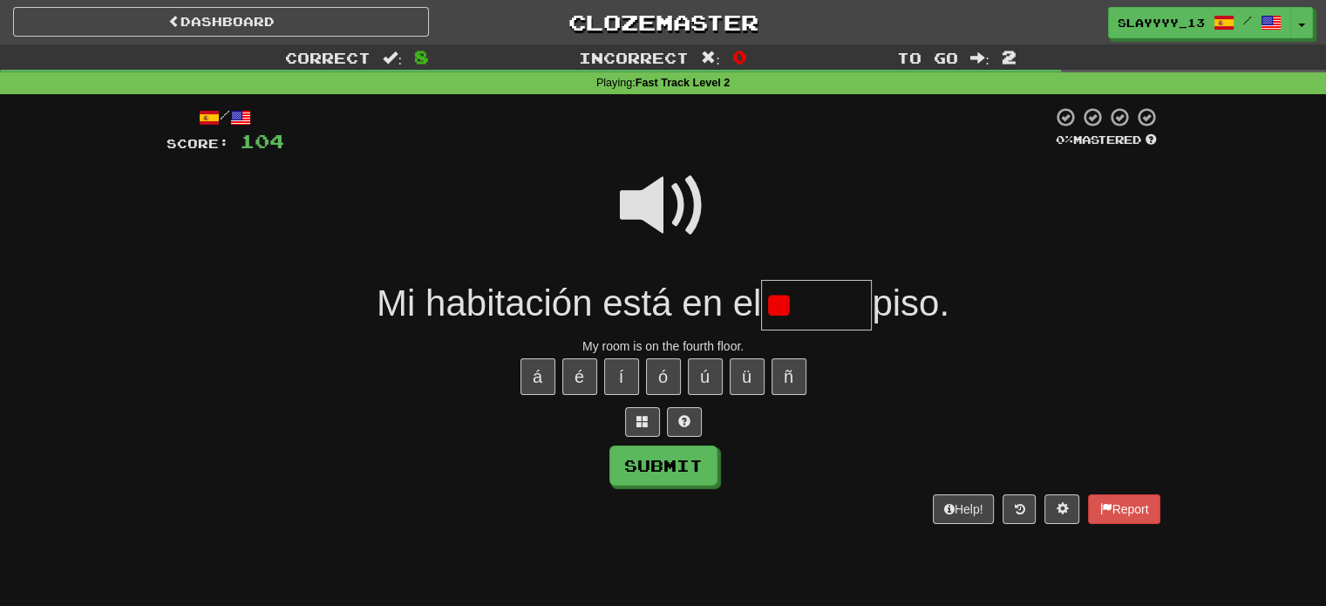
type input "*"
type input "******"
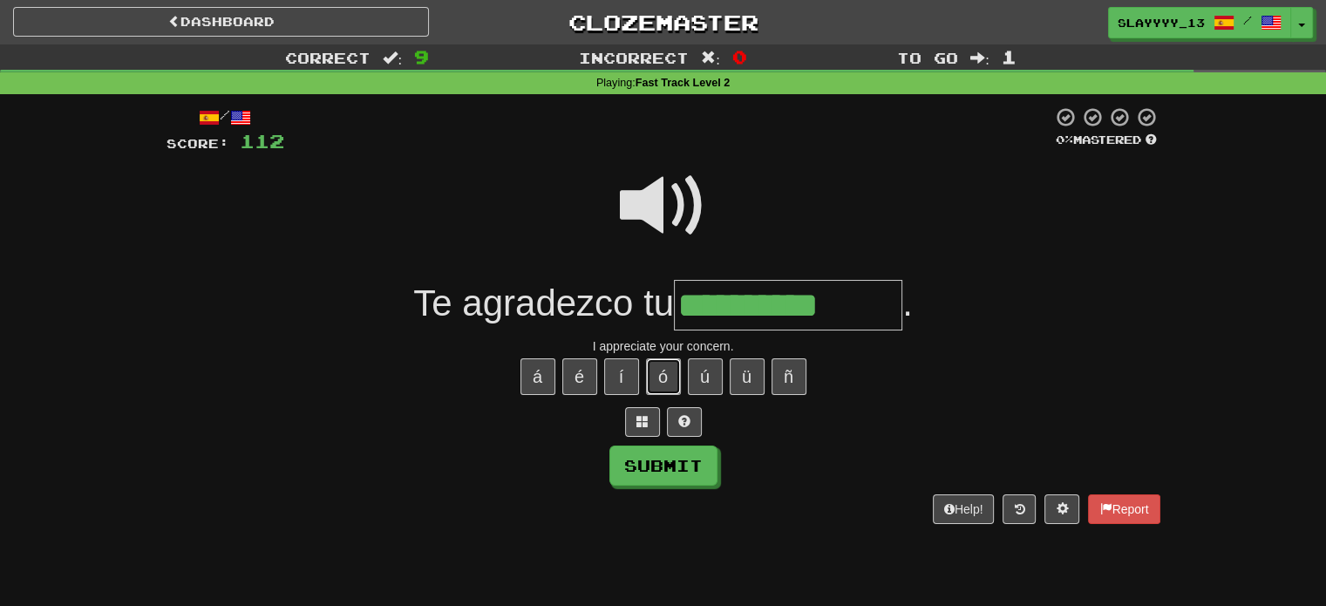
click at [649, 365] on button "ó" at bounding box center [663, 376] width 35 height 37
type input "**********"
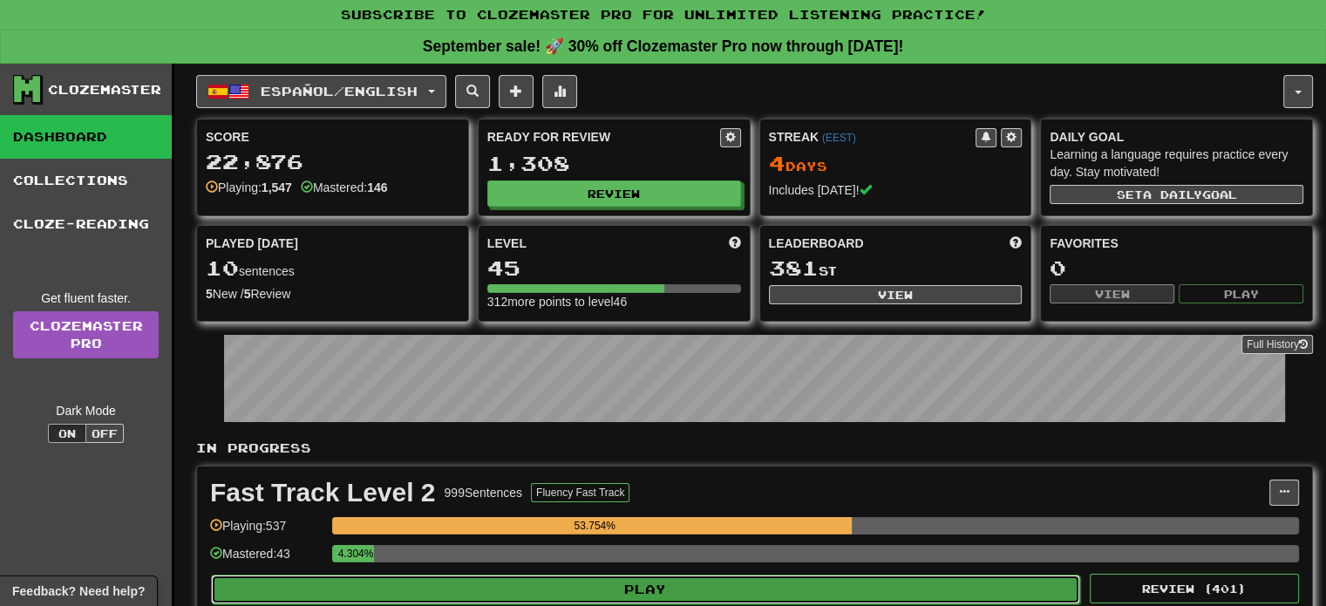
click at [618, 578] on button "Play" at bounding box center [645, 590] width 869 height 30
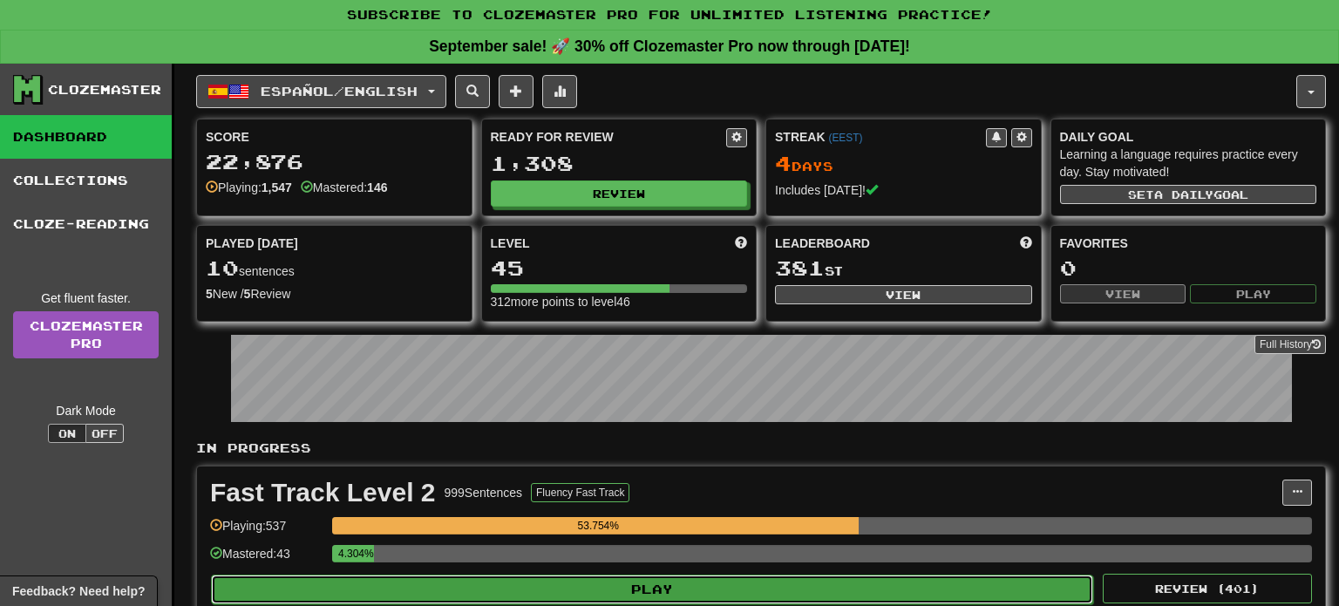
select select "**"
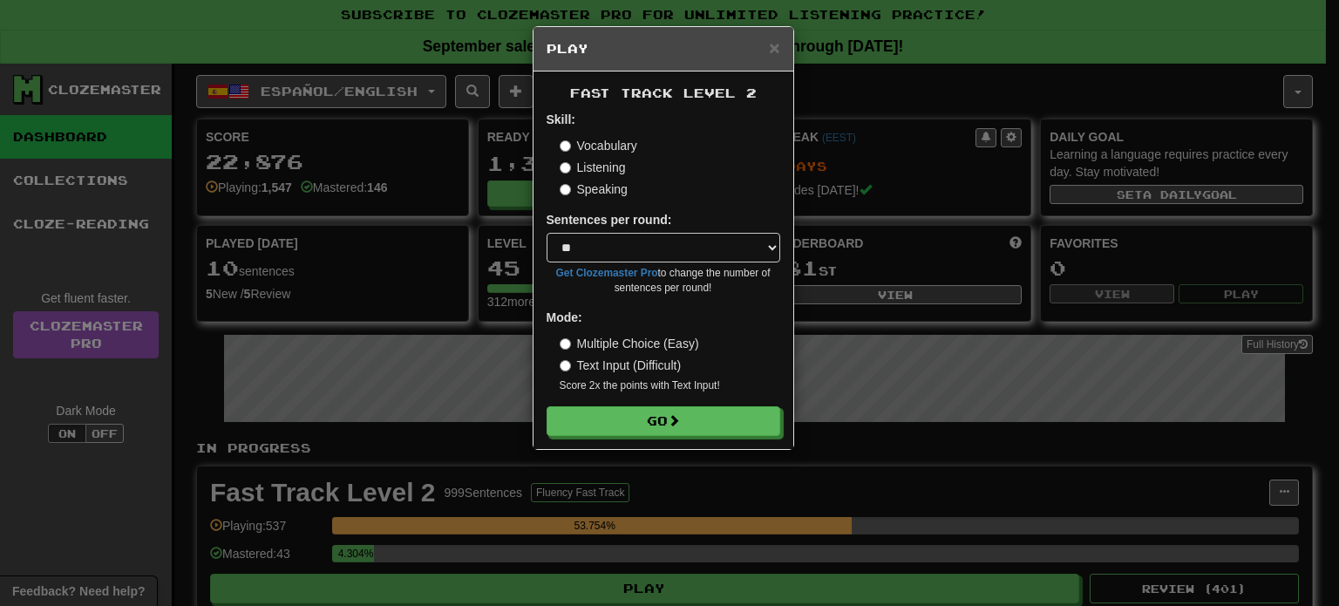
click at [583, 173] on label "Listening" at bounding box center [593, 167] width 66 height 17
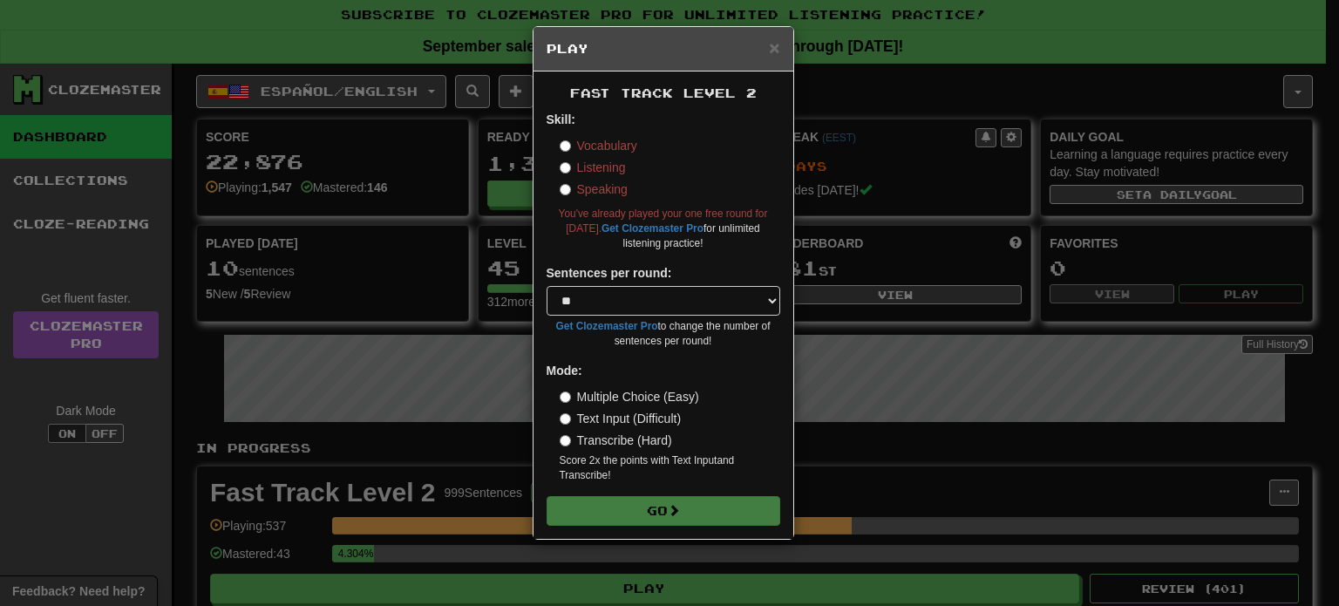
click at [583, 145] on label "Vocabulary" at bounding box center [599, 145] width 78 height 17
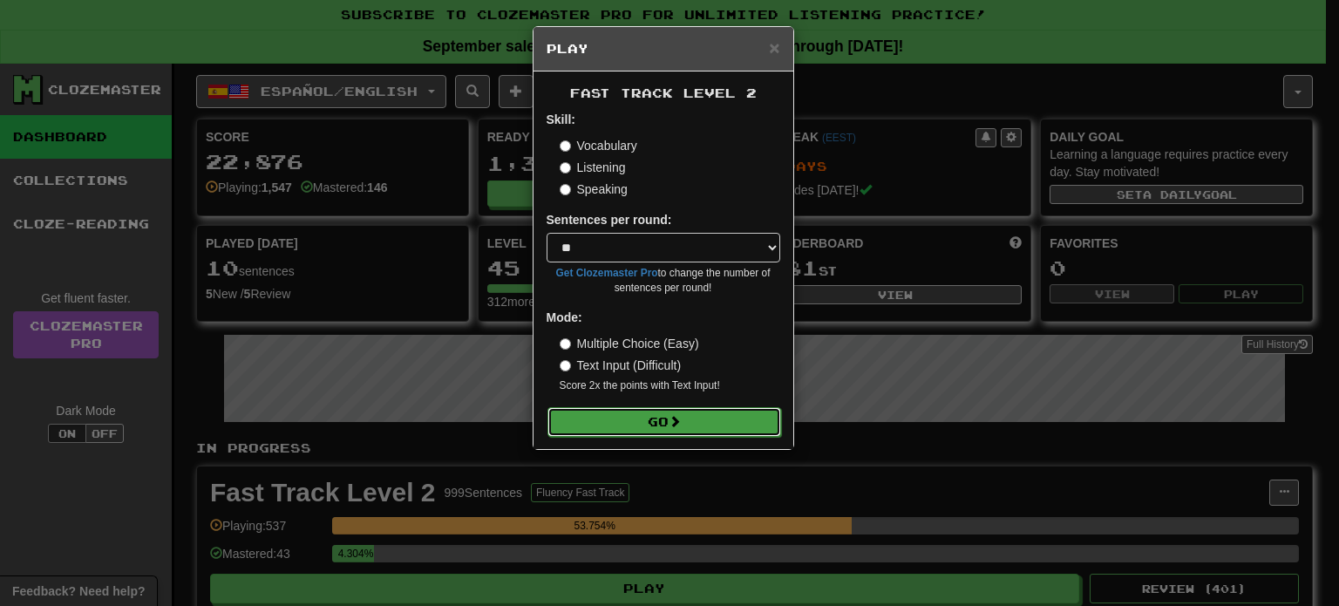
click at [608, 419] on button "Go" at bounding box center [665, 422] width 234 height 30
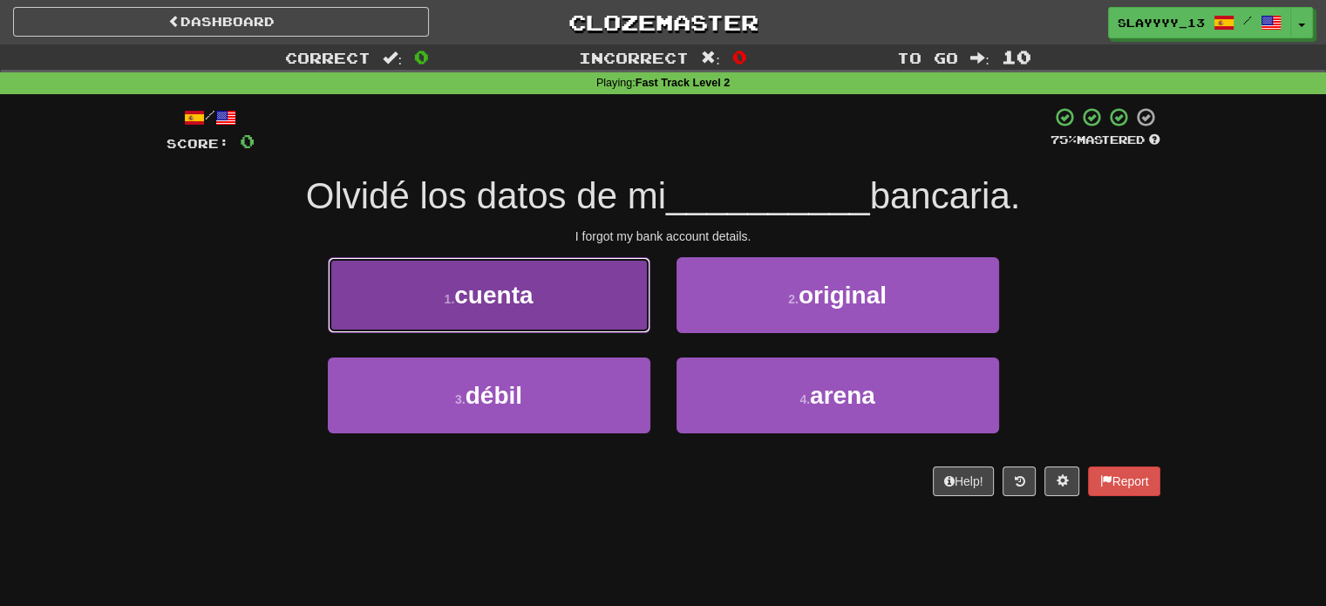
click at [576, 323] on button "1 . cuenta" at bounding box center [489, 295] width 323 height 76
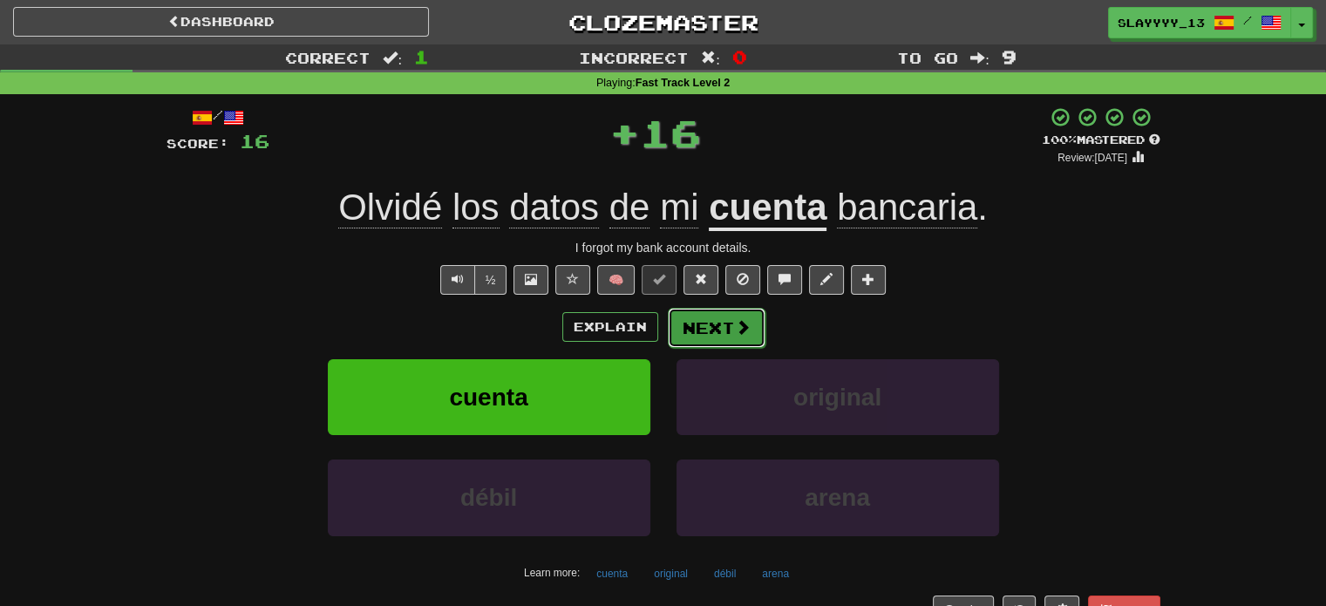
click at [739, 319] on span at bounding box center [743, 327] width 16 height 16
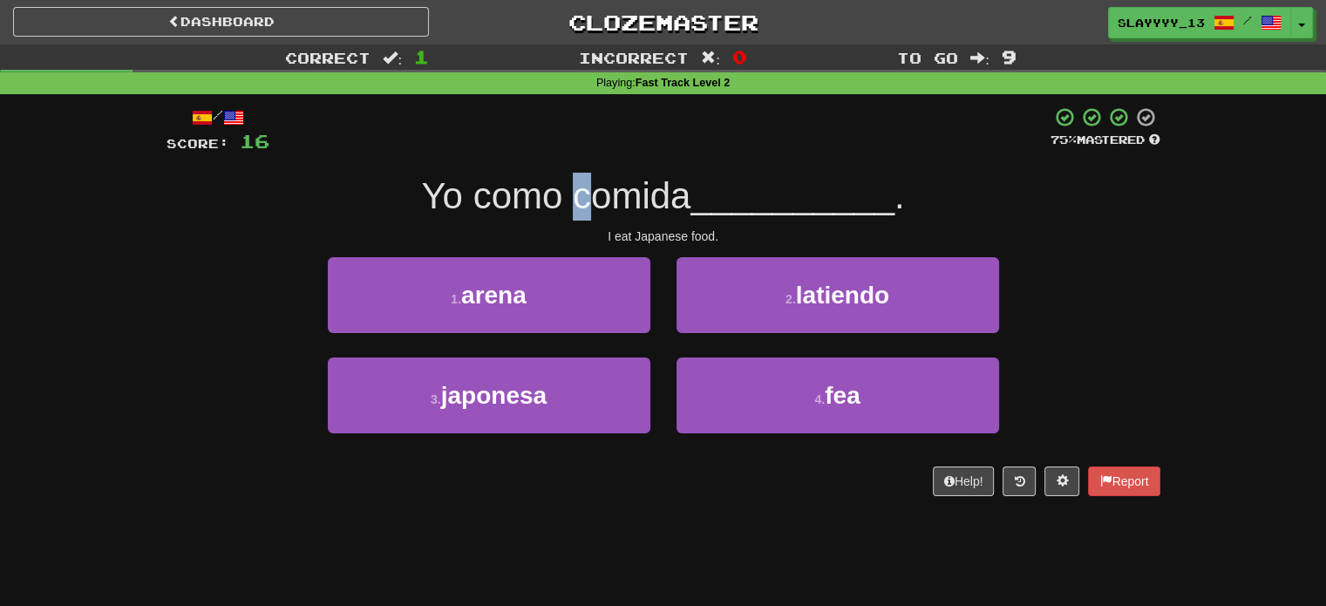
drag, startPoint x: 569, startPoint y: 209, endPoint x: 596, endPoint y: 205, distance: 27.4
click at [596, 205] on span "Yo como comida" at bounding box center [555, 195] width 269 height 41
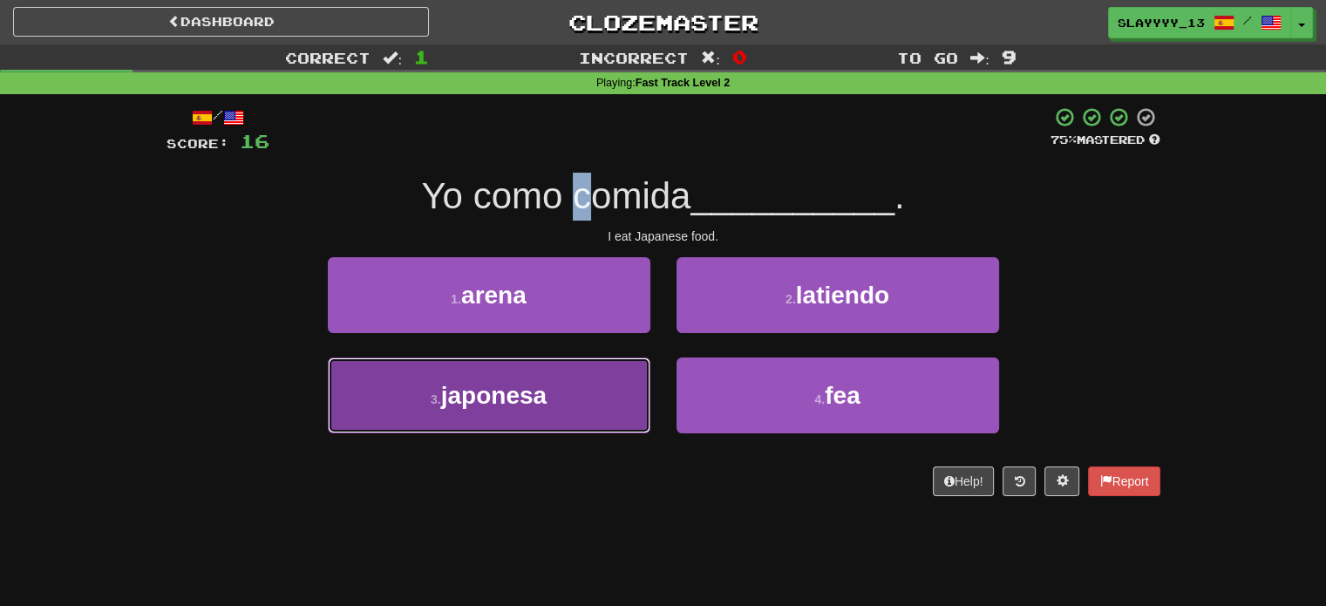
click at [620, 380] on button "3 . japonesa" at bounding box center [489, 396] width 323 height 76
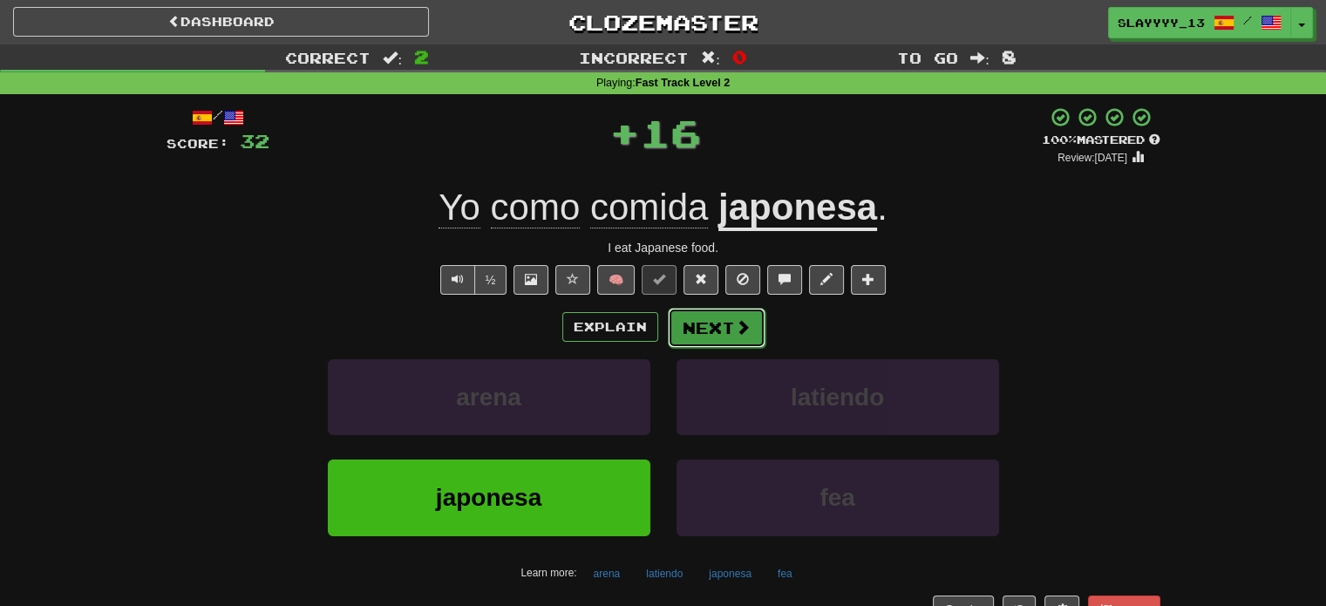
click at [724, 337] on button "Next" at bounding box center [717, 328] width 98 height 40
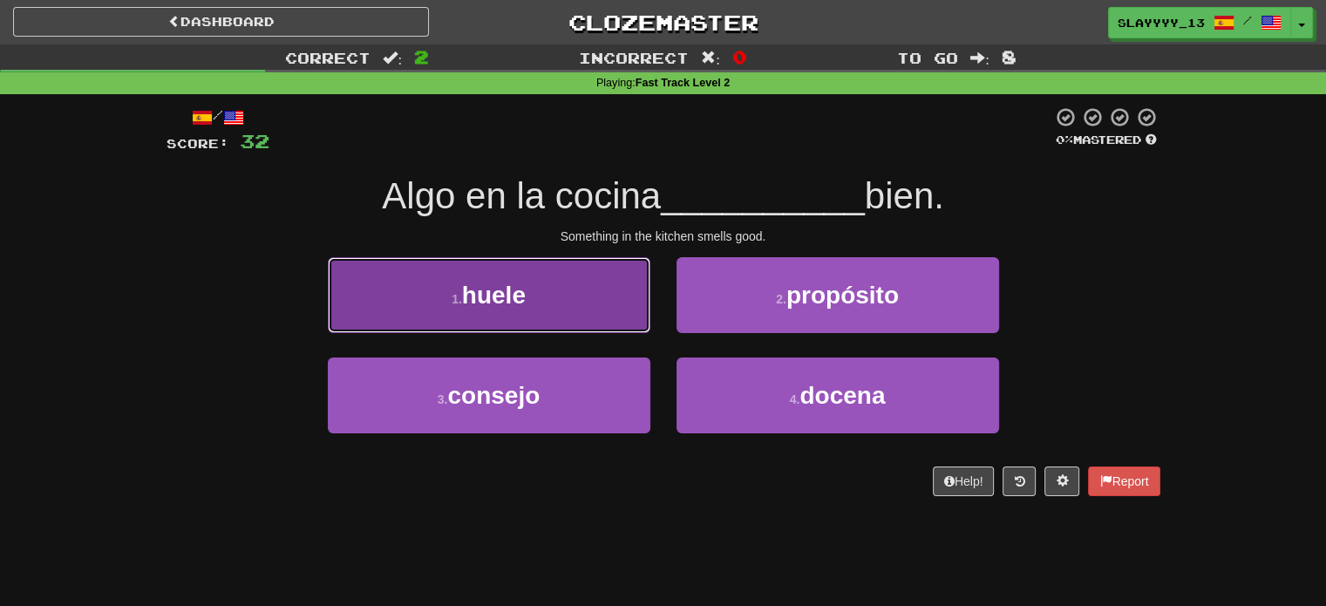
click at [544, 322] on button "1 . huele" at bounding box center [489, 295] width 323 height 76
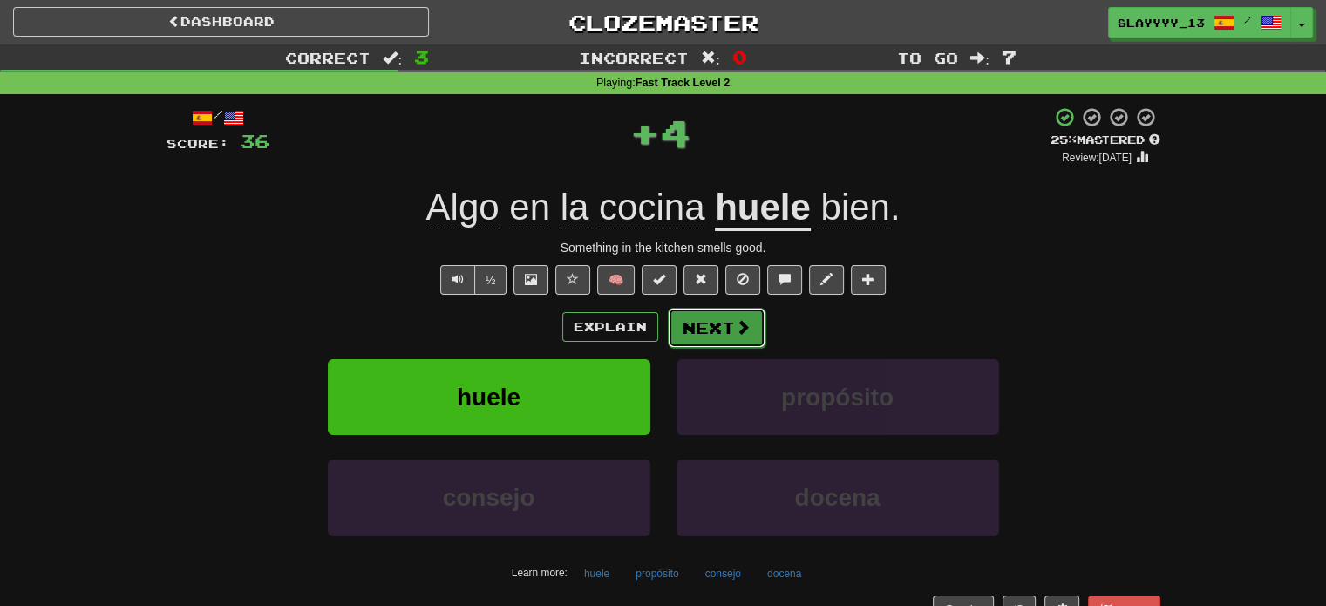
click at [694, 317] on button "Next" at bounding box center [717, 328] width 98 height 40
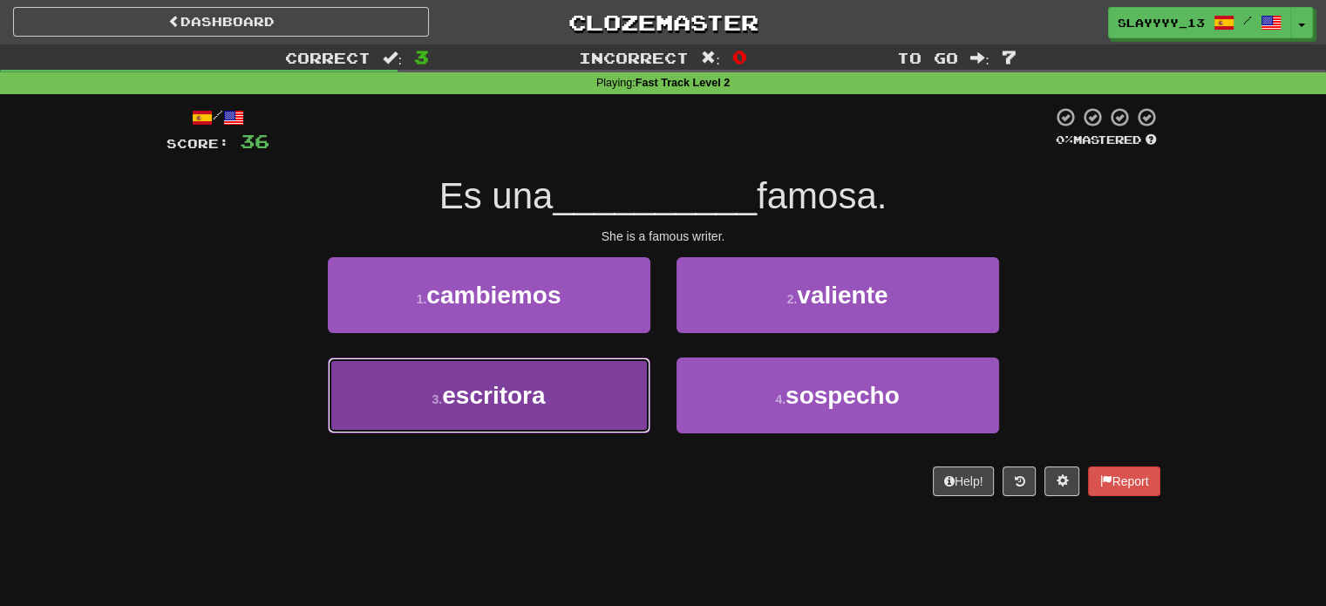
click at [642, 386] on button "3 . escritora" at bounding box center [489, 396] width 323 height 76
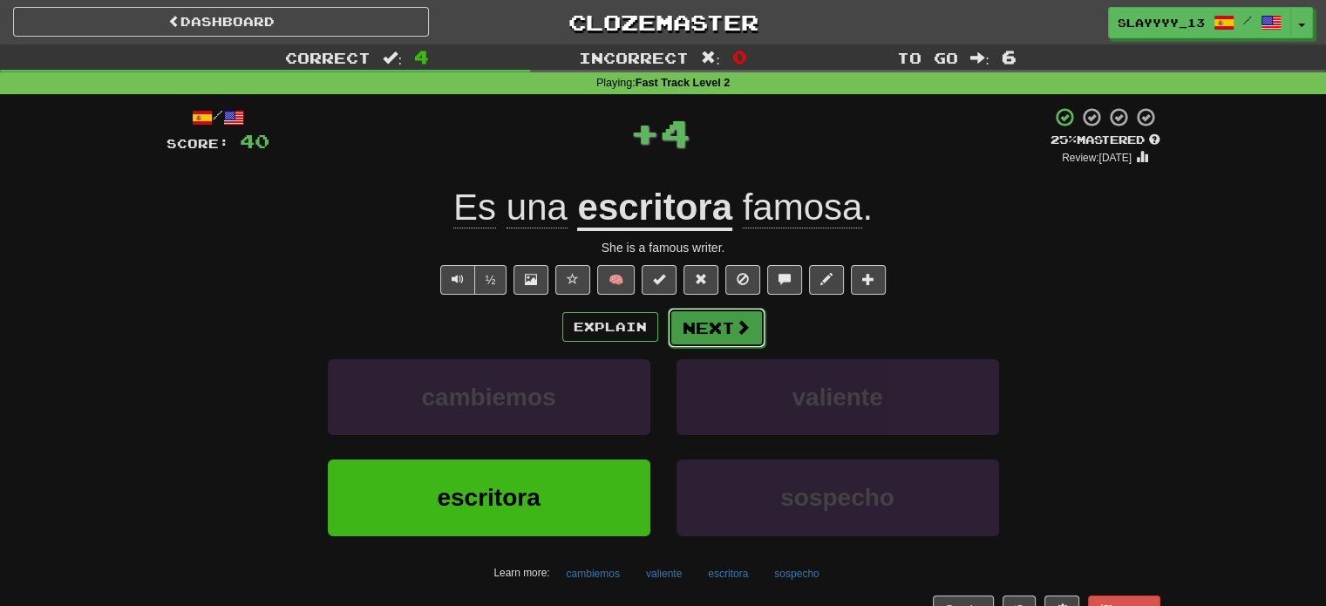
click at [712, 320] on button "Next" at bounding box center [717, 328] width 98 height 40
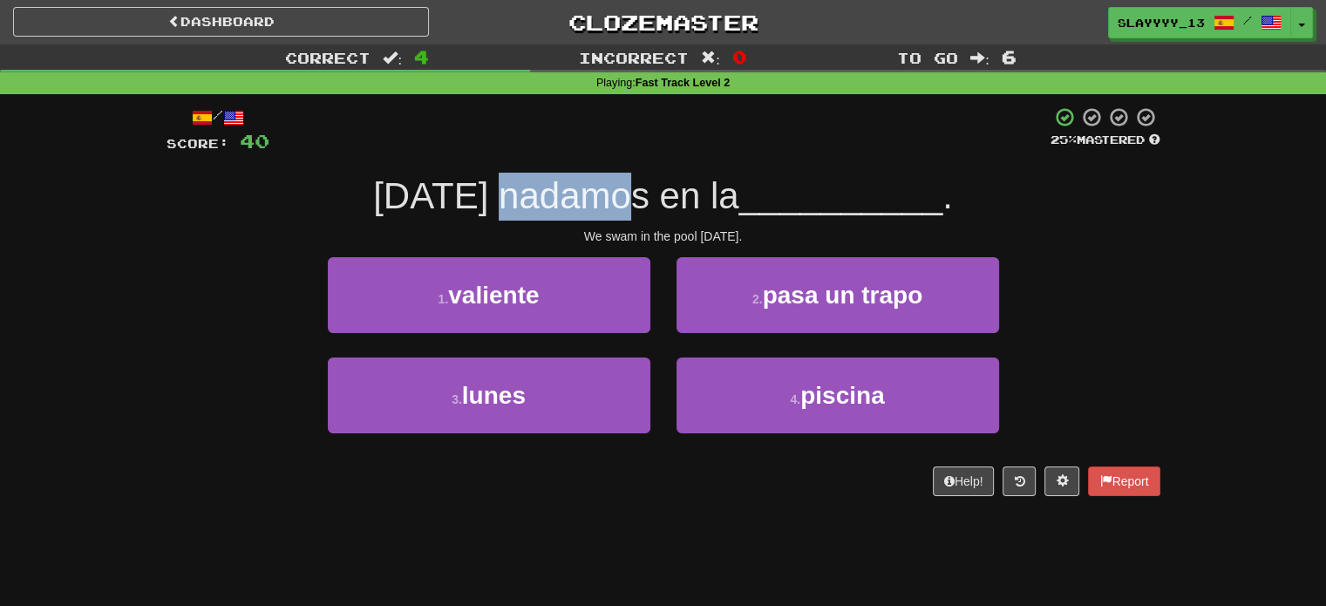
drag, startPoint x: 523, startPoint y: 192, endPoint x: 708, endPoint y: 194, distance: 184.9
click at [708, 194] on span "Ayer nadamos en la" at bounding box center [555, 195] width 365 height 41
click at [820, 436] on div "4 . piscina" at bounding box center [838, 408] width 349 height 100
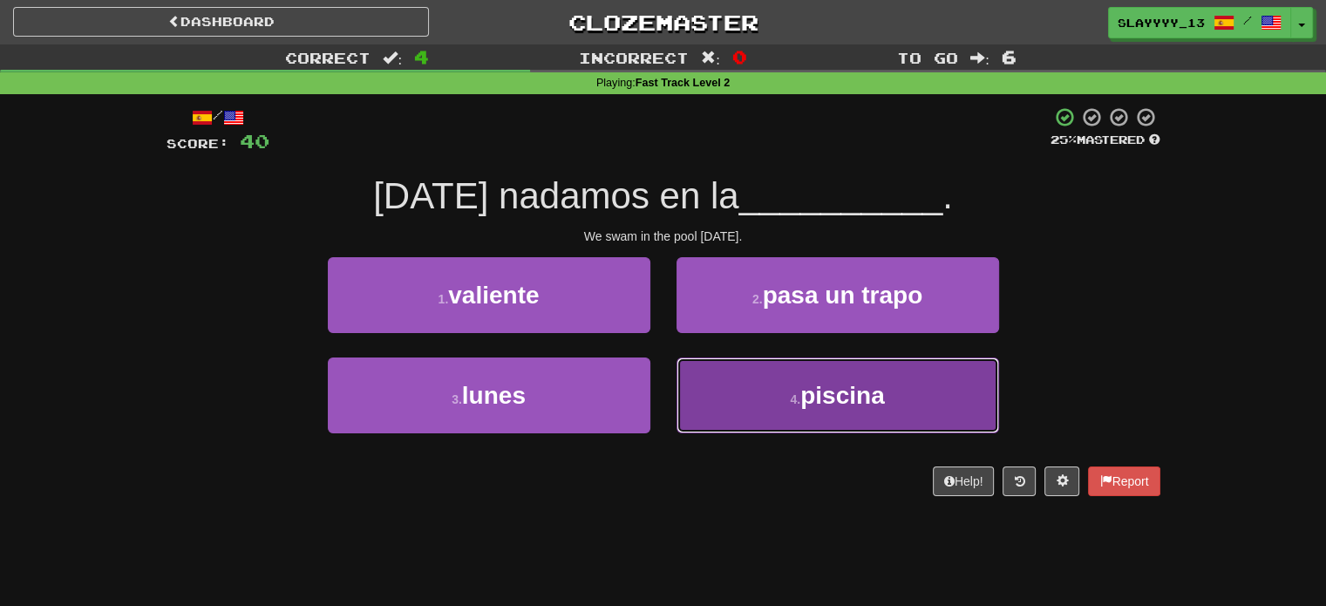
click at [818, 432] on button "4 . piscina" at bounding box center [838, 396] width 323 height 76
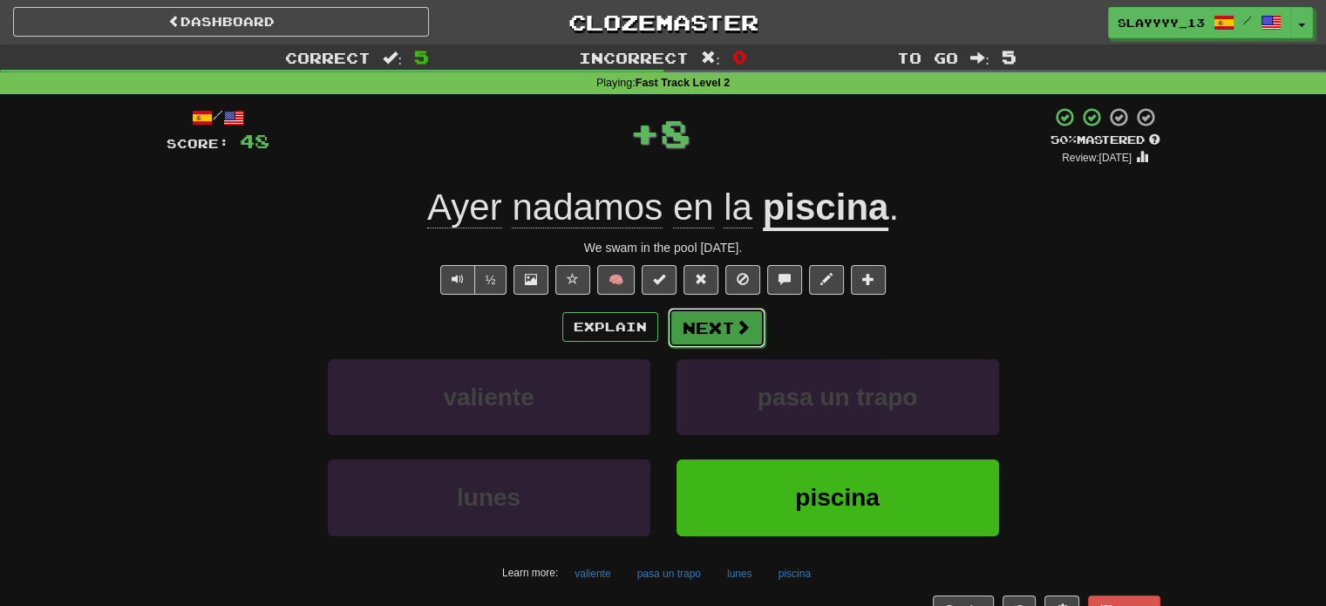
click at [715, 315] on button "Next" at bounding box center [717, 328] width 98 height 40
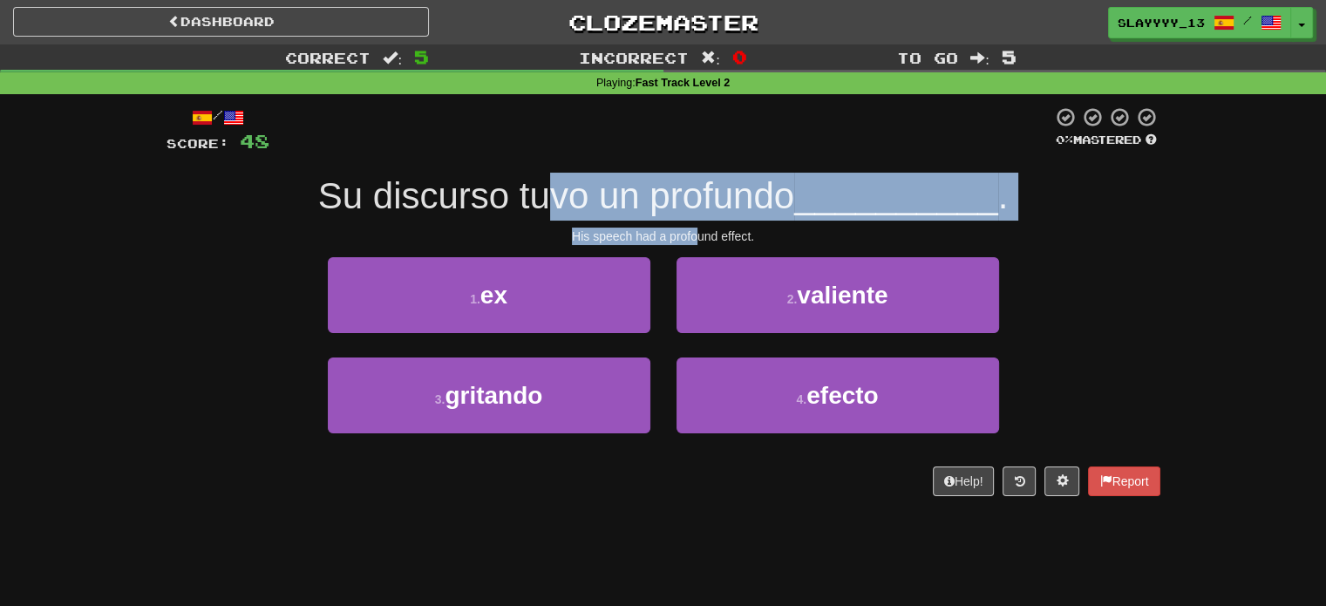
drag, startPoint x: 553, startPoint y: 178, endPoint x: 701, endPoint y: 242, distance: 161.7
click at [701, 242] on div "/ Score: 48 0 % Mastered Su discurso tuvo un profundo __________ . His speech h…" at bounding box center [664, 301] width 994 height 390
click at [716, 174] on div "Su discurso tuvo un profundo __________ ." at bounding box center [664, 197] width 994 height 48
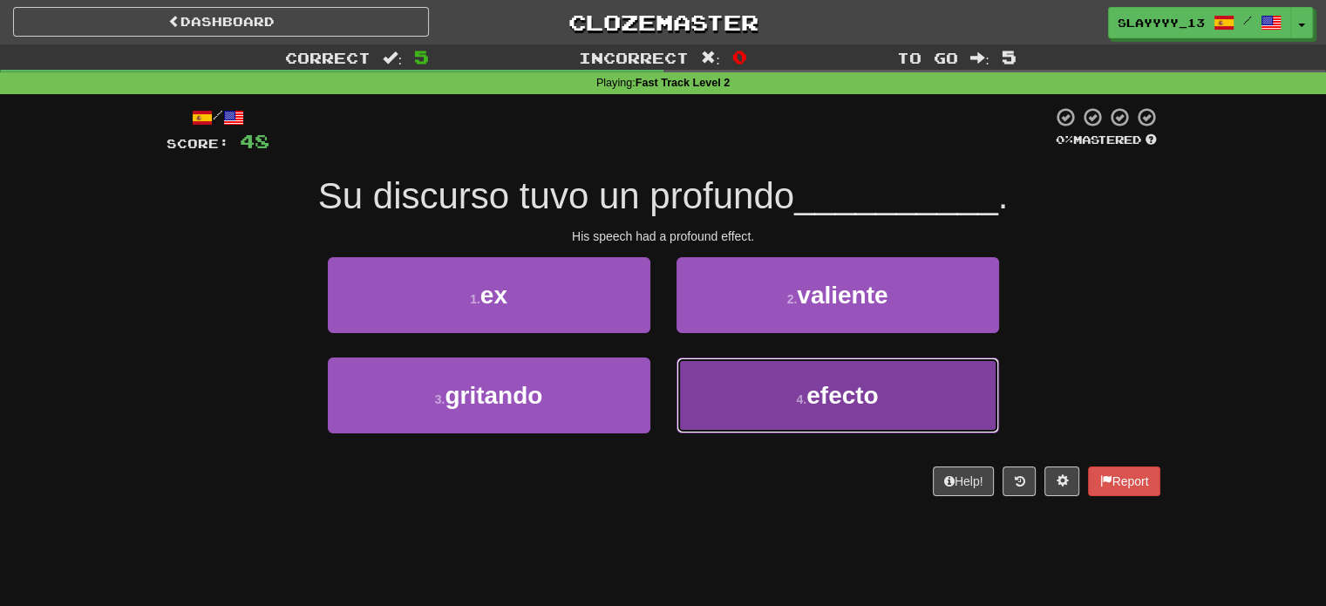
click at [806, 409] on button "4 . efecto" at bounding box center [838, 396] width 323 height 76
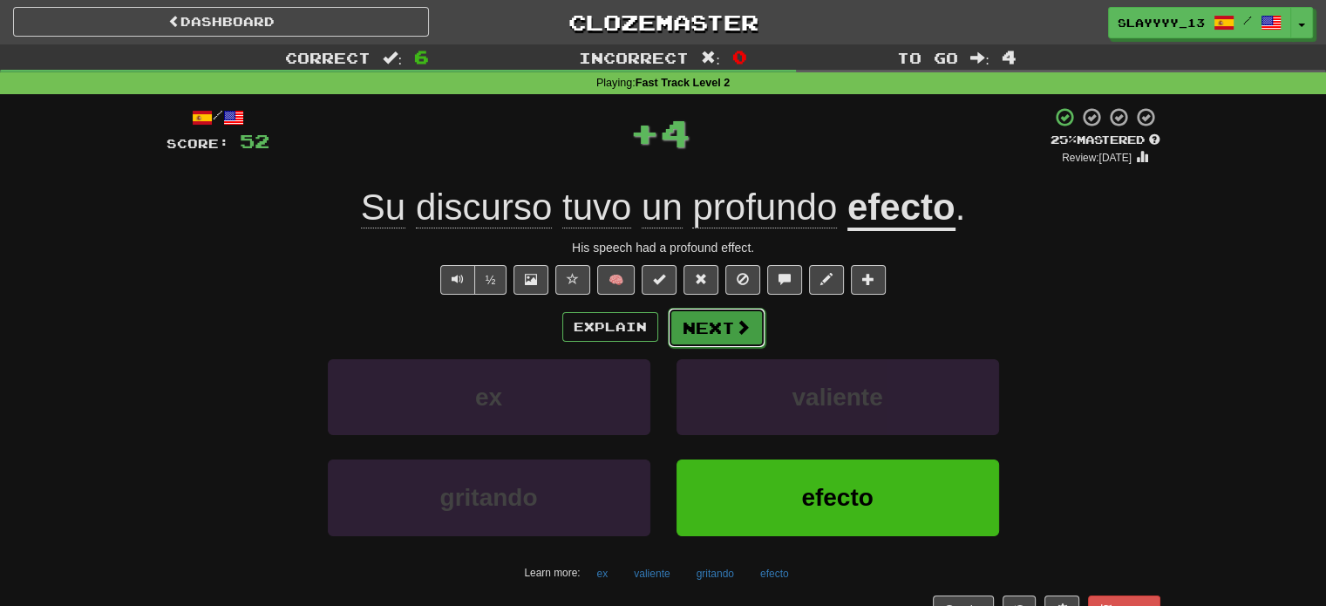
click at [736, 327] on span at bounding box center [743, 327] width 16 height 16
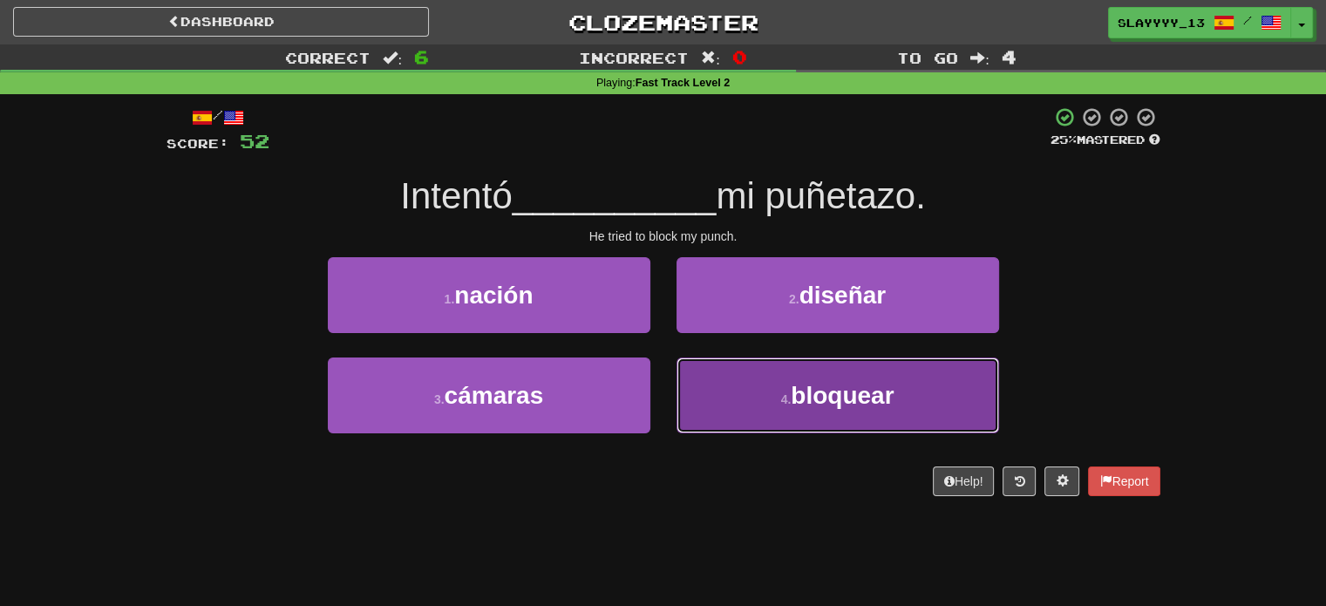
click at [785, 372] on button "4 . bloquear" at bounding box center [838, 396] width 323 height 76
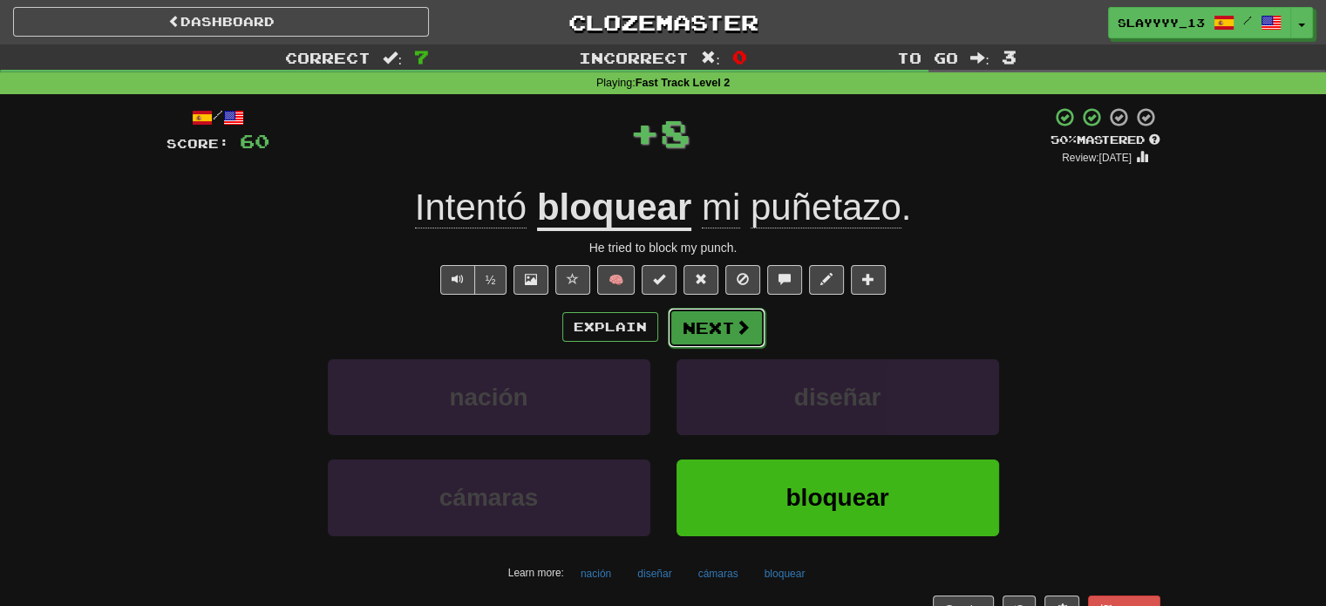
click at [724, 320] on button "Next" at bounding box center [717, 328] width 98 height 40
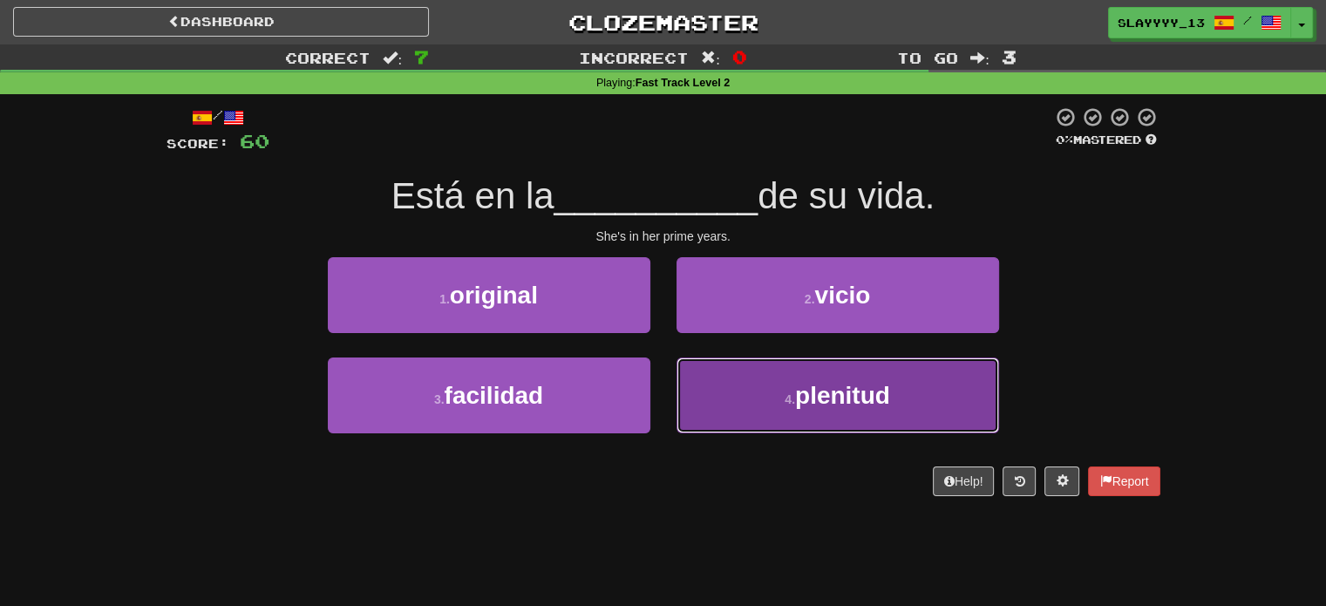
click at [731, 365] on button "4 . plenitud" at bounding box center [838, 396] width 323 height 76
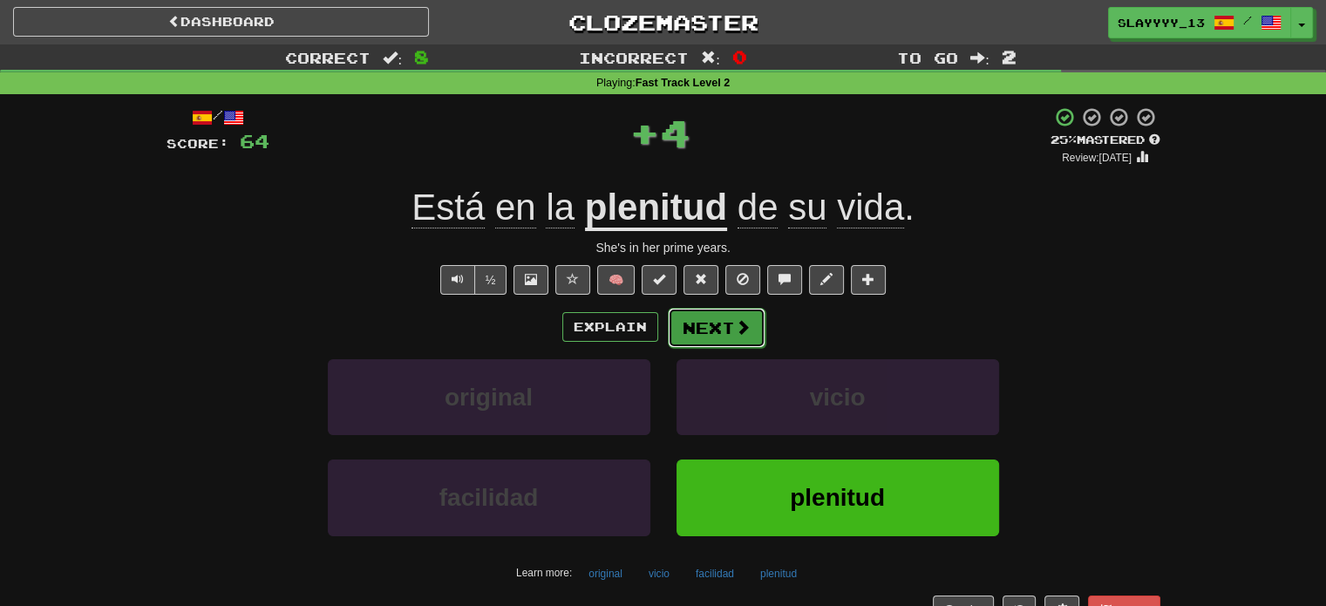
click at [732, 328] on button "Next" at bounding box center [717, 328] width 98 height 40
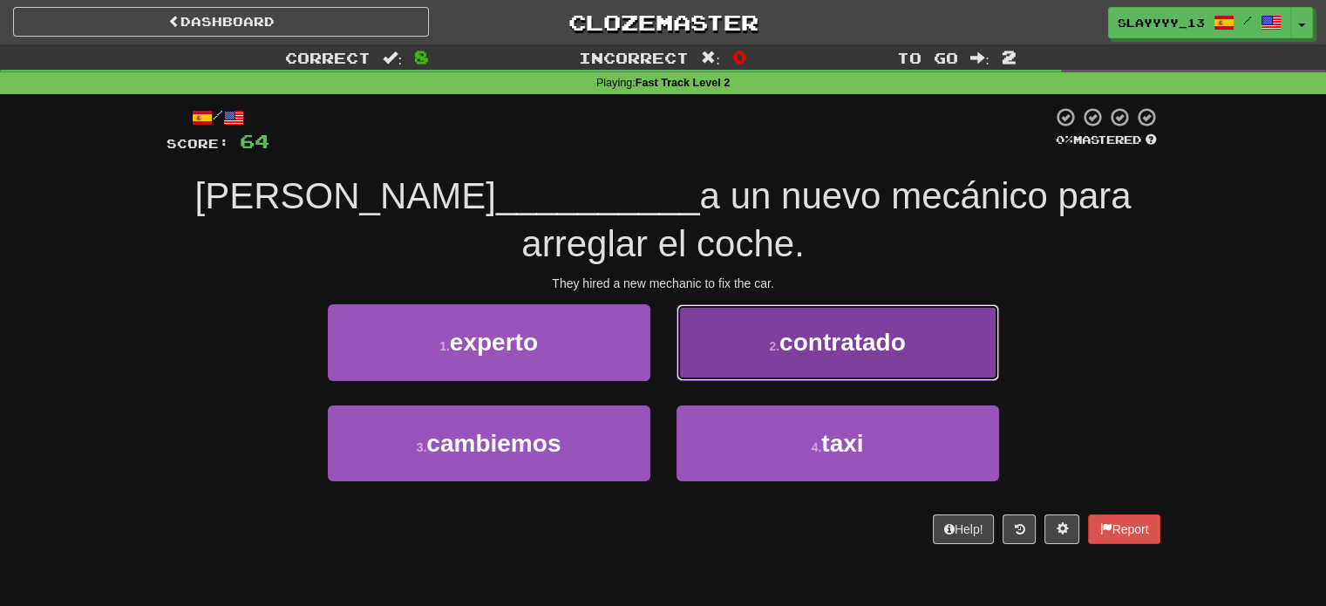
click at [733, 368] on button "2 . contratado" at bounding box center [838, 342] width 323 height 76
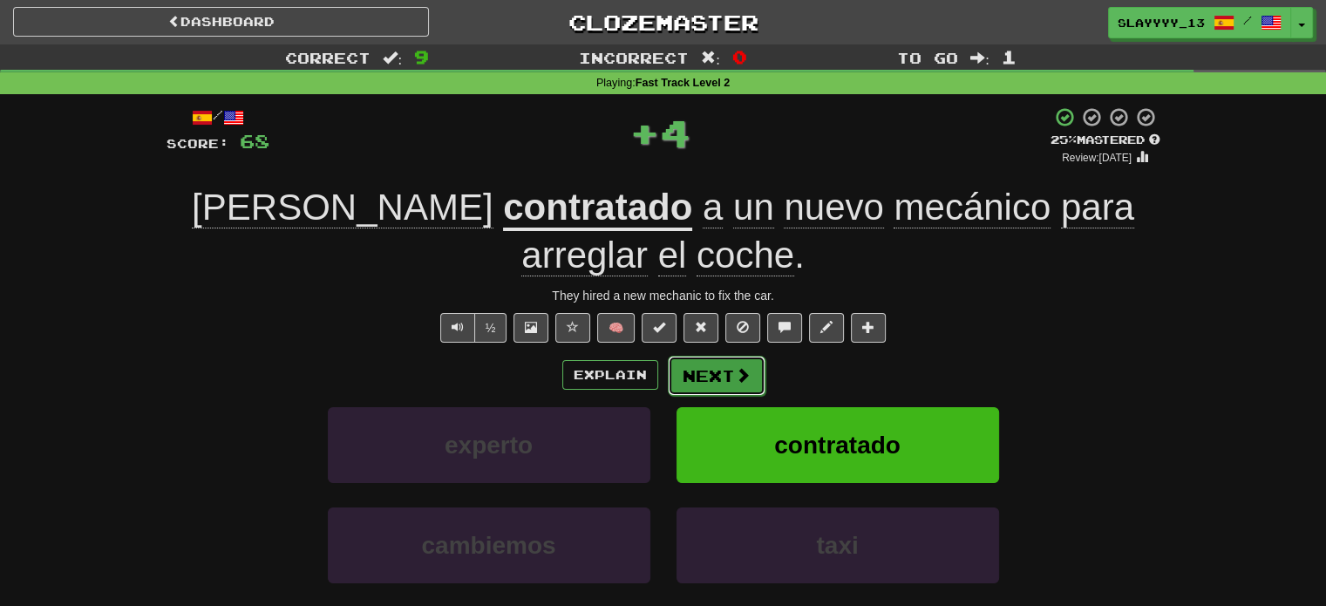
click at [710, 364] on button "Next" at bounding box center [717, 376] width 98 height 40
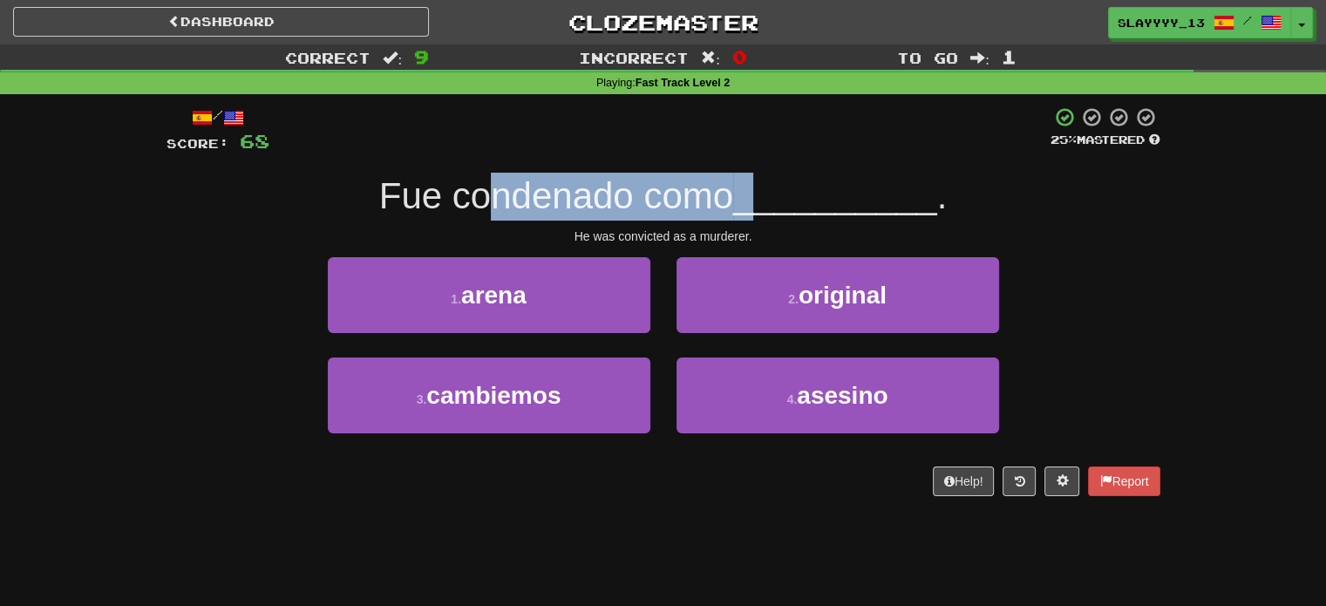
drag, startPoint x: 479, startPoint y: 213, endPoint x: 770, endPoint y: 219, distance: 291.3
click at [770, 219] on div "Fue condenado como __________ ." at bounding box center [664, 197] width 994 height 48
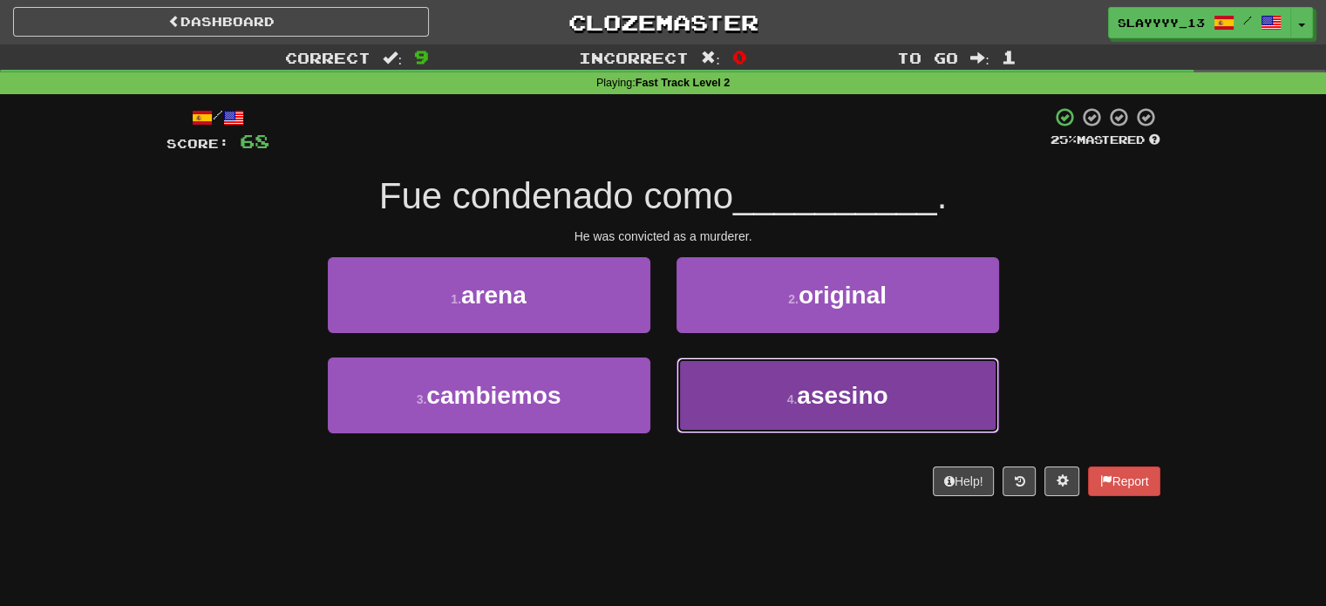
click at [743, 403] on button "4 . asesino" at bounding box center [838, 396] width 323 height 76
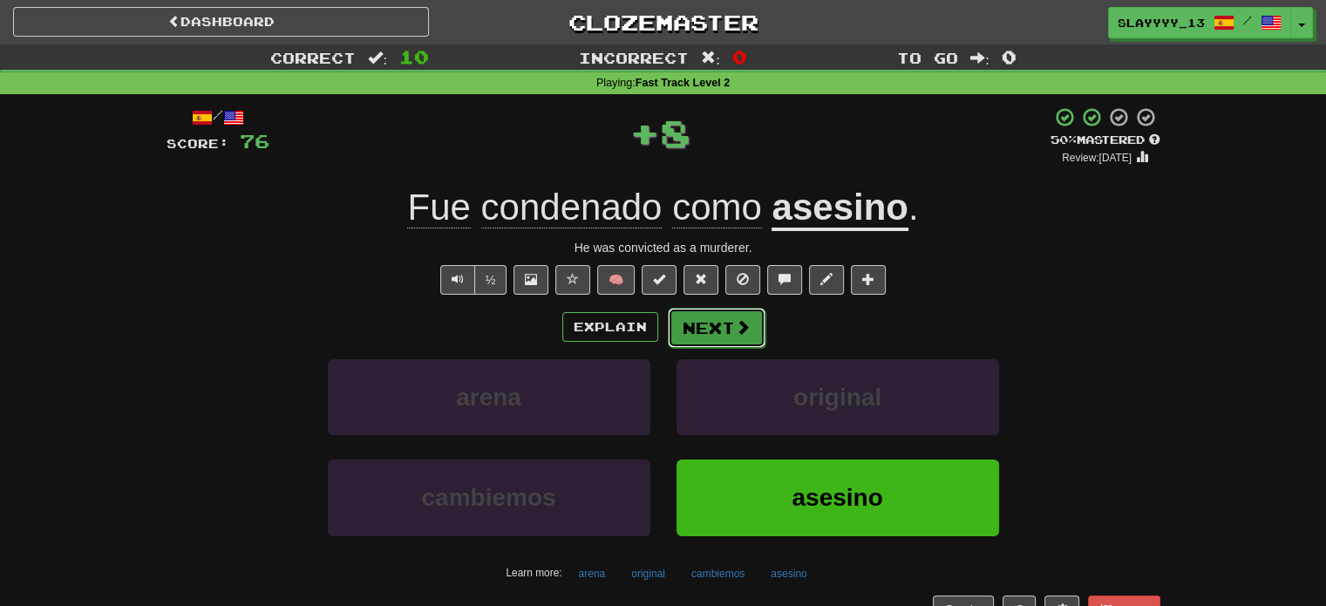
click at [726, 337] on button "Next" at bounding box center [717, 328] width 98 height 40
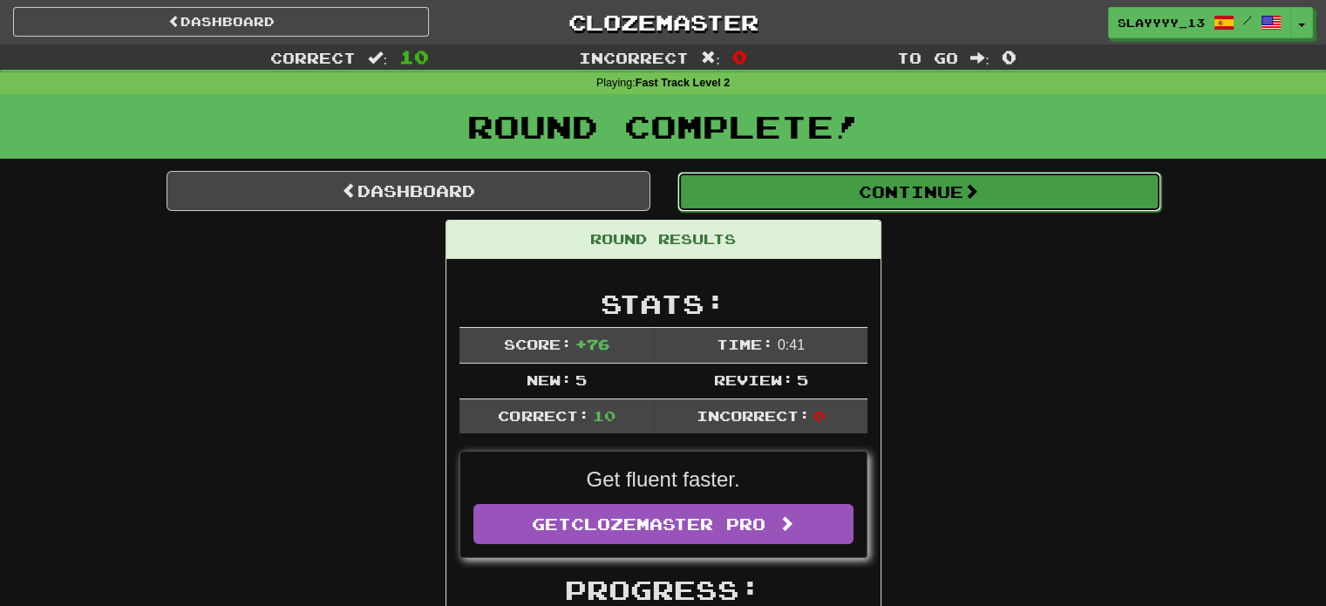
click at [746, 201] on button "Continue" at bounding box center [920, 192] width 484 height 40
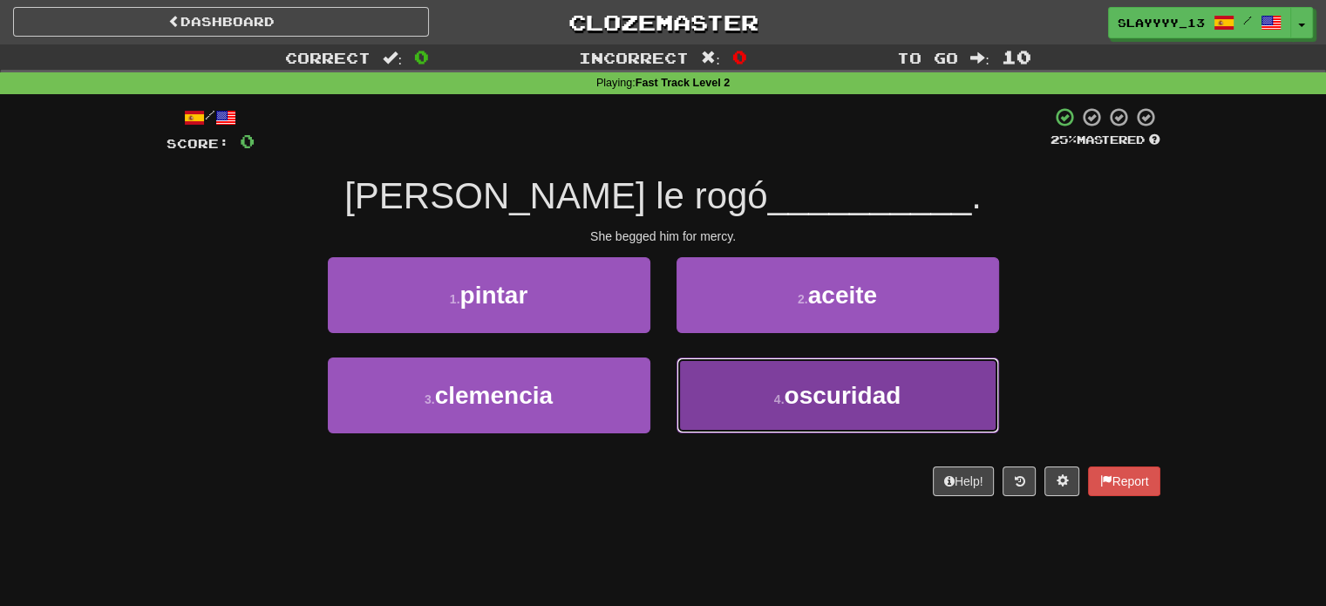
click at [783, 403] on small "4 ." at bounding box center [779, 399] width 10 height 14
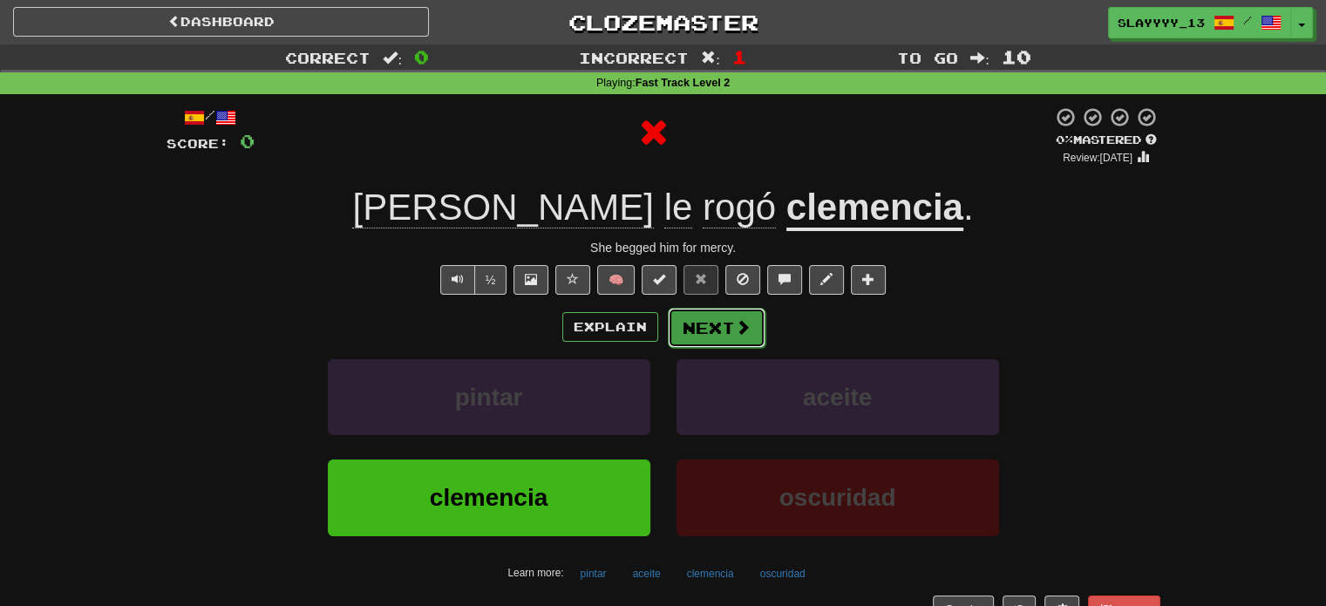
click at [716, 342] on button "Next" at bounding box center [717, 328] width 98 height 40
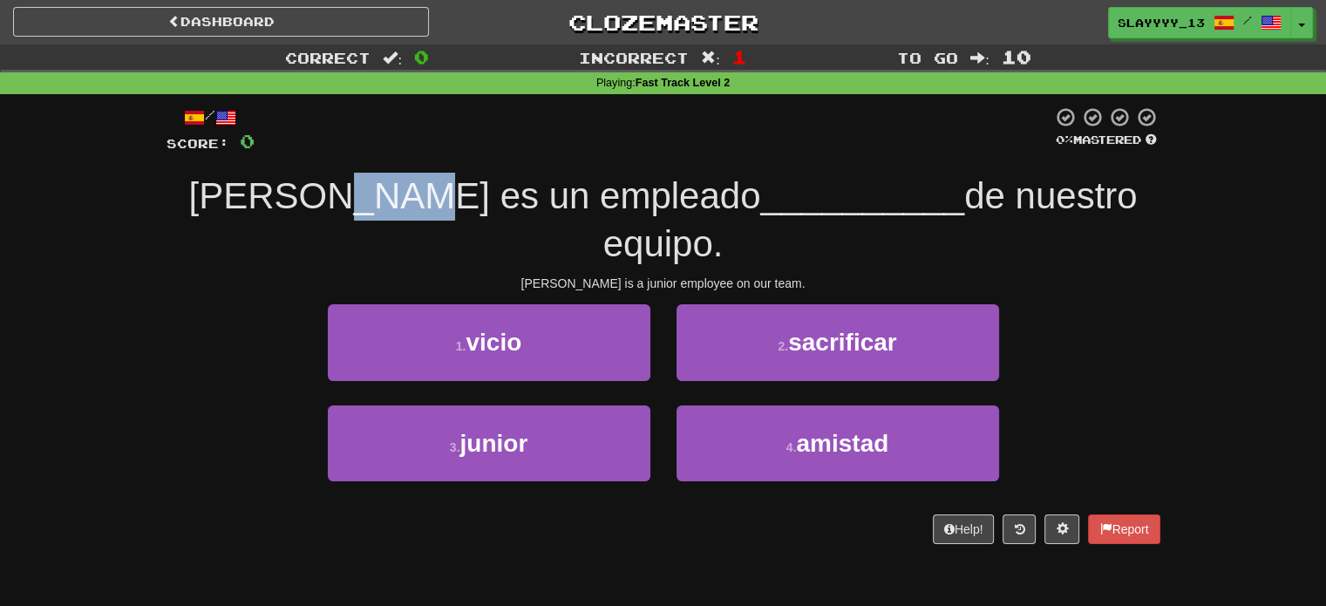
drag, startPoint x: 363, startPoint y: 220, endPoint x: 430, endPoint y: 207, distance: 68.4
click at [430, 207] on div "Sam es un empleado __________ de nuestro equipo." at bounding box center [664, 220] width 994 height 95
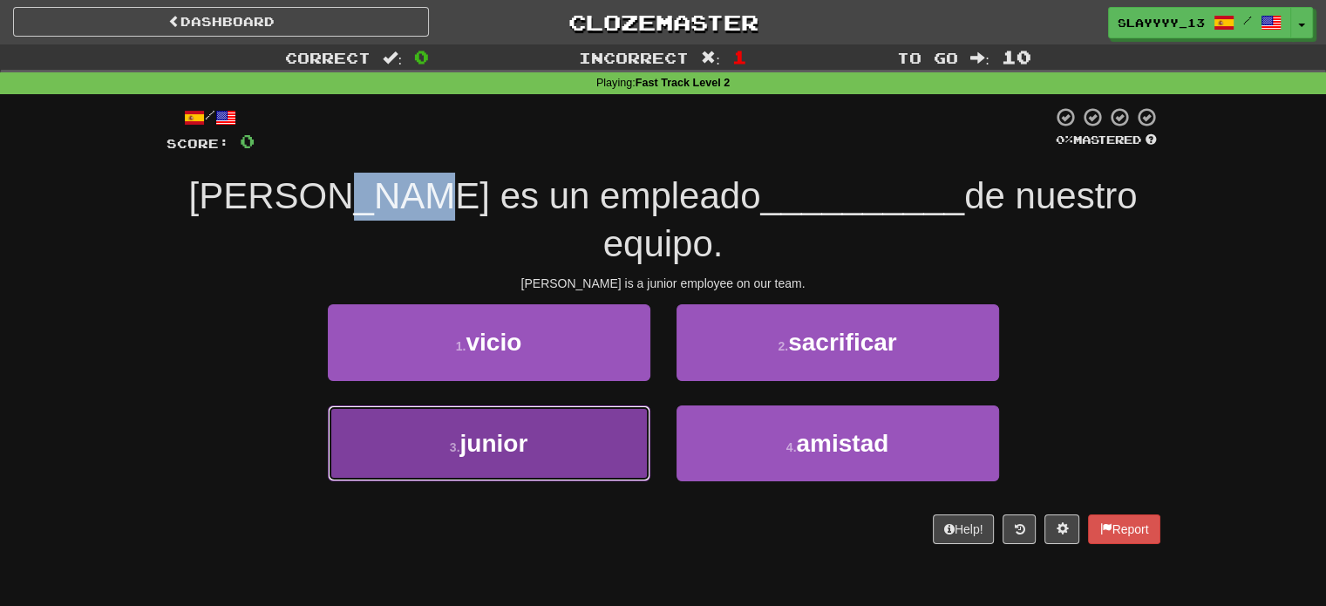
click at [556, 406] on button "3 . junior" at bounding box center [489, 444] width 323 height 76
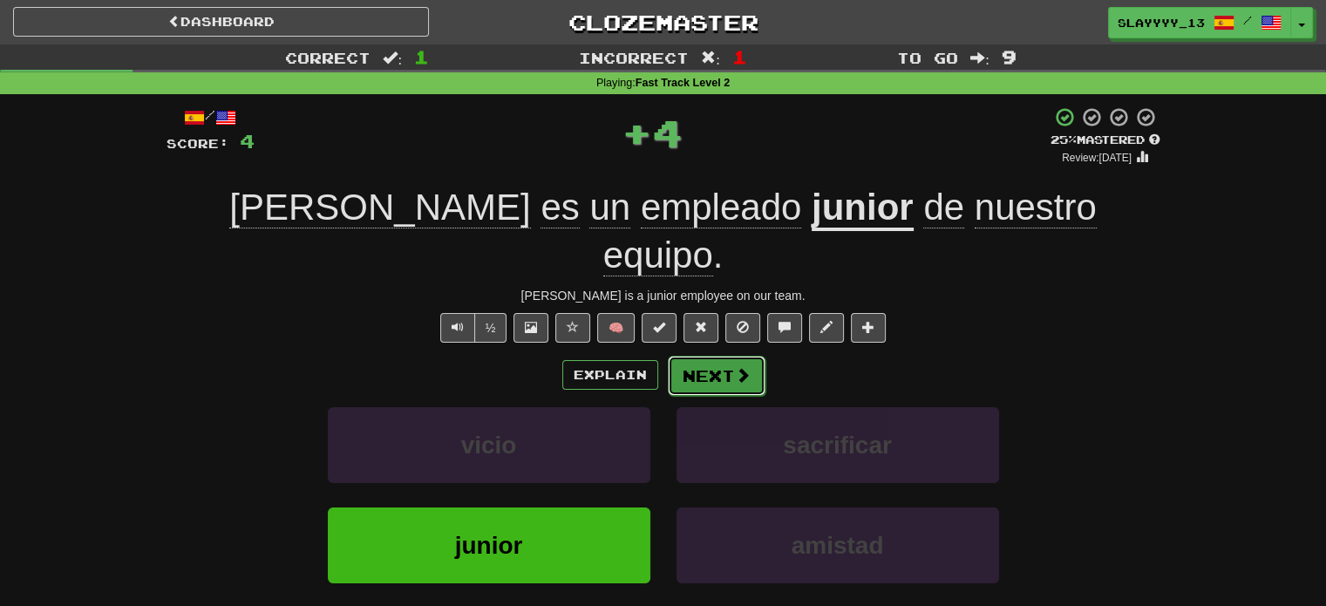
click at [728, 356] on button "Next" at bounding box center [717, 376] width 98 height 40
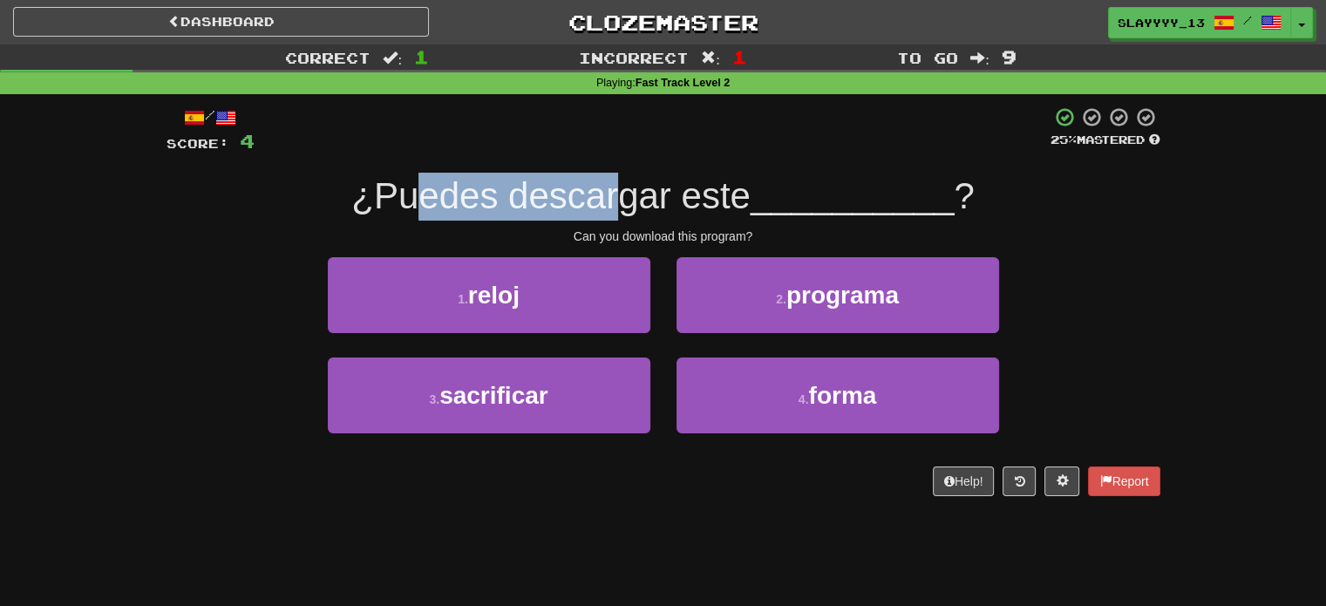
drag, startPoint x: 412, startPoint y: 189, endPoint x: 621, endPoint y: 200, distance: 209.6
click at [621, 200] on span "¿Puedes descargar este" at bounding box center [550, 195] width 399 height 41
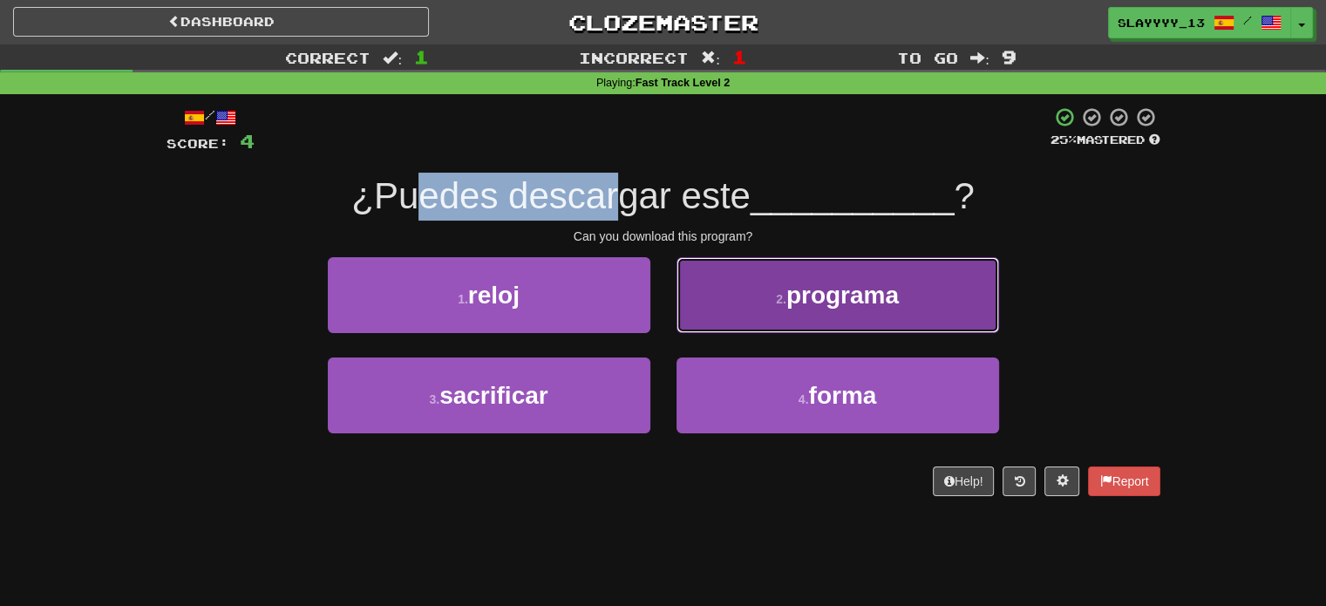
click at [760, 273] on button "2 . programa" at bounding box center [838, 295] width 323 height 76
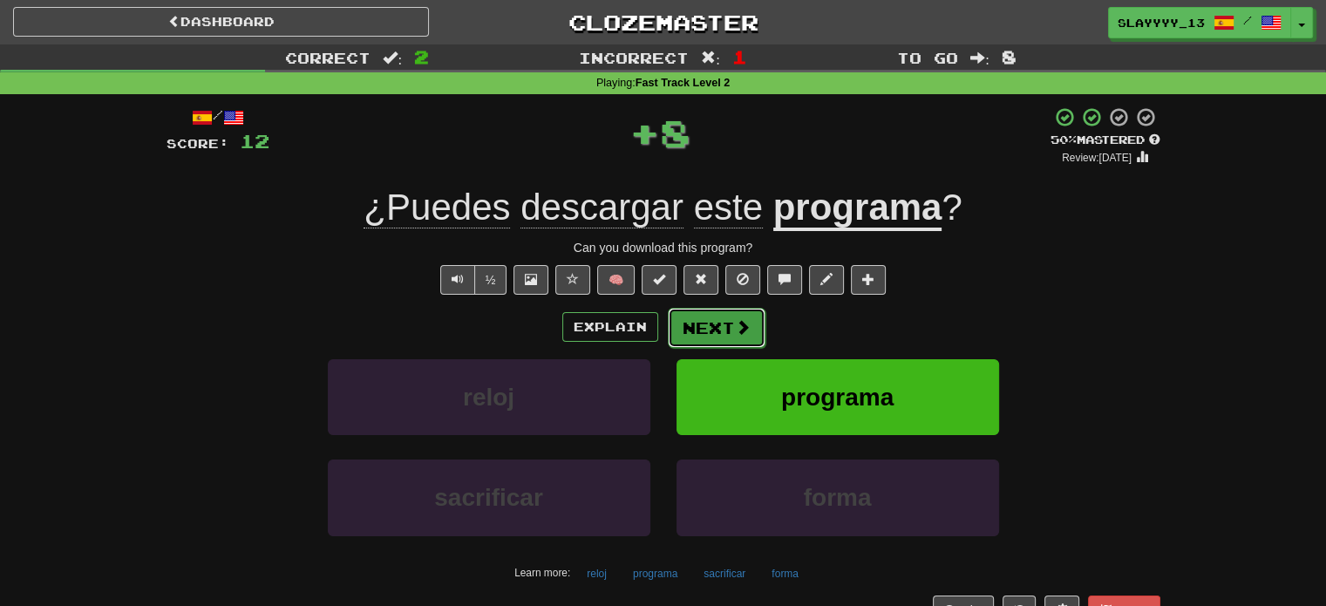
click at [715, 323] on button "Next" at bounding box center [717, 328] width 98 height 40
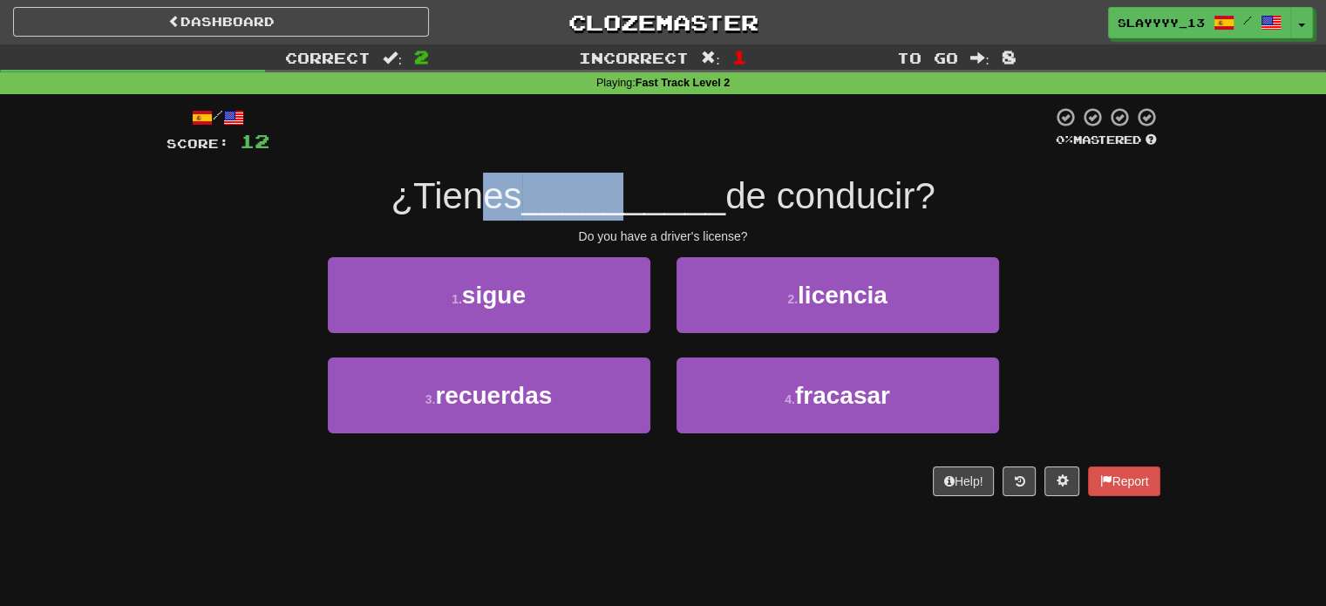
drag, startPoint x: 465, startPoint y: 191, endPoint x: 635, endPoint y: 187, distance: 170.1
click at [635, 187] on div "¿Tienes __________ de conducir?" at bounding box center [664, 197] width 994 height 48
click at [635, 187] on span "__________" at bounding box center [624, 195] width 204 height 41
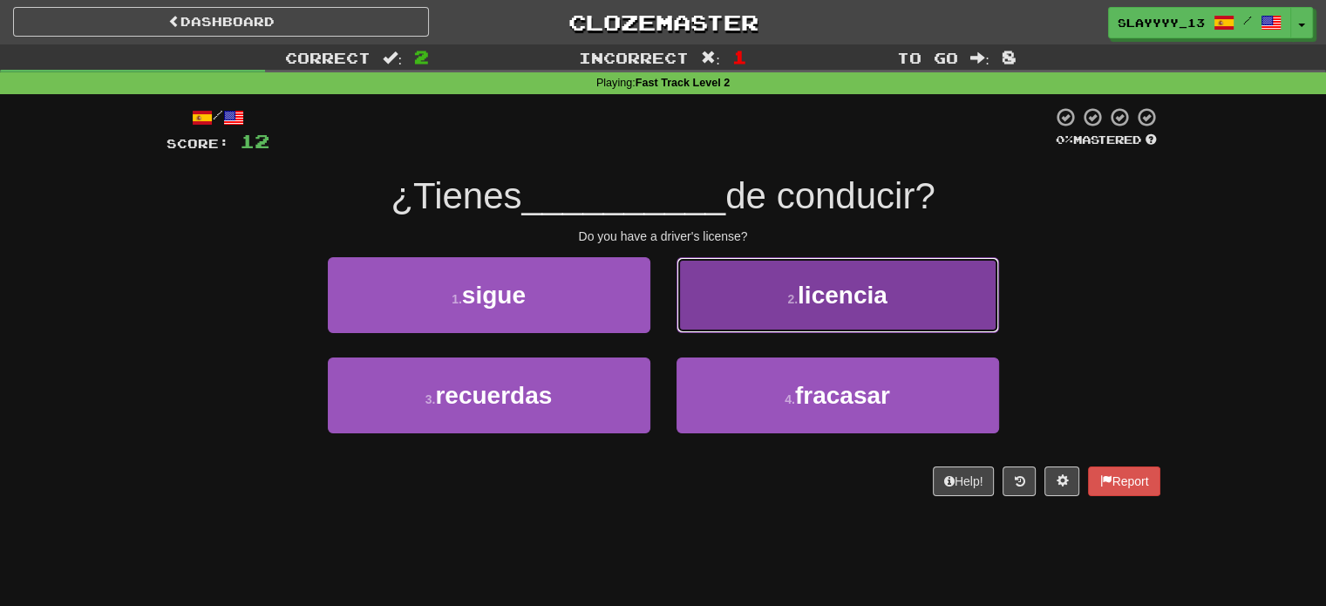
click at [733, 269] on button "2 . licencia" at bounding box center [838, 295] width 323 height 76
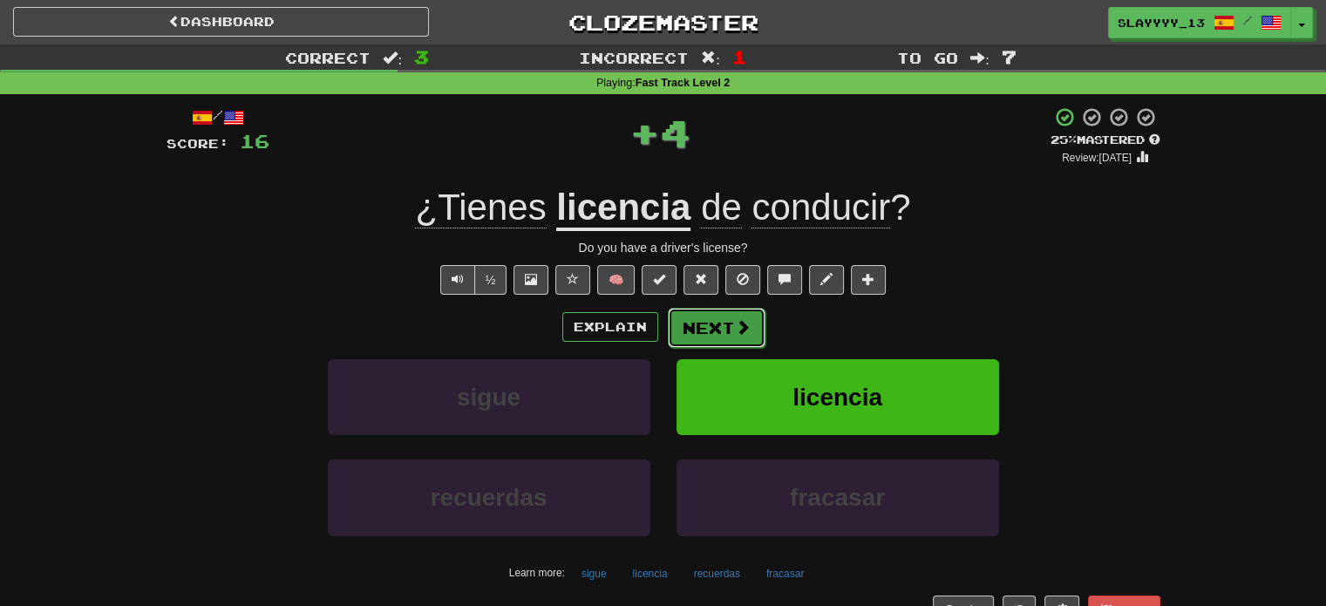
click at [706, 326] on button "Next" at bounding box center [717, 328] width 98 height 40
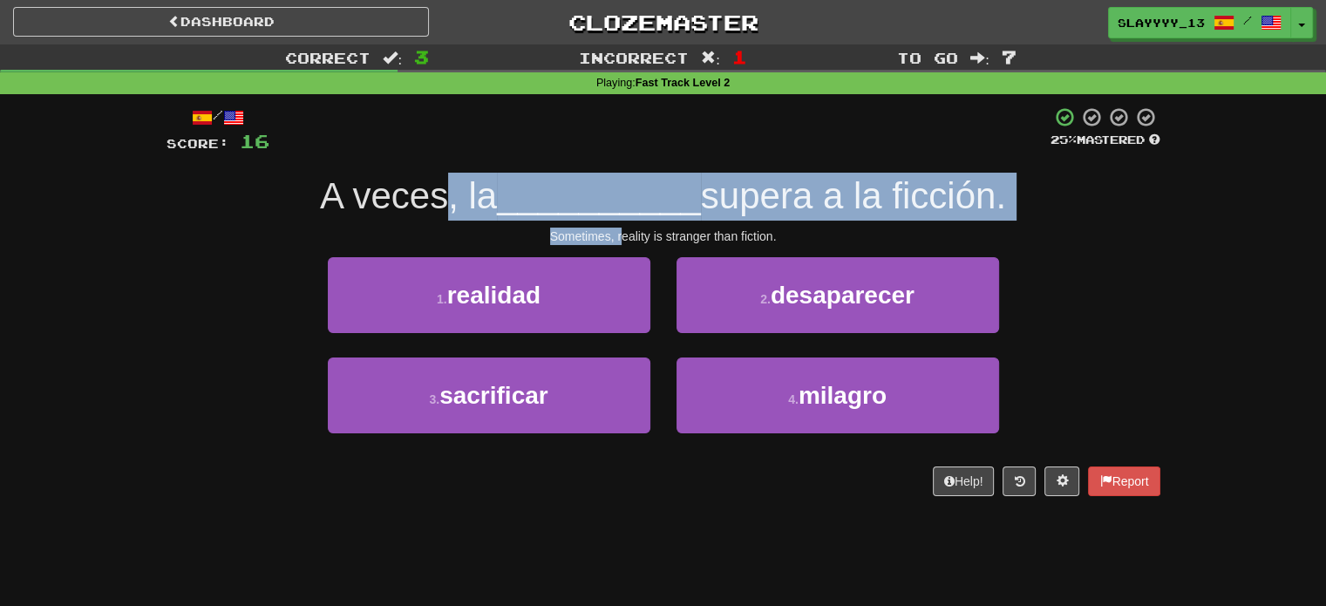
drag, startPoint x: 438, startPoint y: 211, endPoint x: 621, endPoint y: 235, distance: 184.6
click at [621, 235] on div "/ Score: 16 25 % Mastered A veces, la __________ supera a la ficción. Sometimes…" at bounding box center [664, 301] width 994 height 390
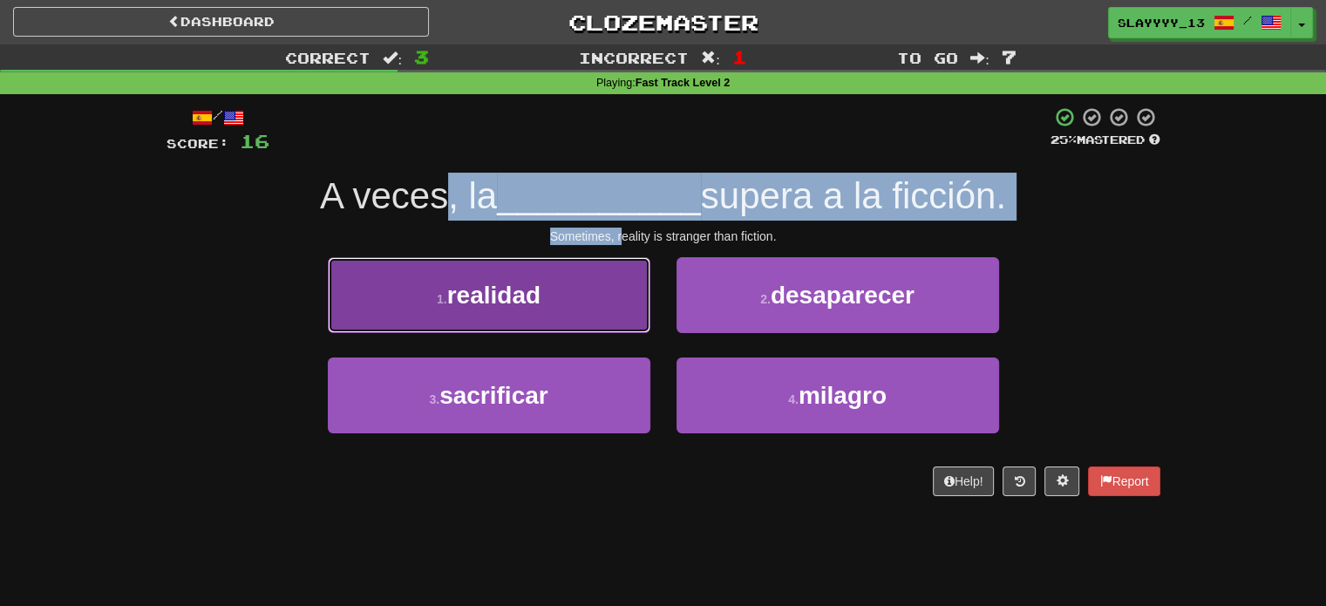
click at [585, 290] on button "1 . realidad" at bounding box center [489, 295] width 323 height 76
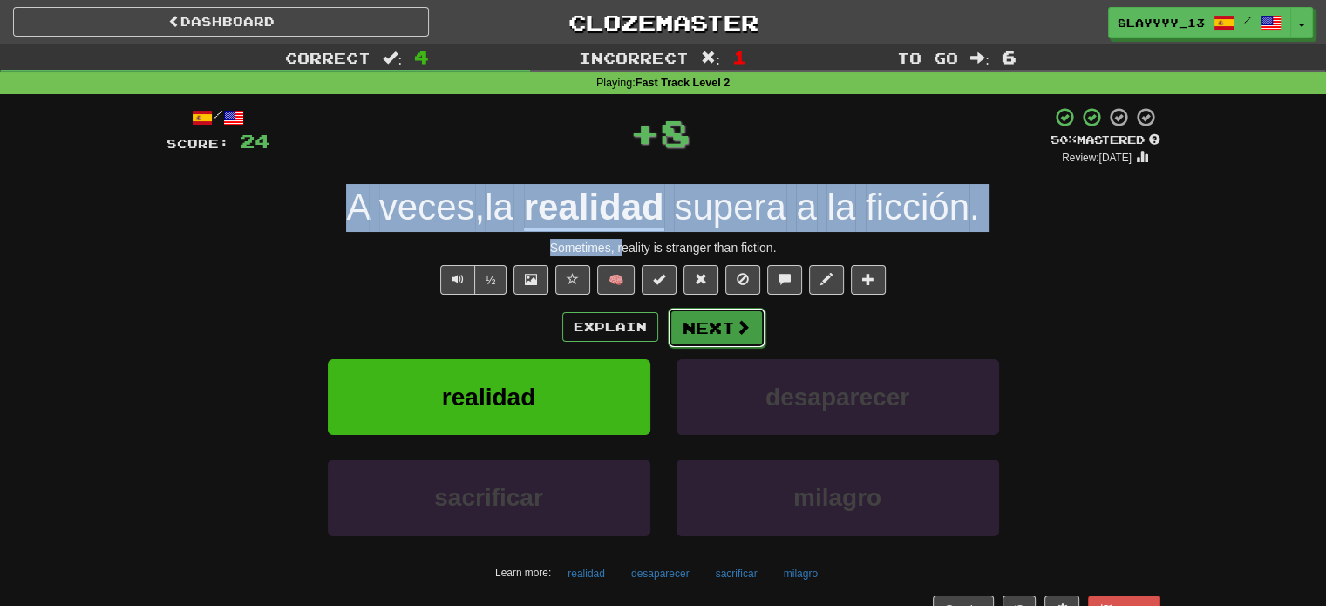
click at [694, 317] on button "Next" at bounding box center [717, 328] width 98 height 40
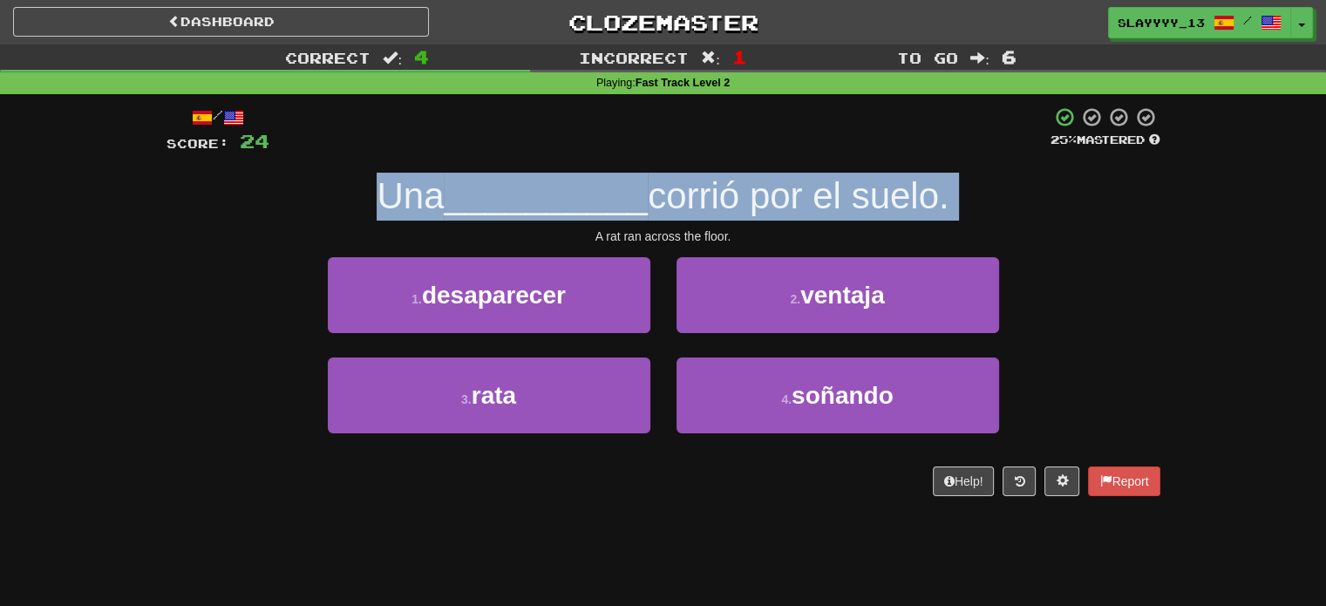
click at [496, 222] on div "/ Score: 24 25 % Mastered Una __________ corrió por el suelo. A rat ran across …" at bounding box center [664, 301] width 994 height 390
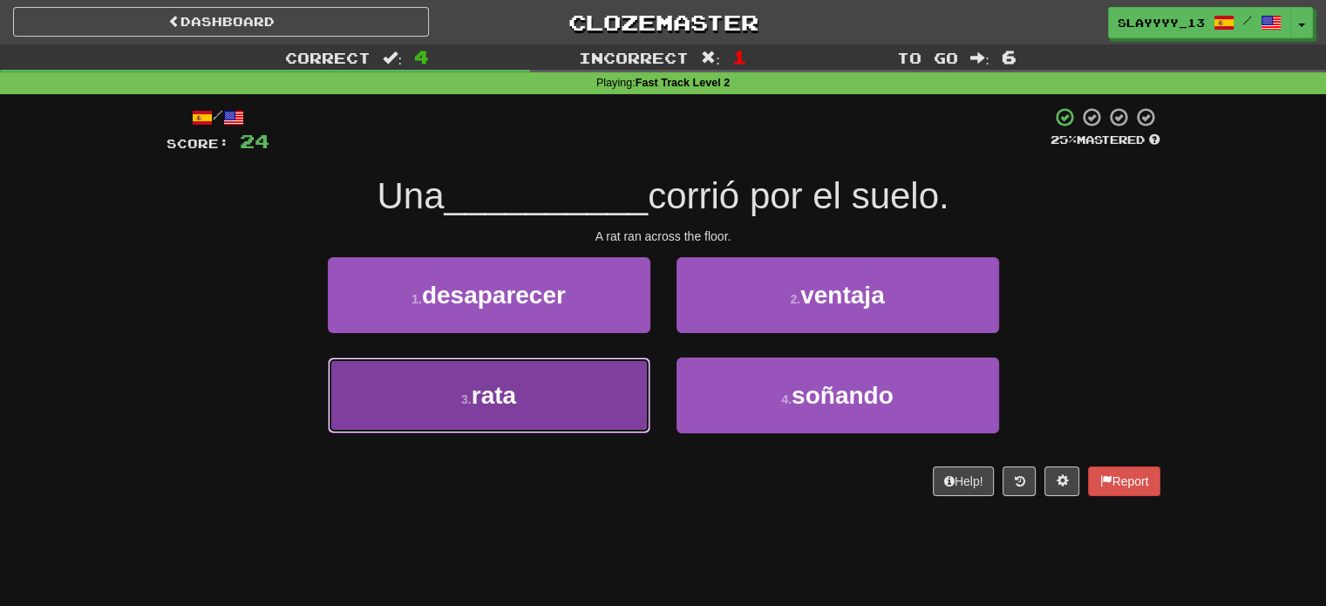
click at [576, 385] on button "3 . rata" at bounding box center [489, 396] width 323 height 76
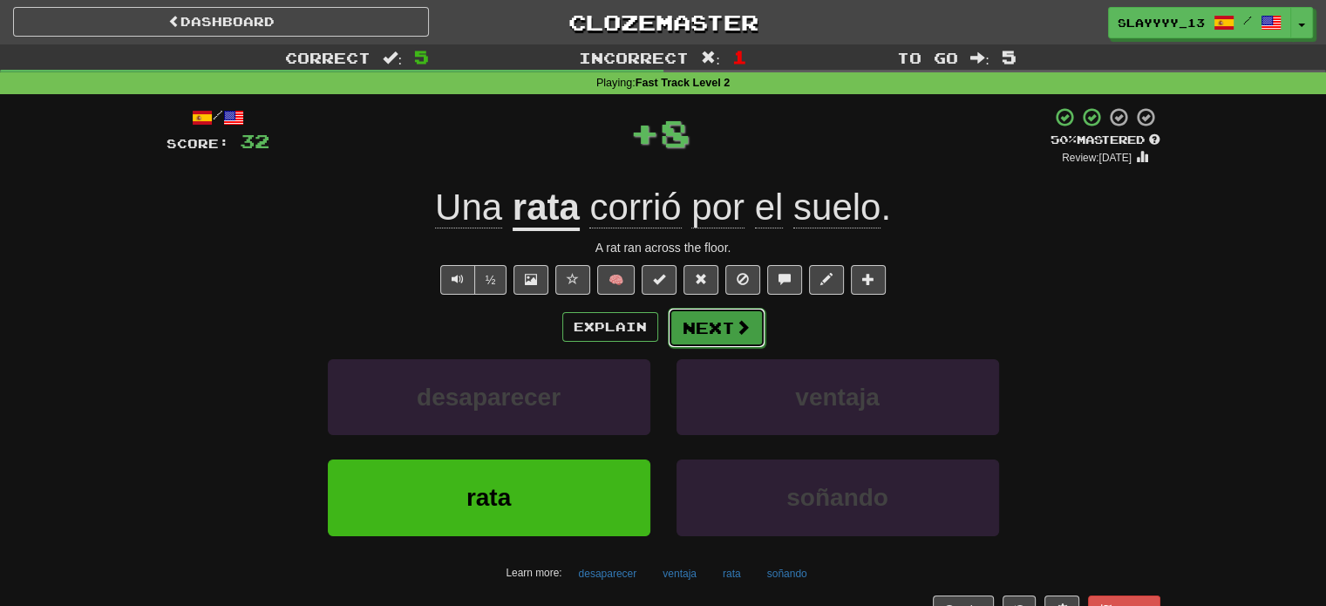
drag, startPoint x: 720, startPoint y: 321, endPoint x: 701, endPoint y: 324, distance: 19.5
click at [701, 324] on button "Next" at bounding box center [717, 328] width 98 height 40
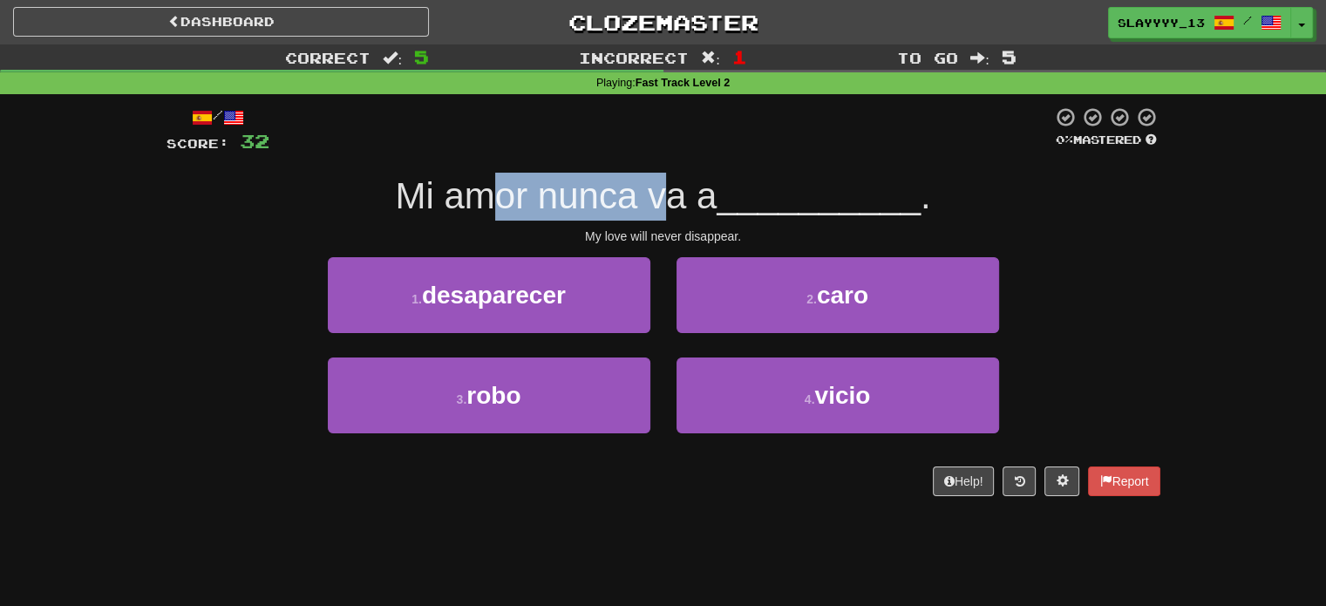
drag, startPoint x: 499, startPoint y: 215, endPoint x: 662, endPoint y: 215, distance: 163.1
click at [662, 215] on span "Mi amor nunca va a" at bounding box center [556, 195] width 322 height 41
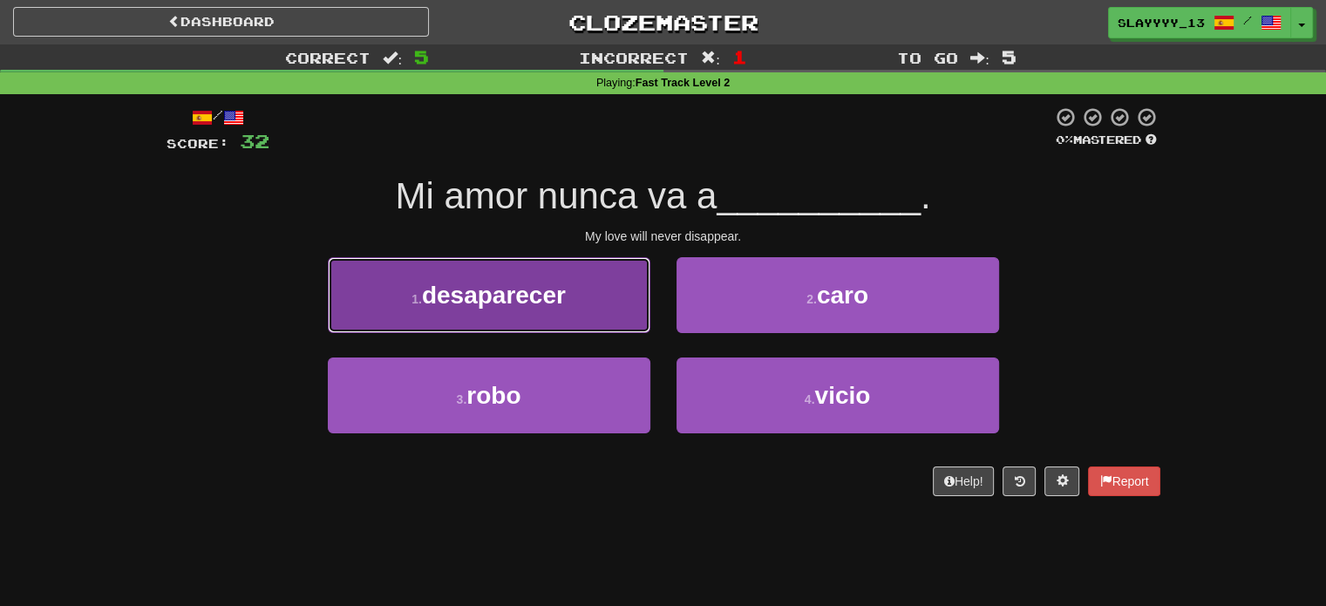
click at [632, 288] on button "1 . desaparecer" at bounding box center [489, 295] width 323 height 76
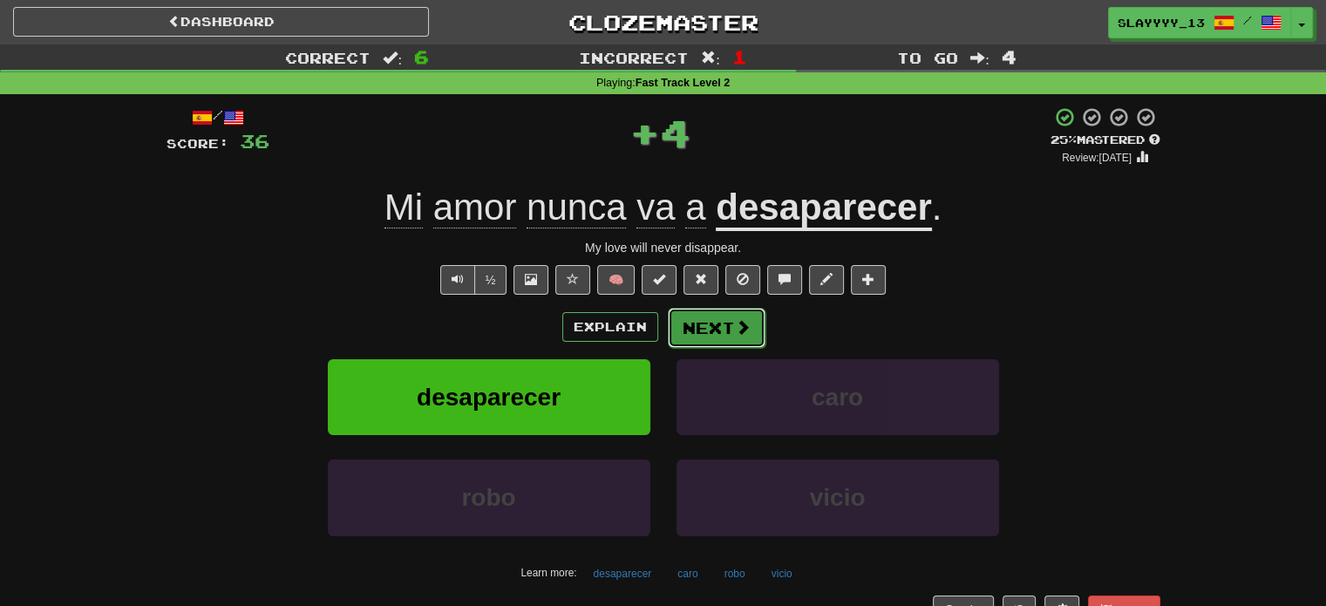
click at [726, 336] on button "Next" at bounding box center [717, 328] width 98 height 40
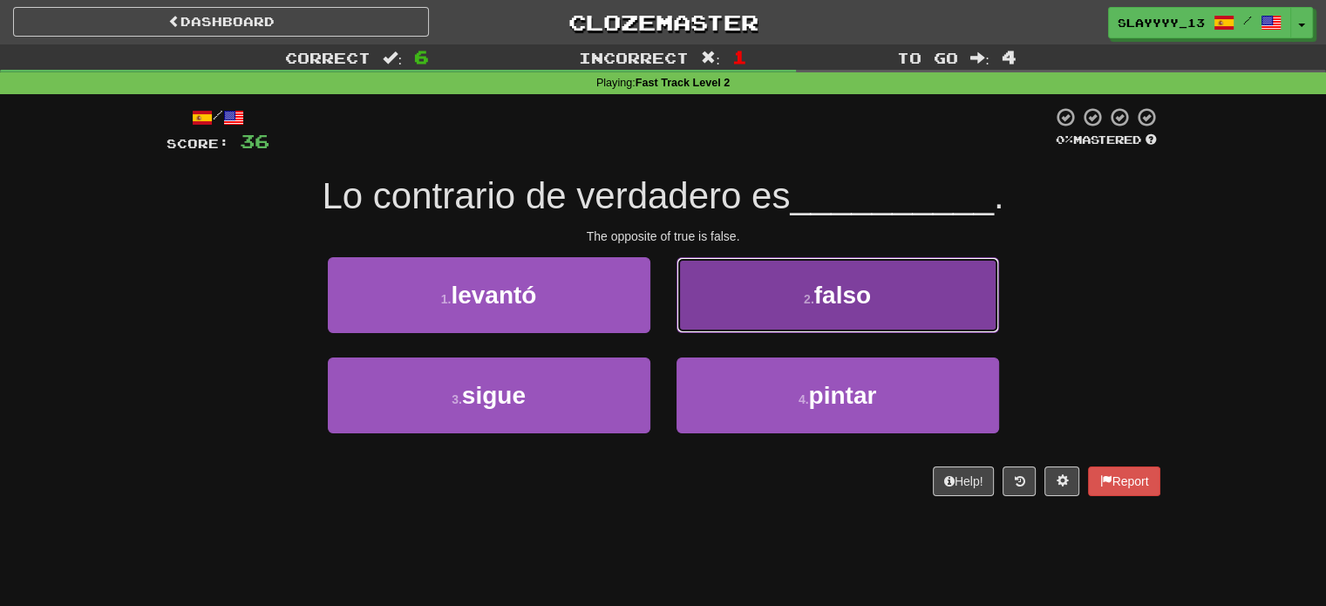
click at [785, 280] on button "2 . falso" at bounding box center [838, 295] width 323 height 76
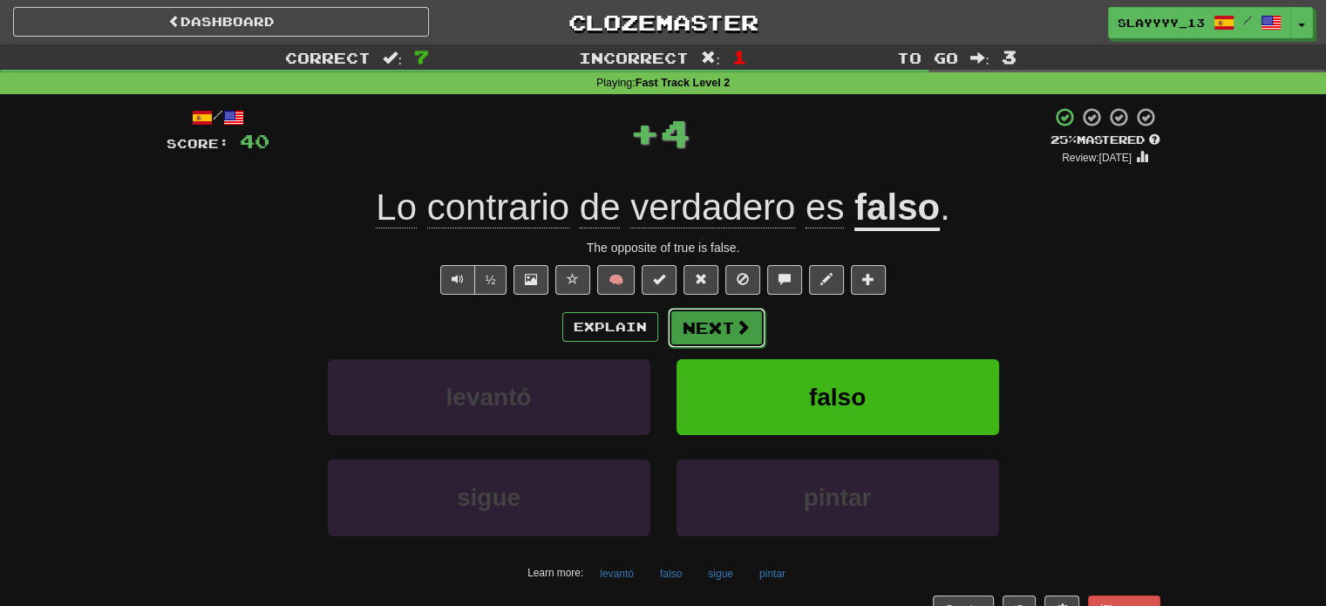
click at [701, 315] on button "Next" at bounding box center [717, 328] width 98 height 40
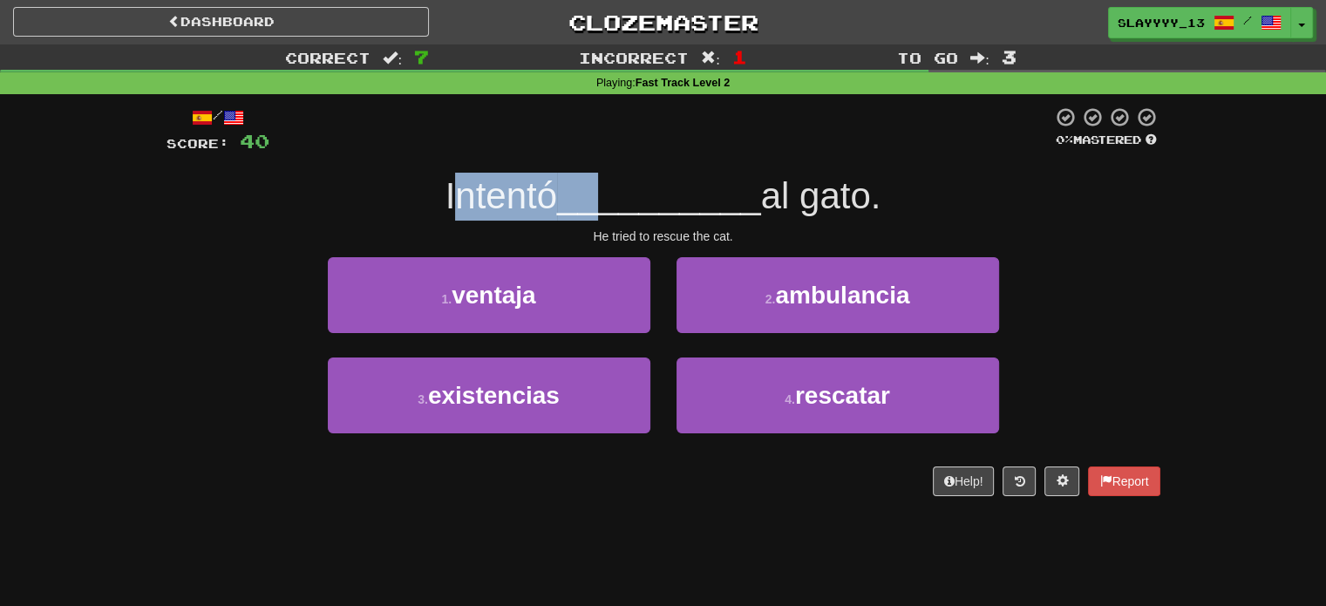
drag, startPoint x: 446, startPoint y: 208, endPoint x: 599, endPoint y: 194, distance: 153.2
click at [599, 194] on div "Intentó __________ al gato." at bounding box center [664, 197] width 994 height 48
click at [599, 194] on span "__________" at bounding box center [659, 195] width 204 height 41
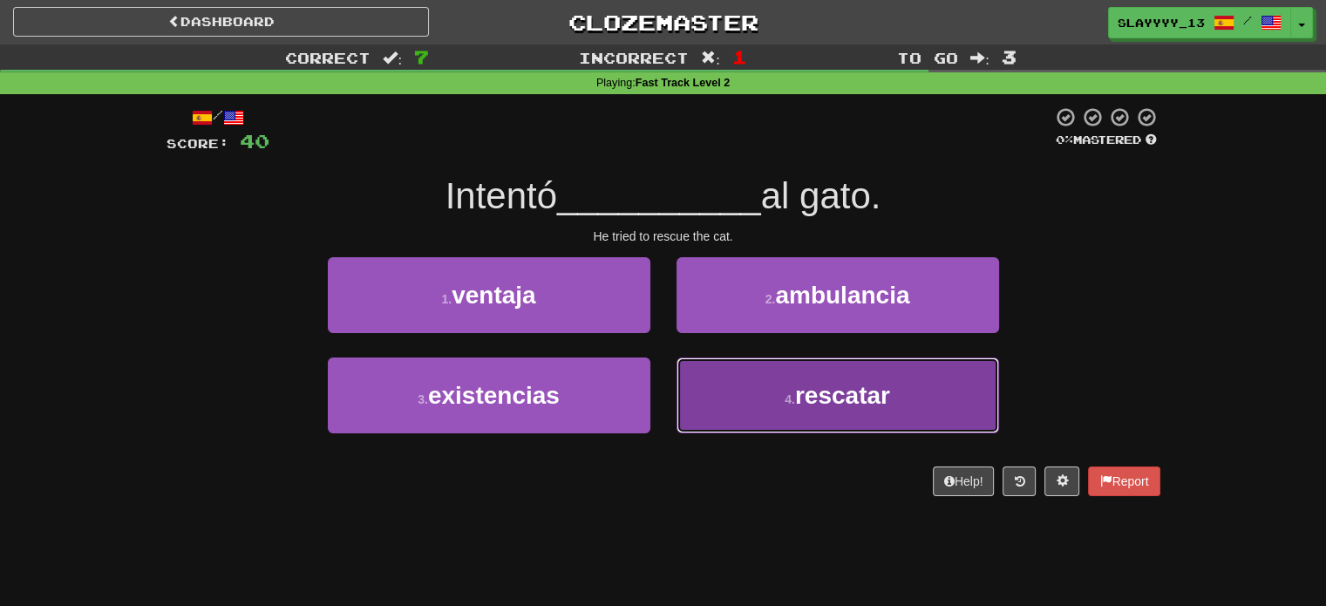
click at [806, 394] on span "rescatar" at bounding box center [842, 395] width 95 height 27
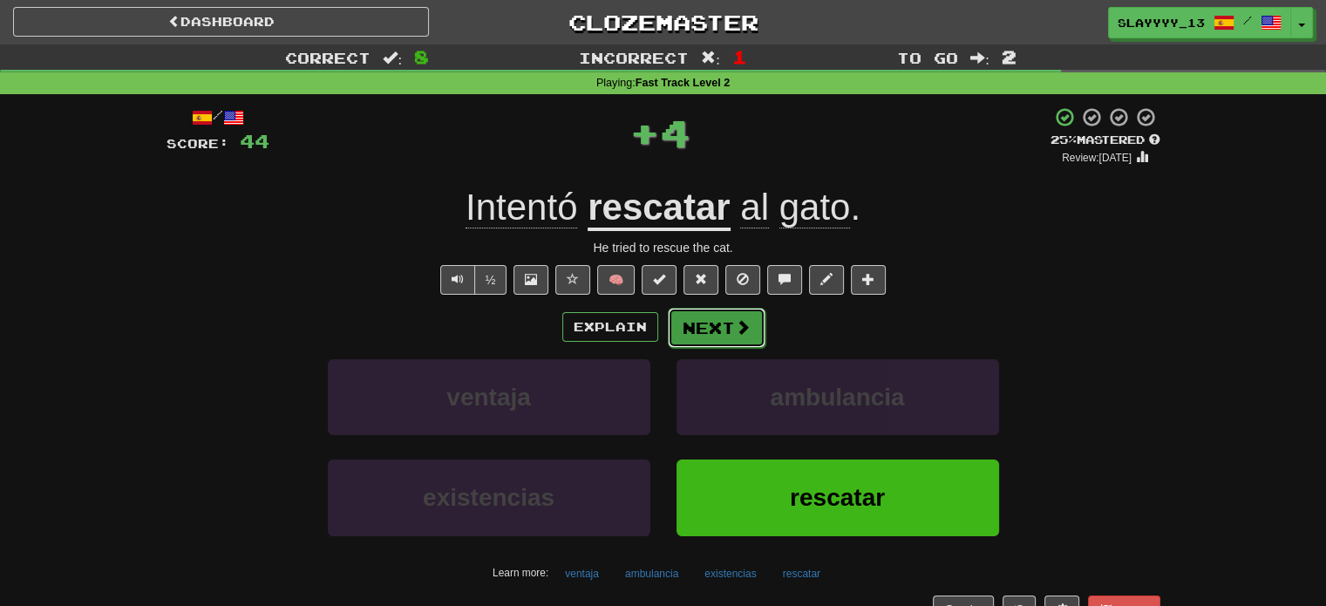
click at [728, 338] on button "Next" at bounding box center [717, 328] width 98 height 40
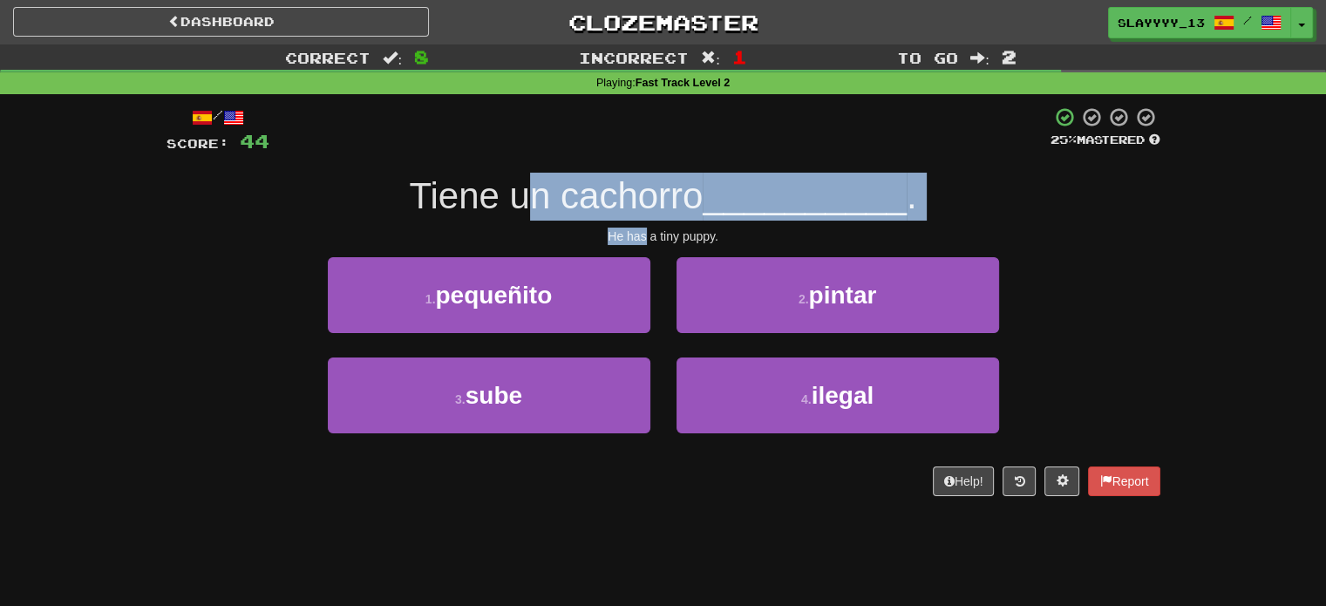
drag, startPoint x: 521, startPoint y: 215, endPoint x: 645, endPoint y: 236, distance: 126.4
click at [645, 236] on div "/ Score: 44 25 % Mastered Tiene un cachorro __________ . He has a tiny puppy. 1…" at bounding box center [664, 301] width 994 height 390
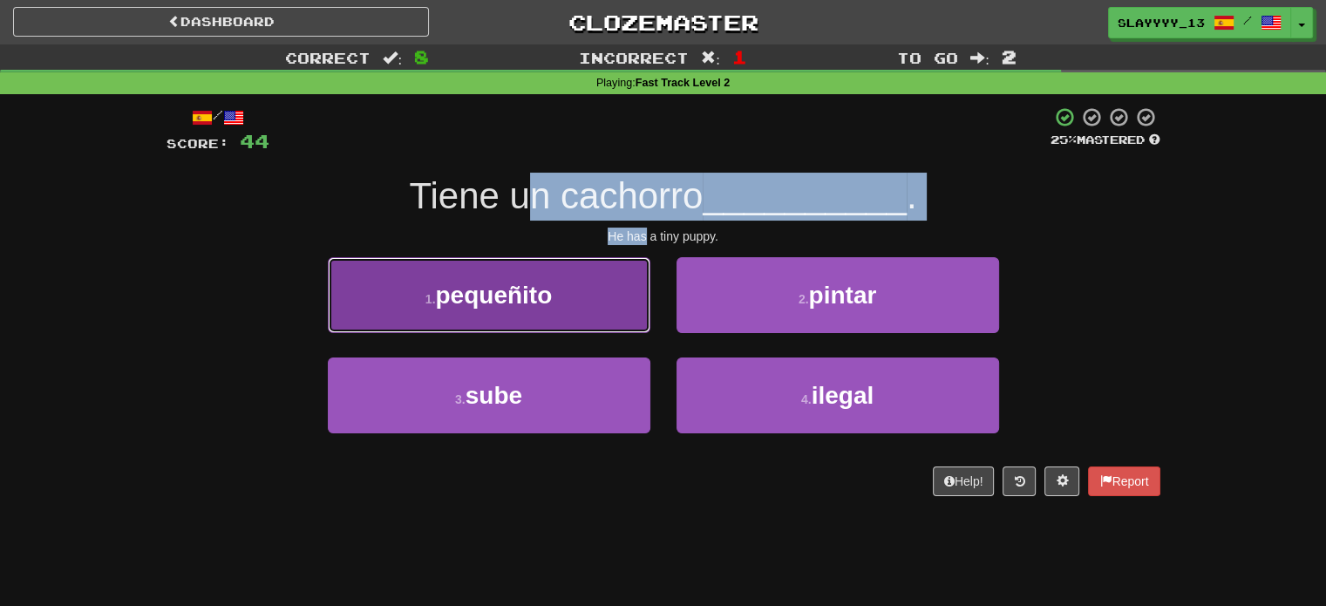
click at [596, 301] on button "1 . pequeñito" at bounding box center [489, 295] width 323 height 76
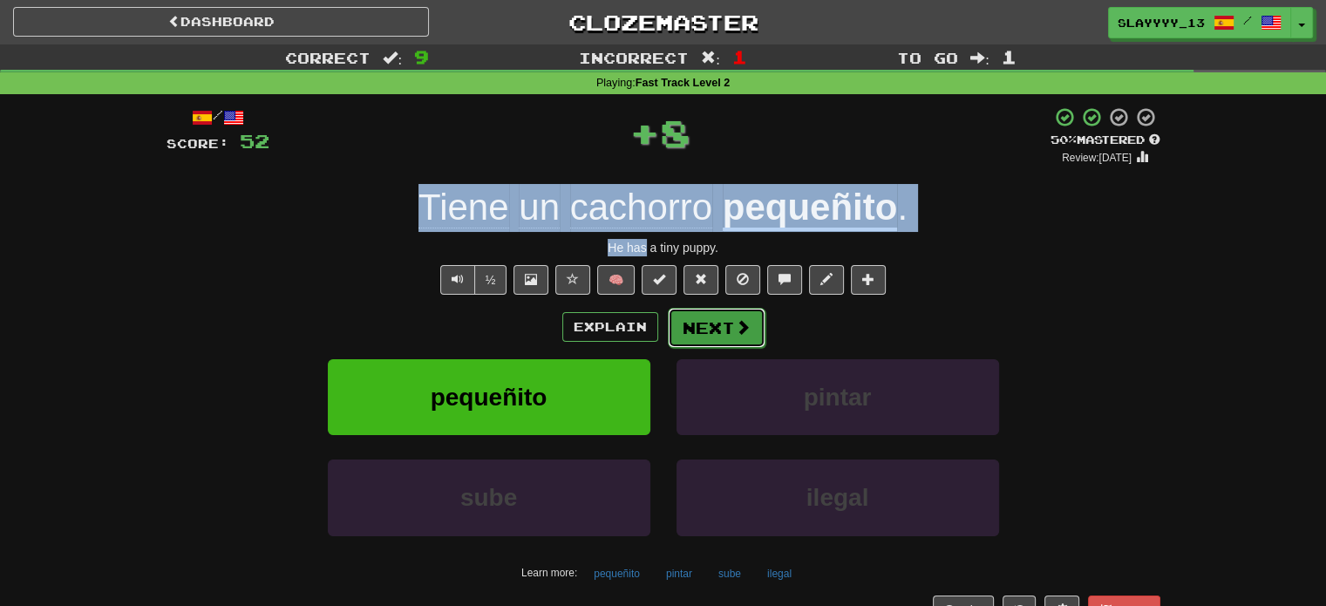
click at [695, 347] on button "Next" at bounding box center [717, 328] width 98 height 40
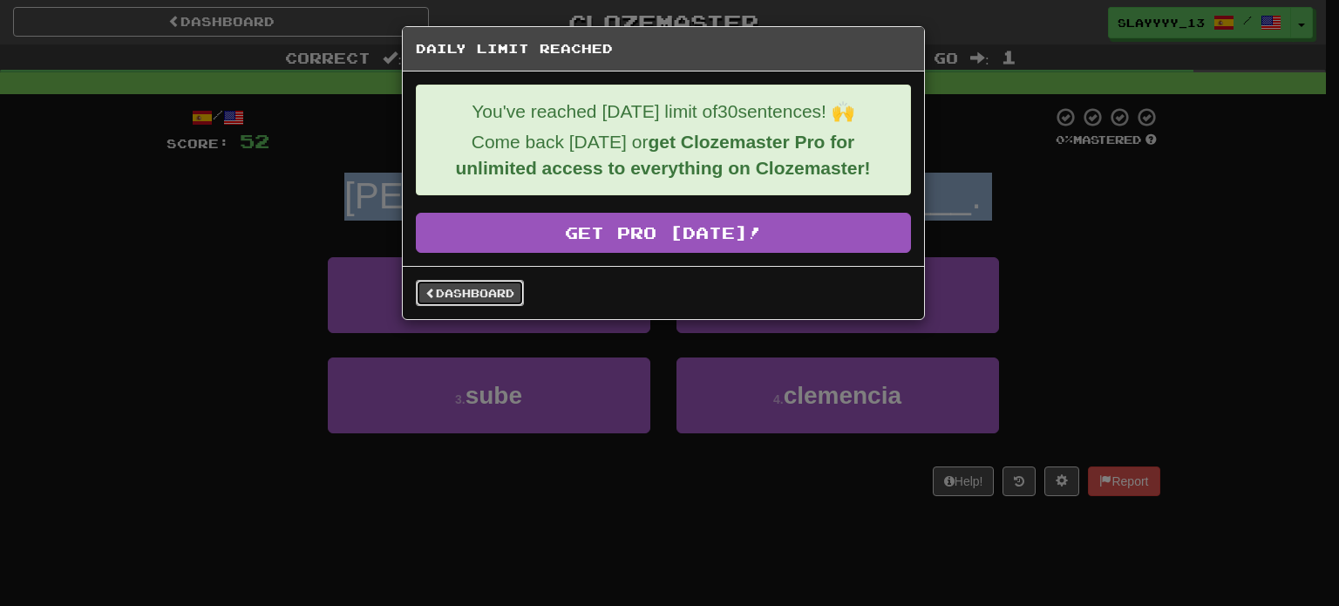
click at [492, 291] on link "Dashboard" at bounding box center [470, 293] width 108 height 26
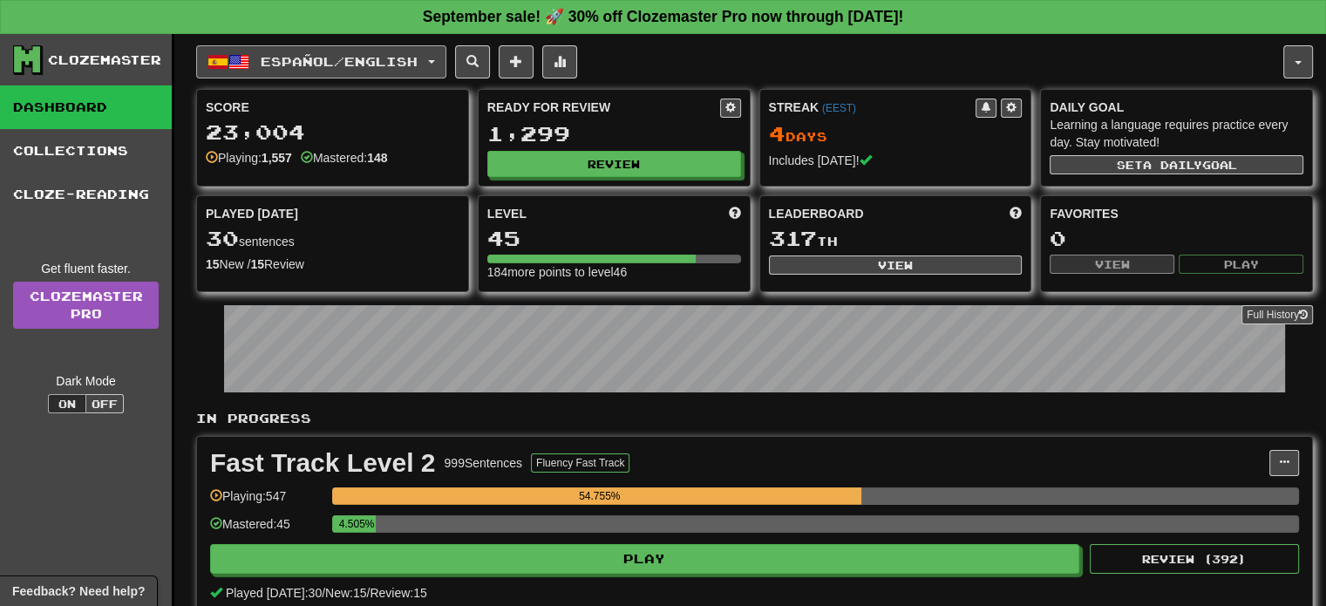
click at [391, 64] on span "Español / English" at bounding box center [339, 61] width 157 height 15
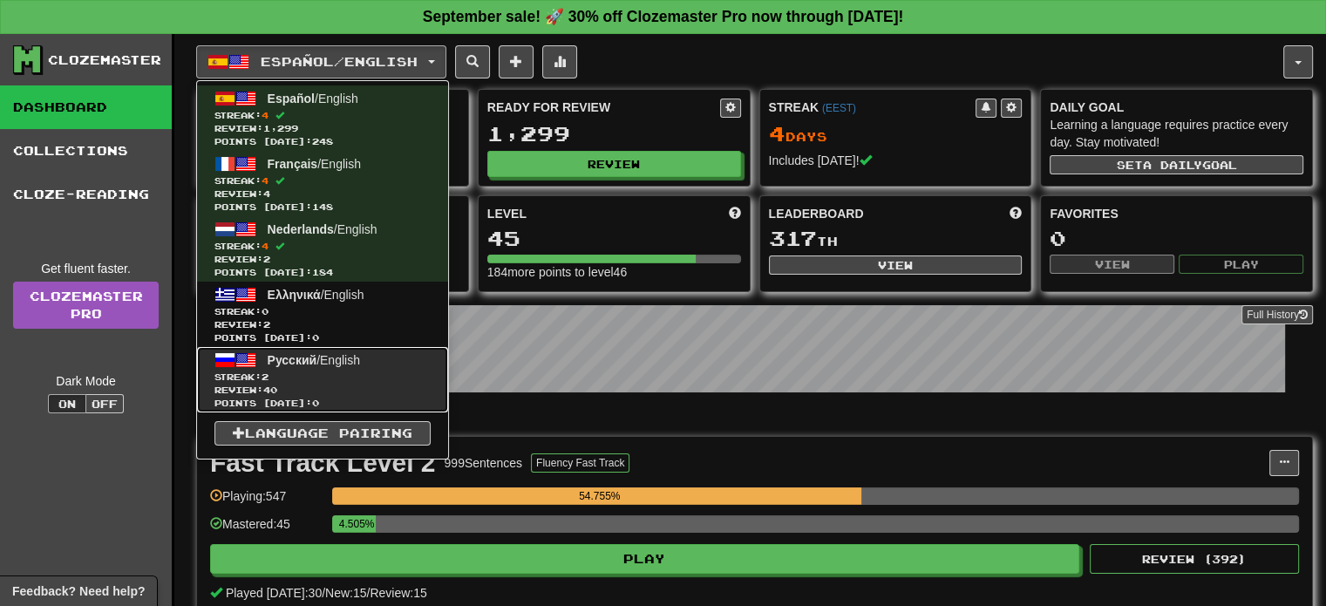
click at [358, 358] on span "Русский / English" at bounding box center [314, 360] width 92 height 14
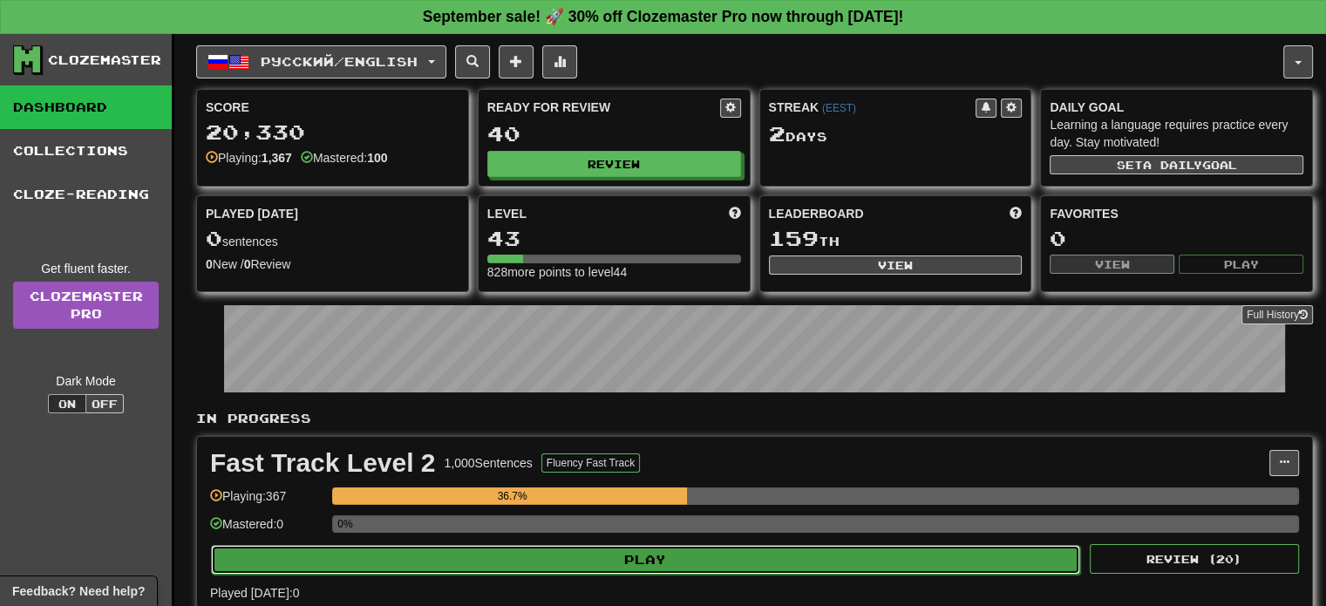
click at [502, 561] on button "Play" at bounding box center [645, 560] width 869 height 30
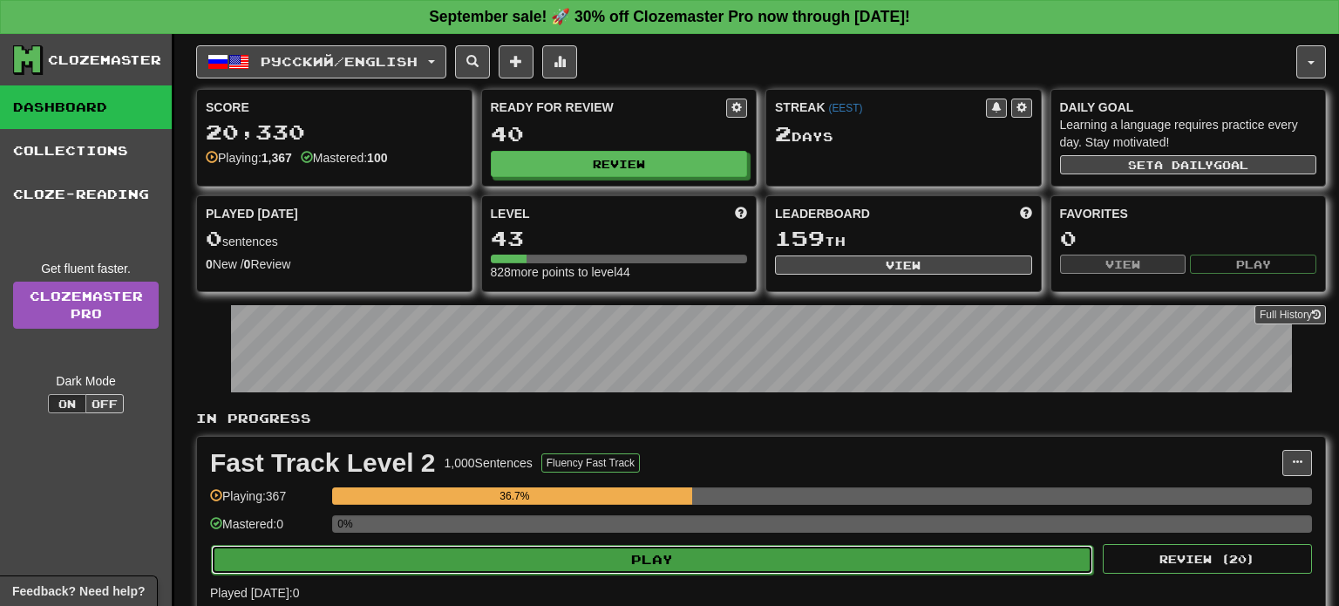
select select "**"
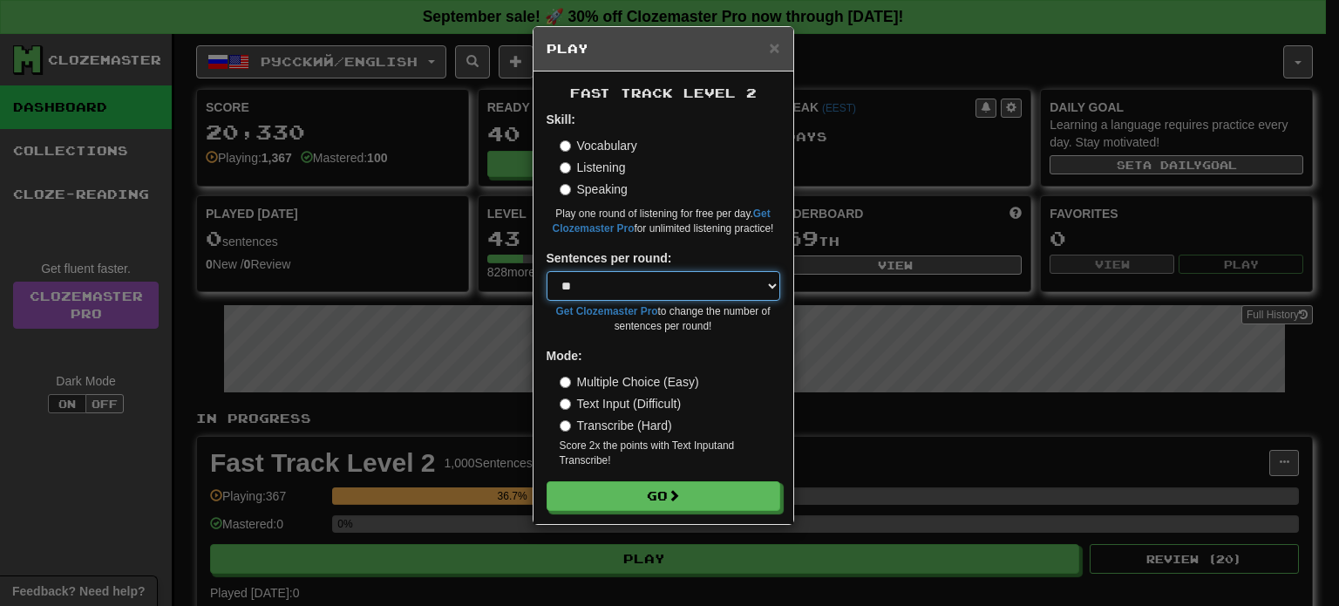
click at [600, 278] on select "* ** ** ** ** ** *** ********" at bounding box center [664, 286] width 234 height 30
click at [715, 140] on div "Vocabulary" at bounding box center [670, 145] width 221 height 17
click at [590, 181] on label "Speaking" at bounding box center [594, 189] width 68 height 17
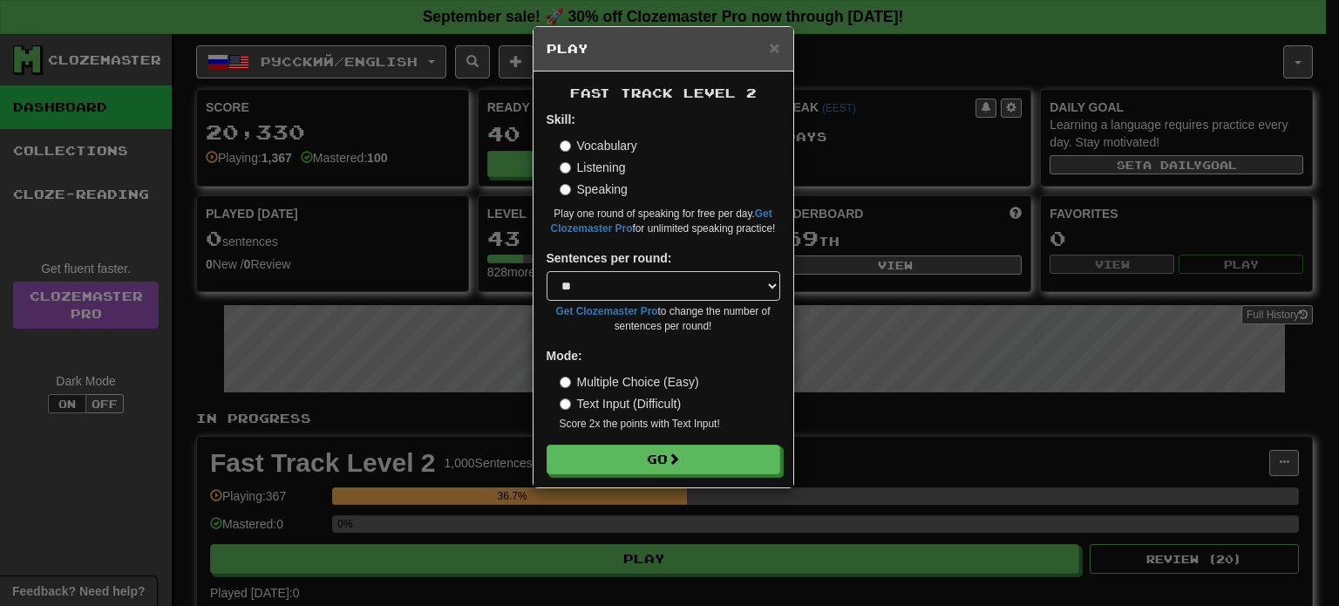
click at [583, 164] on label "Listening" at bounding box center [593, 167] width 66 height 17
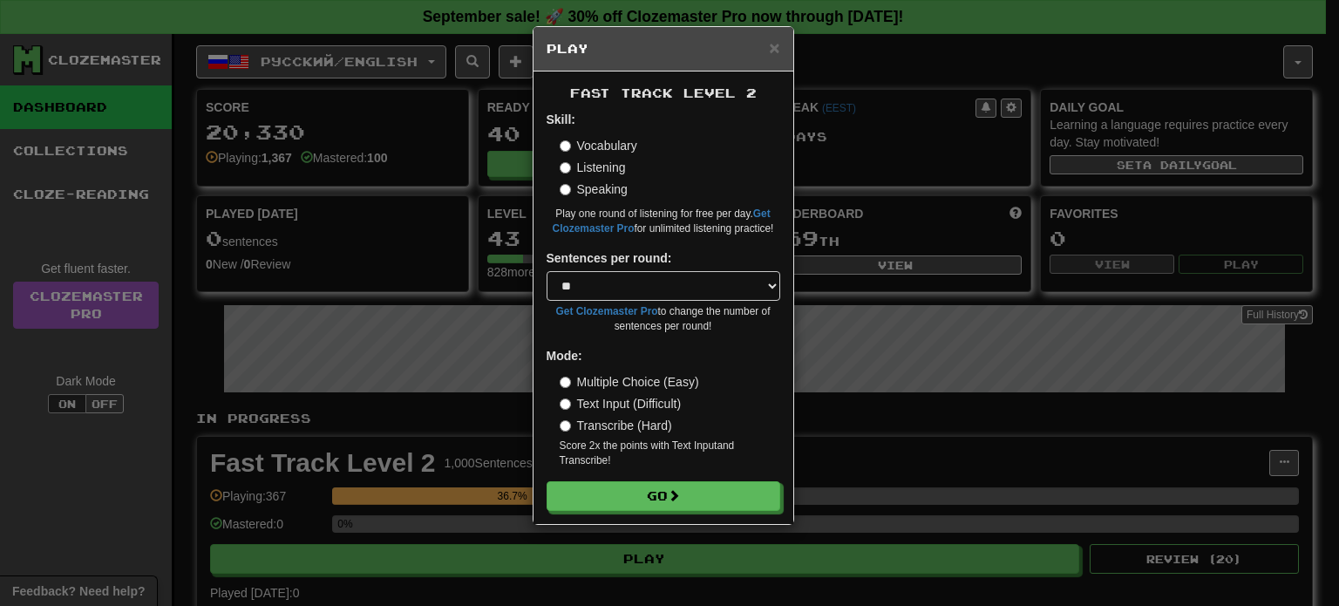
click at [574, 402] on label "Text Input (Difficult)" at bounding box center [621, 403] width 122 height 17
click at [625, 487] on button "Go" at bounding box center [665, 497] width 234 height 30
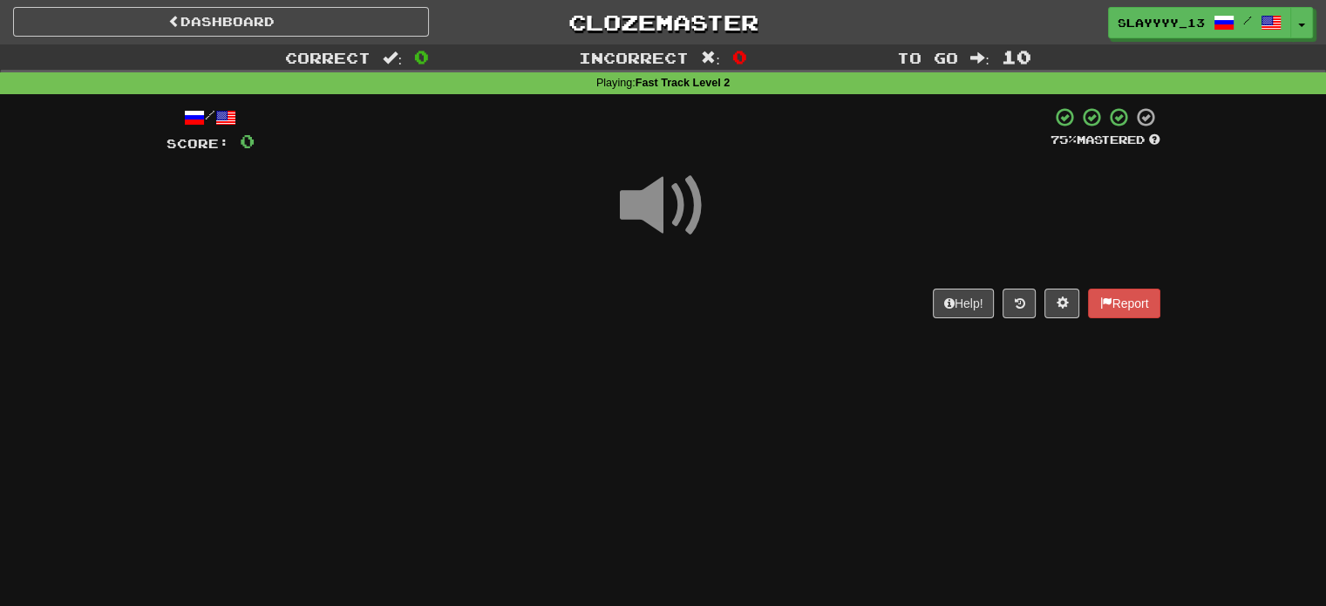
click at [691, 182] on span at bounding box center [663, 205] width 87 height 87
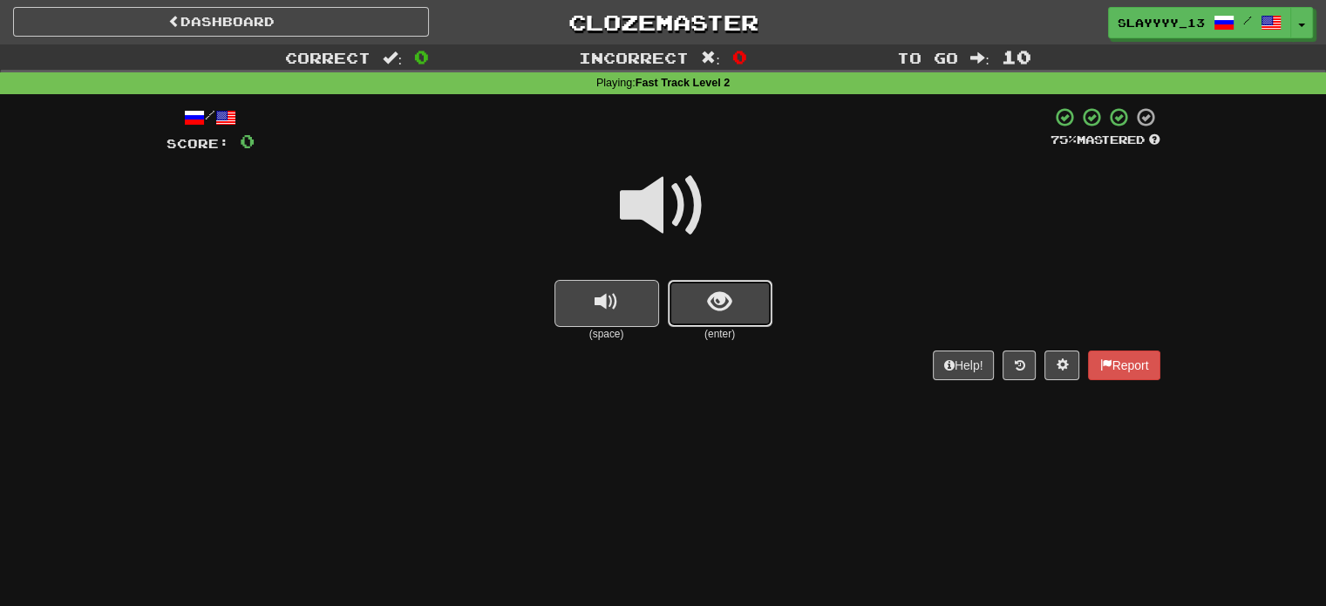
click at [758, 285] on button "show sentence" at bounding box center [720, 303] width 105 height 47
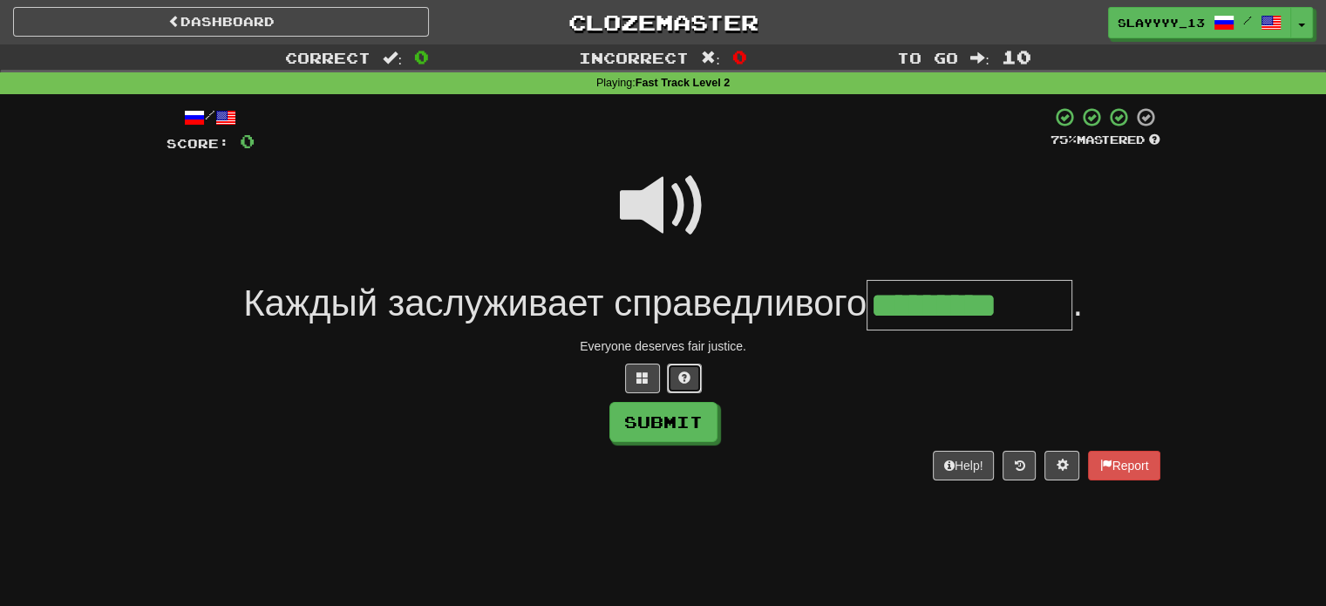
click at [687, 381] on span at bounding box center [684, 377] width 12 height 12
type input "**********"
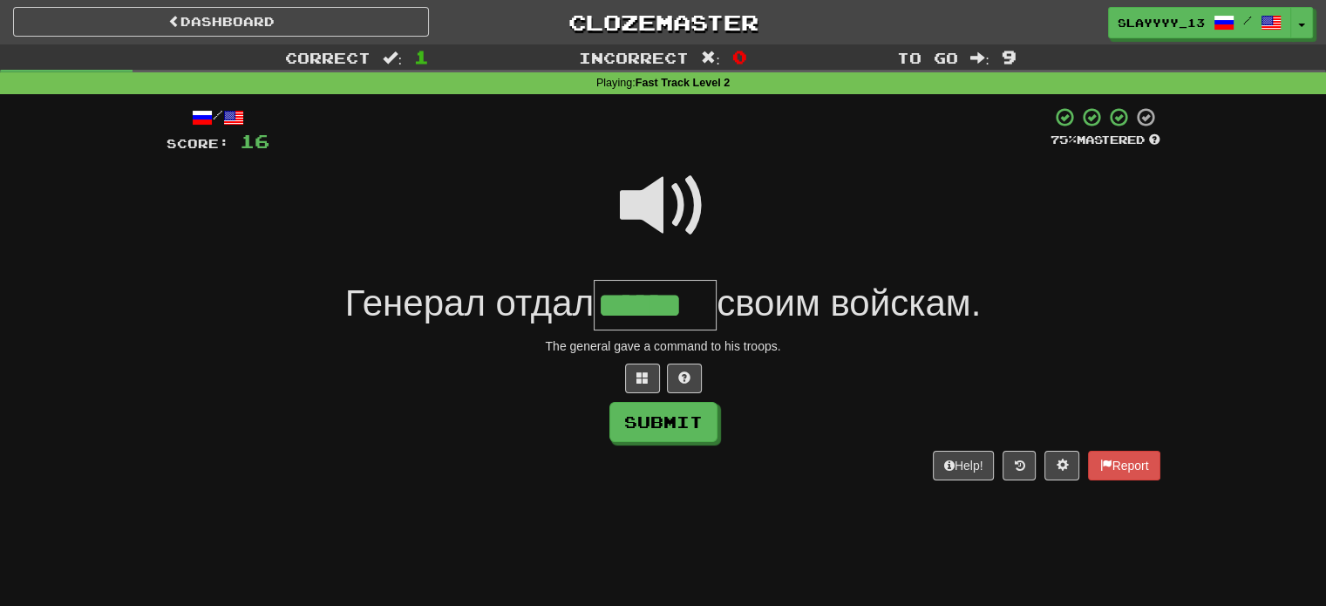
type input "******"
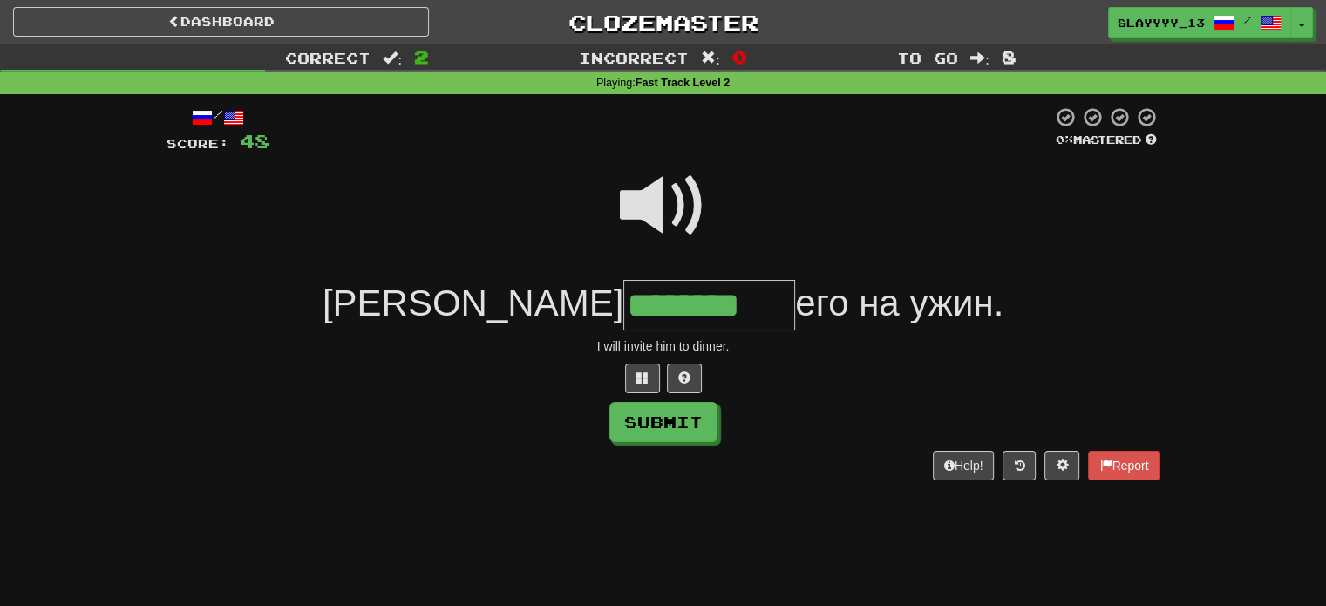
type input "********"
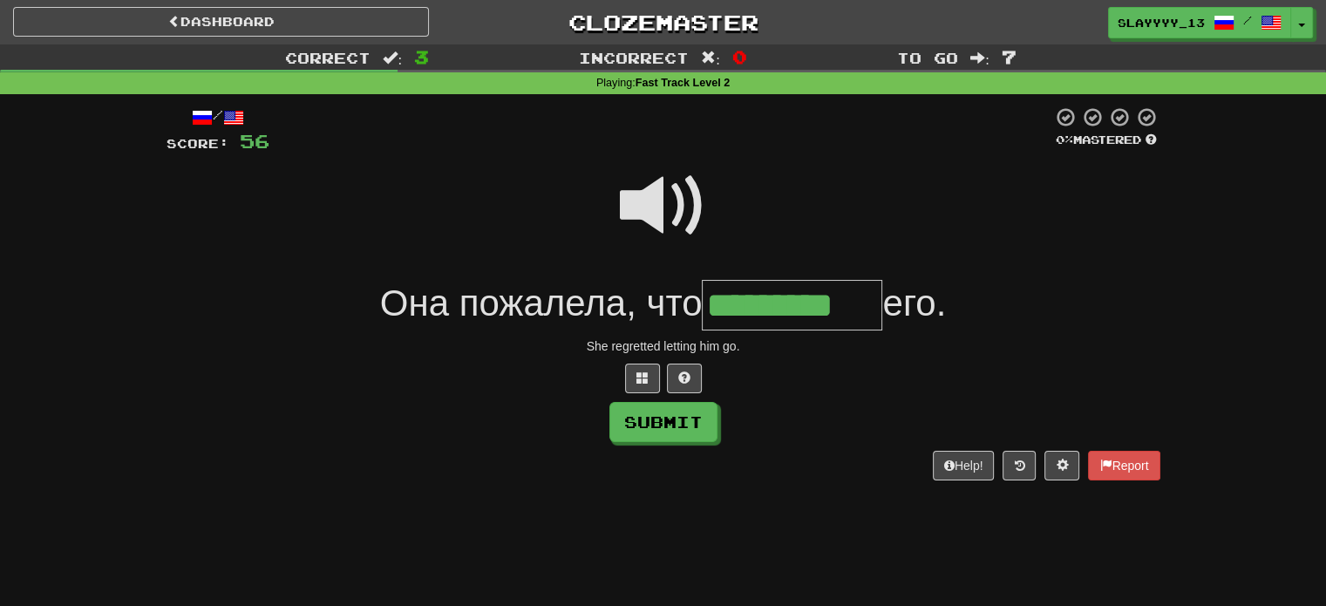
type input "*********"
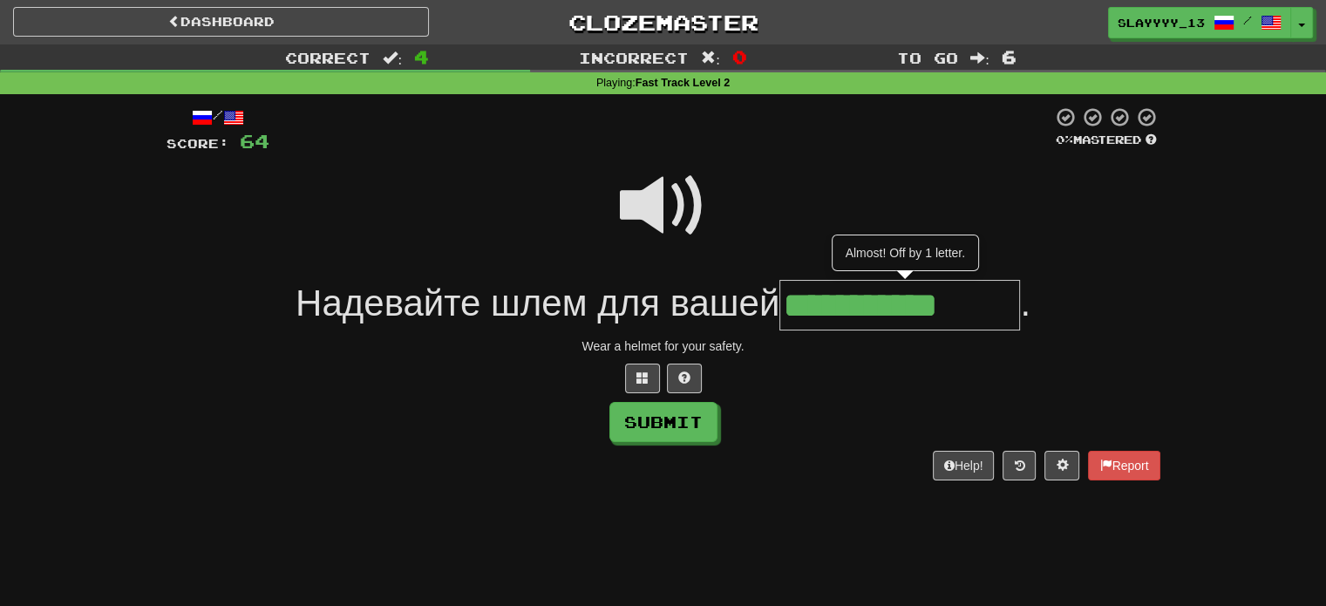
click at [623, 222] on span at bounding box center [663, 205] width 87 height 87
click at [1006, 303] on input "**********" at bounding box center [900, 305] width 241 height 51
click at [674, 368] on button at bounding box center [684, 379] width 35 height 30
type input "**********"
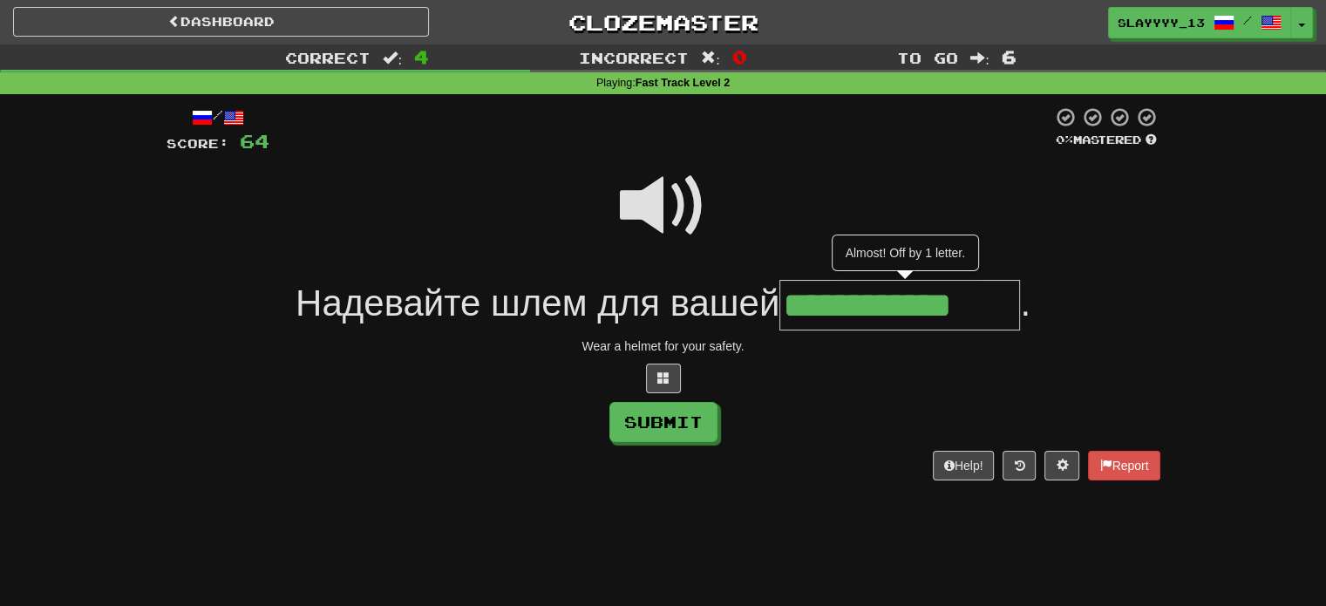
scroll to position [0, 0]
click at [642, 201] on span at bounding box center [663, 205] width 87 height 87
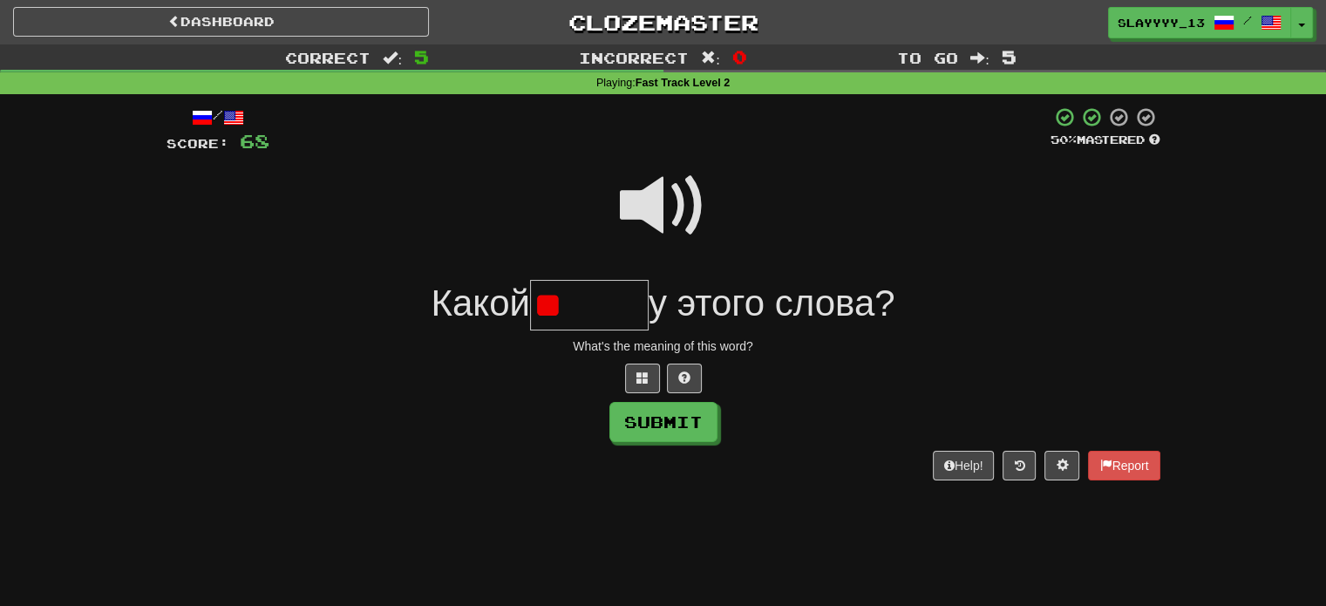
type input "*"
click at [691, 382] on button at bounding box center [684, 379] width 35 height 30
drag, startPoint x: 593, startPoint y: 312, endPoint x: 583, endPoint y: 310, distance: 9.9
click at [583, 310] on input "****" at bounding box center [589, 305] width 119 height 51
click at [627, 310] on input "****" at bounding box center [589, 305] width 119 height 51
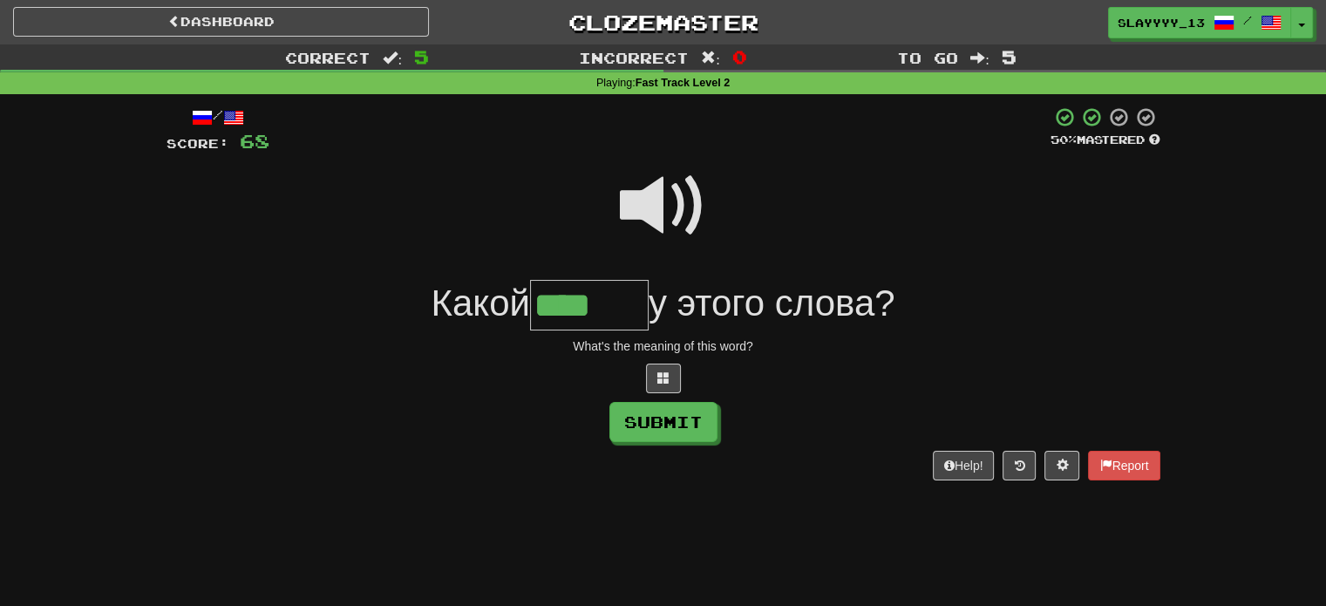
paste input "*"
click at [679, 182] on span at bounding box center [663, 205] width 87 height 87
click at [637, 307] on input "****" at bounding box center [589, 305] width 119 height 51
type input "*****"
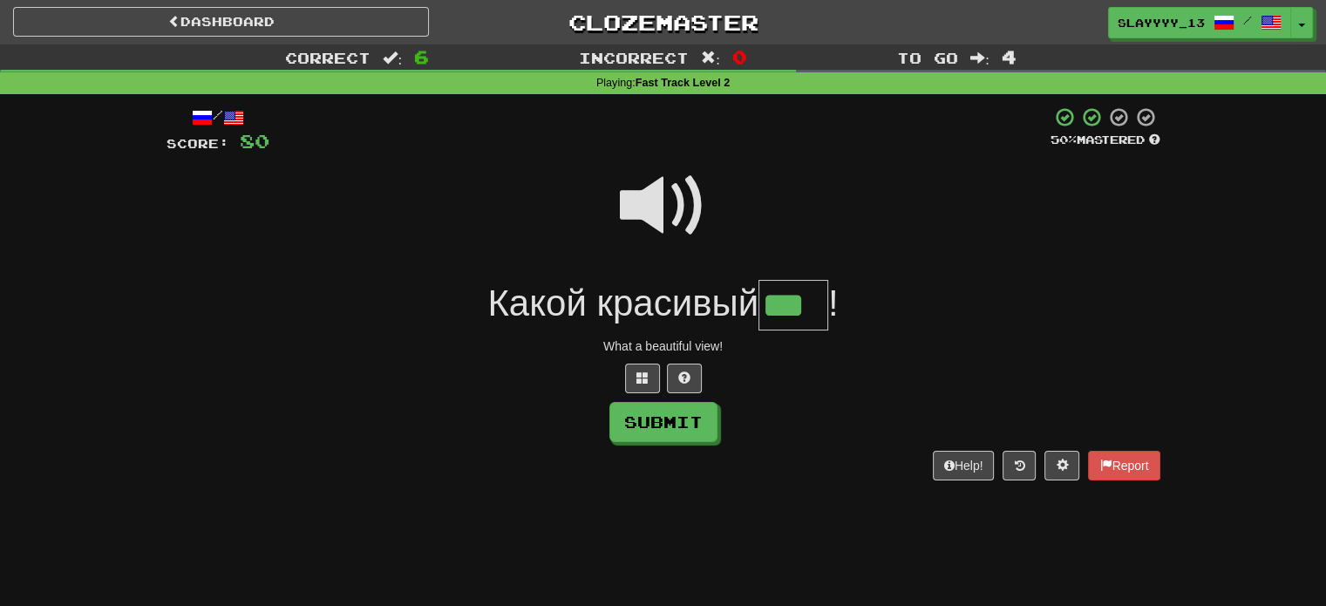
type input "***"
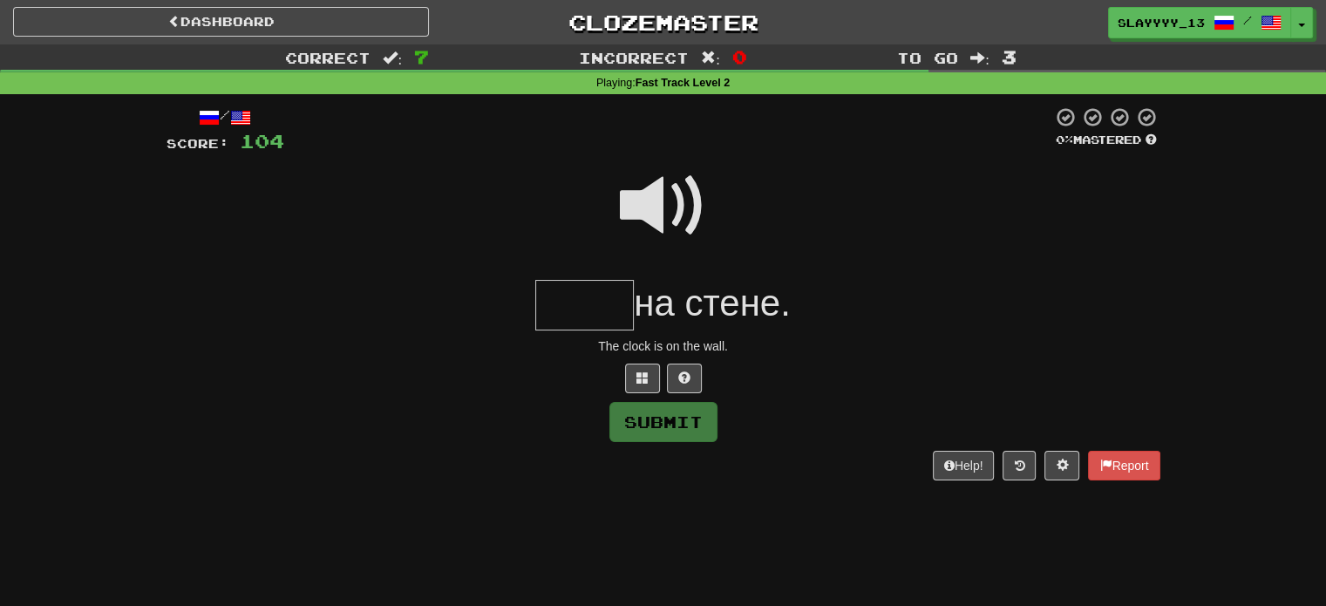
type input "*"
type input "****"
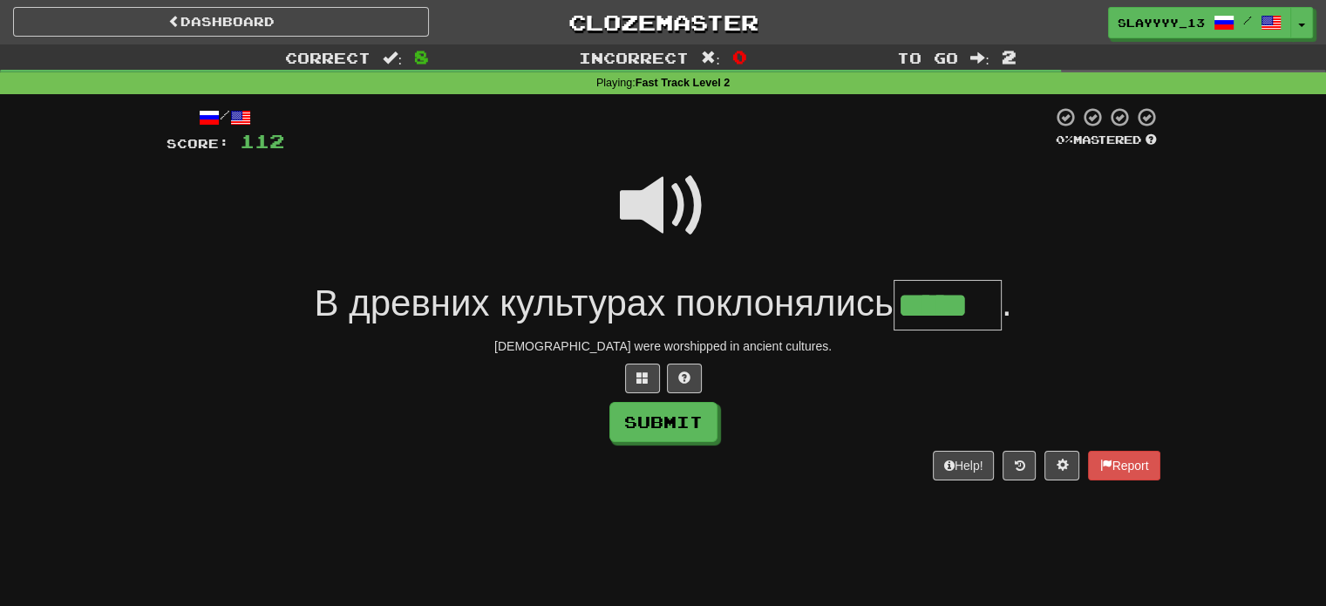
type input "*****"
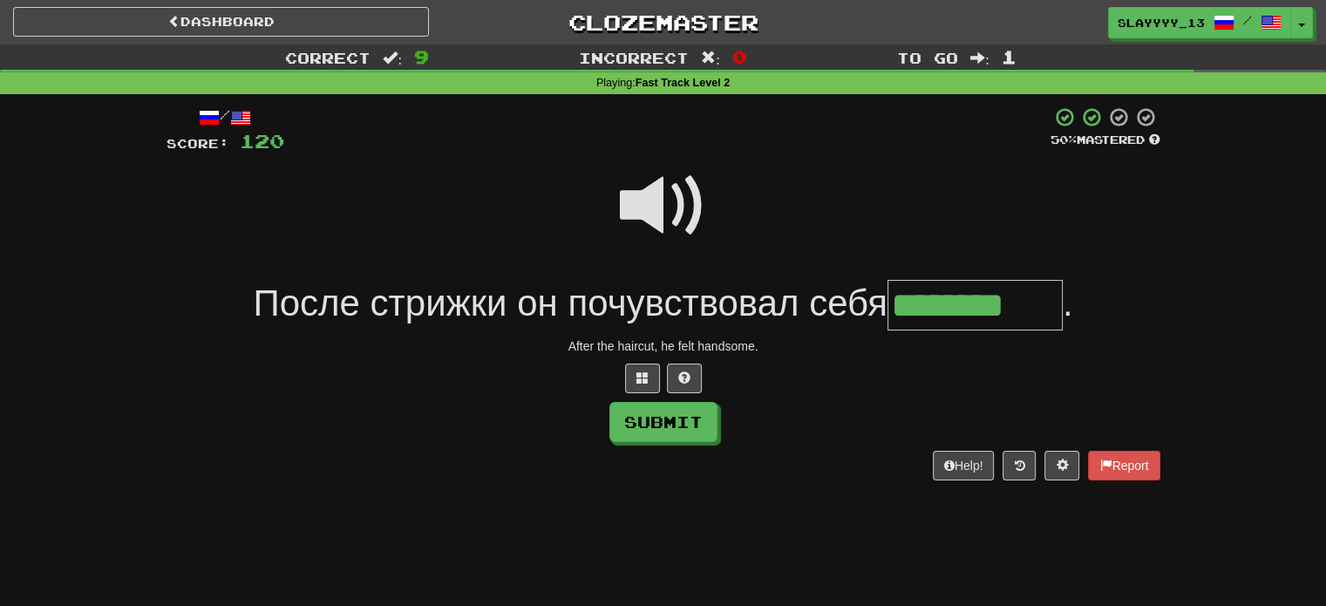
type input "********"
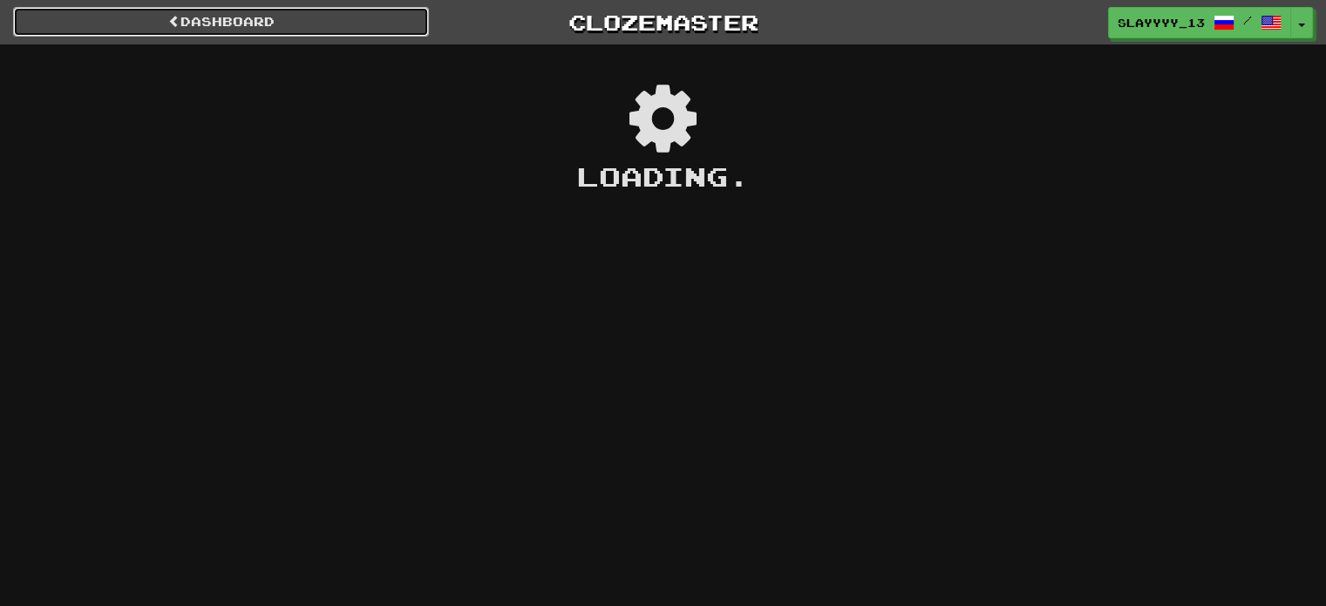
click at [260, 20] on link "Dashboard" at bounding box center [221, 22] width 416 height 30
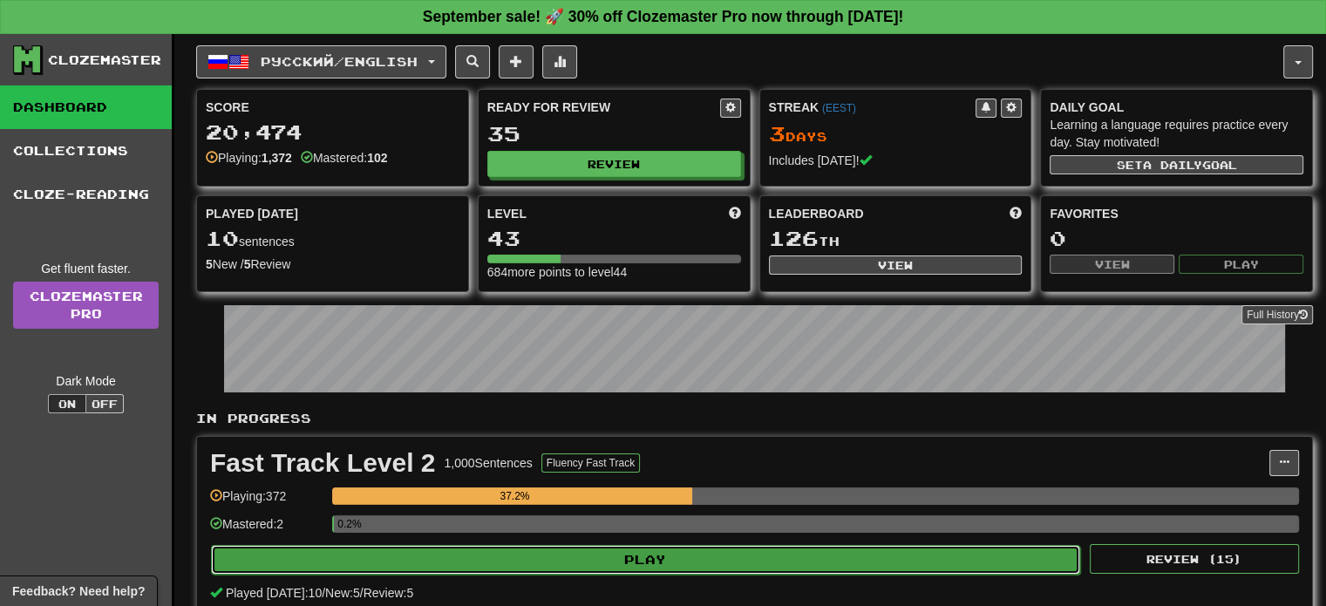
click at [515, 556] on button "Play" at bounding box center [645, 560] width 869 height 30
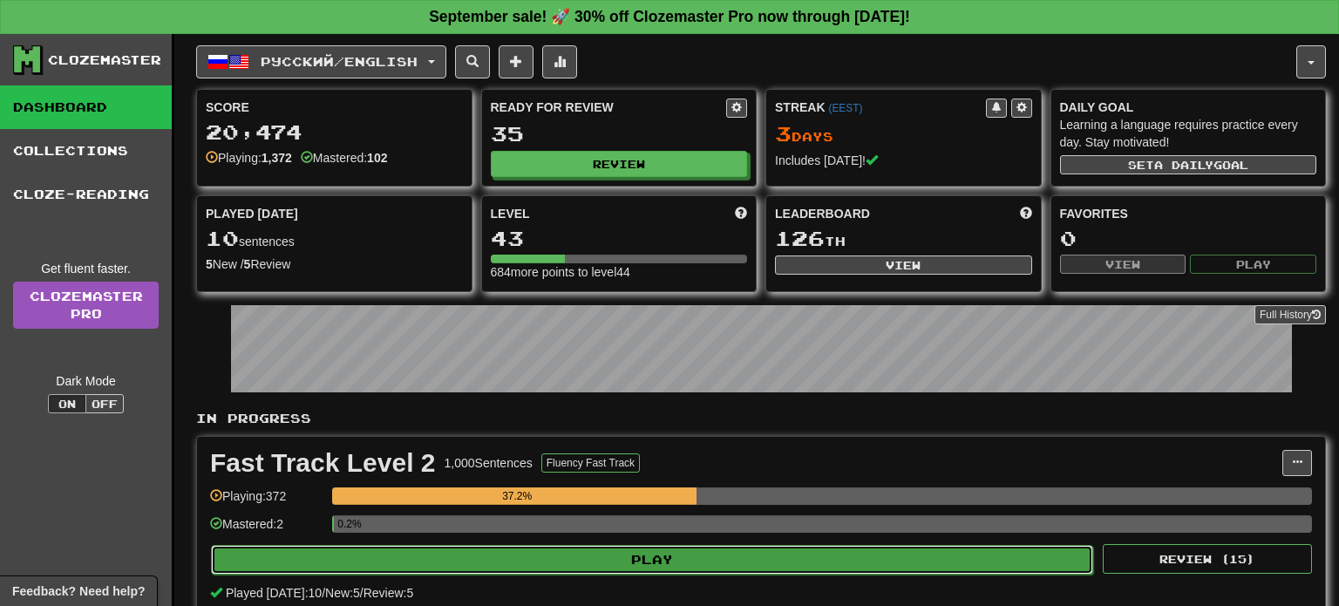
select select "**"
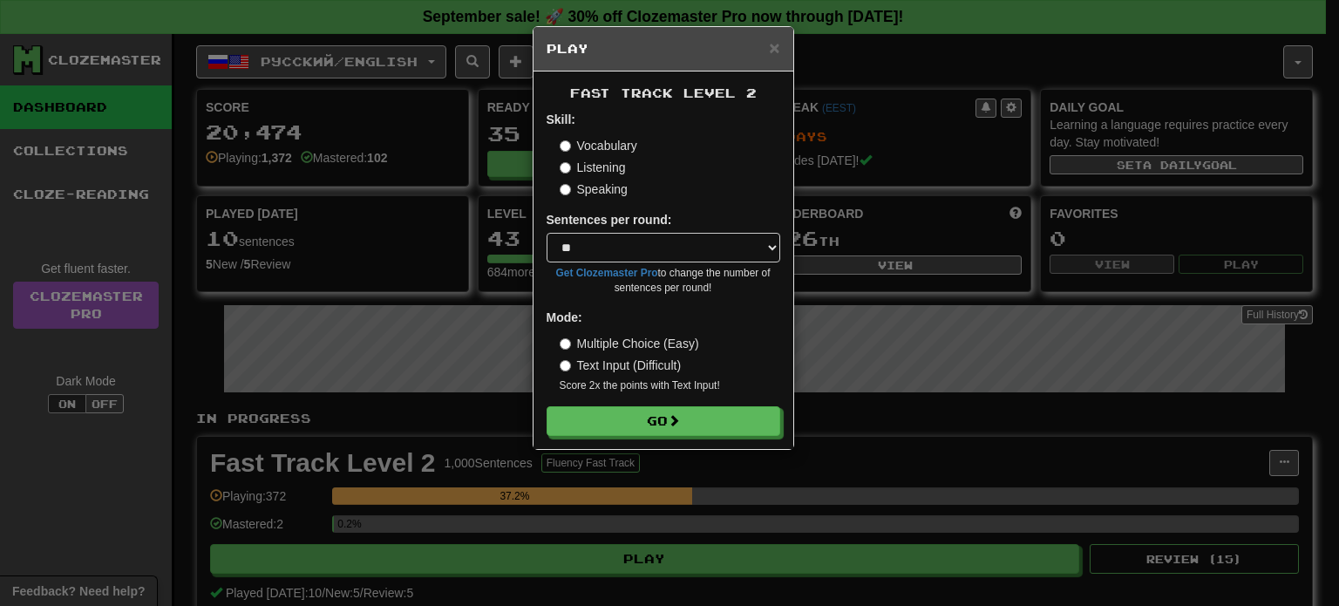
click at [646, 346] on label "Multiple Choice (Easy)" at bounding box center [630, 343] width 140 height 17
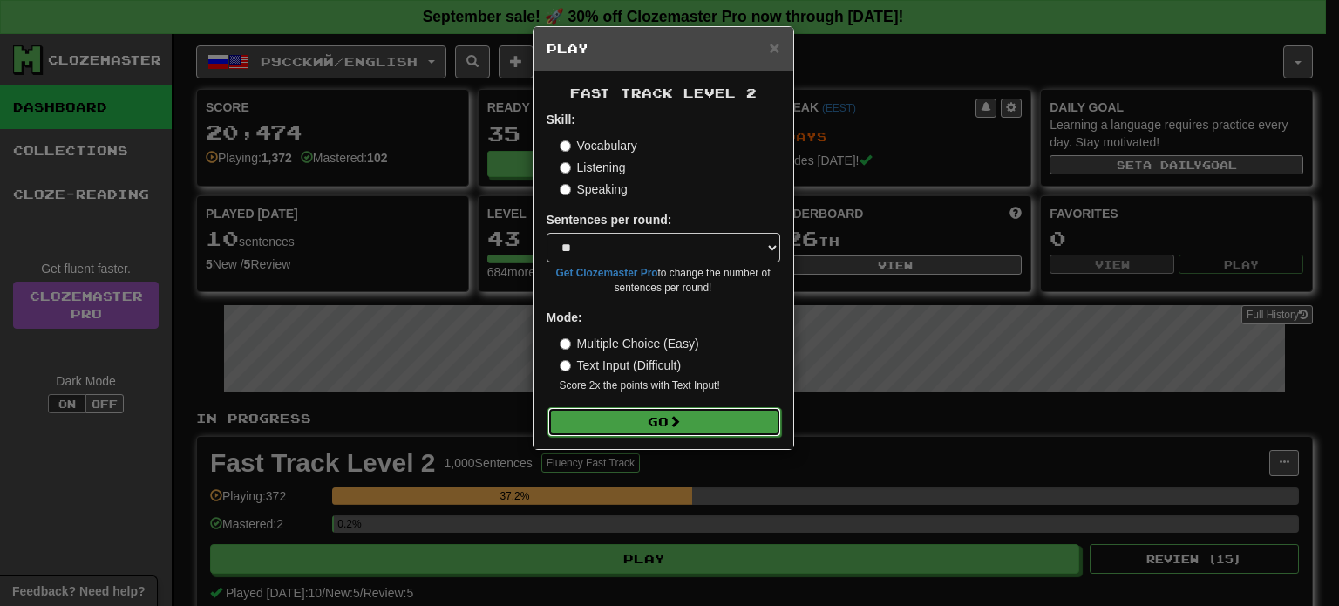
click at [660, 414] on button "Go" at bounding box center [665, 422] width 234 height 30
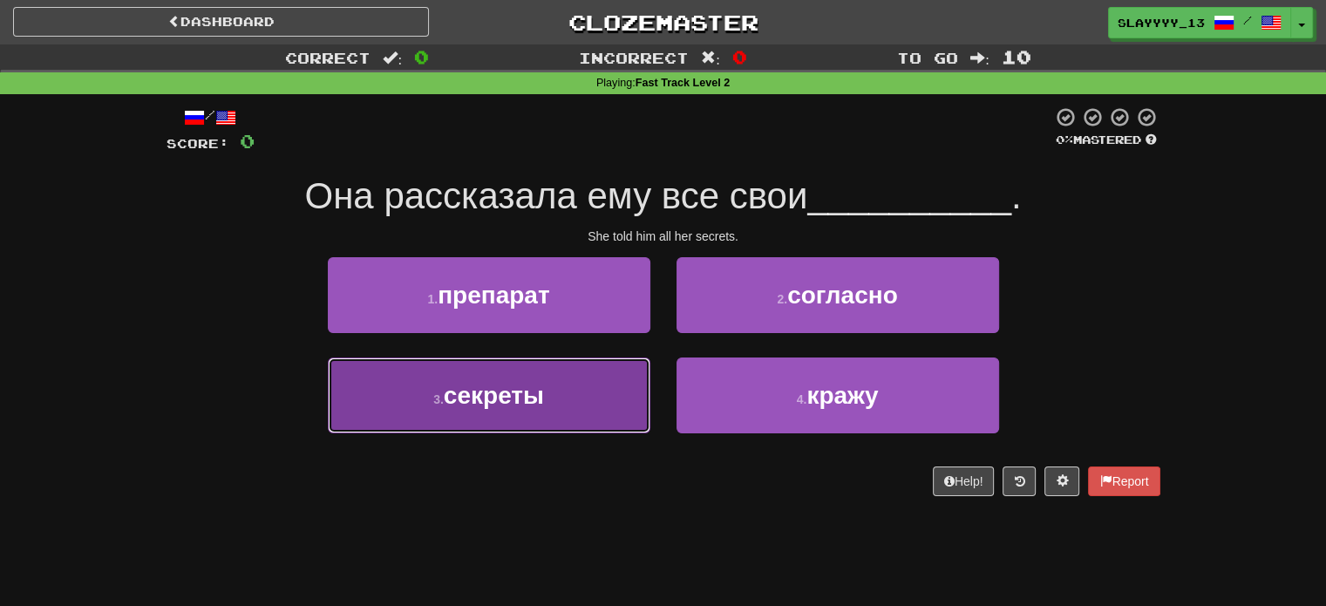
click at [554, 397] on button "3 . секреты" at bounding box center [489, 396] width 323 height 76
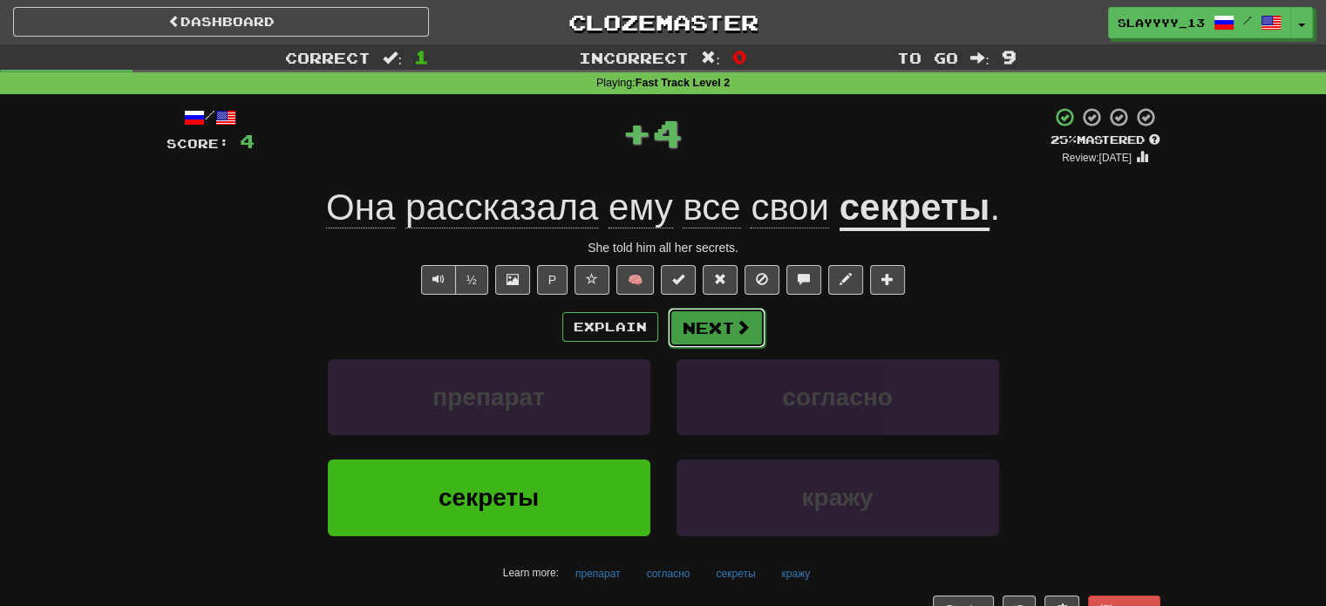
click at [726, 330] on button "Next" at bounding box center [717, 328] width 98 height 40
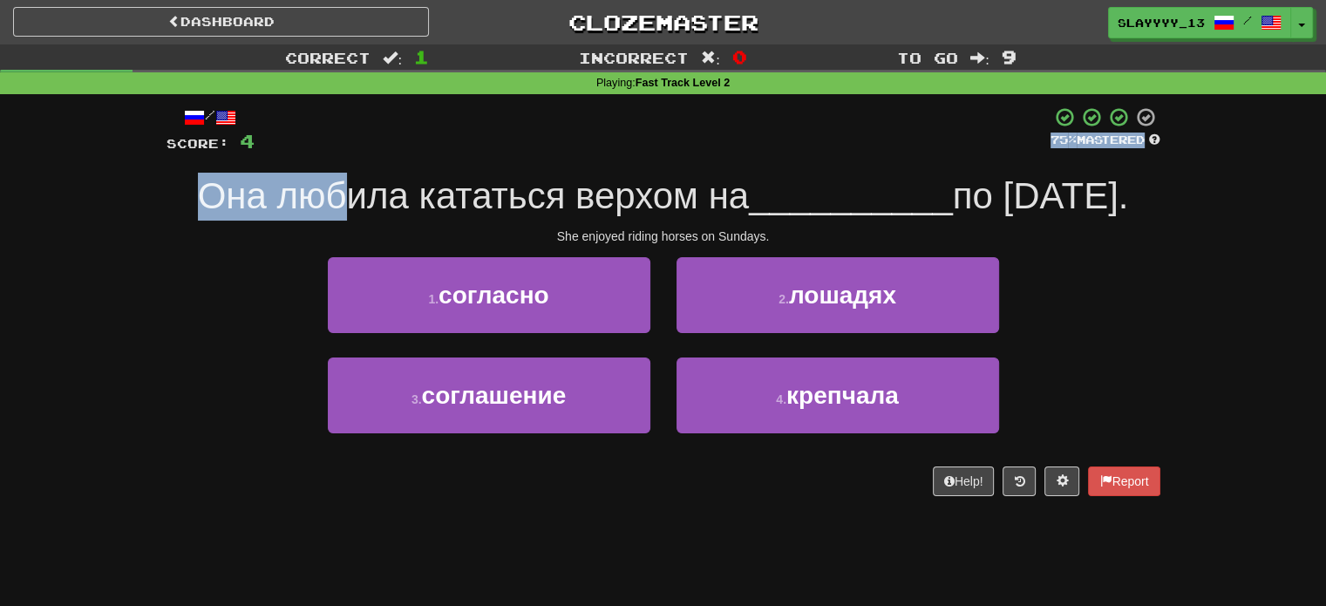
drag, startPoint x: 398, startPoint y: 184, endPoint x: 837, endPoint y: 153, distance: 440.6
click at [837, 153] on div "/ Score: 4 75 % Mastered Она любила кататься верхом на __________ по воскресень…" at bounding box center [664, 301] width 994 height 390
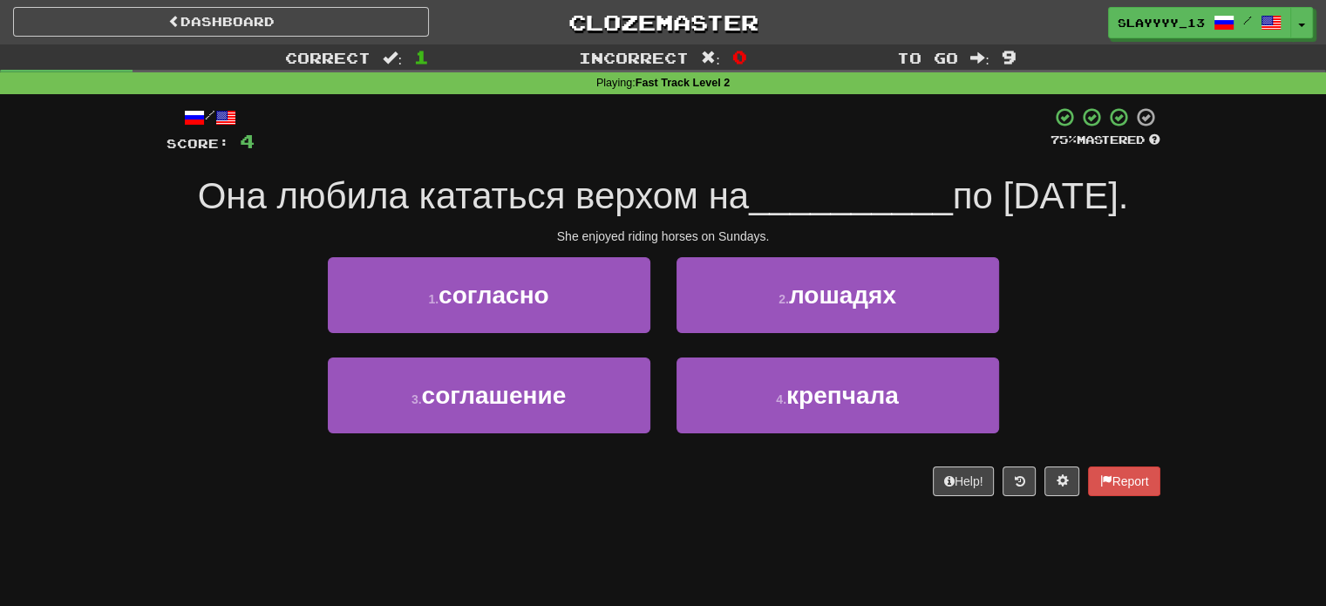
click at [801, 221] on div "Она любила кататься верхом на __________ по воскресеньям." at bounding box center [664, 197] width 994 height 48
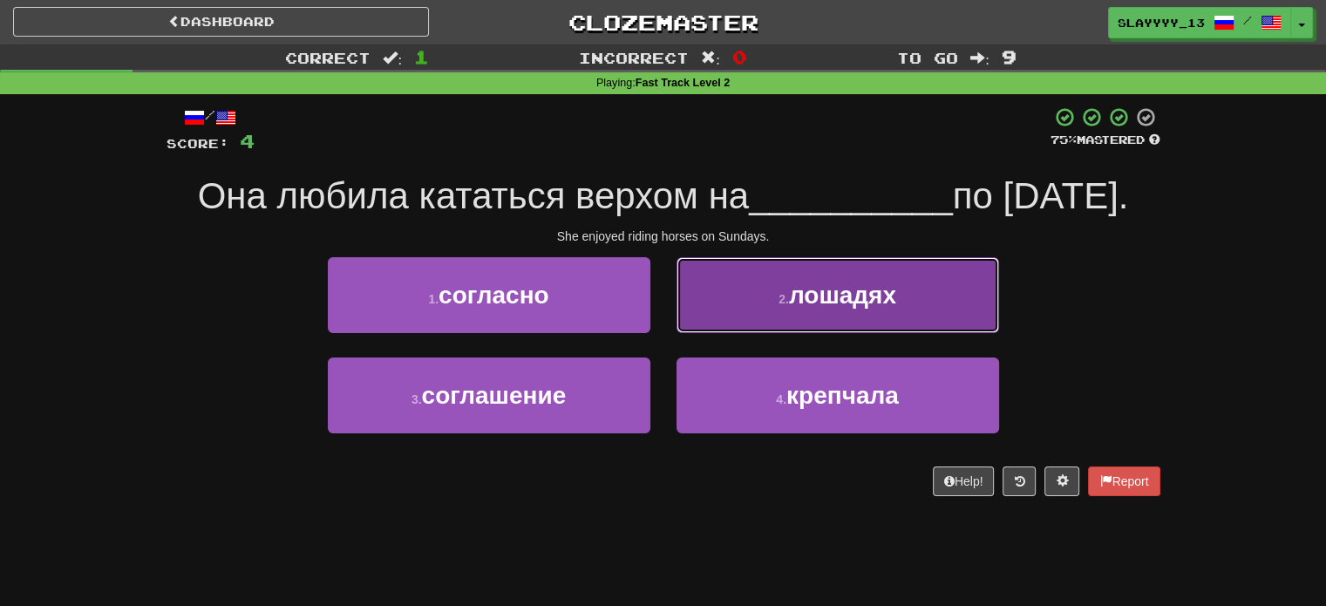
click at [760, 333] on button "2 . лошадях" at bounding box center [838, 295] width 323 height 76
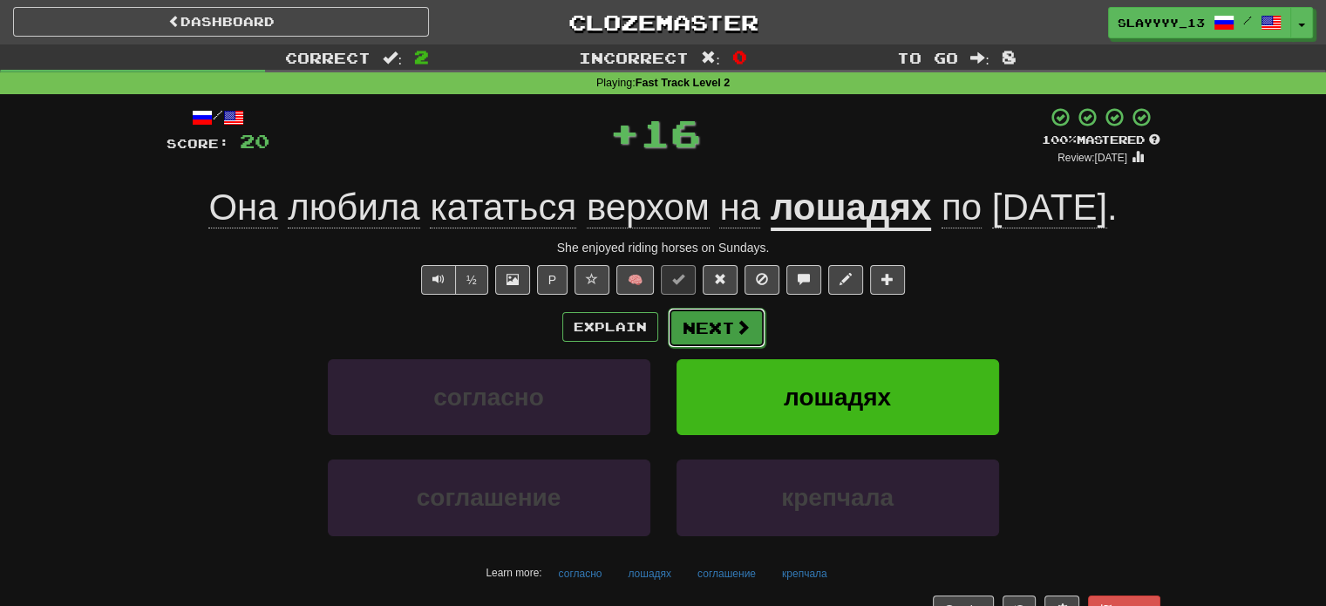
click at [731, 348] on button "Next" at bounding box center [717, 328] width 98 height 40
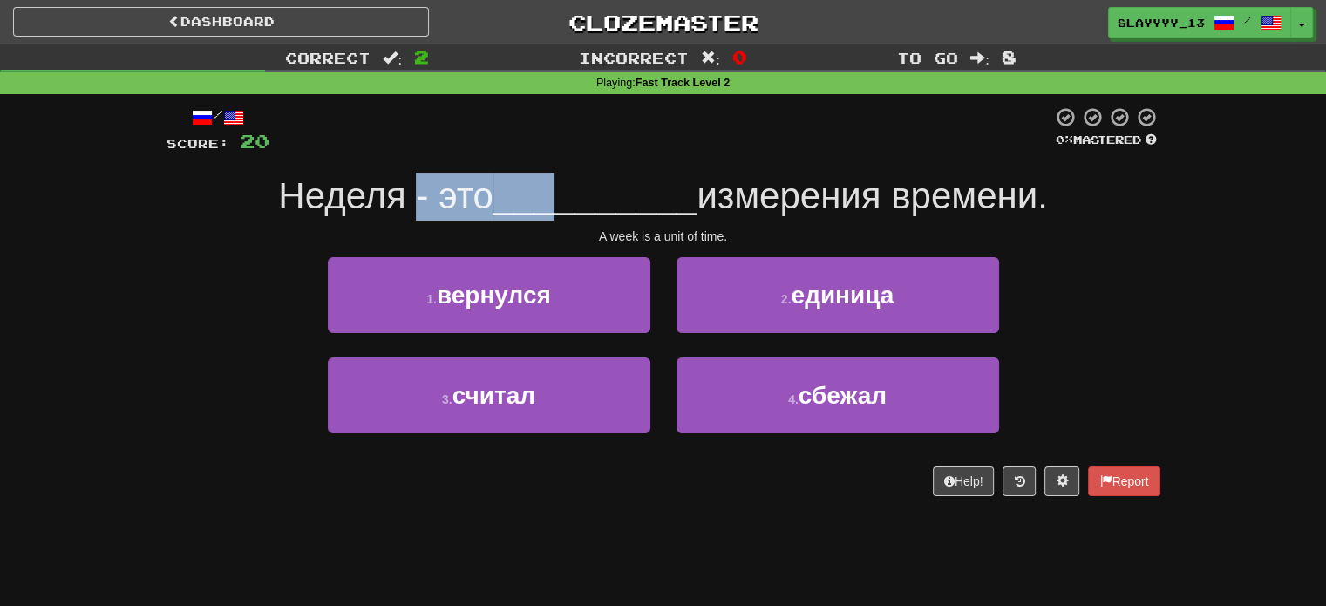
drag, startPoint x: 407, startPoint y: 201, endPoint x: 551, endPoint y: 177, distance: 145.9
click at [551, 177] on div "Неделя - это __________ измерения времени." at bounding box center [664, 197] width 994 height 48
click at [551, 177] on span "__________" at bounding box center [596, 195] width 204 height 41
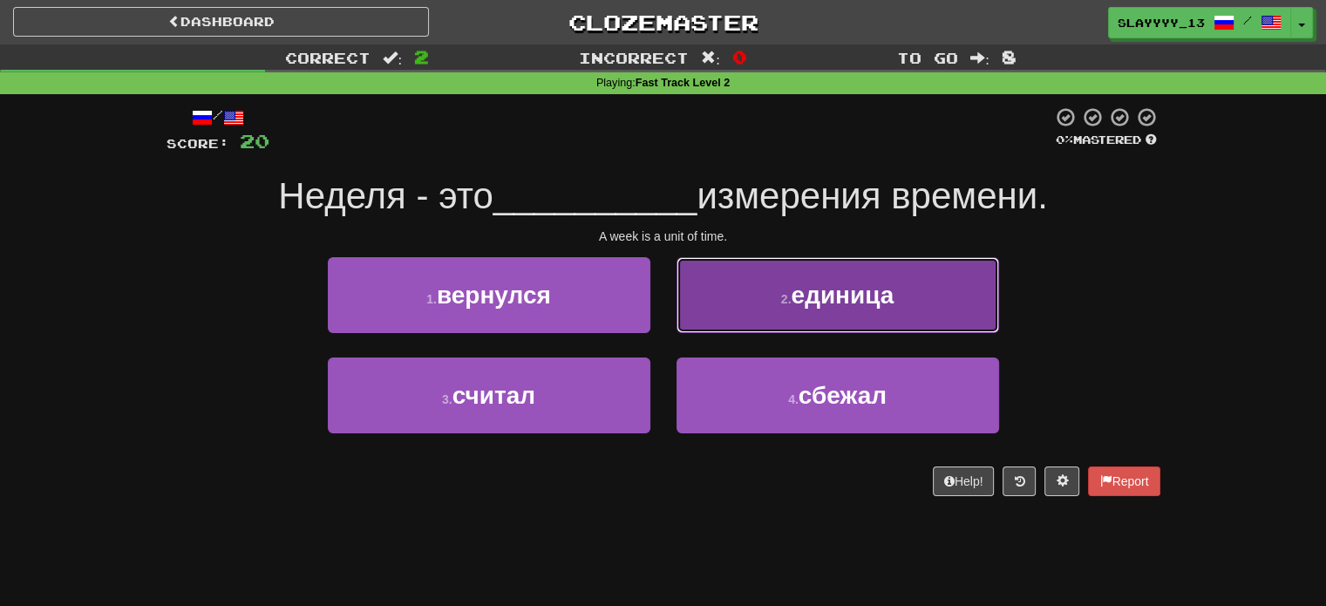
click at [744, 290] on button "2 . единица" at bounding box center [838, 295] width 323 height 76
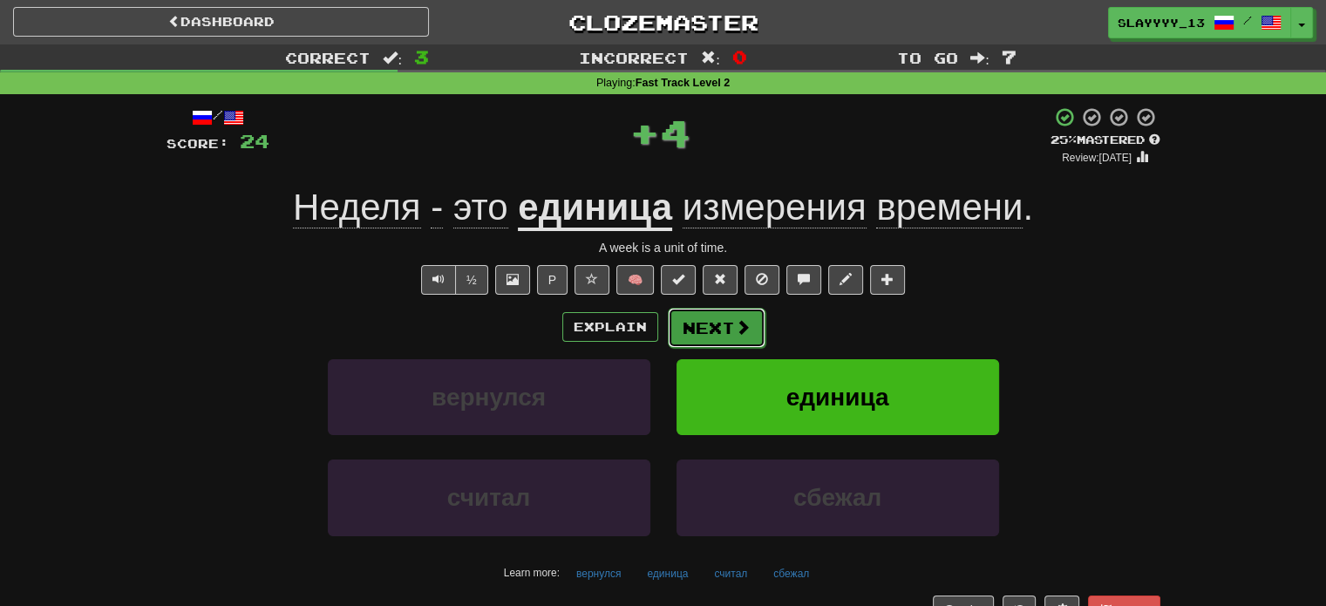
click at [735, 334] on span at bounding box center [743, 327] width 16 height 16
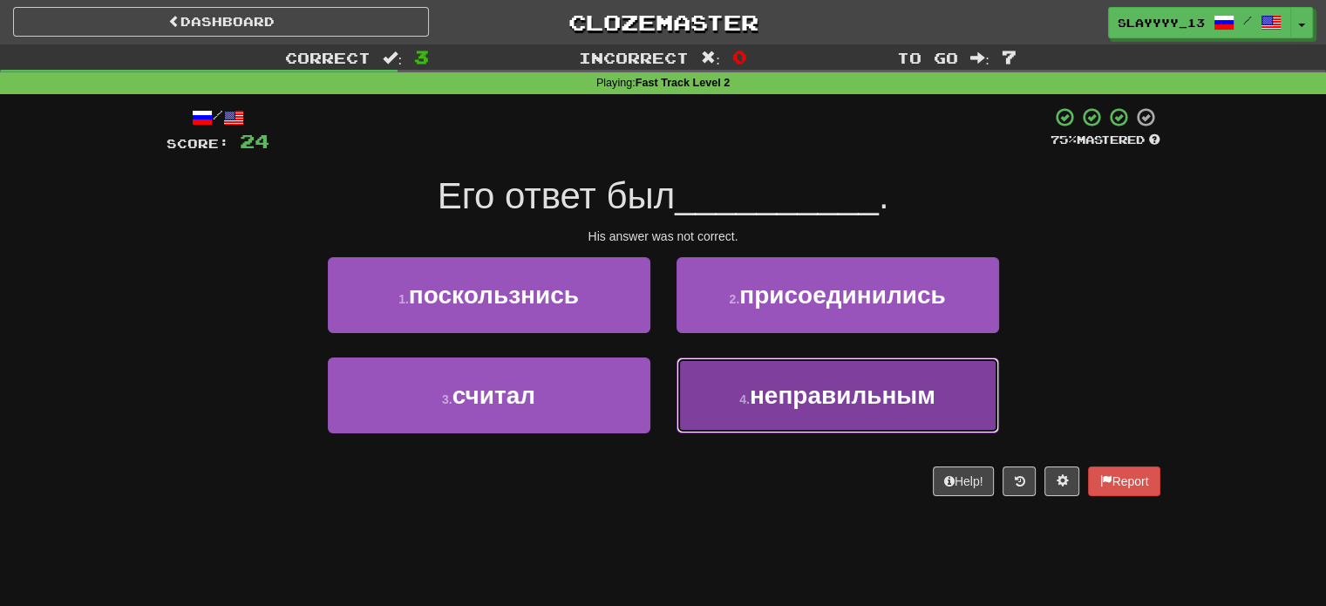
click at [733, 390] on button "4 . неправильным" at bounding box center [838, 396] width 323 height 76
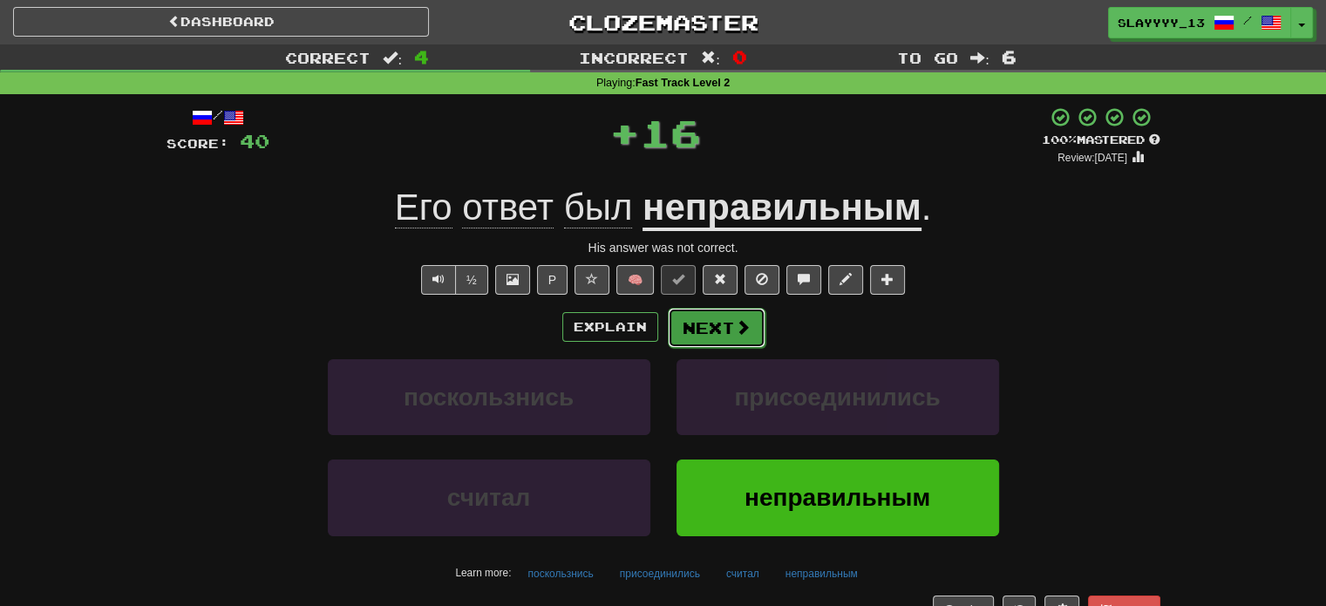
click at [733, 314] on button "Next" at bounding box center [717, 328] width 98 height 40
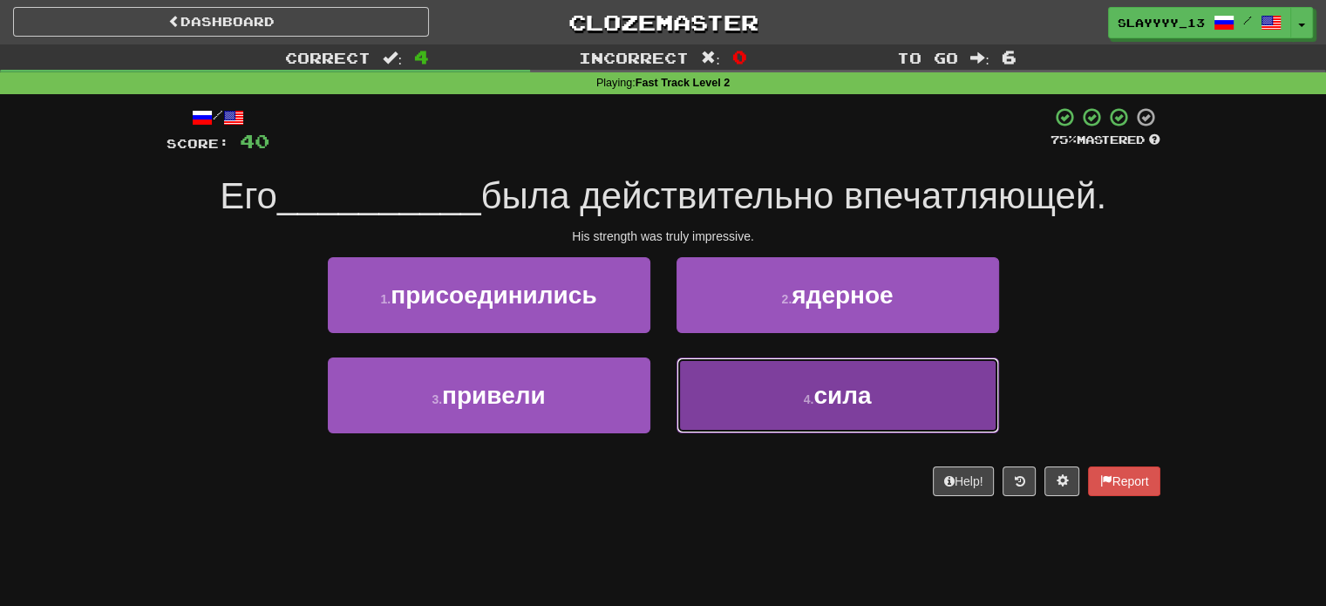
click at [787, 390] on button "4 . сила" at bounding box center [838, 396] width 323 height 76
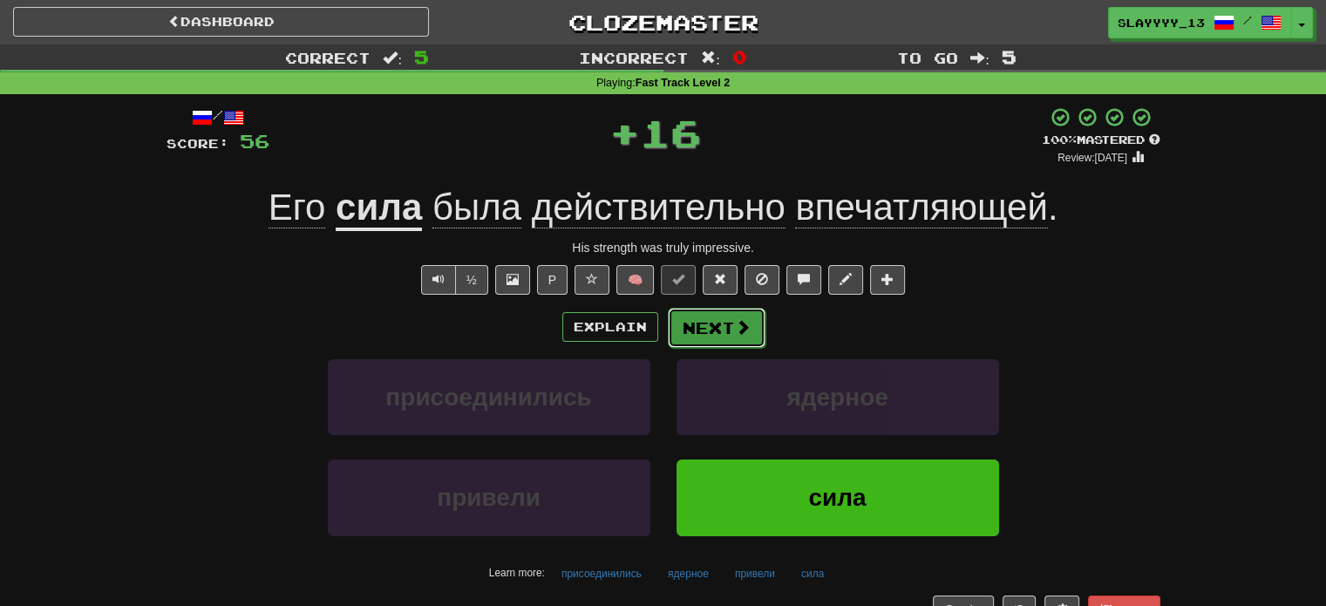
click at [704, 337] on button "Next" at bounding box center [717, 328] width 98 height 40
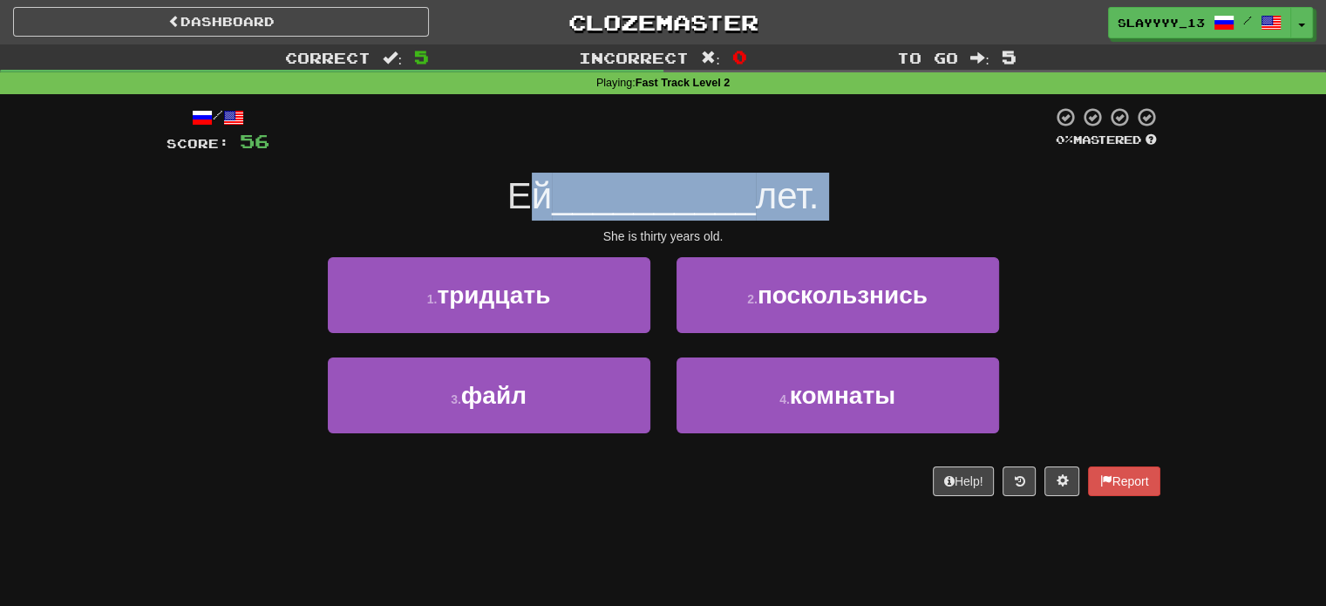
drag, startPoint x: 523, startPoint y: 177, endPoint x: 600, endPoint y: 225, distance: 90.5
click at [600, 225] on div "/ Score: 56 0 % Mastered Ей __________ лет. She is thirty years old. 1 . тридца…" at bounding box center [664, 301] width 994 height 390
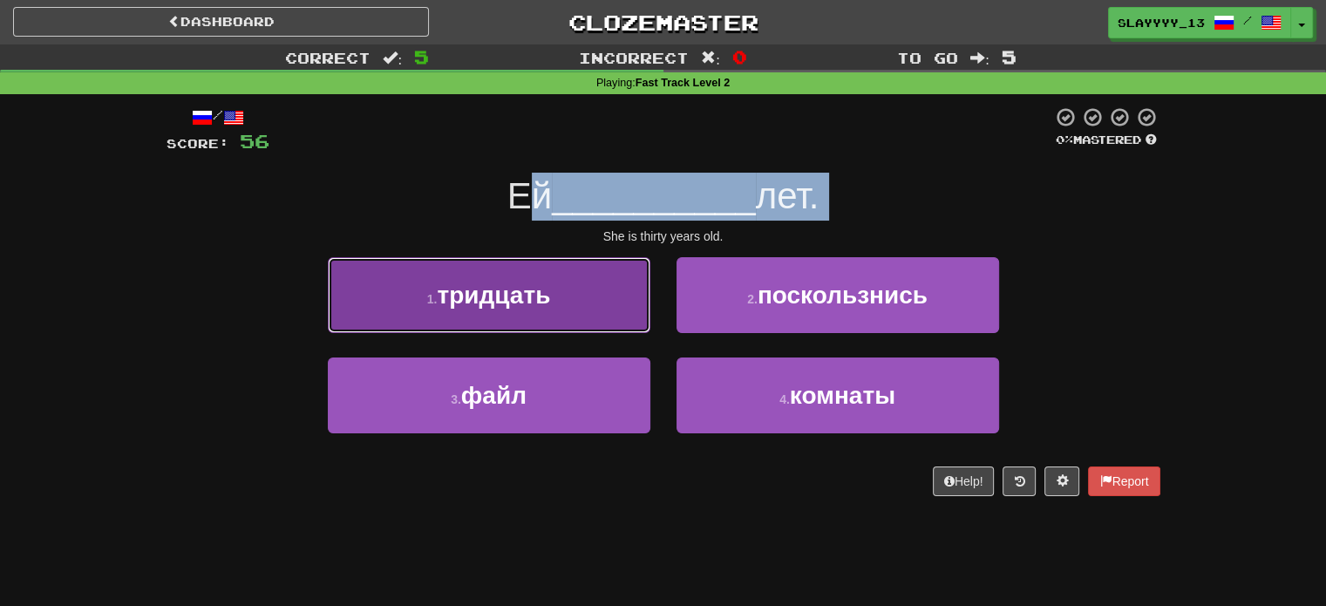
click at [582, 292] on button "1 . тридцать" at bounding box center [489, 295] width 323 height 76
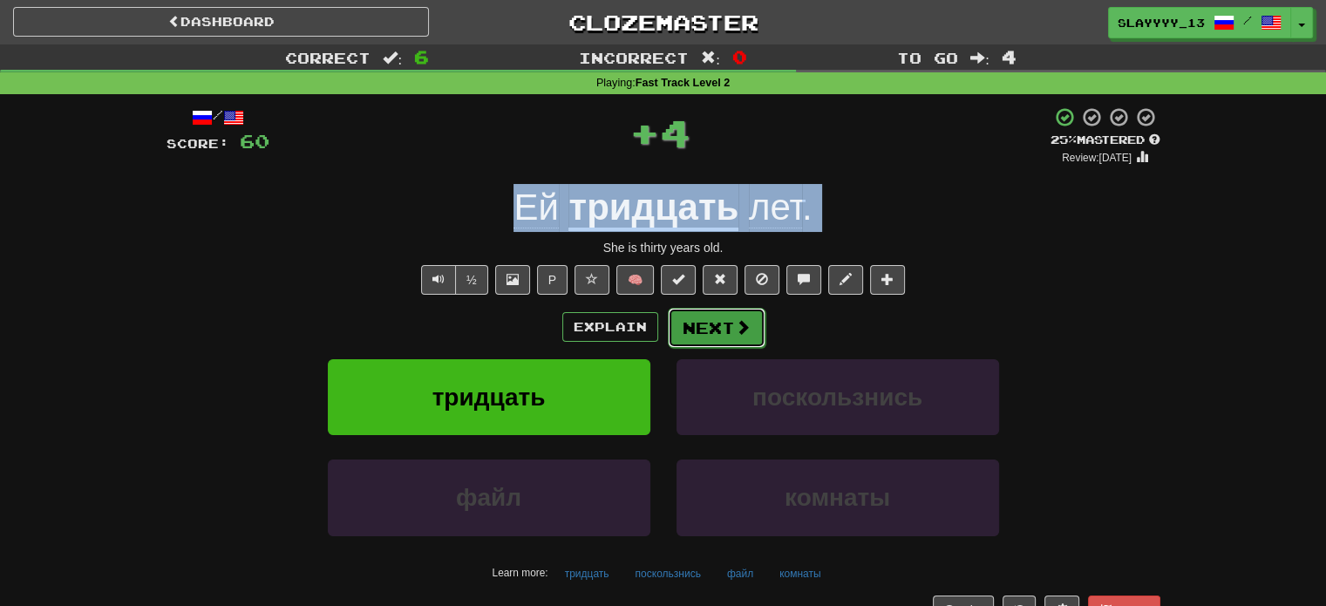
click at [712, 333] on button "Next" at bounding box center [717, 328] width 98 height 40
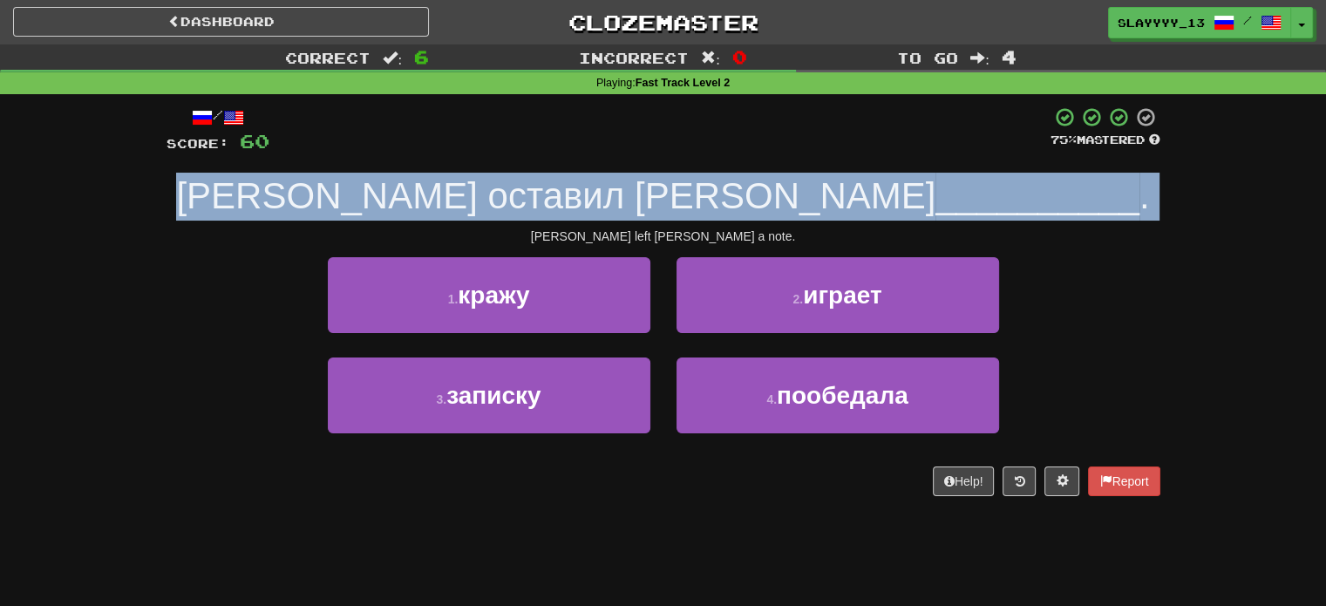
click at [468, 187] on span "Том оставил Мэри" at bounding box center [556, 195] width 760 height 41
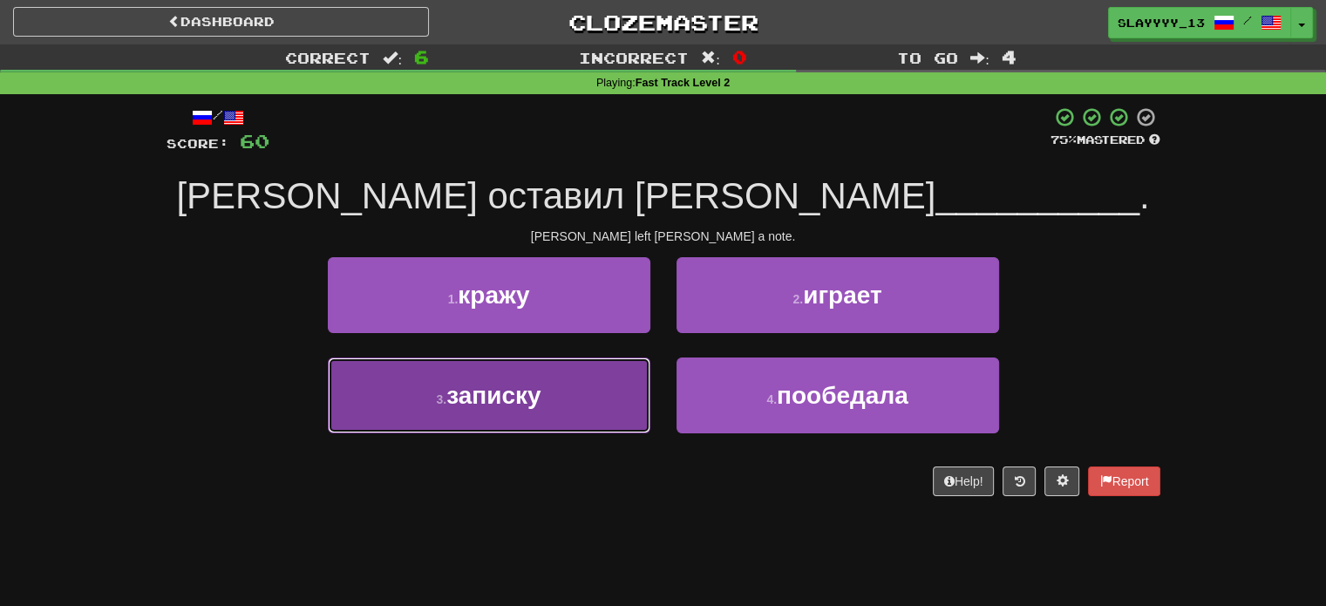
click at [576, 384] on button "3 . записку" at bounding box center [489, 396] width 323 height 76
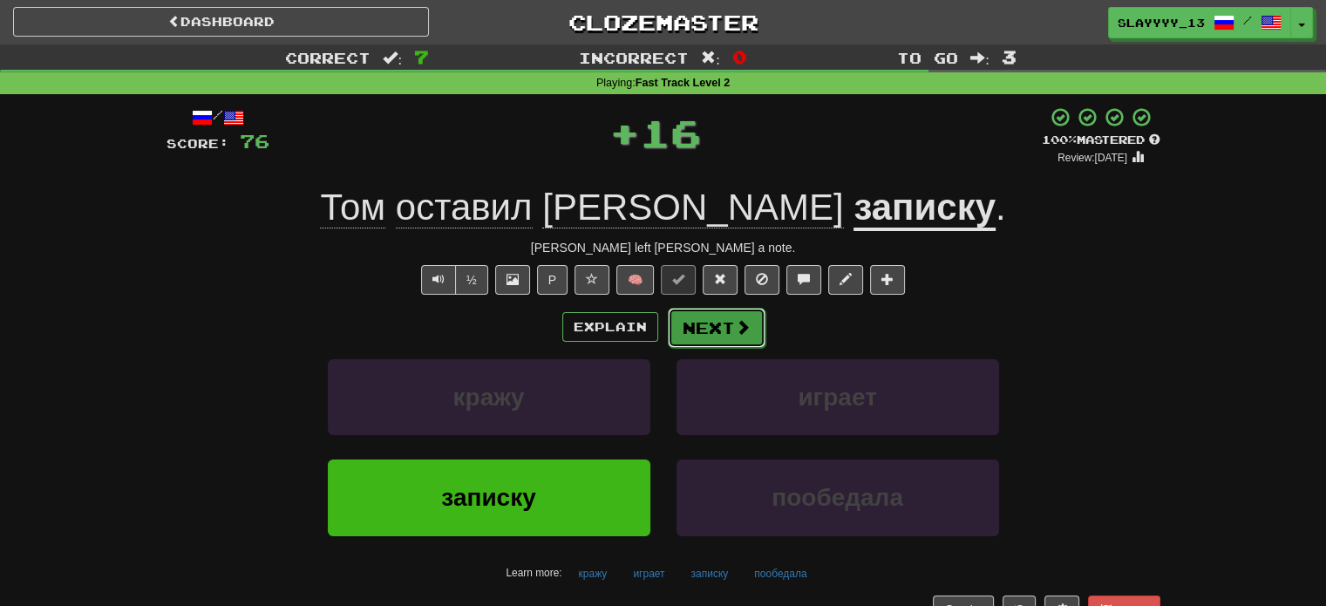
click at [700, 331] on button "Next" at bounding box center [717, 328] width 98 height 40
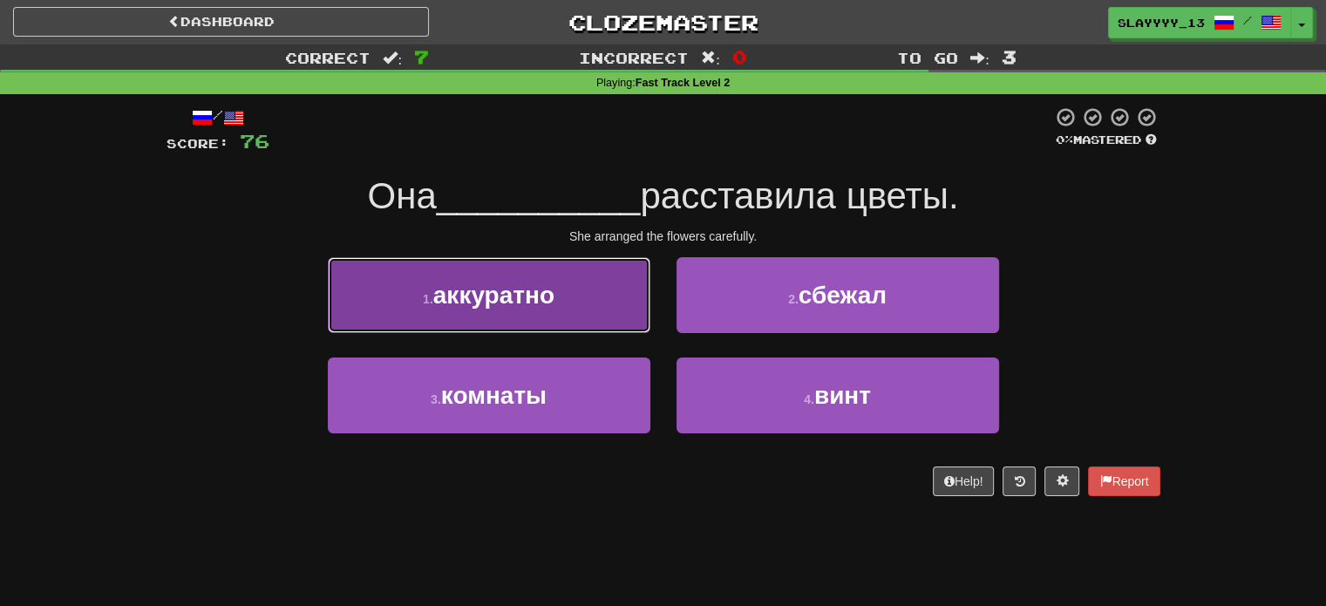
click at [521, 315] on button "1 . аккуратно" at bounding box center [489, 295] width 323 height 76
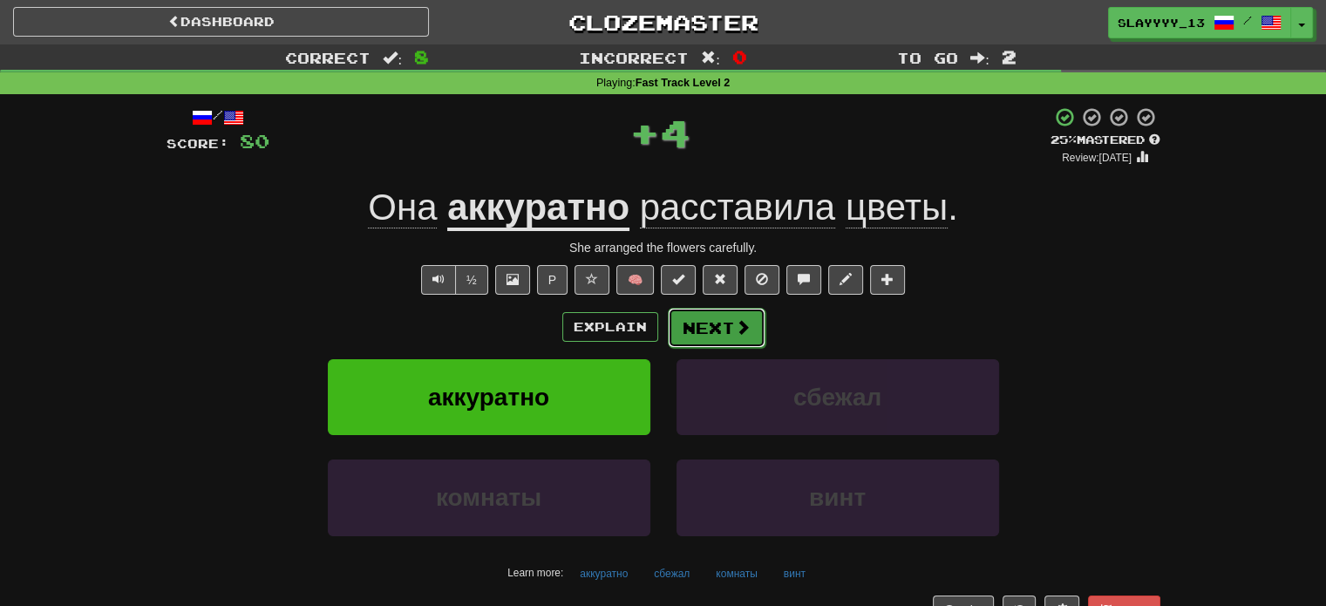
click at [703, 324] on button "Next" at bounding box center [717, 328] width 98 height 40
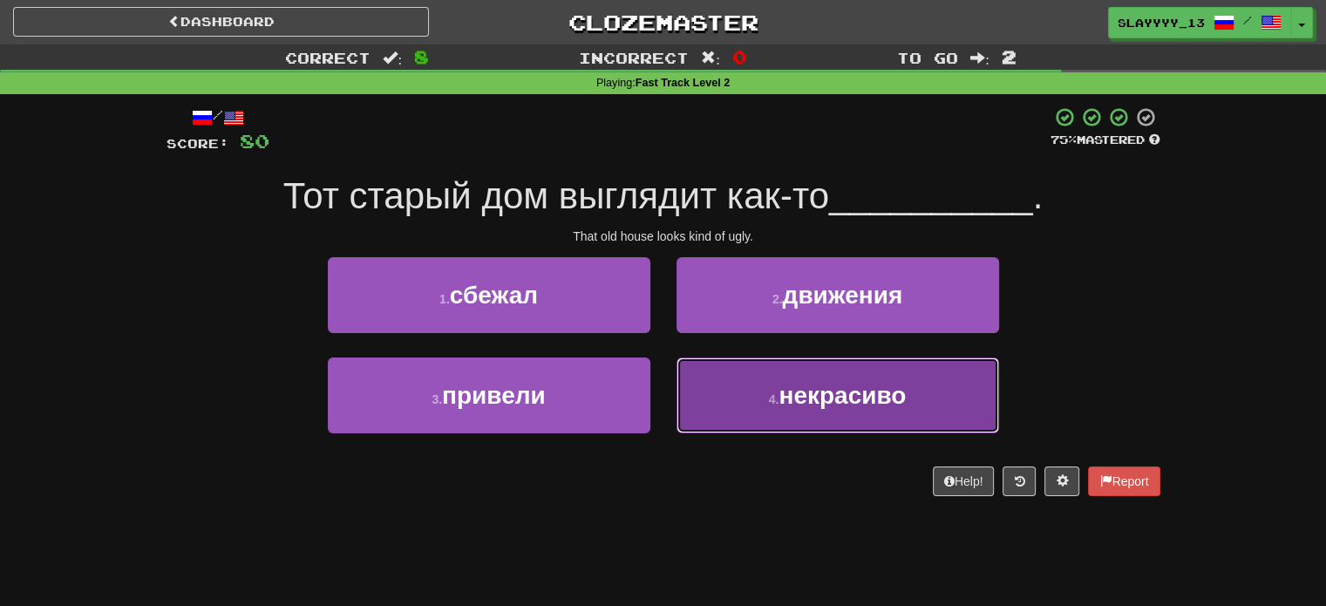
click at [769, 405] on small "4 ." at bounding box center [774, 399] width 10 height 14
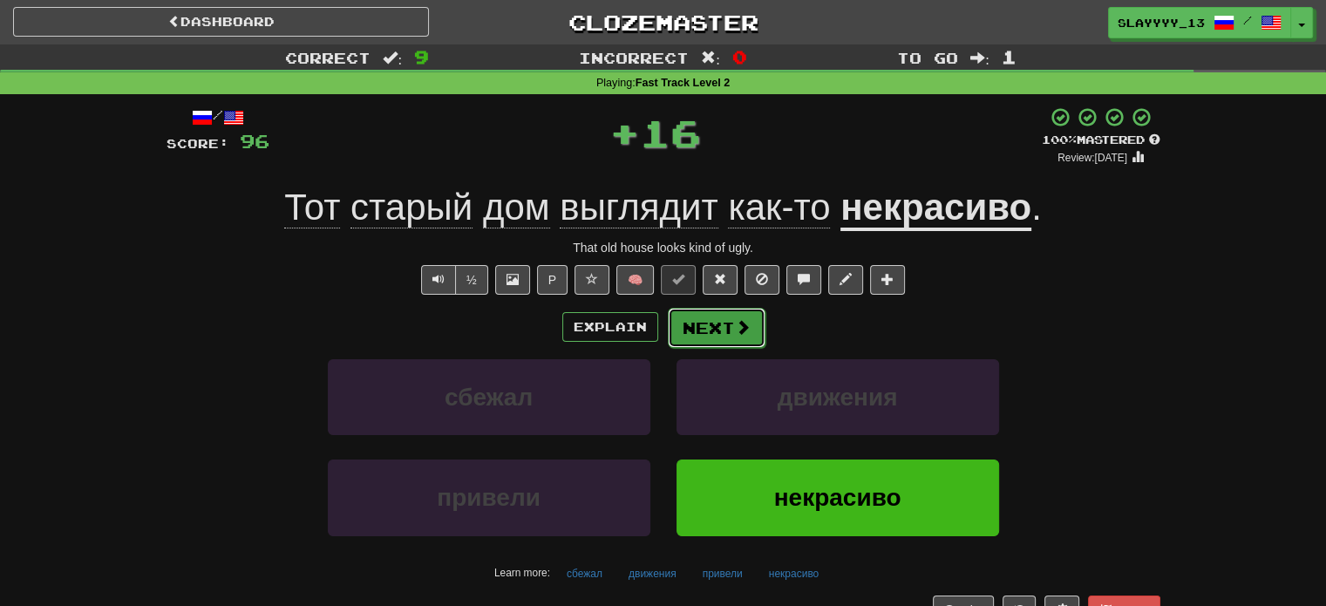
click at [729, 335] on button "Next" at bounding box center [717, 328] width 98 height 40
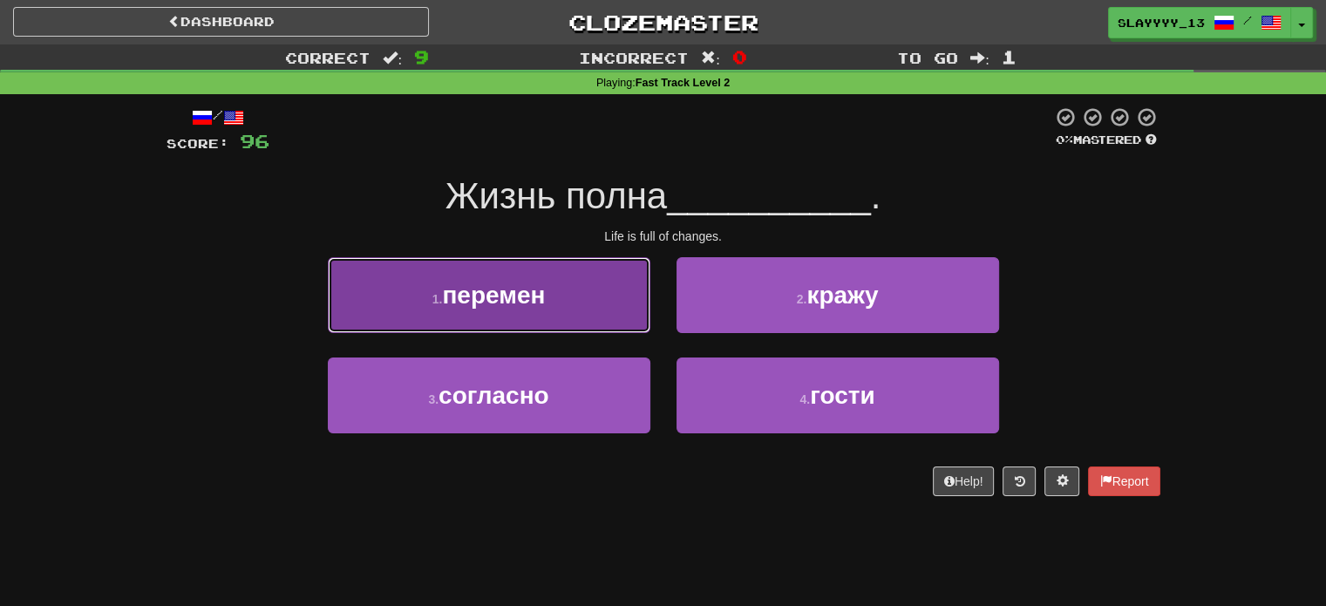
drag, startPoint x: 572, startPoint y: 313, endPoint x: 593, endPoint y: 279, distance: 39.9
click at [593, 279] on button "1 . перемен" at bounding box center [489, 295] width 323 height 76
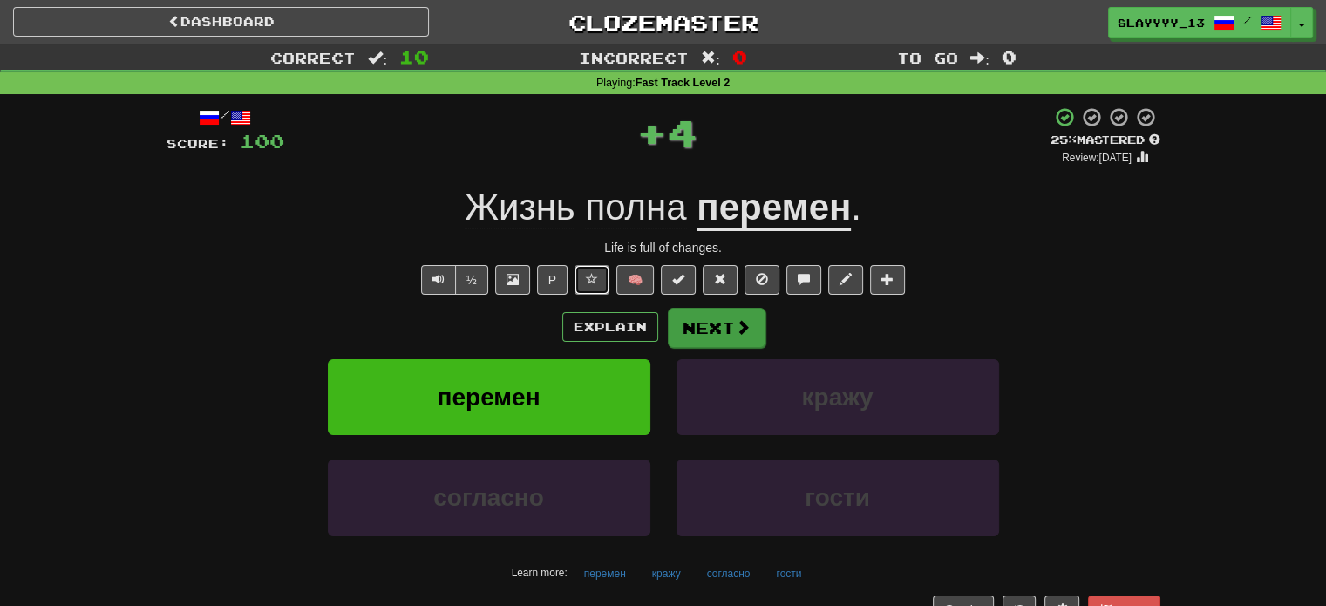
drag, startPoint x: 593, startPoint y: 279, endPoint x: 721, endPoint y: 328, distance: 137.2
click at [721, 328] on div "/ Score: 100 + 4 25 % Mastered Review: 2025-09-18 Жизнь полна перемен . Life is…" at bounding box center [664, 365] width 994 height 518
click at [721, 328] on button "Next" at bounding box center [717, 328] width 98 height 40
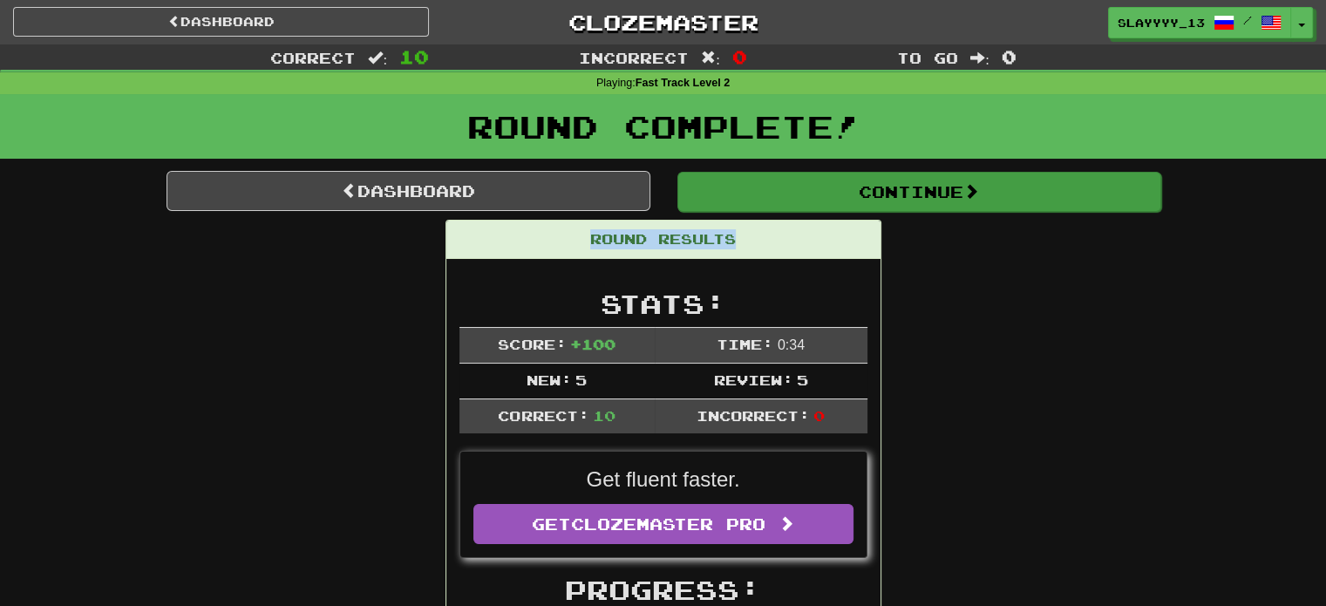
drag, startPoint x: 753, startPoint y: 218, endPoint x: 743, endPoint y: 184, distance: 35.3
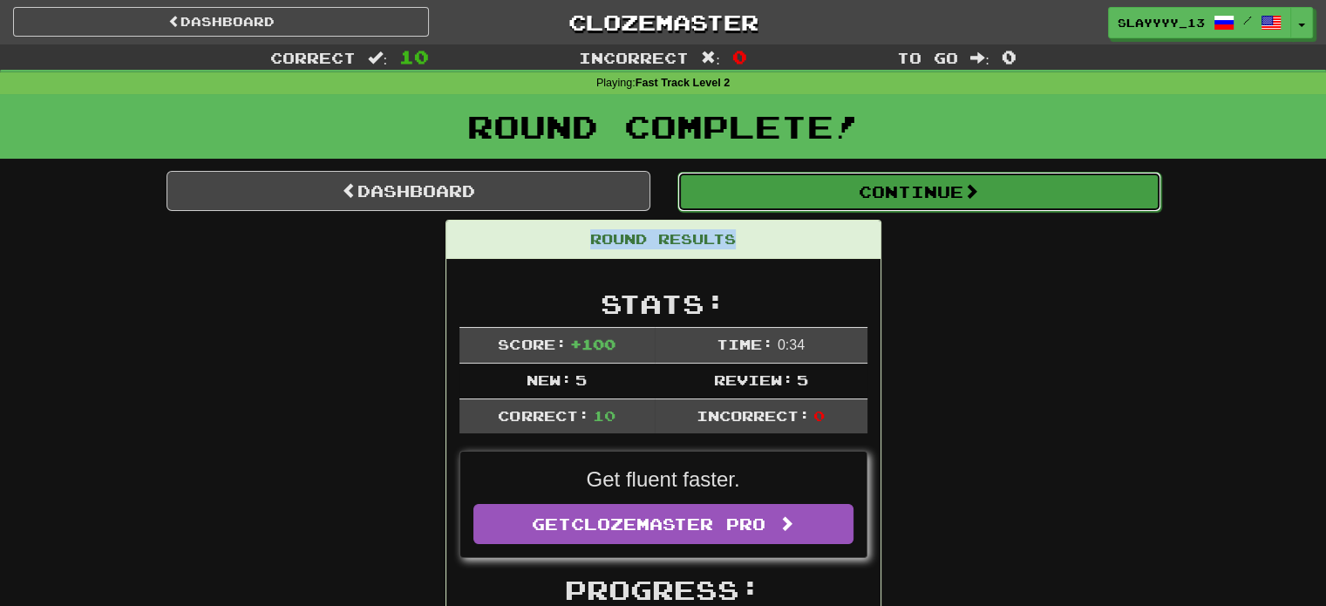
click at [743, 184] on button "Continue" at bounding box center [920, 192] width 484 height 40
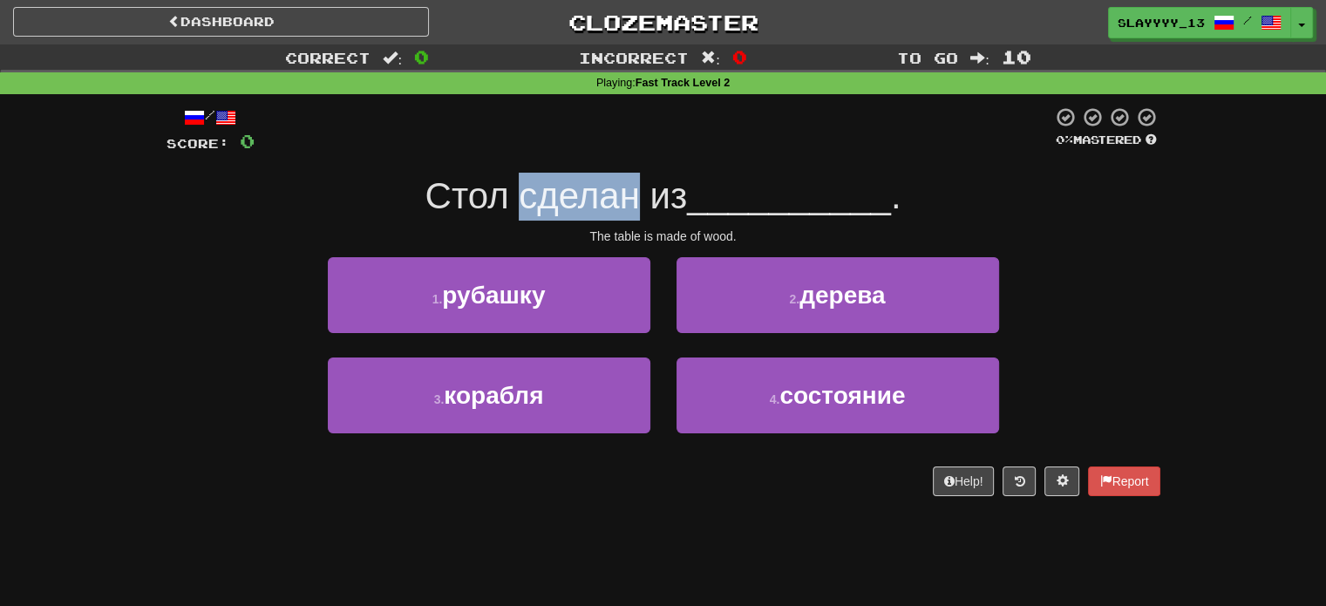
drag, startPoint x: 521, startPoint y: 164, endPoint x: 633, endPoint y: 212, distance: 122.3
click at [633, 212] on div "/ Score: 0 0 % Mastered Стол сделан из __________ . The table is made of wood. …" at bounding box center [664, 301] width 994 height 390
click at [633, 212] on span "Стол сделан из" at bounding box center [557, 195] width 262 height 41
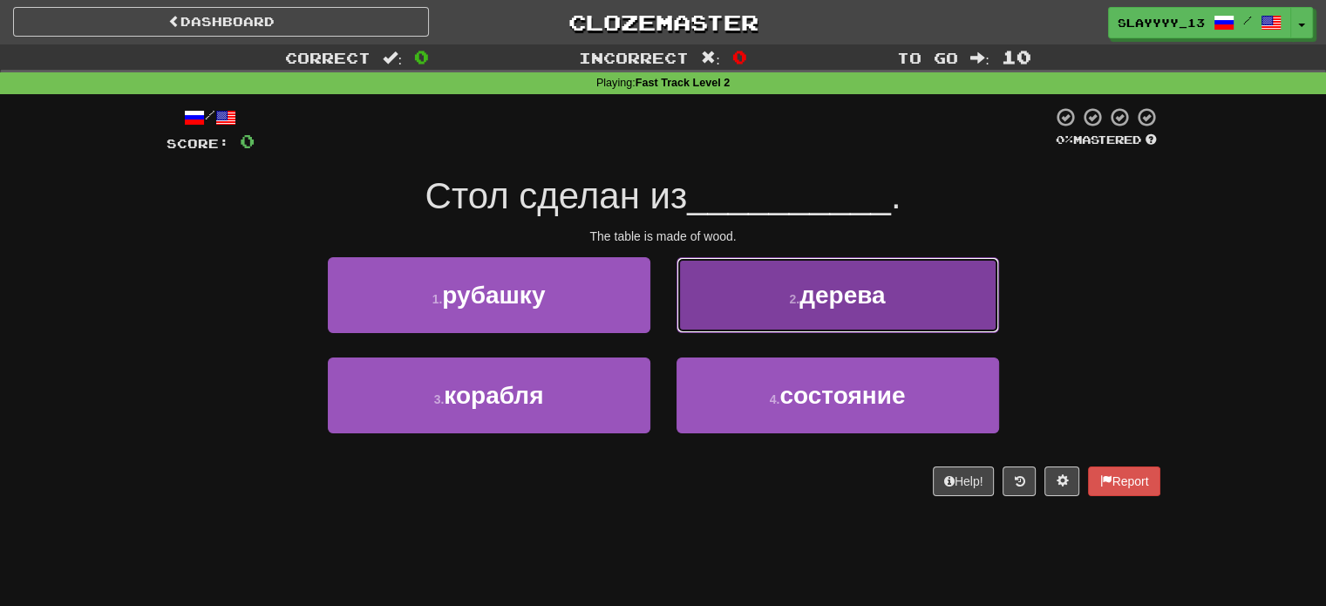
click at [745, 299] on button "2 . дерева" at bounding box center [838, 295] width 323 height 76
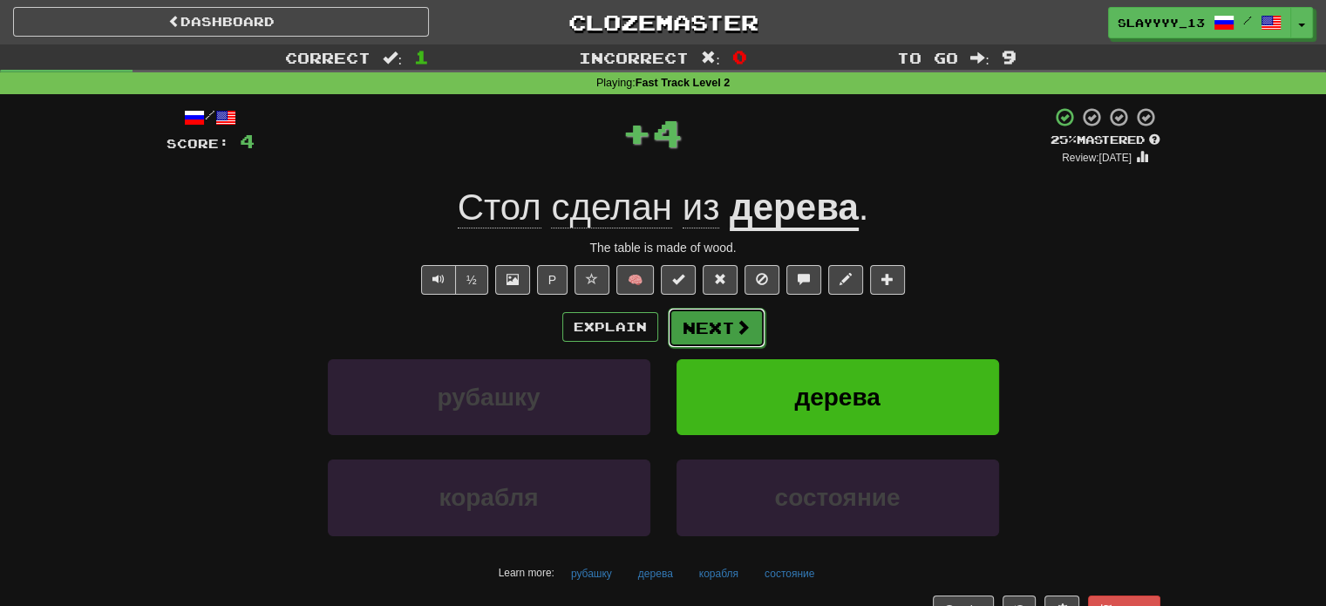
click at [712, 334] on button "Next" at bounding box center [717, 328] width 98 height 40
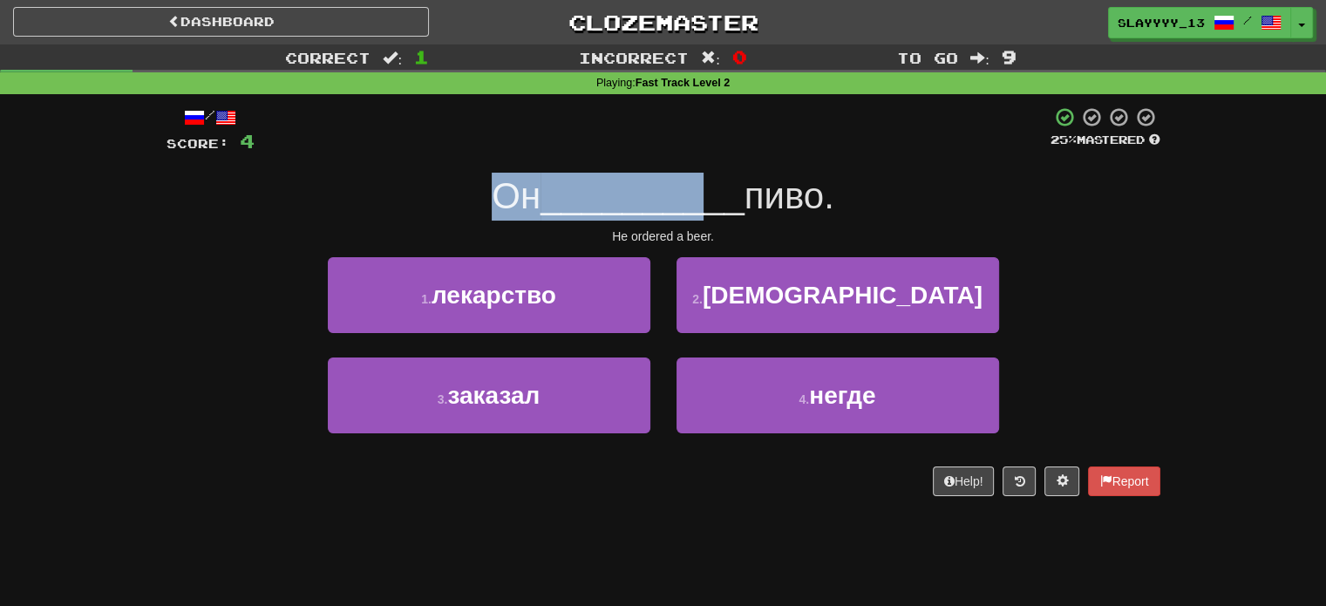
drag, startPoint x: 476, startPoint y: 181, endPoint x: 712, endPoint y: 167, distance: 235.9
click at [712, 167] on div "/ Score: 4 25 % Mastered Он __________ пиво. He ordered a beer. 1 . лекарство 2…" at bounding box center [664, 301] width 994 height 390
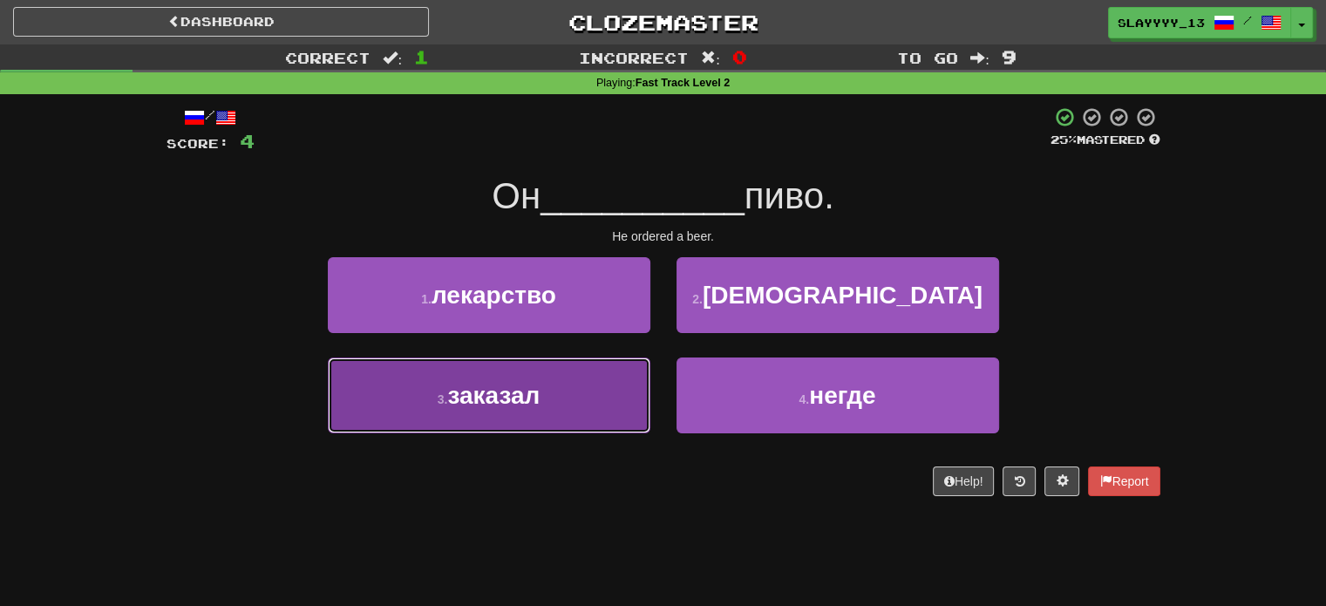
click at [558, 418] on button "3 . заказал" at bounding box center [489, 396] width 323 height 76
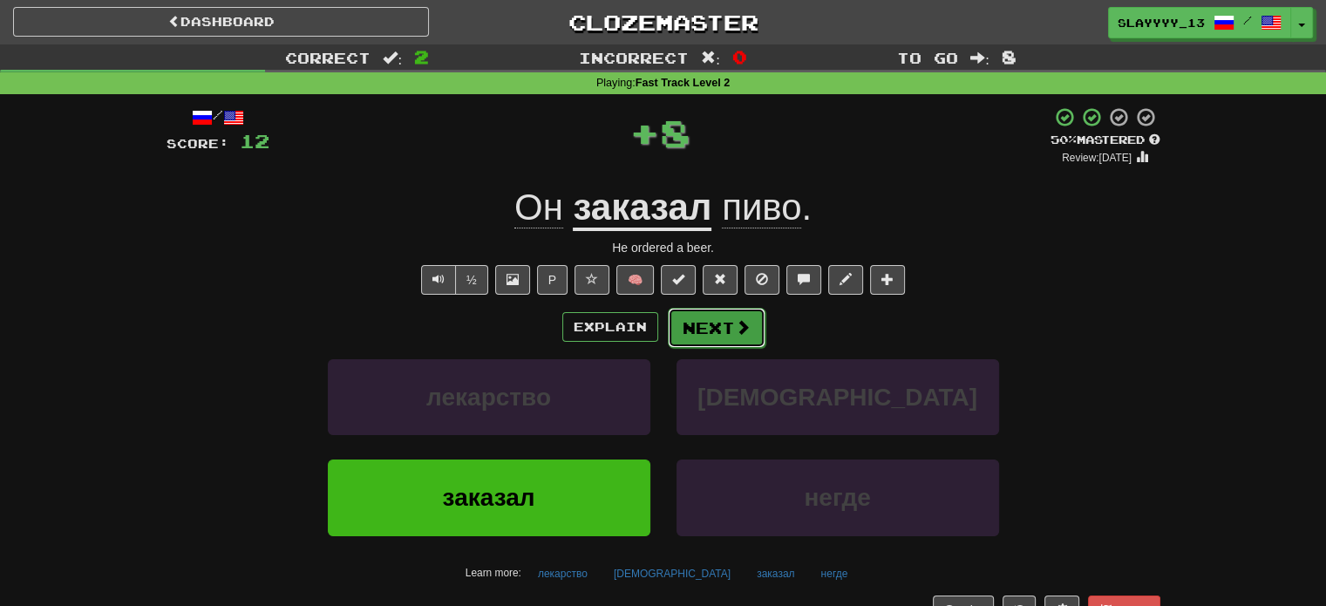
click at [742, 328] on span at bounding box center [743, 327] width 16 height 16
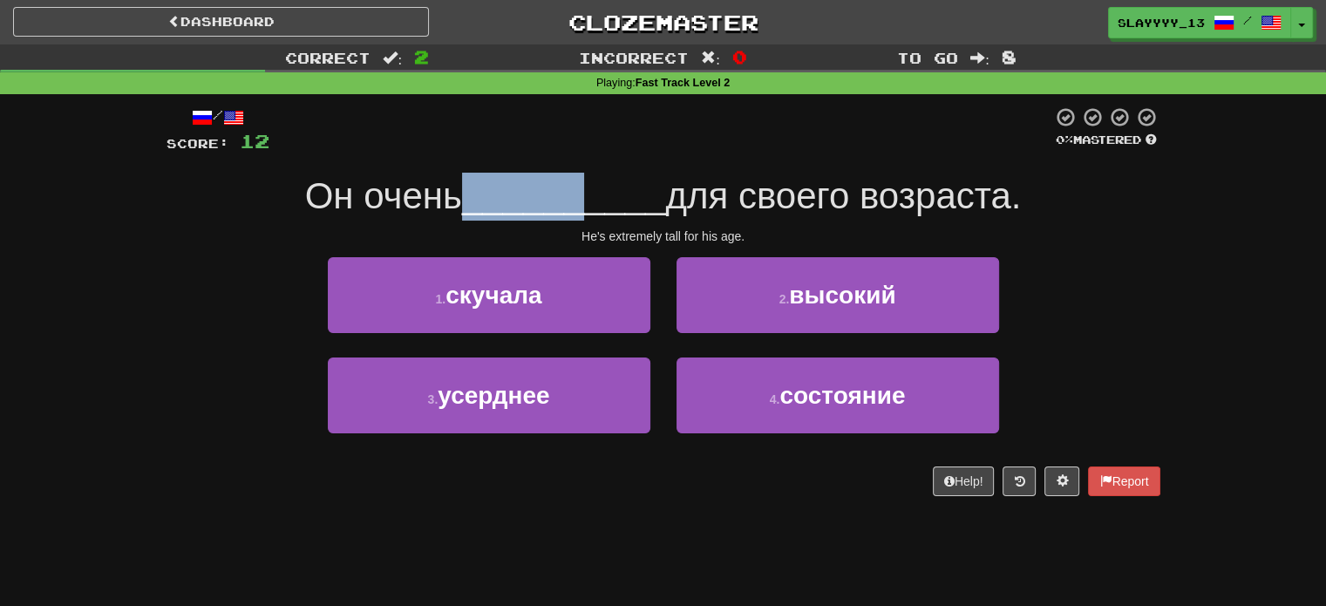
drag, startPoint x: 463, startPoint y: 192, endPoint x: 585, endPoint y: 197, distance: 122.2
click at [585, 197] on span "__________" at bounding box center [564, 195] width 204 height 41
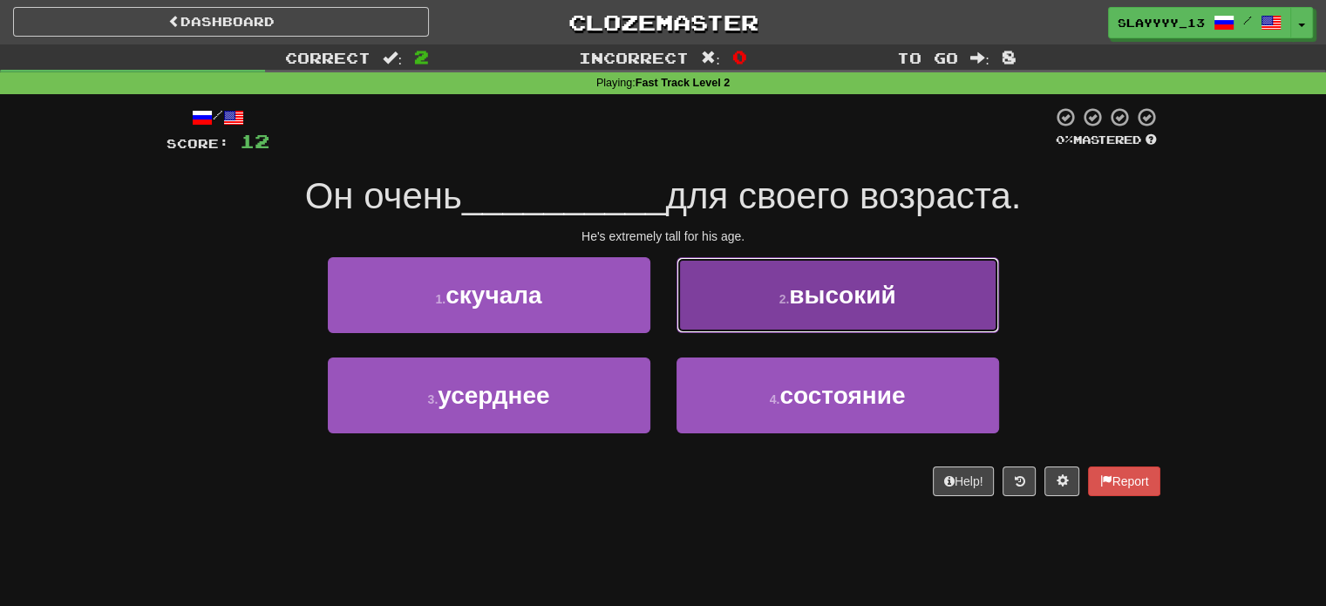
click at [772, 324] on button "2 . высокий" at bounding box center [838, 295] width 323 height 76
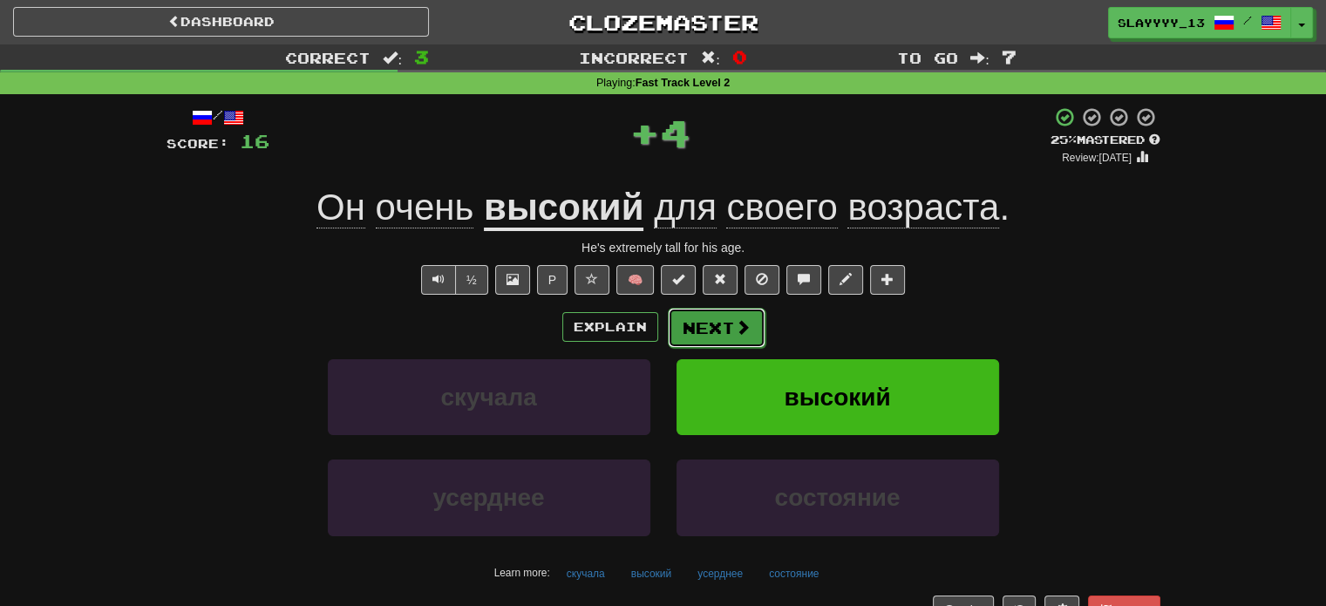
click at [736, 323] on span at bounding box center [743, 327] width 16 height 16
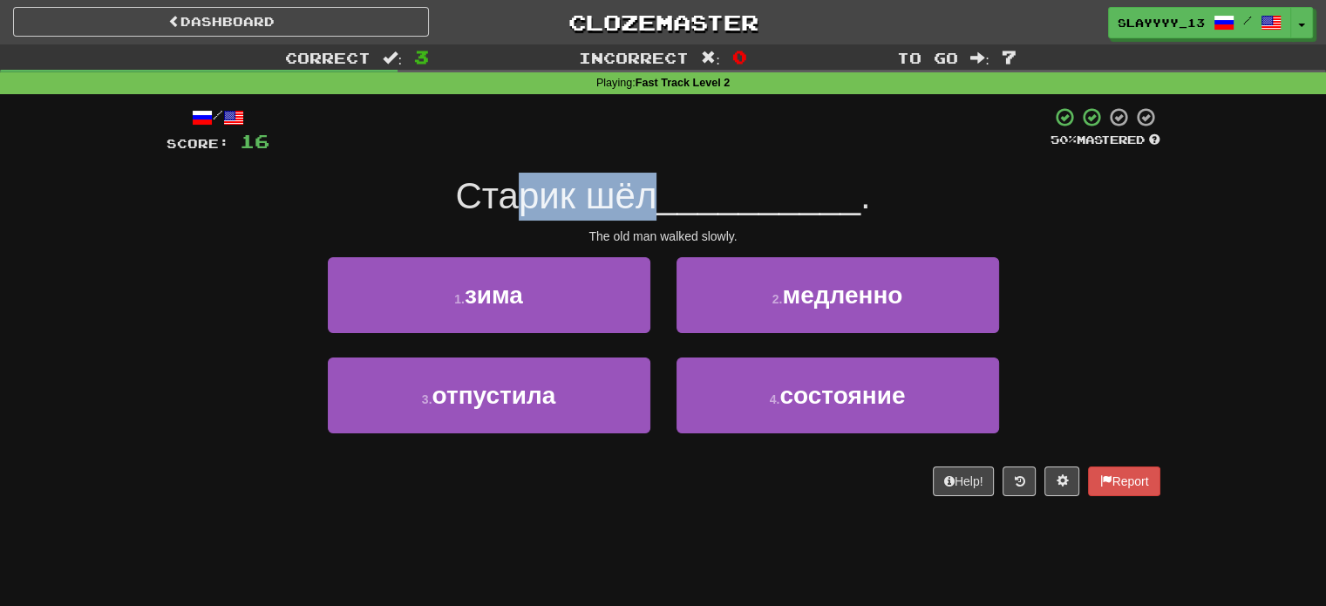
drag, startPoint x: 506, startPoint y: 216, endPoint x: 646, endPoint y: 215, distance: 140.4
click at [646, 215] on span "Старик шёл" at bounding box center [555, 195] width 201 height 41
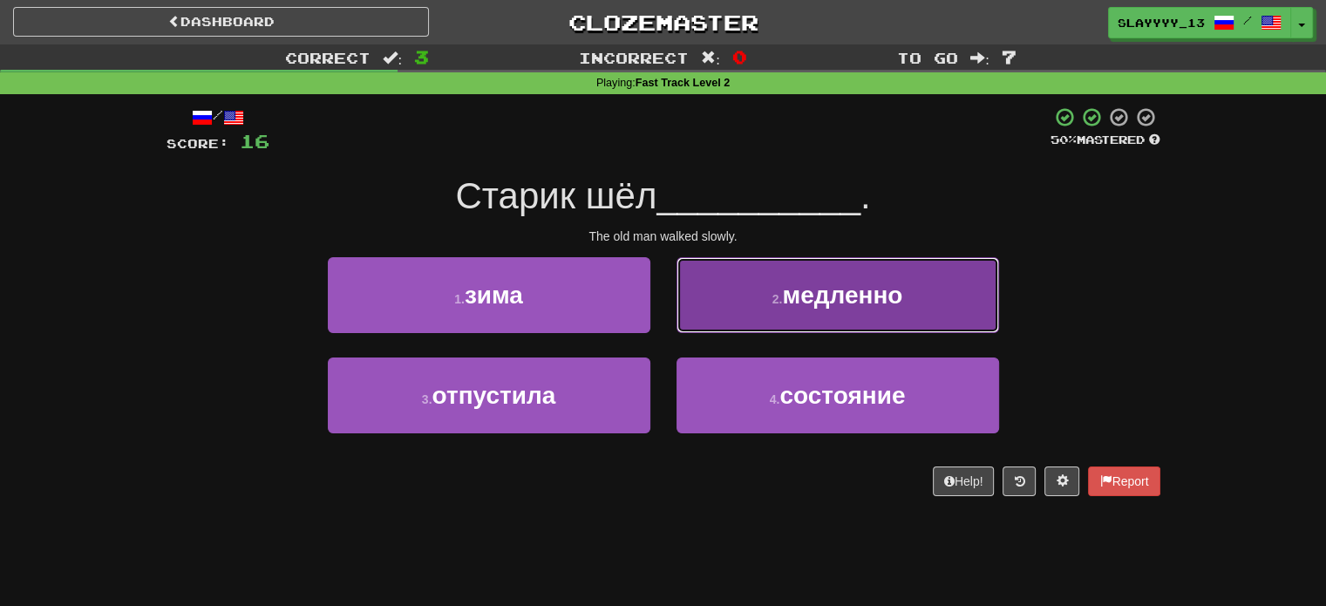
click at [774, 284] on button "2 . медленно" at bounding box center [838, 295] width 323 height 76
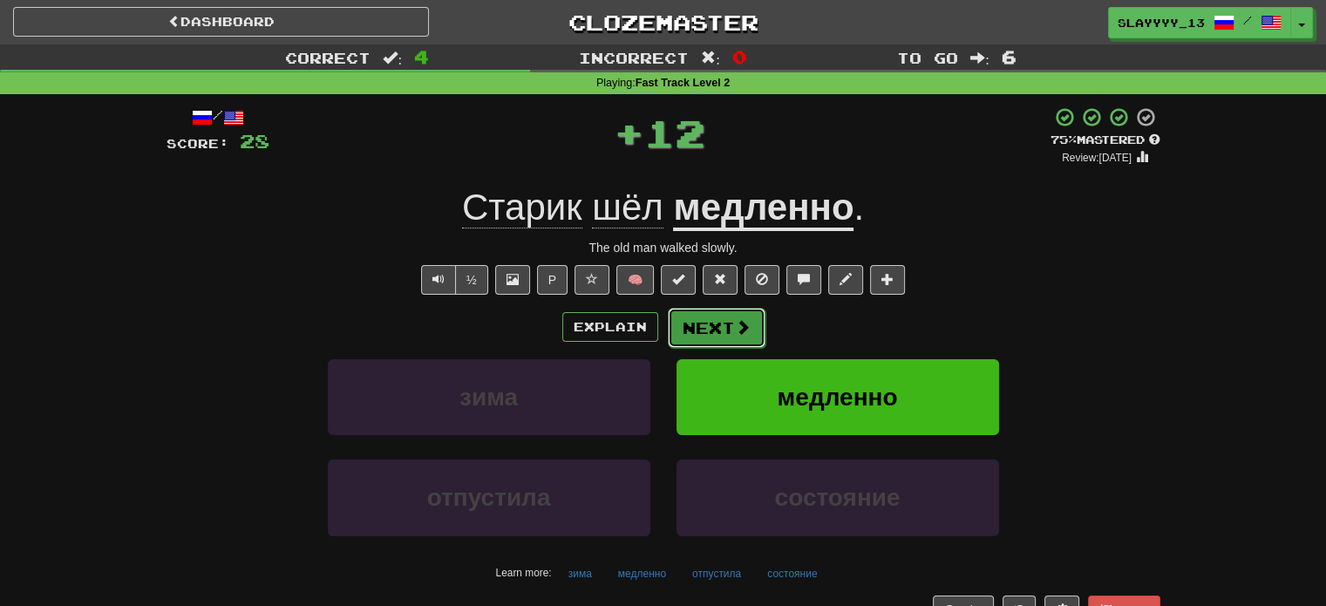
click at [730, 310] on button "Next" at bounding box center [717, 328] width 98 height 40
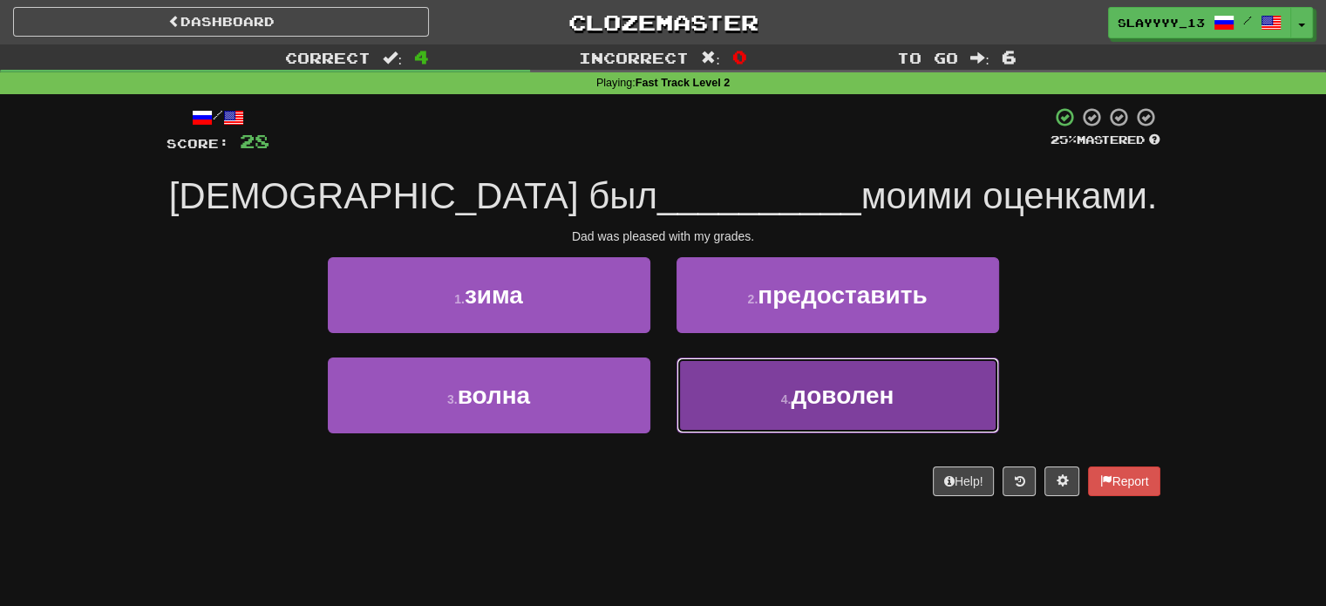
click at [771, 376] on button "4 . доволен" at bounding box center [838, 396] width 323 height 76
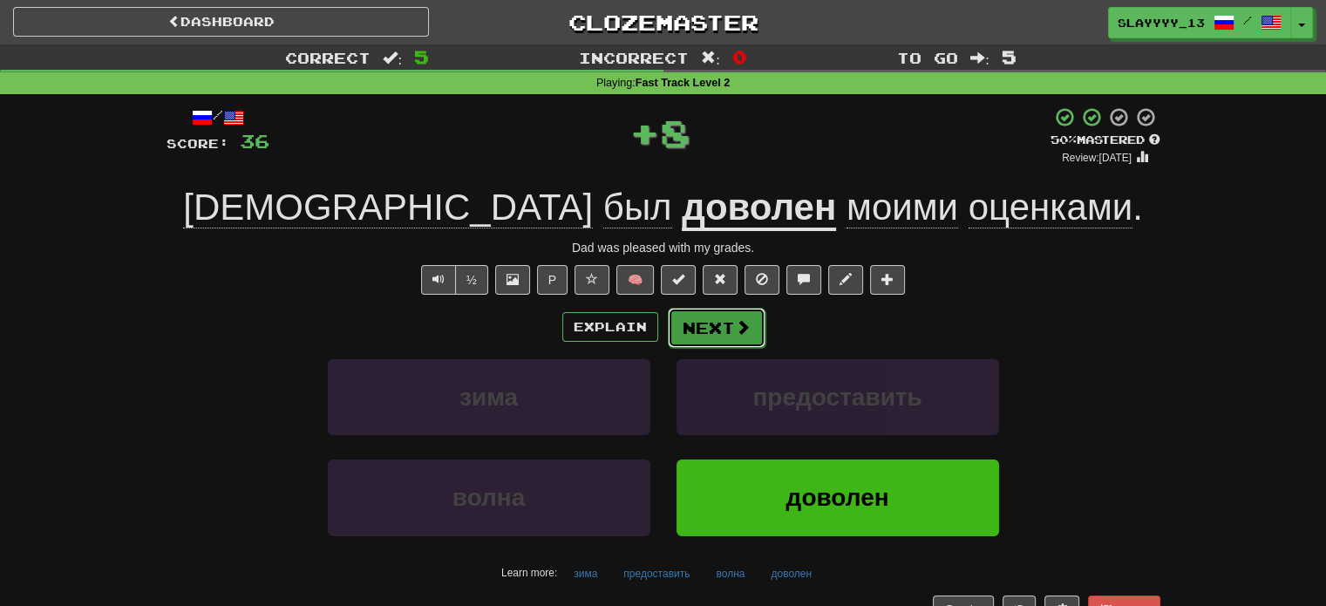
click at [699, 310] on button "Next" at bounding box center [717, 328] width 98 height 40
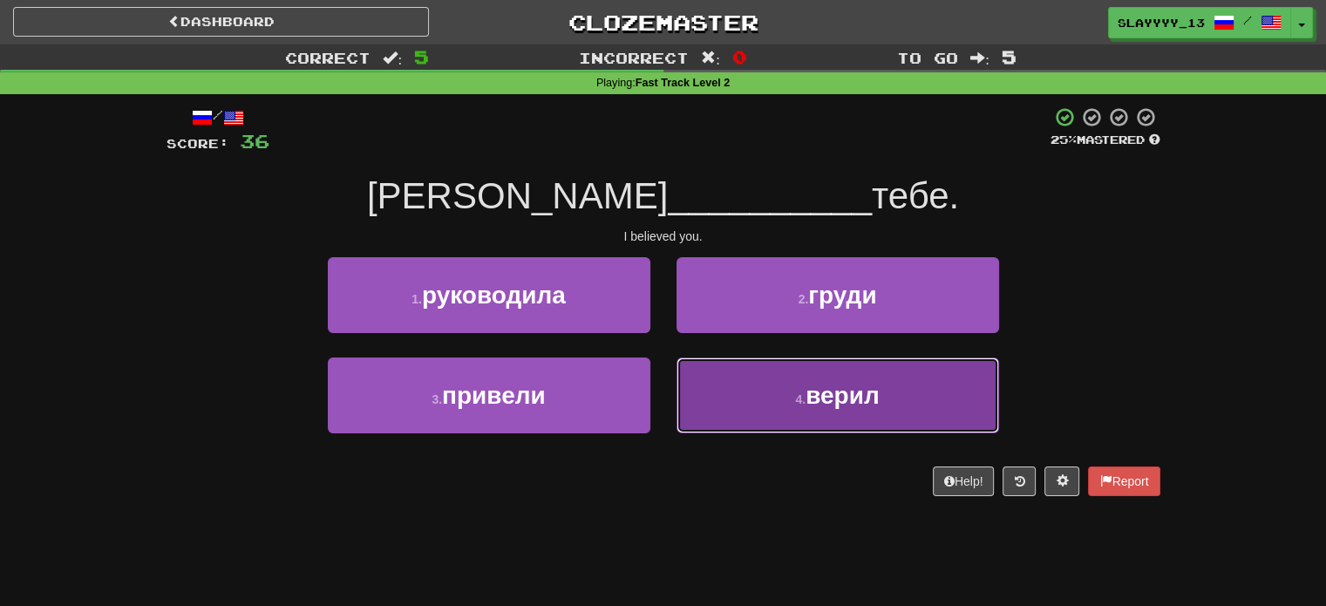
click at [684, 378] on button "4 . верил" at bounding box center [838, 396] width 323 height 76
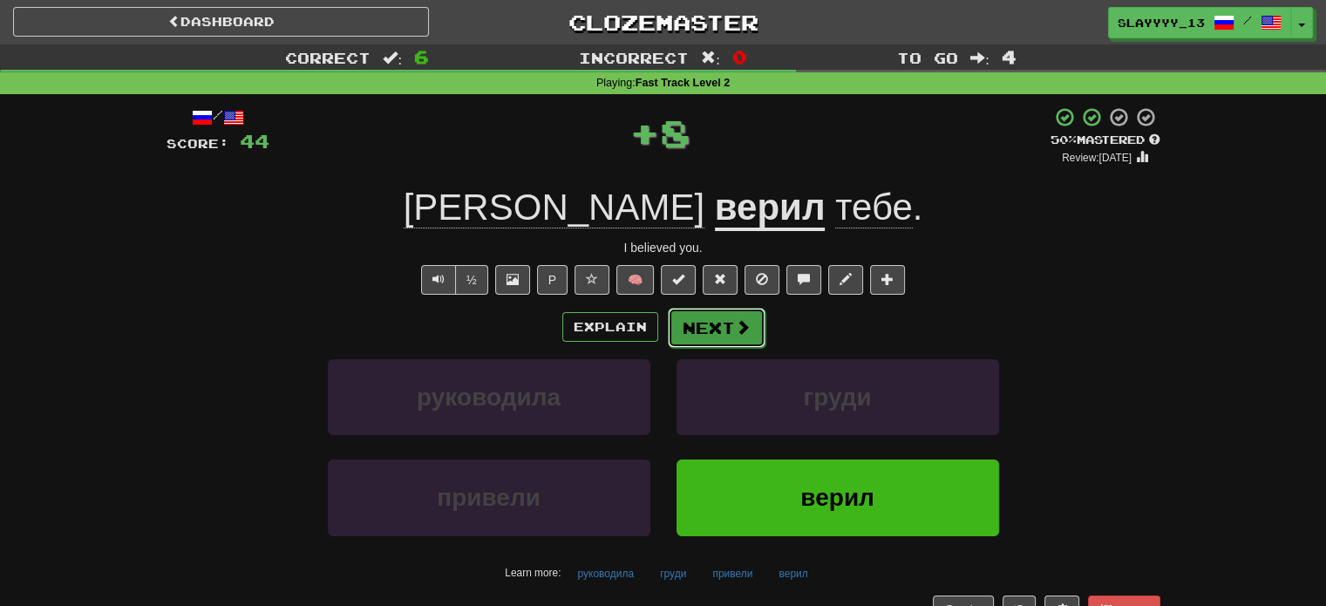
click at [706, 335] on button "Next" at bounding box center [717, 328] width 98 height 40
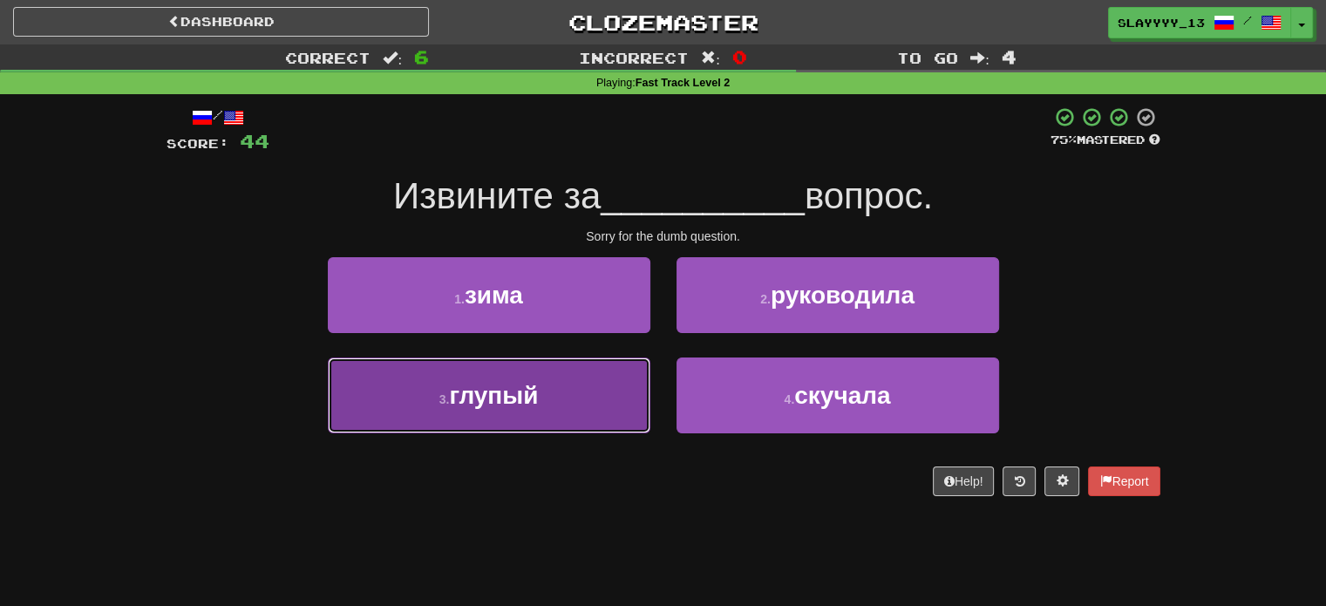
click at [625, 374] on button "3 . глупый" at bounding box center [489, 396] width 323 height 76
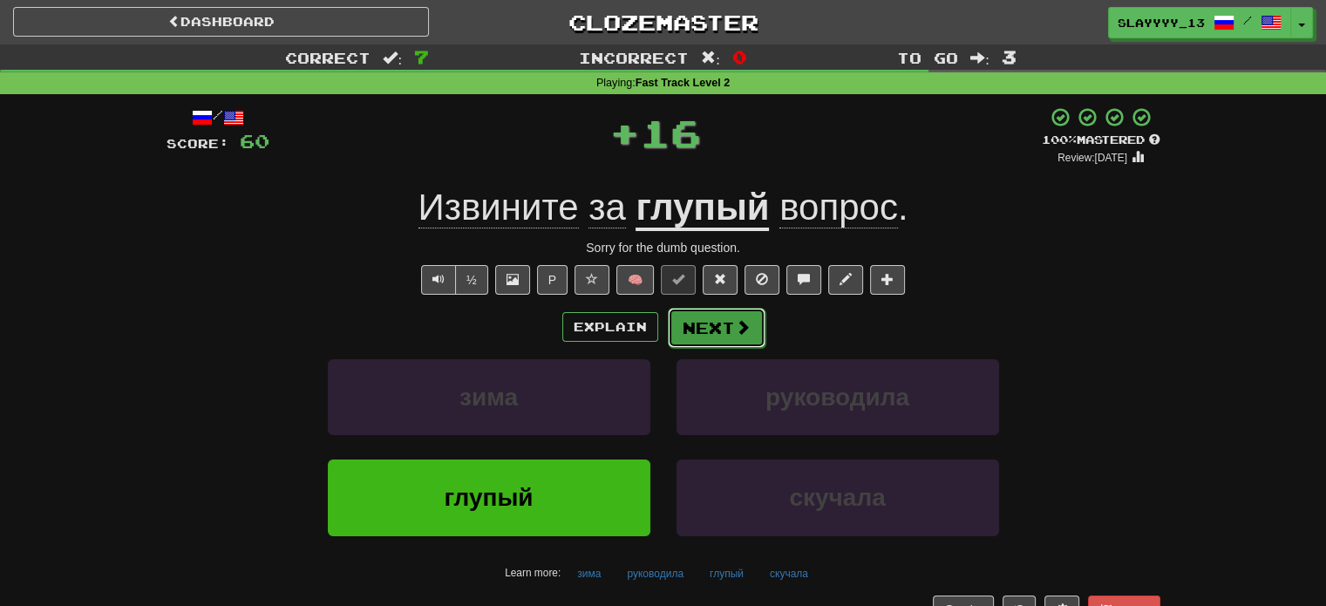
click at [739, 331] on span at bounding box center [743, 327] width 16 height 16
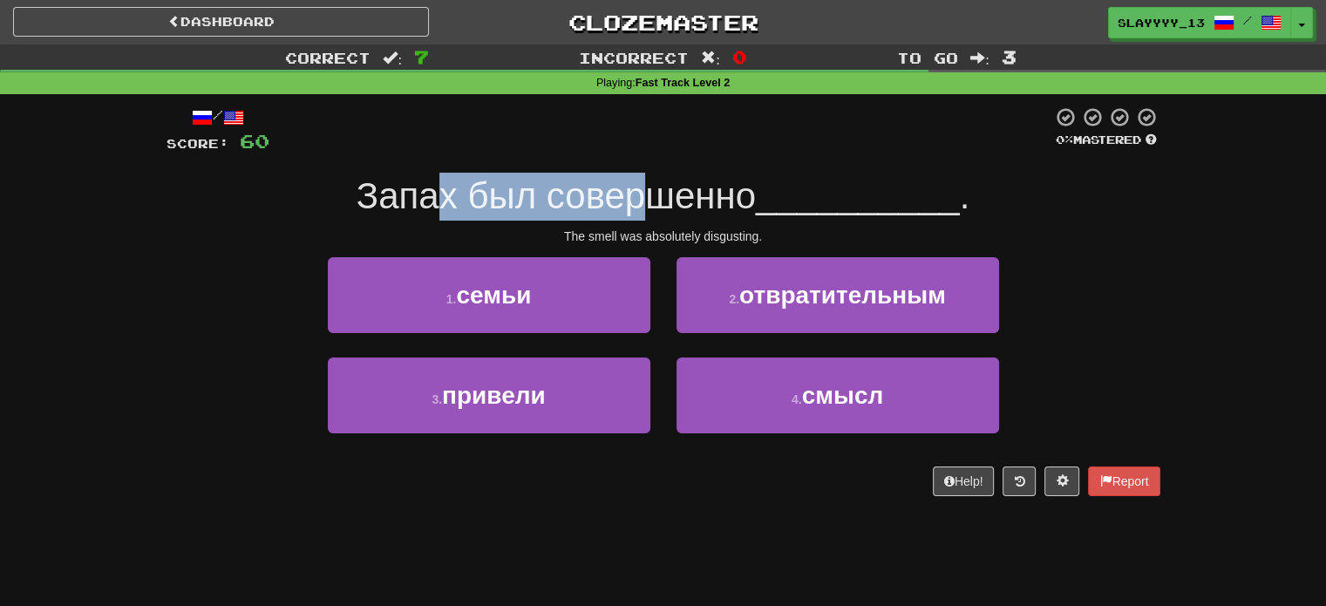
drag, startPoint x: 426, startPoint y: 215, endPoint x: 649, endPoint y: 213, distance: 223.2
click at [649, 213] on span "Запах был совершенно" at bounding box center [556, 195] width 399 height 41
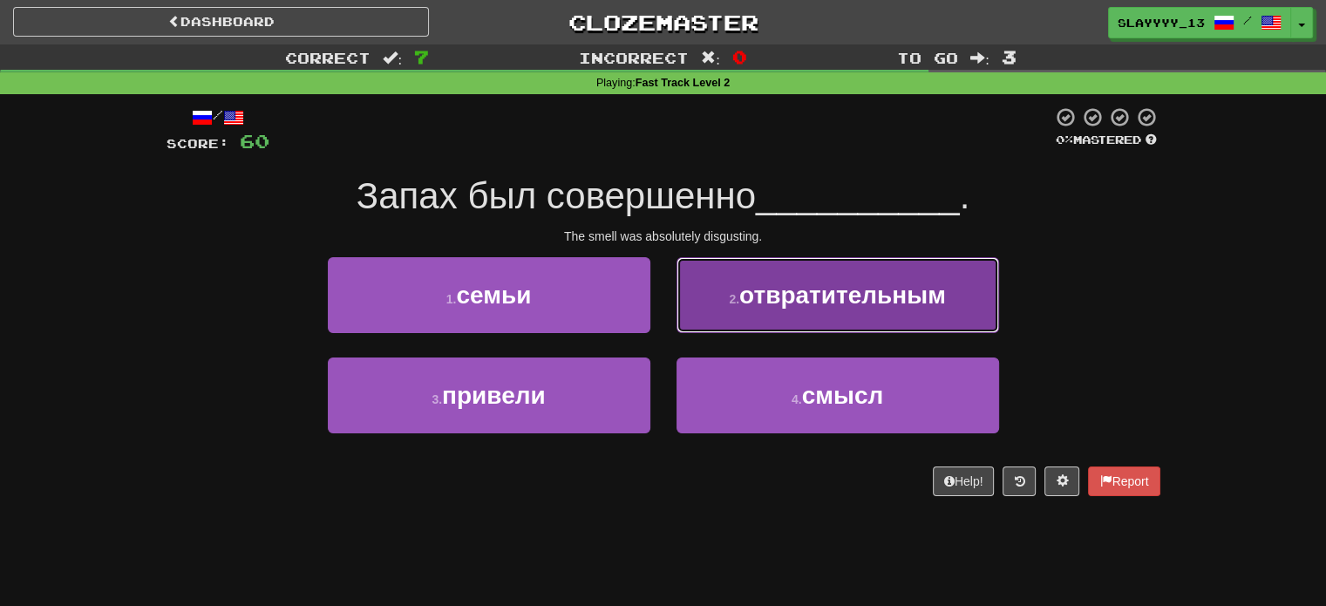
click at [708, 330] on button "2 . отвратительным" at bounding box center [838, 295] width 323 height 76
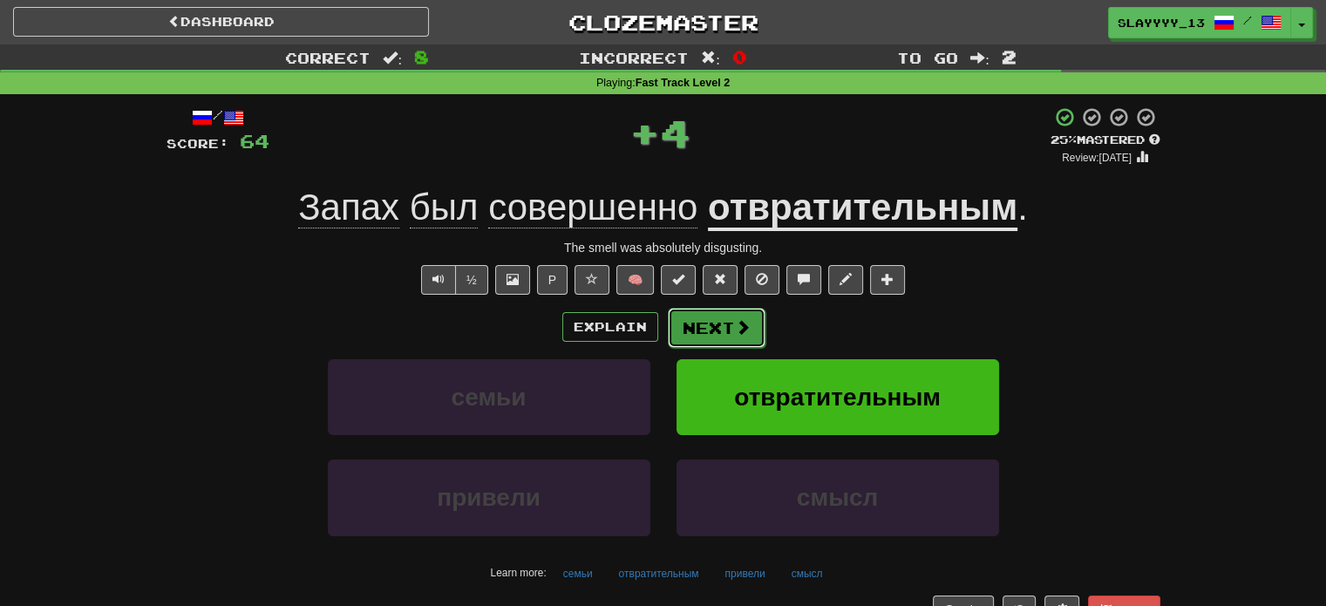
click at [701, 334] on button "Next" at bounding box center [717, 328] width 98 height 40
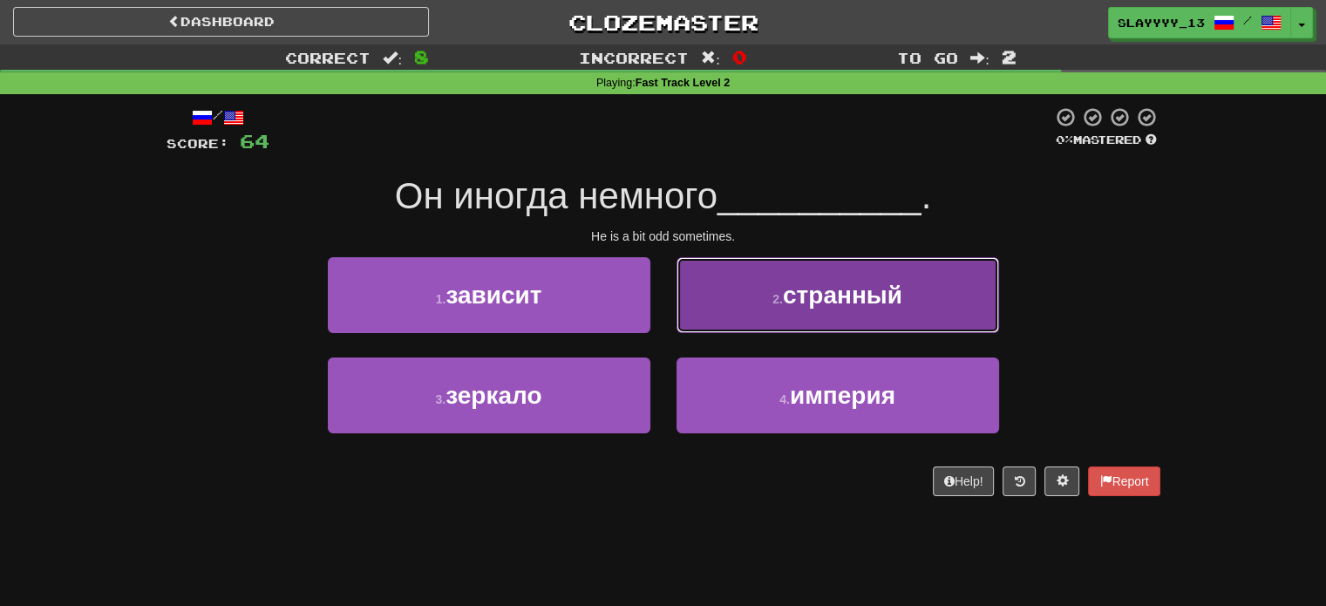
click at [760, 276] on button "2 . странный" at bounding box center [838, 295] width 323 height 76
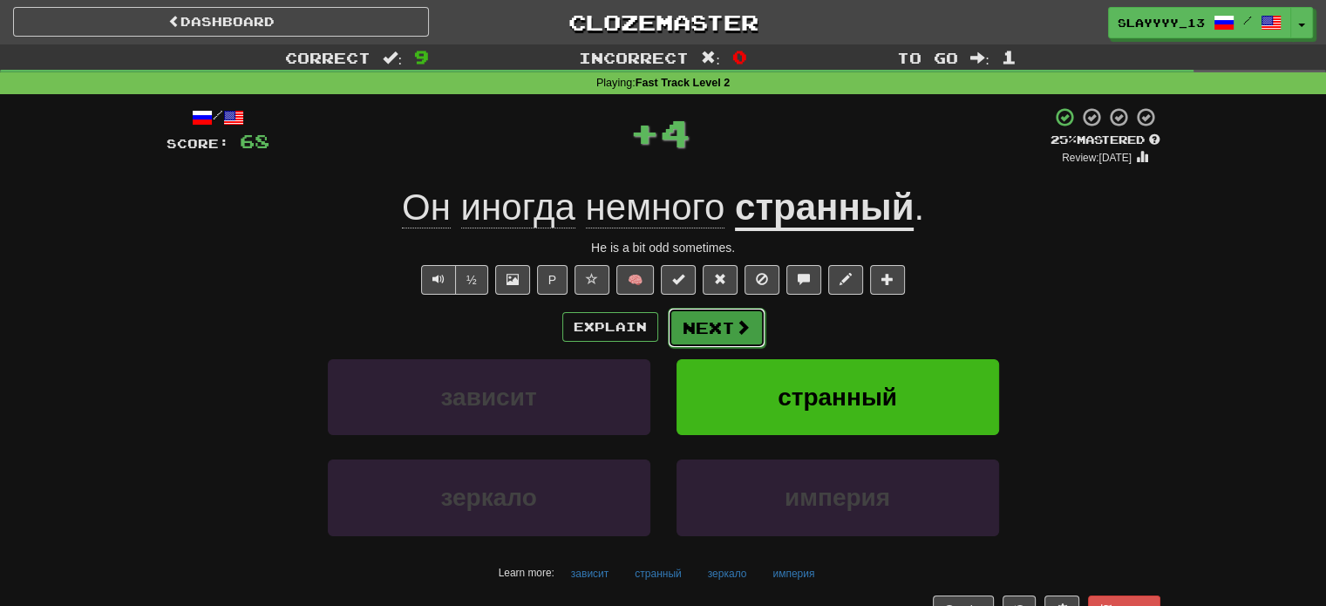
click at [726, 322] on button "Next" at bounding box center [717, 328] width 98 height 40
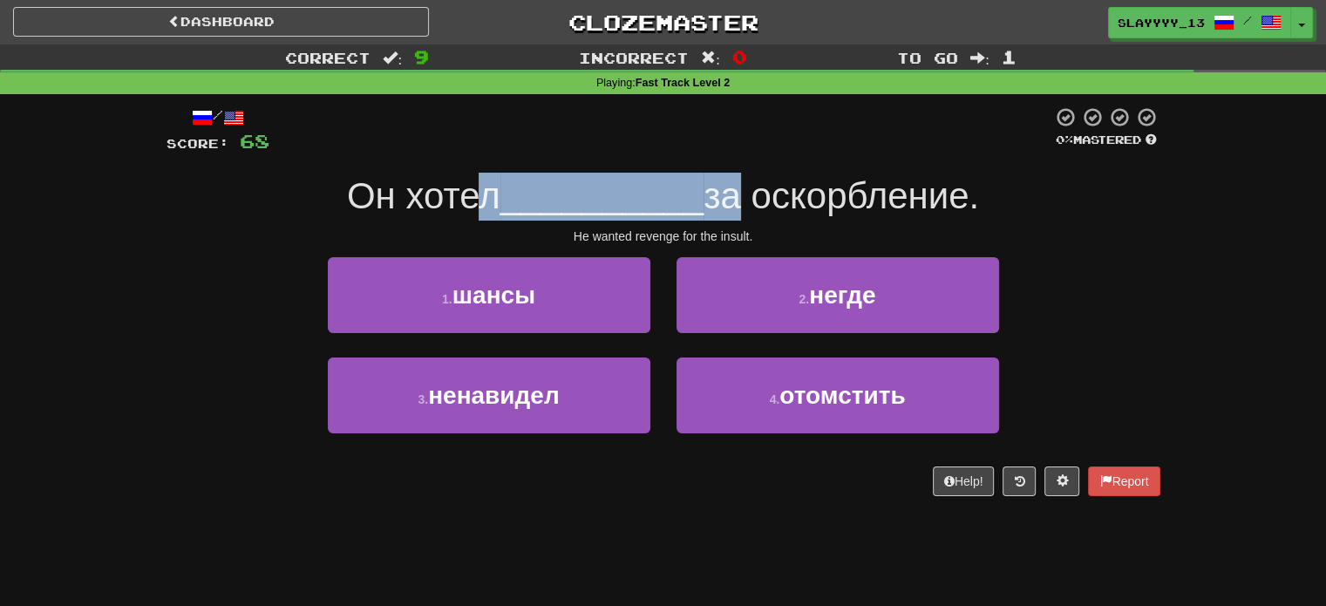
drag, startPoint x: 461, startPoint y: 184, endPoint x: 725, endPoint y: 205, distance: 264.2
click at [725, 205] on div "Он хотел __________ за оскорбление." at bounding box center [664, 197] width 994 height 48
click at [725, 205] on span "за оскорбление." at bounding box center [842, 195] width 276 height 41
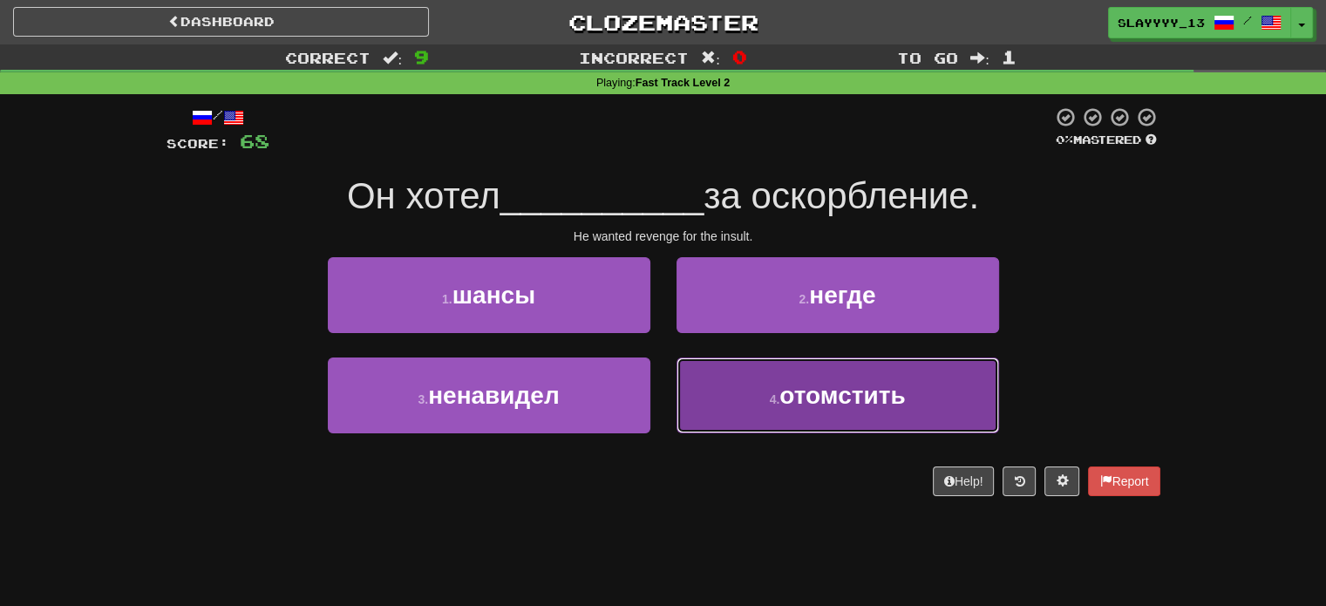
click at [737, 406] on button "4 . отомстить" at bounding box center [838, 396] width 323 height 76
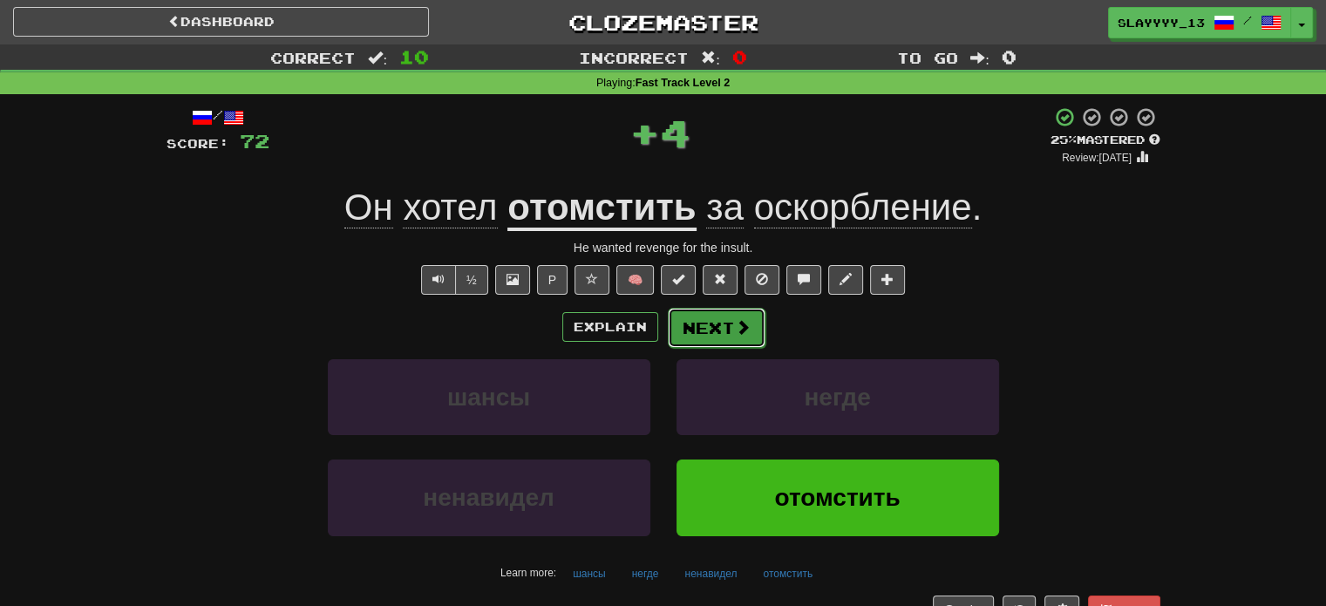
click at [724, 337] on button "Next" at bounding box center [717, 328] width 98 height 40
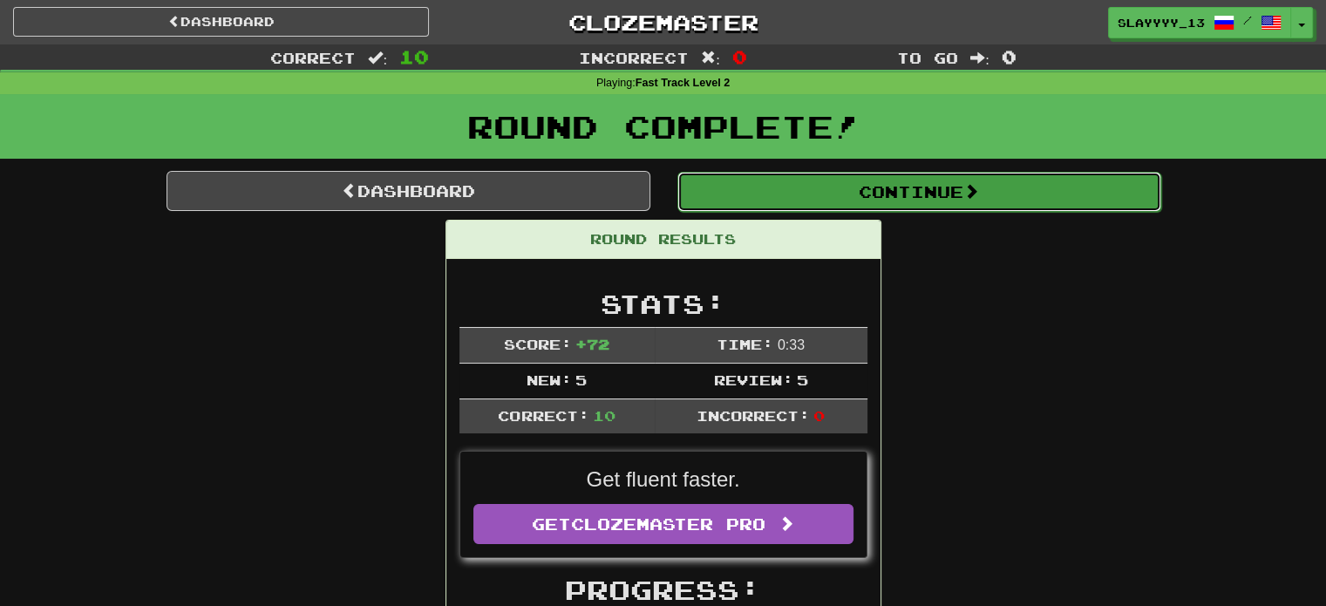
click at [774, 193] on button "Continue" at bounding box center [920, 192] width 484 height 40
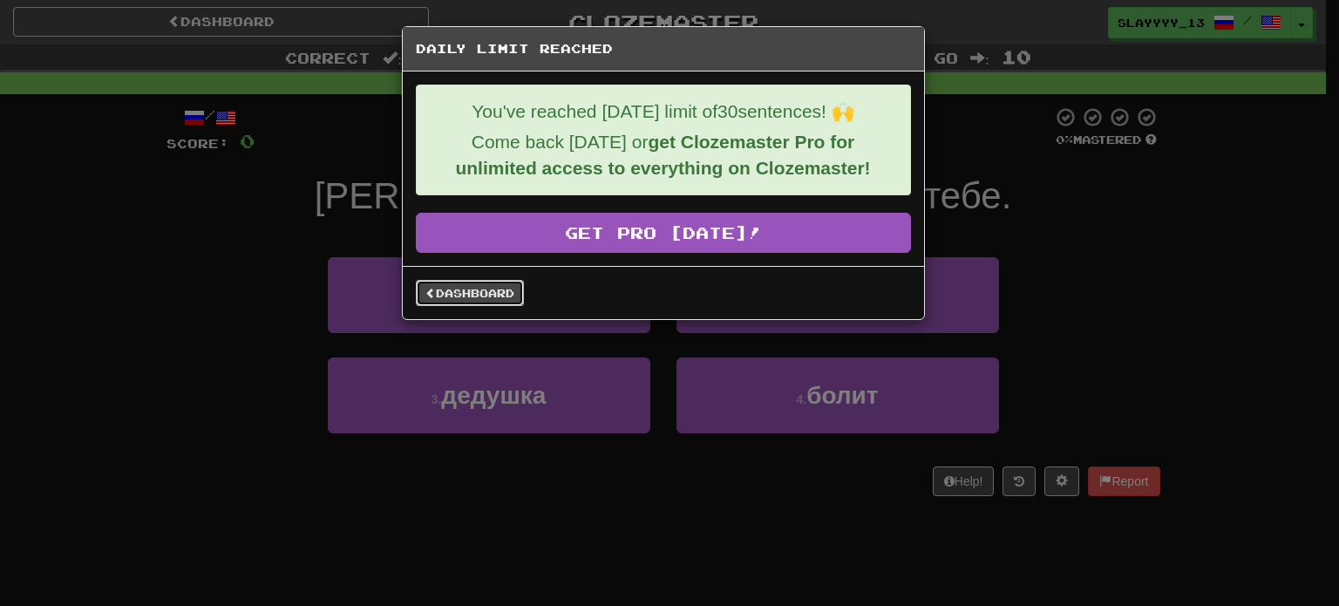
click at [445, 298] on link "Dashboard" at bounding box center [470, 293] width 108 height 26
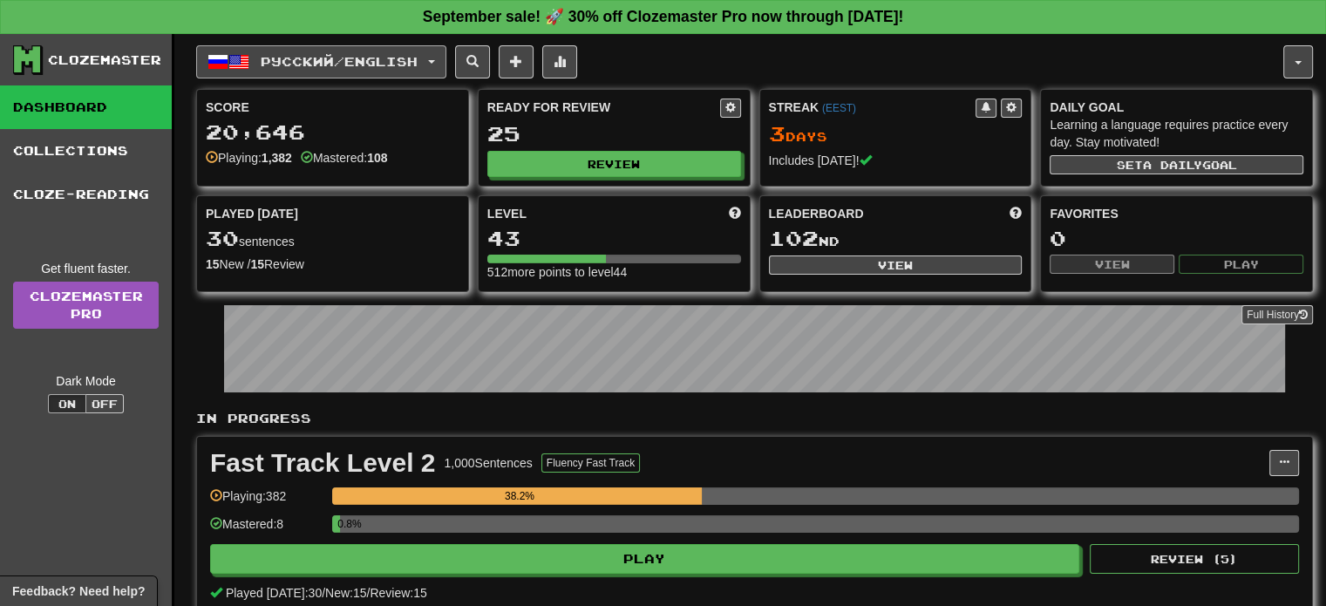
click at [276, 74] on button "Русский / English" at bounding box center [321, 61] width 250 height 33
